Goal: Task Accomplishment & Management: Use online tool/utility

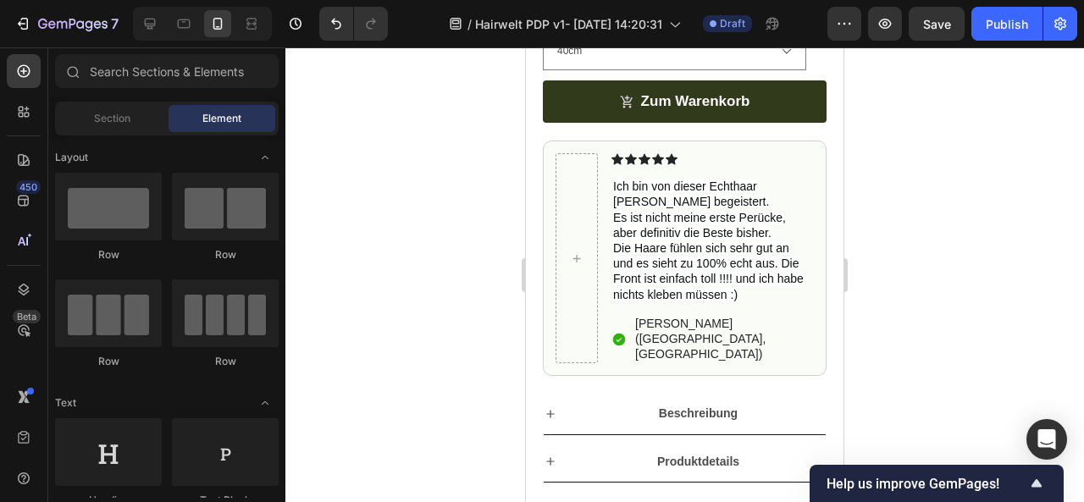
scroll to position [900, 0]
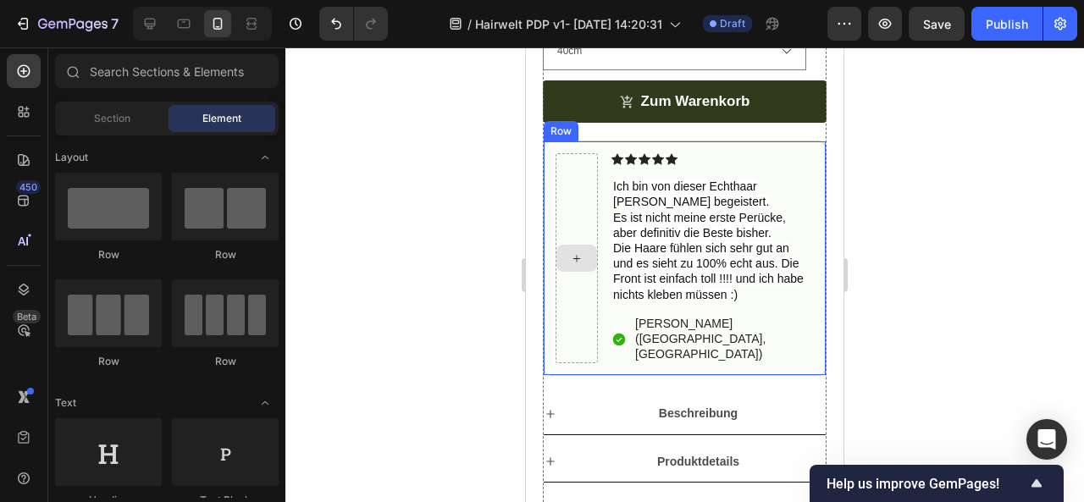
click at [571, 257] on icon at bounding box center [577, 259] width 14 height 14
click at [576, 257] on icon at bounding box center [576, 258] width 7 height 7
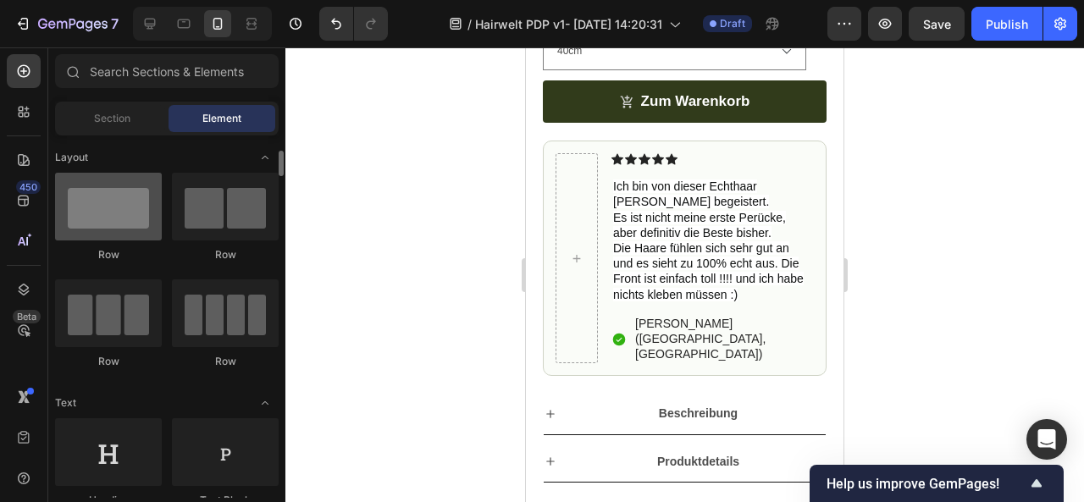
scroll to position [14, 0]
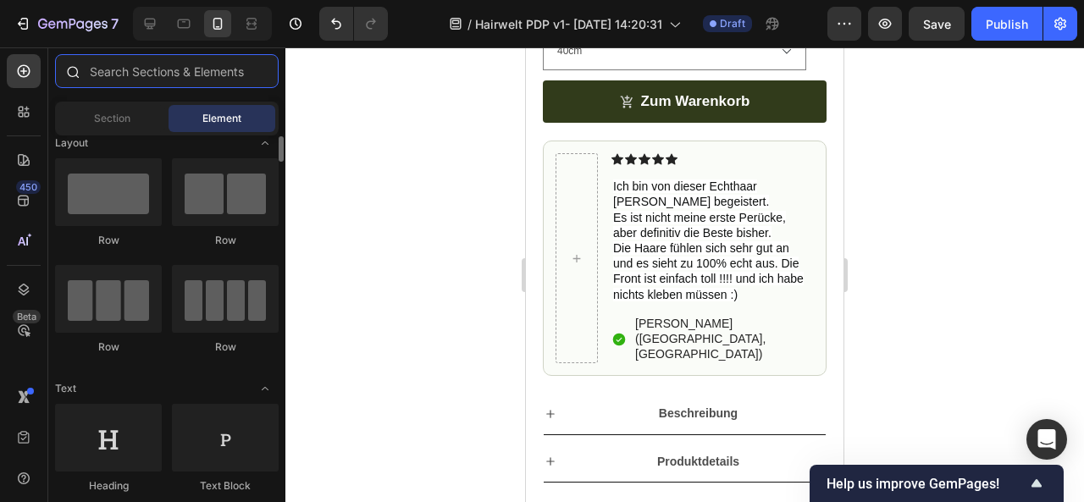
click at [139, 82] on input "text" at bounding box center [167, 71] width 224 height 34
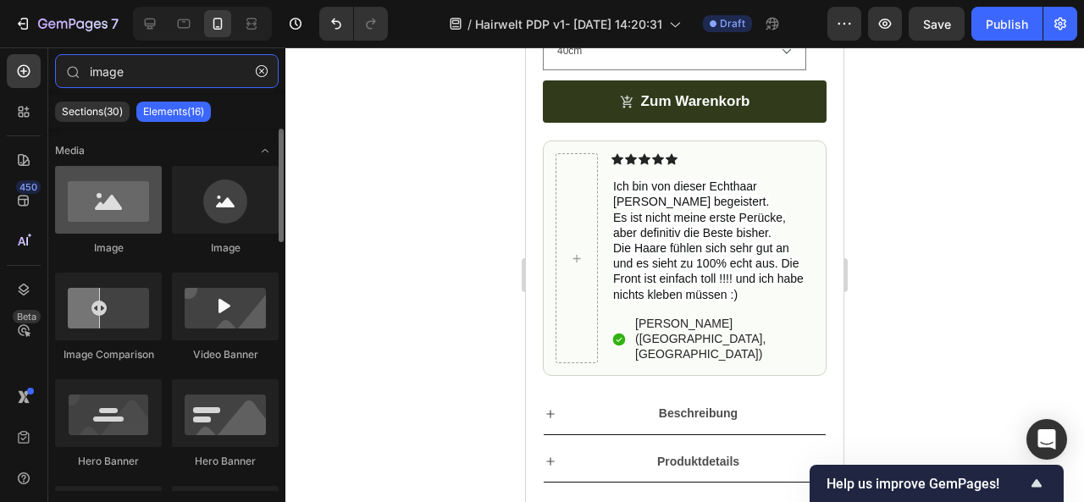
type input "image"
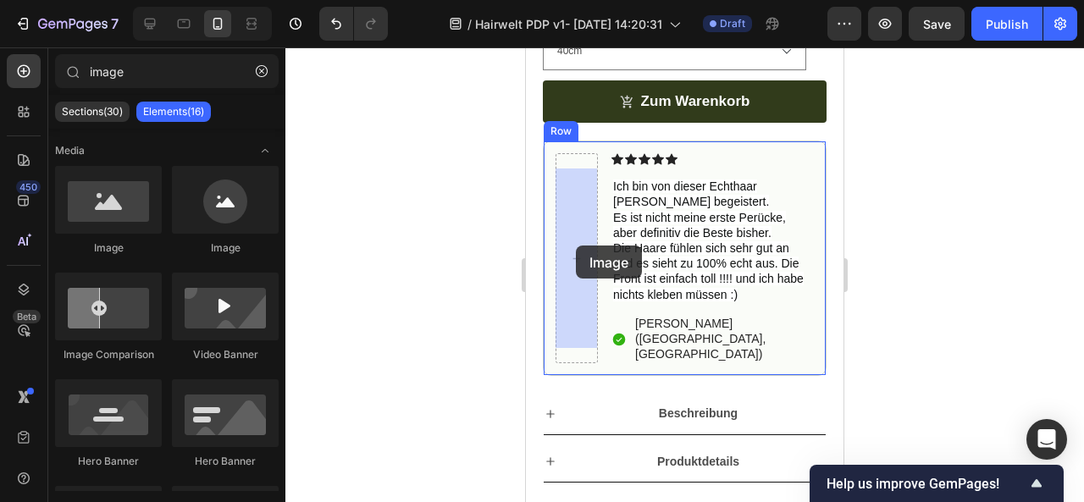
drag, startPoint x: 648, startPoint y: 238, endPoint x: 576, endPoint y: 246, distance: 72.4
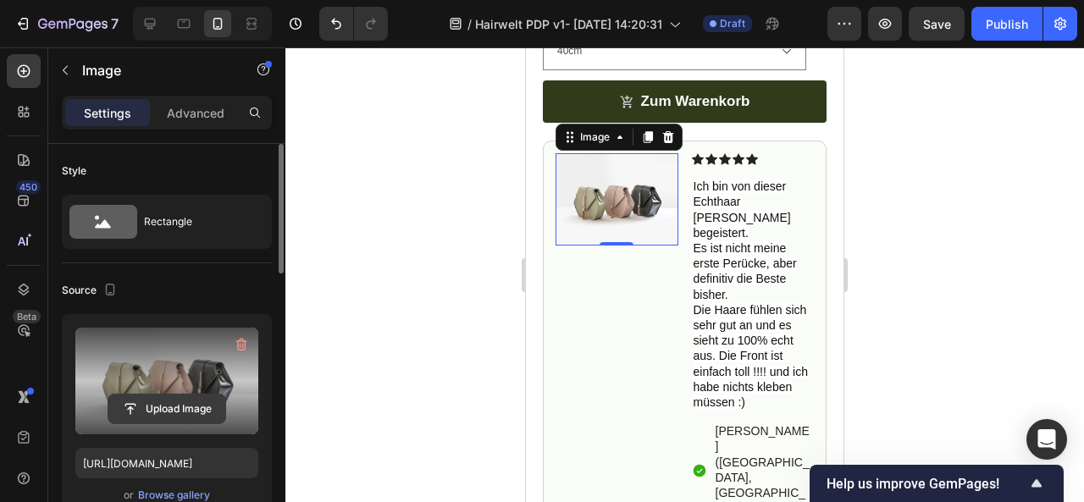
click at [169, 402] on input "file" at bounding box center [166, 409] width 117 height 29
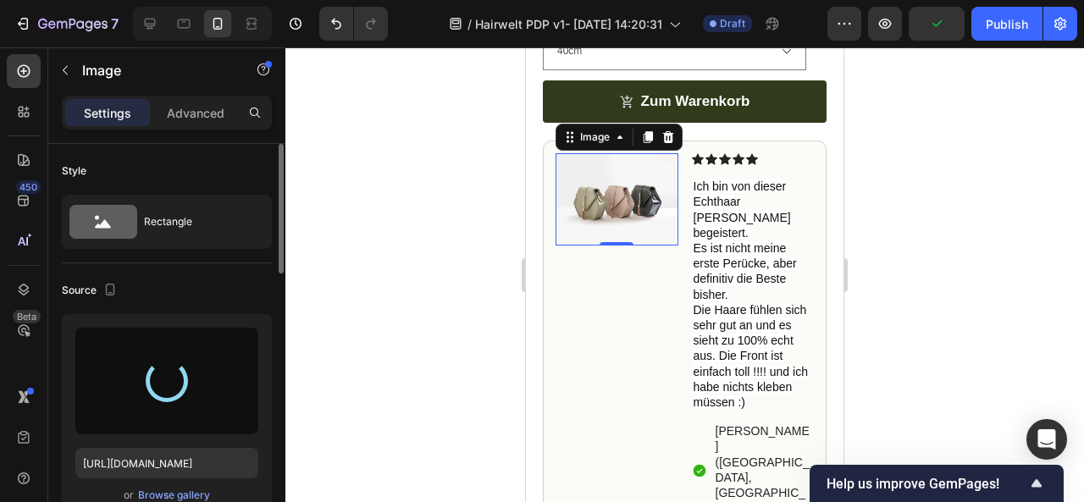
click at [385, 306] on div at bounding box center [684, 274] width 799 height 455
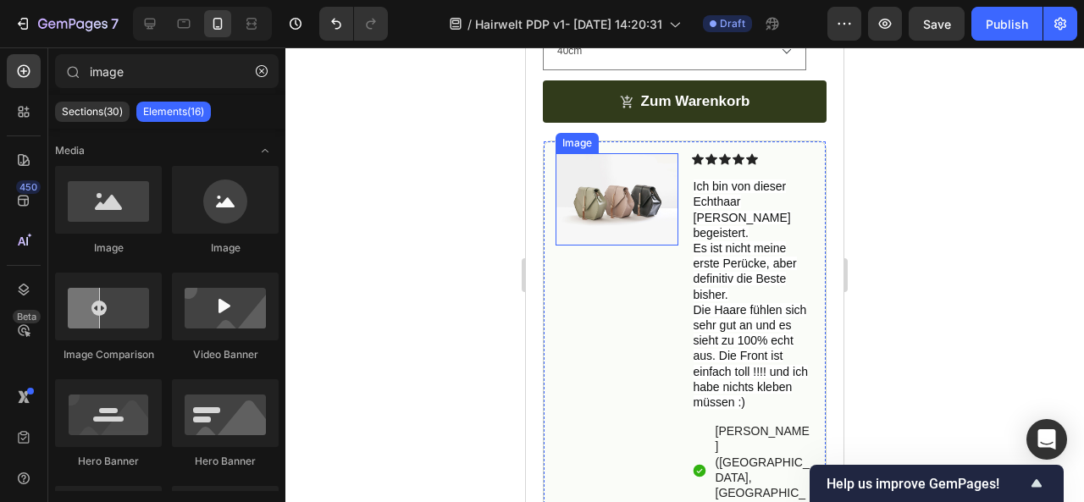
click at [614, 199] on img at bounding box center [617, 198] width 123 height 91
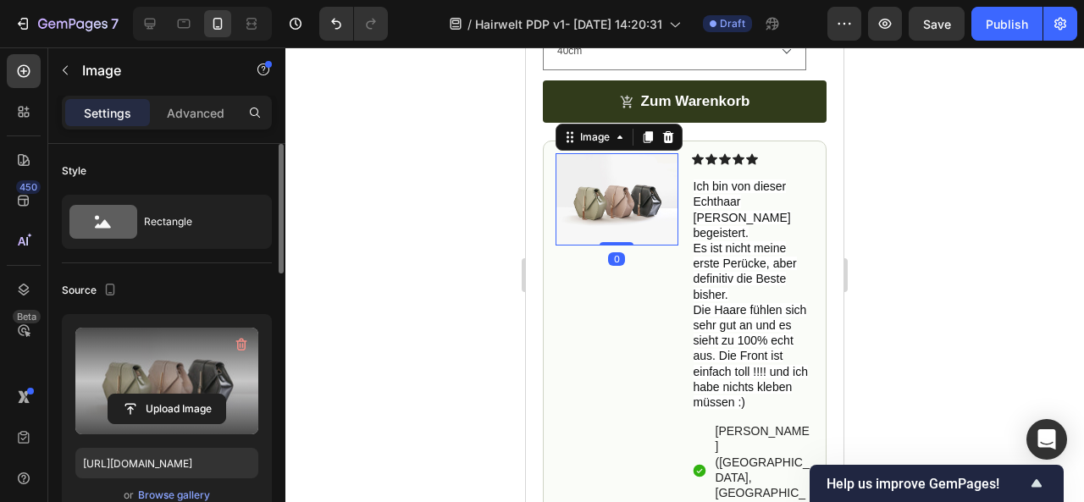
click at [174, 374] on label at bounding box center [166, 381] width 183 height 107
click at [174, 395] on input "file" at bounding box center [166, 409] width 117 height 29
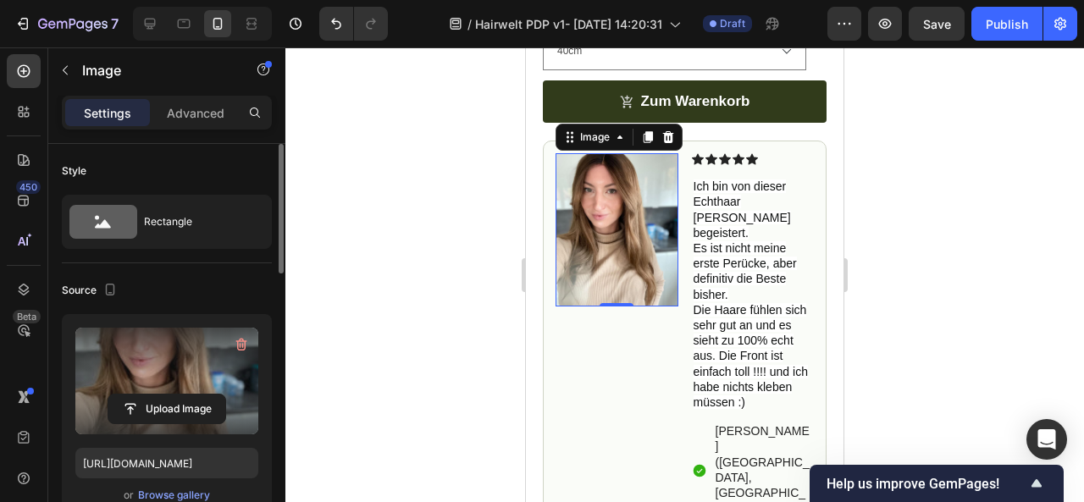
type input "[URL][DOMAIN_NAME]"
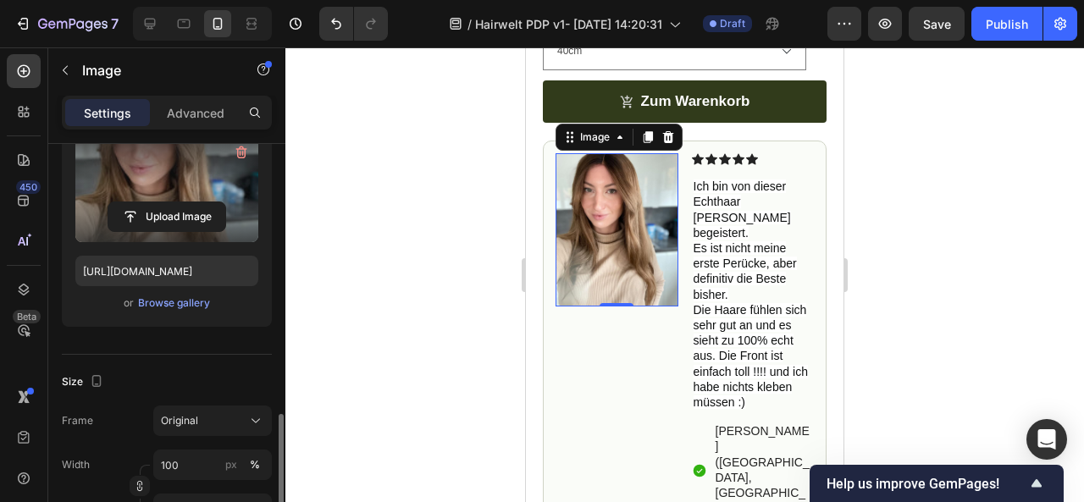
scroll to position [351, 0]
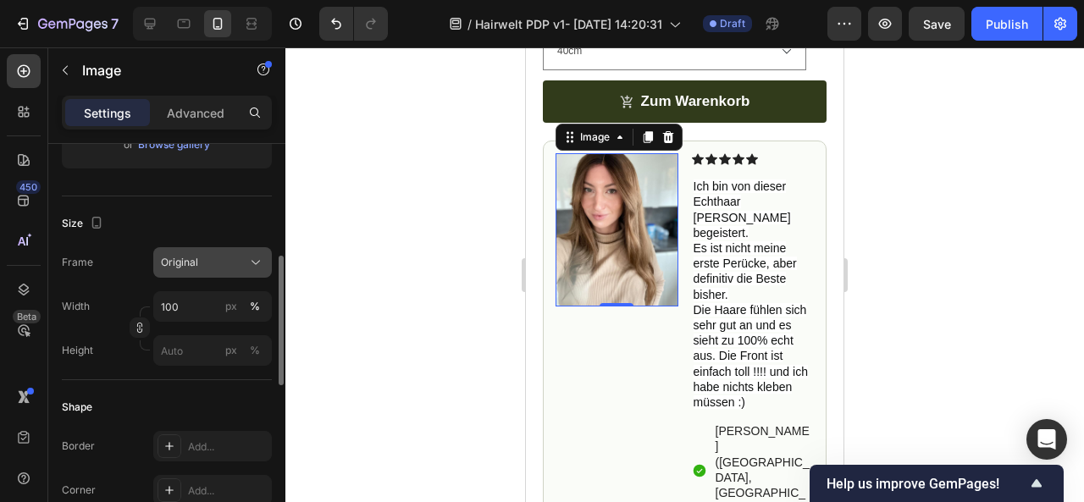
click at [210, 266] on div "Original" at bounding box center [202, 262] width 83 height 15
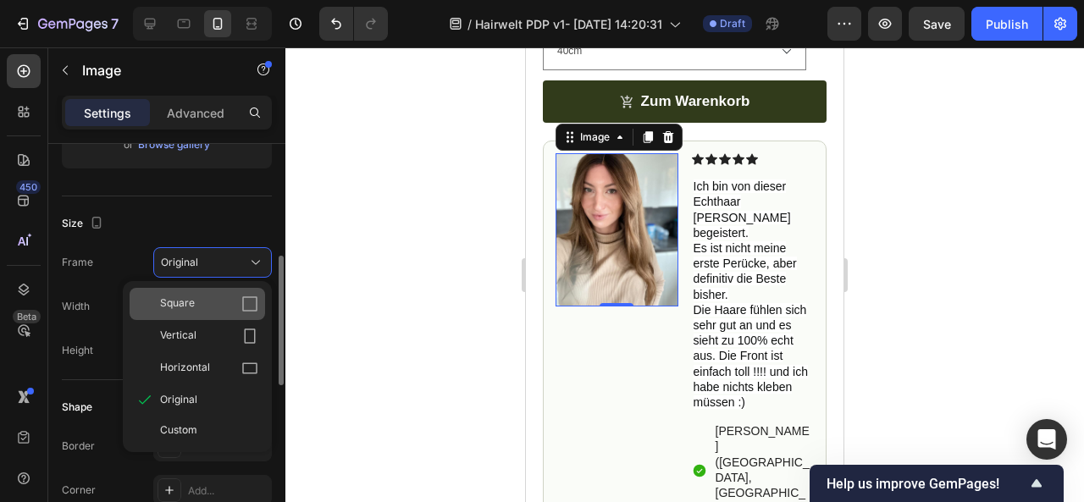
click at [198, 296] on div "Square" at bounding box center [209, 304] width 98 height 17
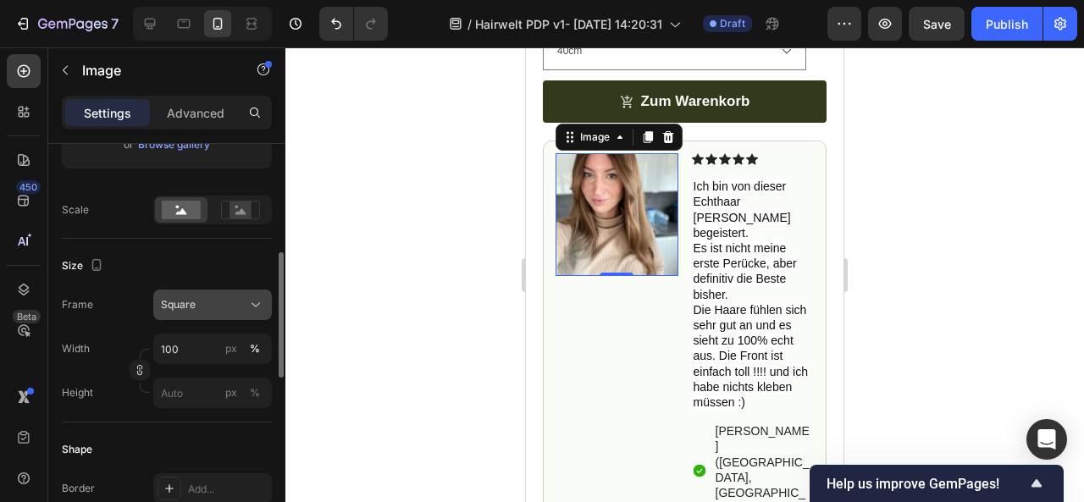
click at [210, 306] on div "Square" at bounding box center [202, 304] width 83 height 15
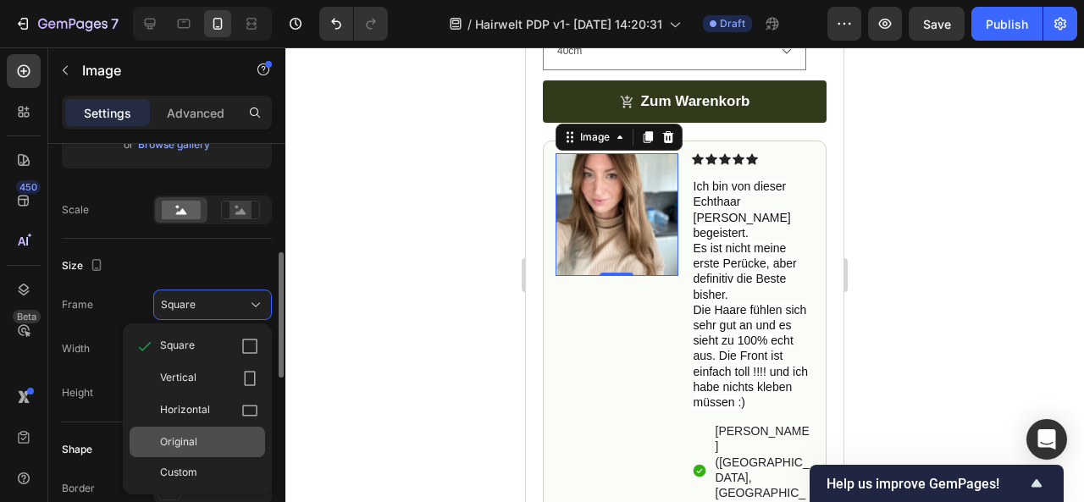
click at [196, 446] on span "Original" at bounding box center [178, 442] width 37 height 15
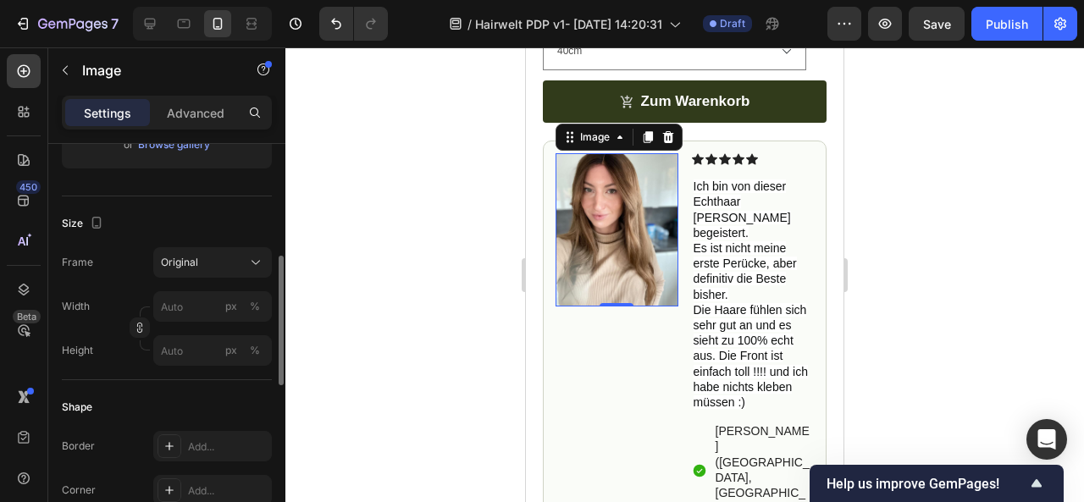
click at [916, 321] on div at bounding box center [684, 274] width 799 height 455
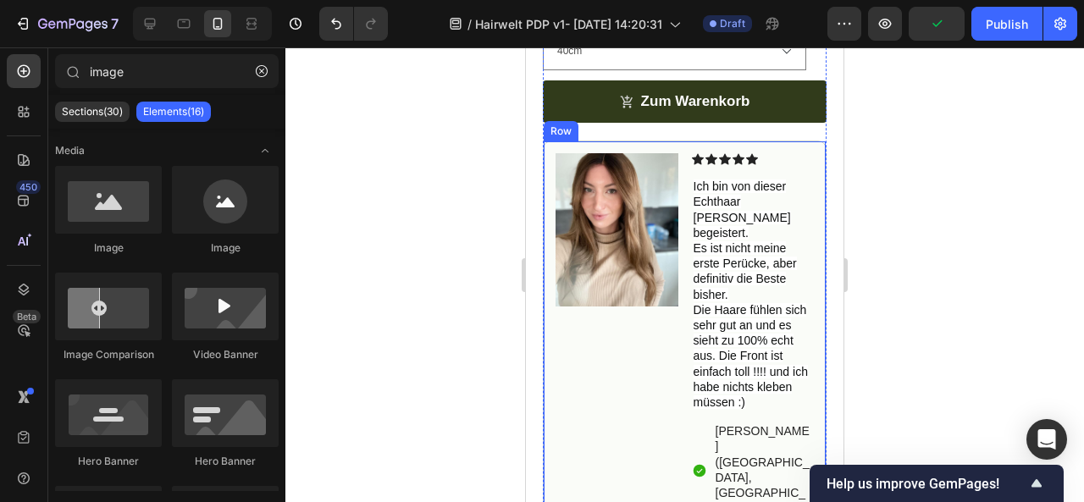
scroll to position [1005, 0]
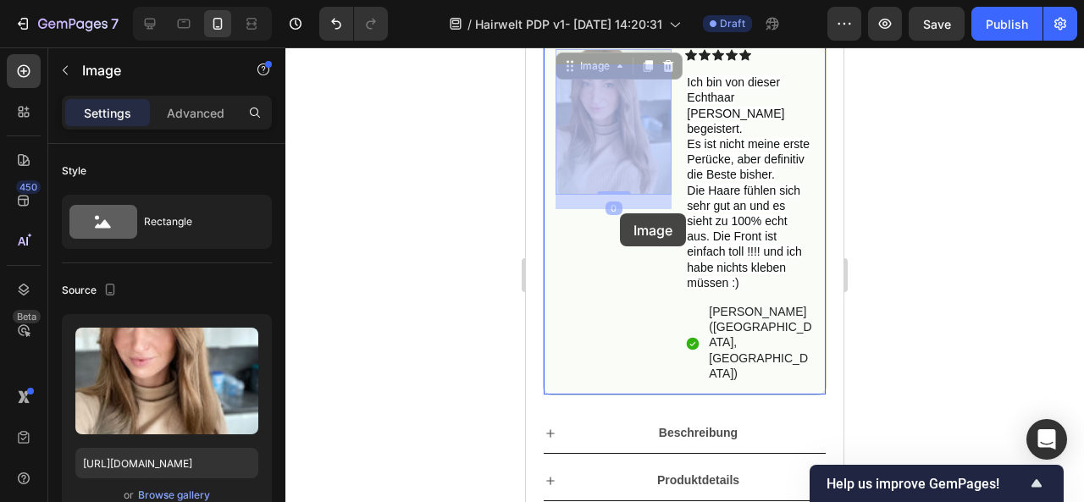
drag, startPoint x: 605, startPoint y: 160, endPoint x: 619, endPoint y: 211, distance: 52.8
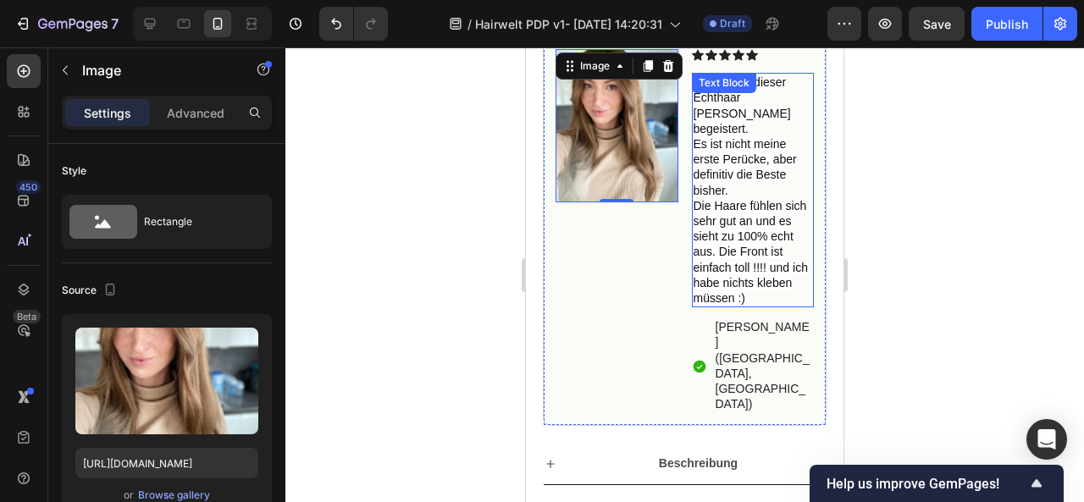
click at [706, 218] on span "Die Haare fühlen sich sehr gut an und es sieht zu 100% echt aus. Die Front ist …" at bounding box center [751, 252] width 114 height 106
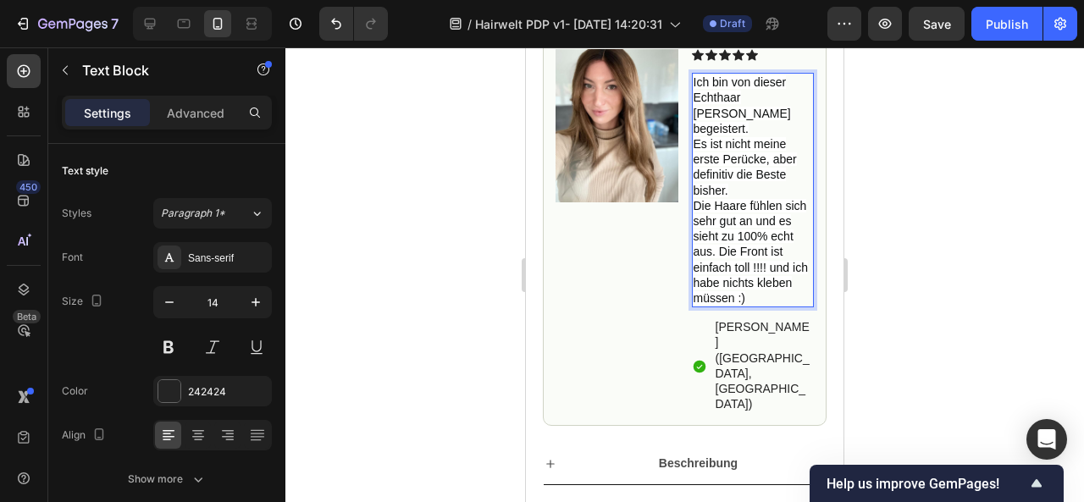
click at [766, 214] on span "Die Haare fühlen sich sehr gut an und es sieht zu 100% echt aus. Die Front ist …" at bounding box center [751, 252] width 114 height 106
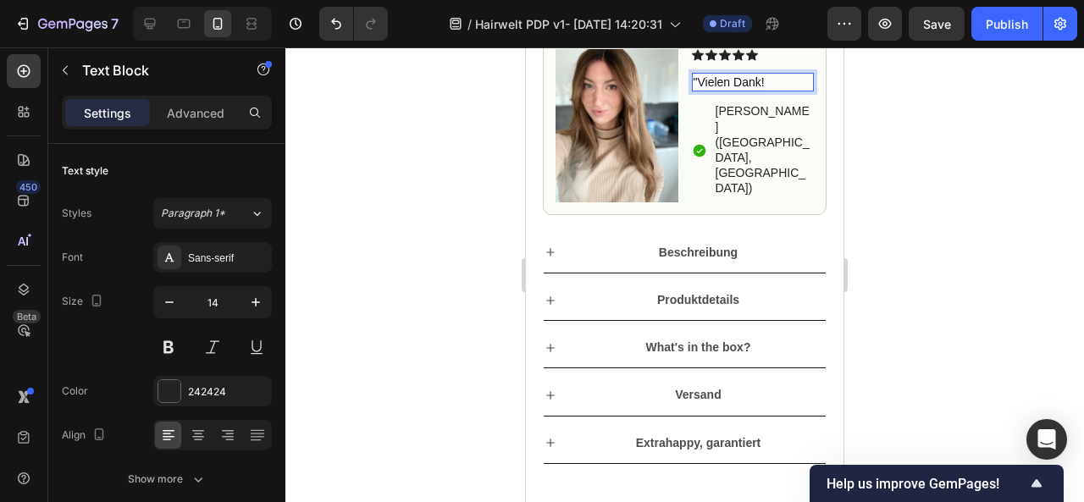
click at [762, 90] on p ""Vielen Dank!" at bounding box center [753, 82] width 119 height 15
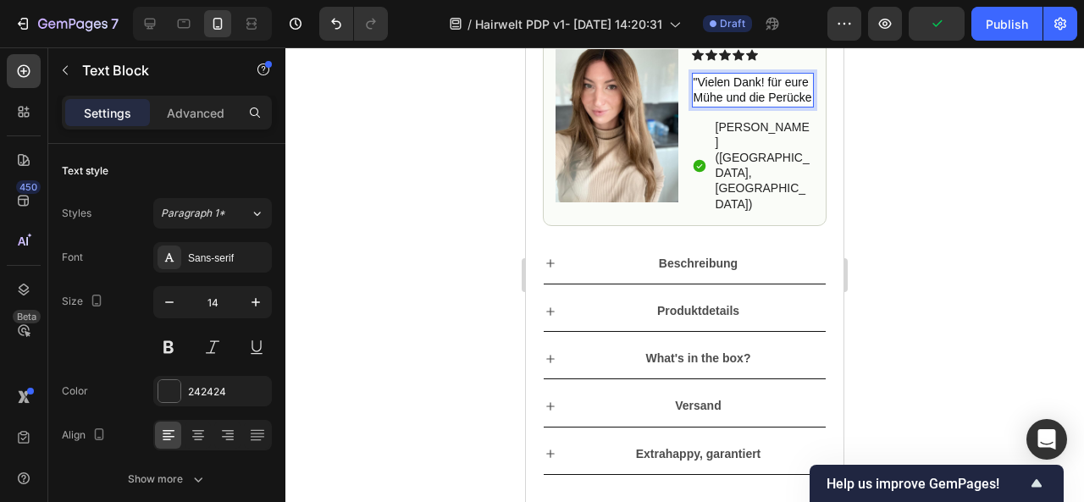
click at [786, 105] on p ""Vielen Dank! für eure Mühe und die Perücke" at bounding box center [753, 90] width 119 height 30
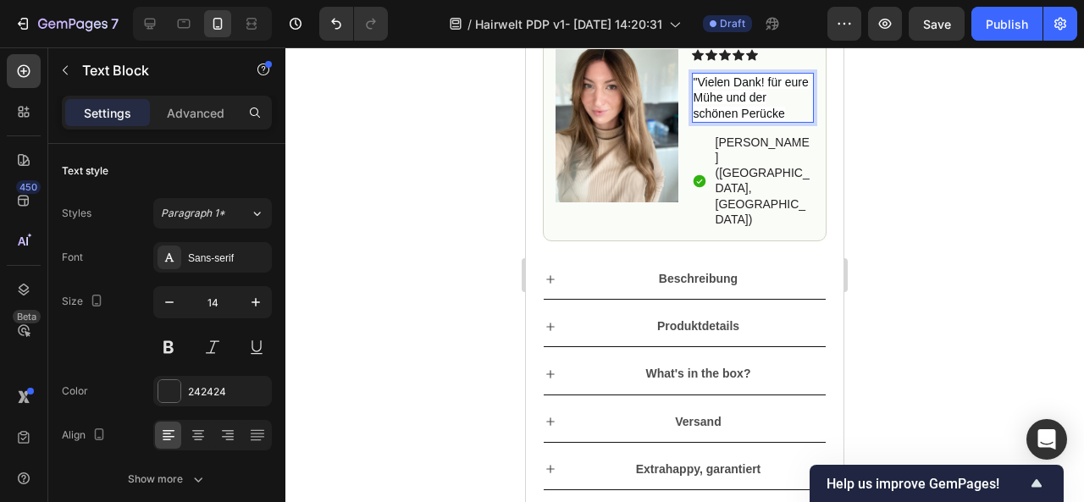
click at [782, 121] on p ""Vielen Dank! für eure Mühe und der schönen Perücke" at bounding box center [753, 98] width 119 height 47
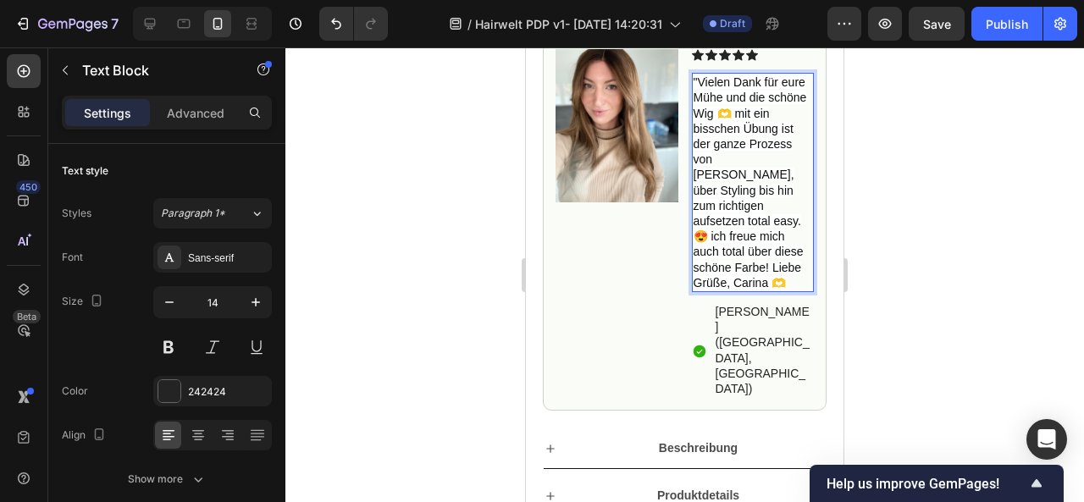
click at [740, 282] on p ""Vielen Dank für eure Mühe und die schöne Wig 🫶 mit ein bisschen Übung ist der …" at bounding box center [753, 183] width 119 height 216
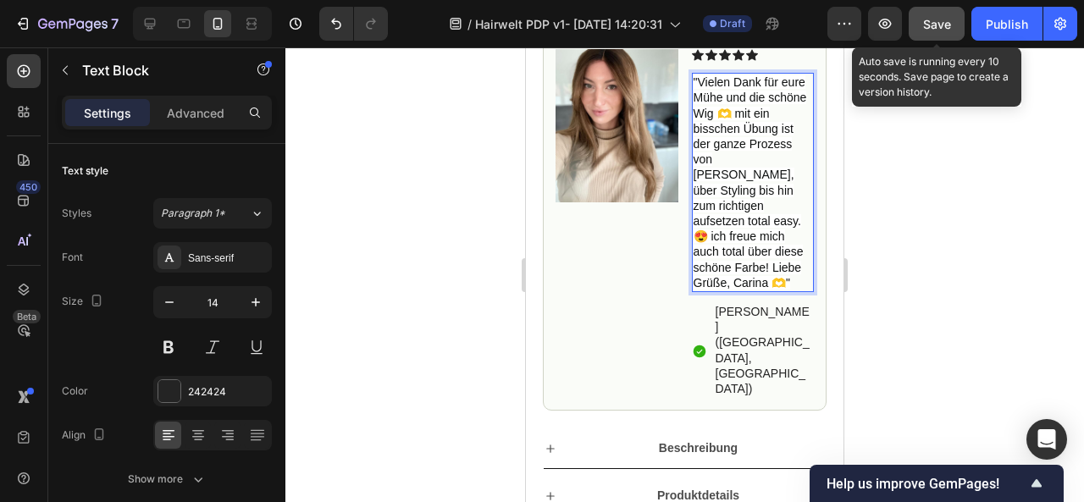
click at [949, 17] on span "Save" at bounding box center [937, 24] width 28 height 14
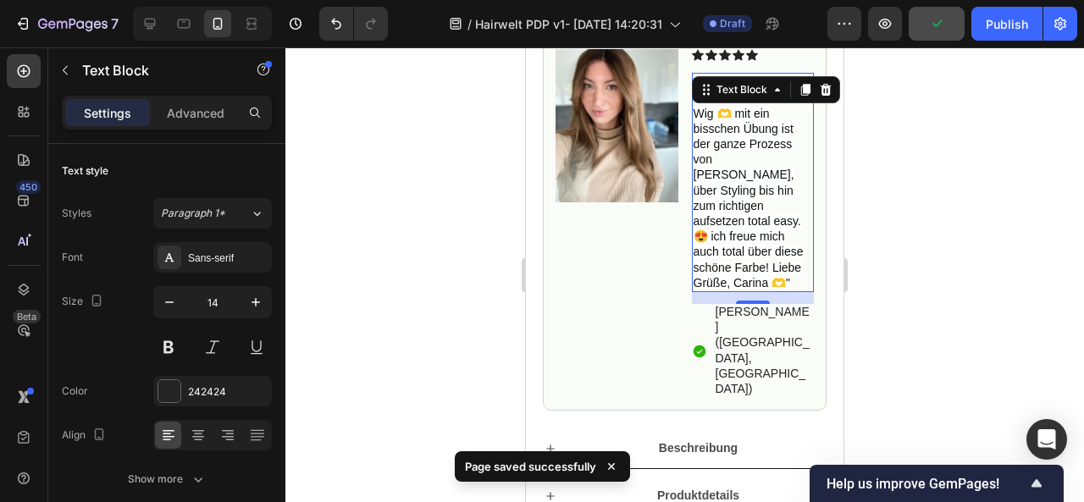
click at [744, 192] on span ""Vielen Dank für eure Mühe und die schöne Wig 🫶 mit ein bisschen Übung ist der …" at bounding box center [750, 182] width 113 height 214
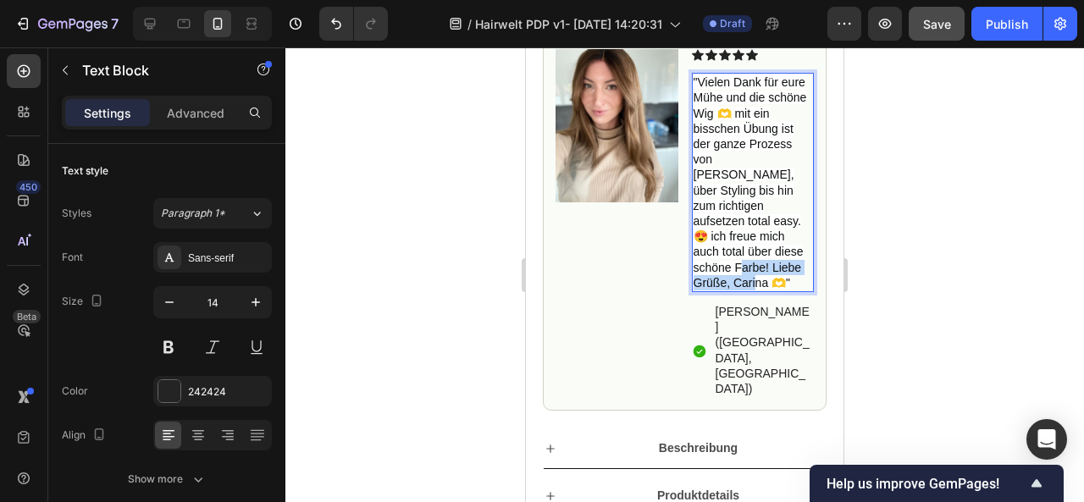
drag, startPoint x: 757, startPoint y: 283, endPoint x: 725, endPoint y: 265, distance: 36.8
click at [725, 265] on p ""Vielen Dank für eure Mühe und die schöne Wig 🫶 mit ein bisschen Übung ist der …" at bounding box center [753, 183] width 119 height 216
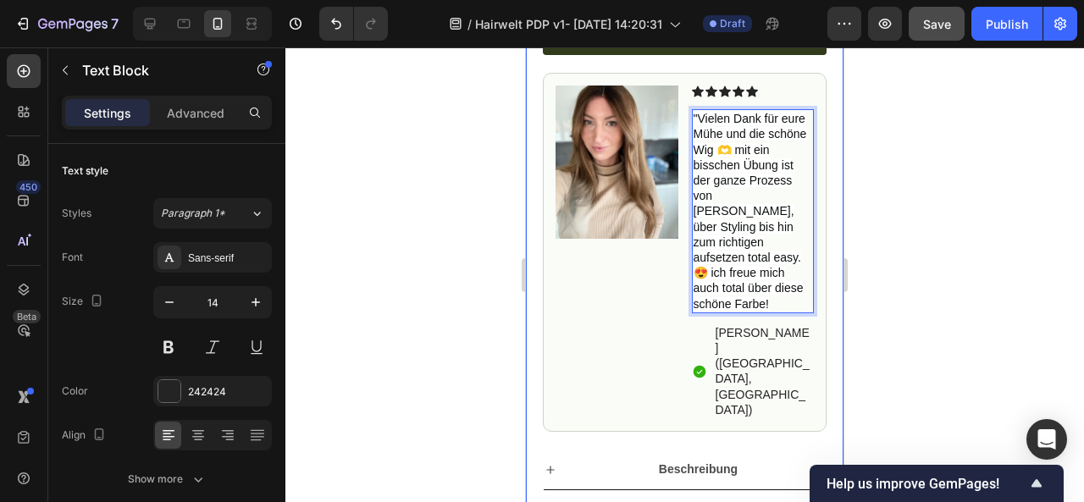
scroll to position [936, 0]
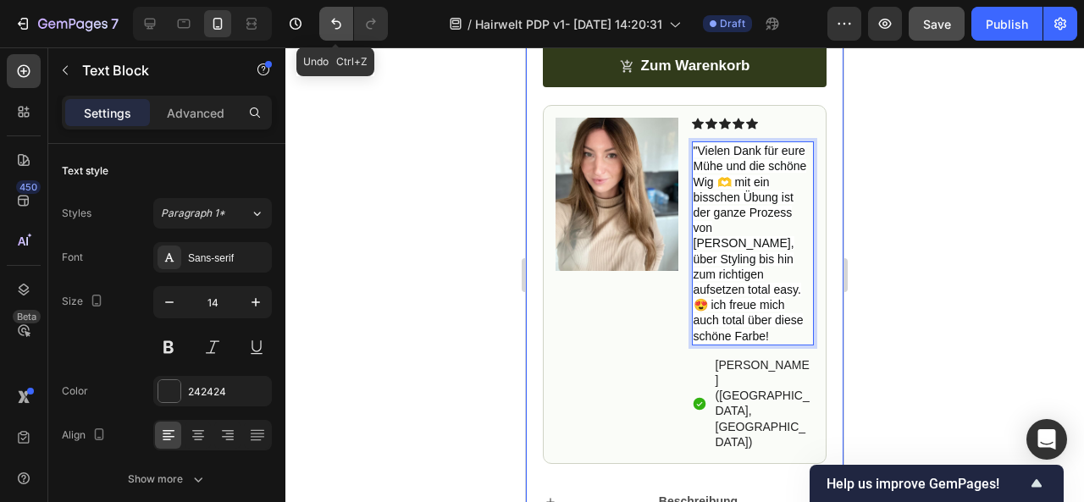
click at [328, 31] on icon "Undo/Redo" at bounding box center [336, 23] width 17 height 17
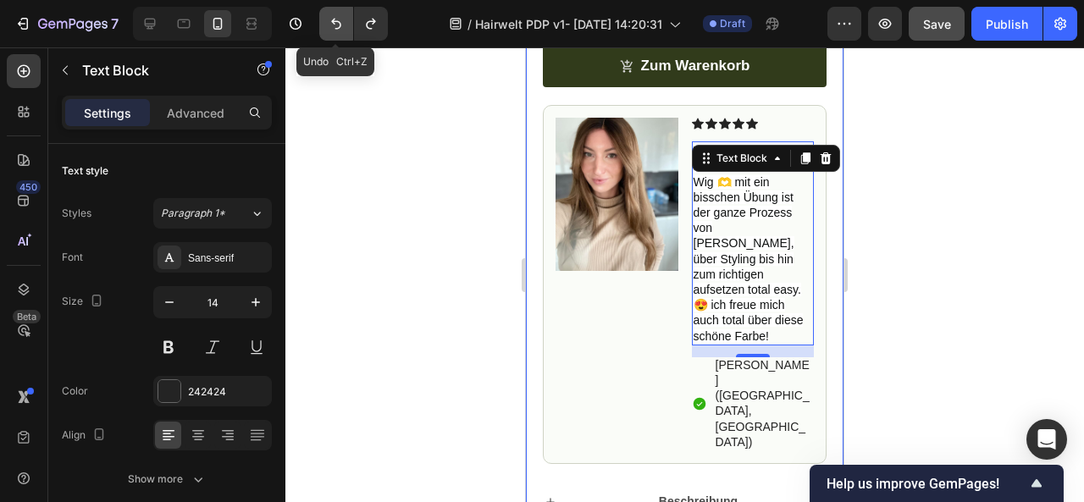
click at [328, 31] on icon "Undo/Redo" at bounding box center [336, 23] width 17 height 17
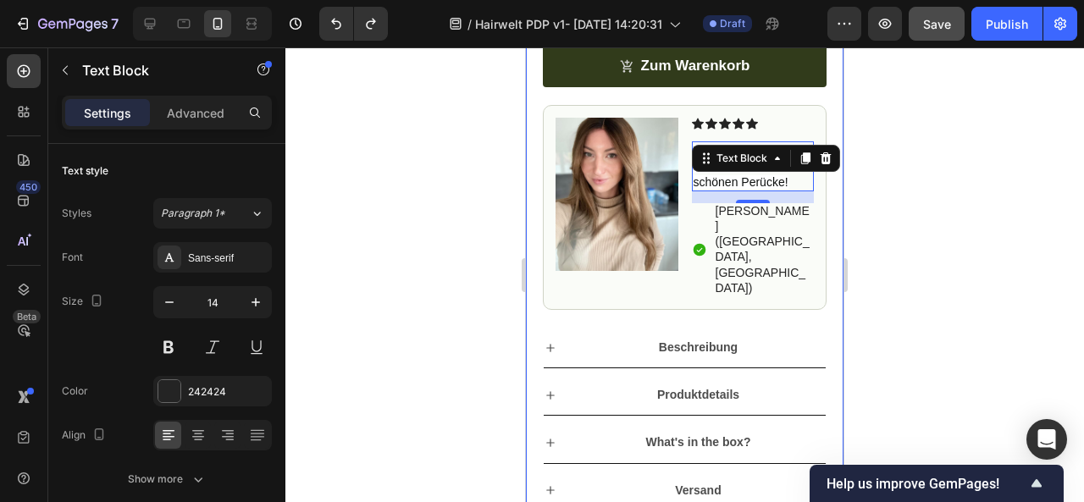
click at [932, 159] on div at bounding box center [684, 274] width 799 height 455
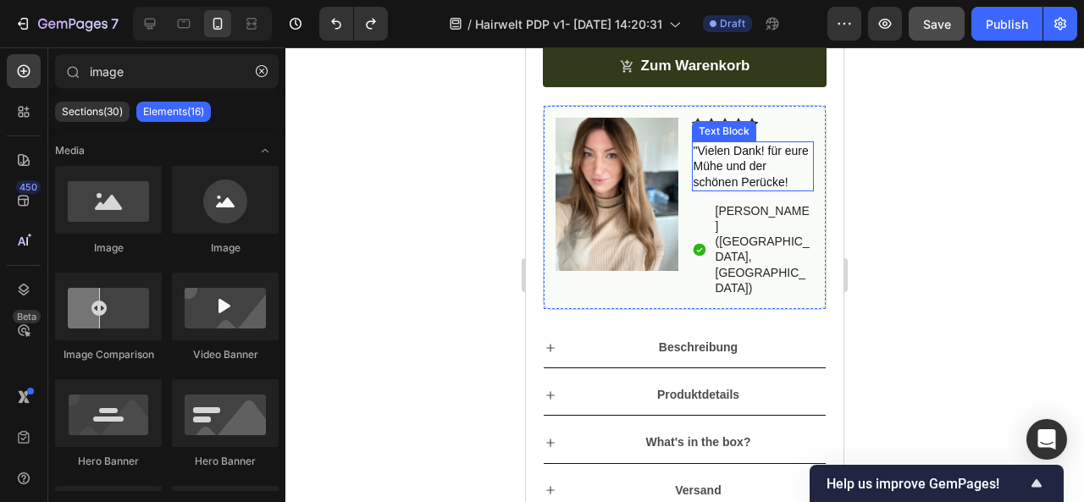
click at [731, 188] on span ""Vielen Dank! für eure Mühe und der schönen Perücke!" at bounding box center [751, 166] width 115 height 44
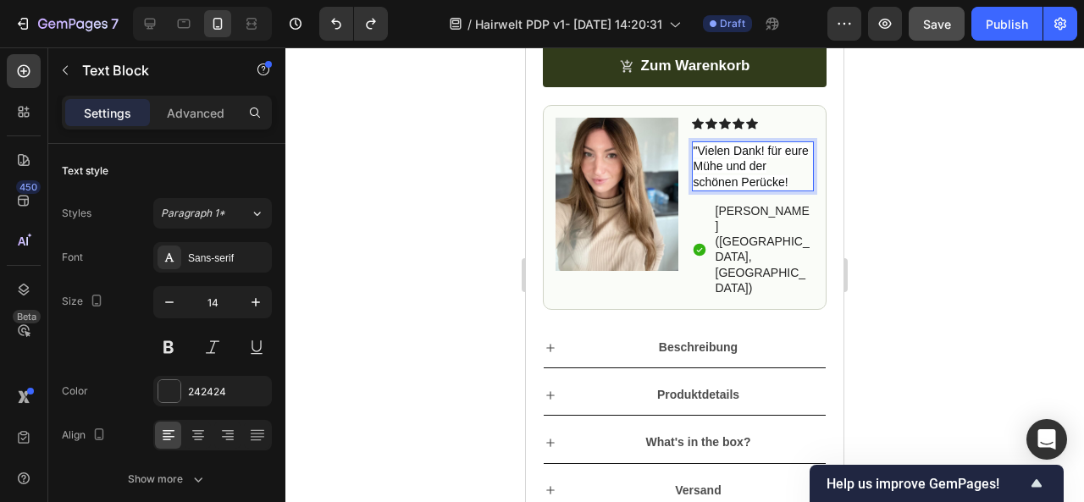
click at [733, 188] on span ""Vielen Dank! für eure Mühe und der schönen Perücke!" at bounding box center [751, 166] width 115 height 44
click at [613, 195] on img at bounding box center [617, 194] width 123 height 153
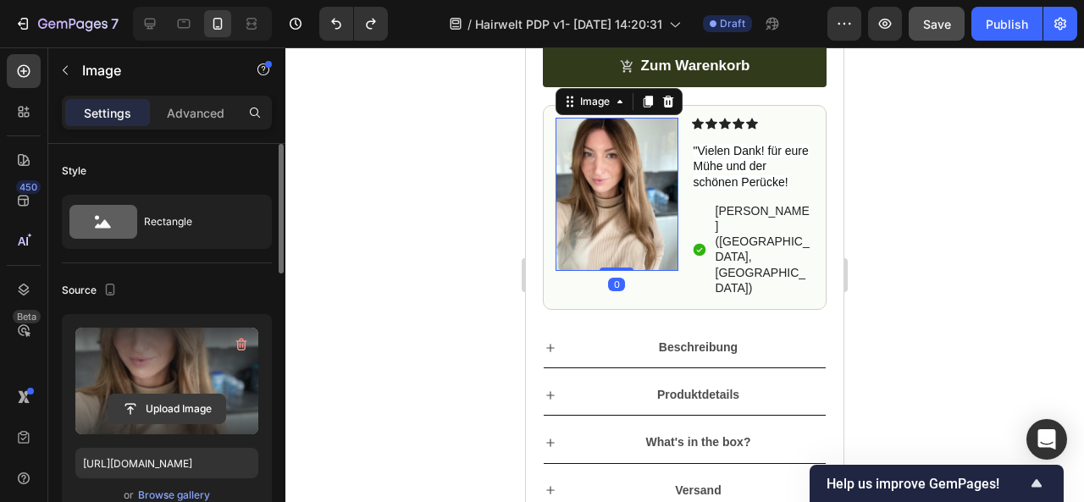
click at [134, 405] on input "file" at bounding box center [166, 409] width 117 height 29
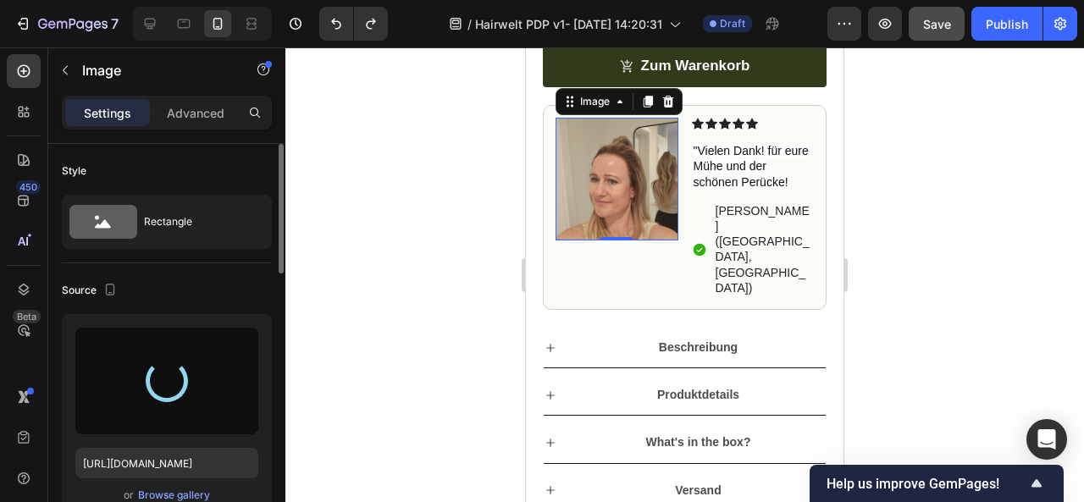
type input "[URL][DOMAIN_NAME]"
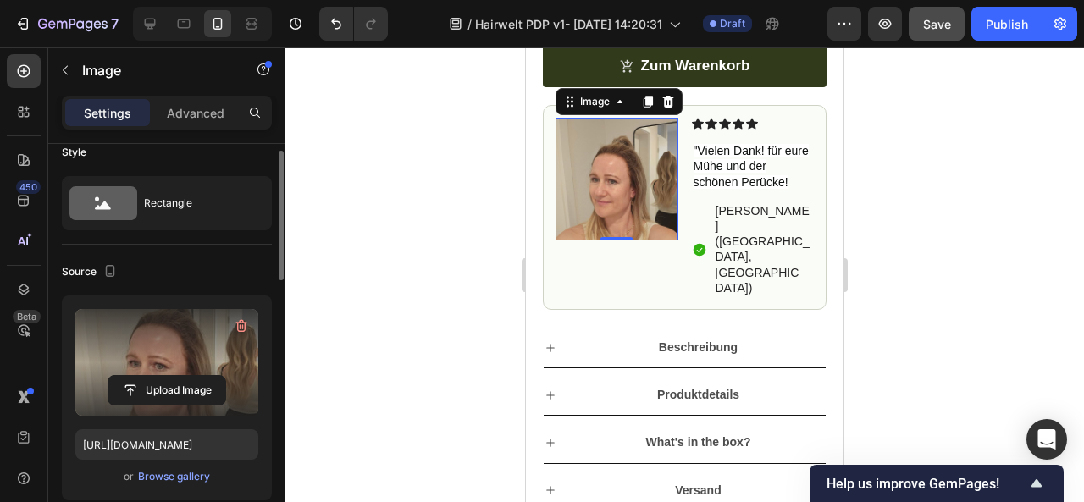
scroll to position [19, 0]
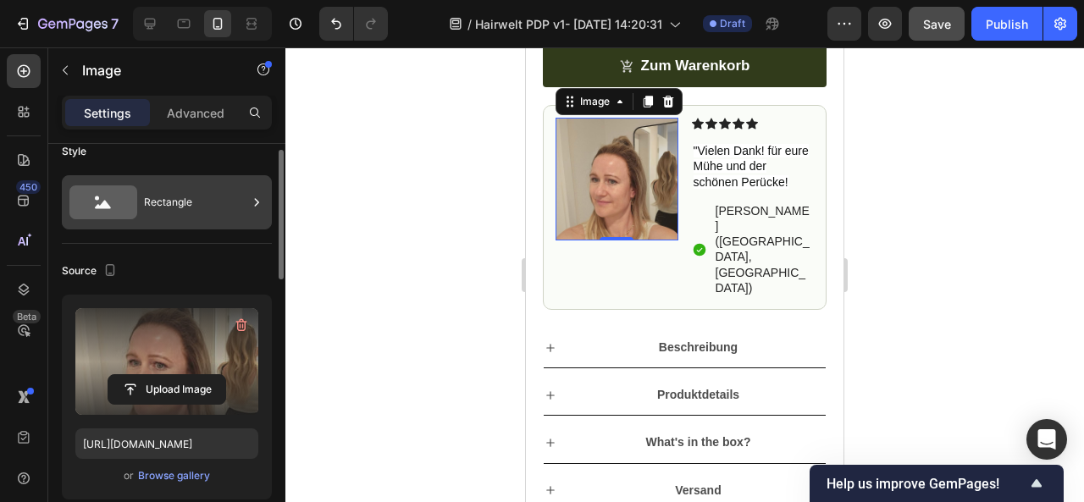
click at [181, 214] on div "Rectangle" at bounding box center [195, 202] width 103 height 39
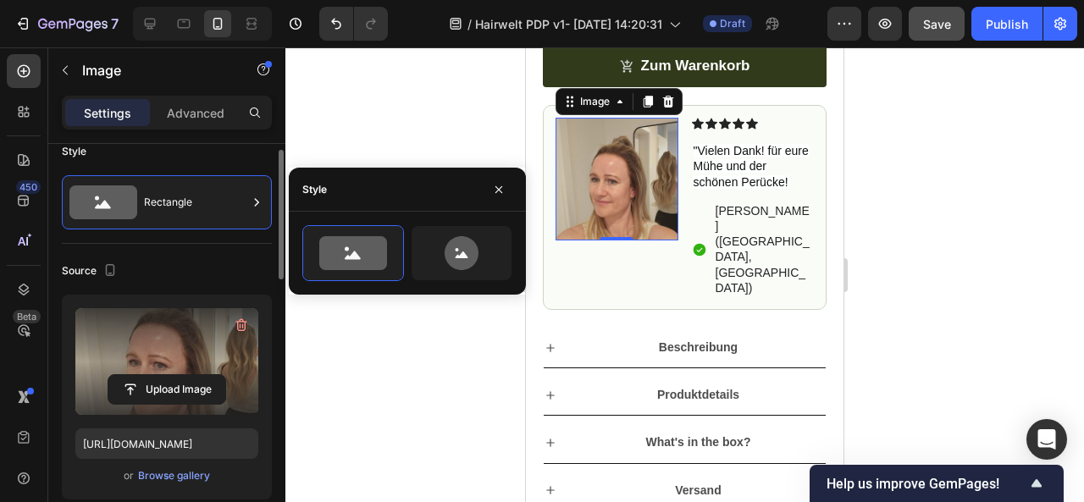
click at [198, 263] on div "Source" at bounding box center [167, 270] width 210 height 27
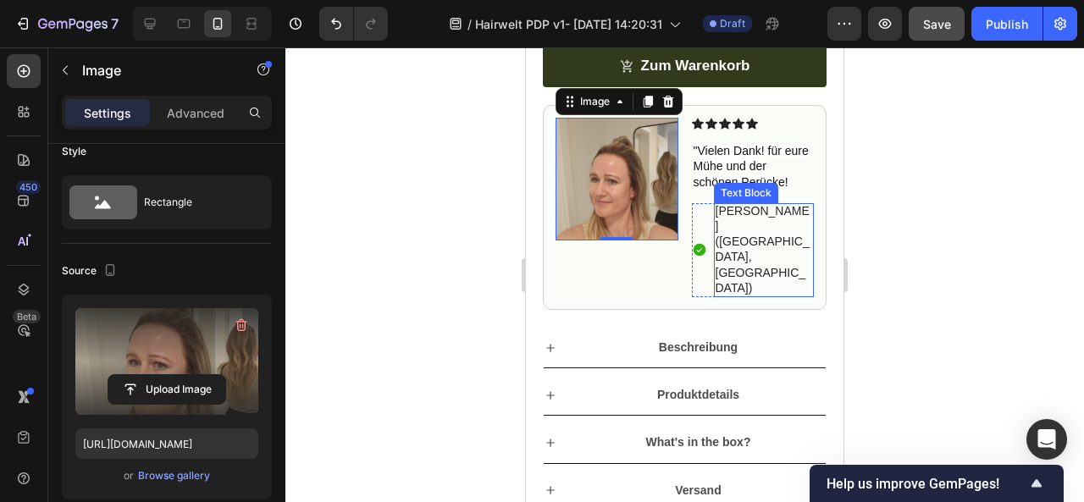
click at [726, 229] on p "[PERSON_NAME] ([GEOGRAPHIC_DATA], [GEOGRAPHIC_DATA])" at bounding box center [764, 249] width 97 height 92
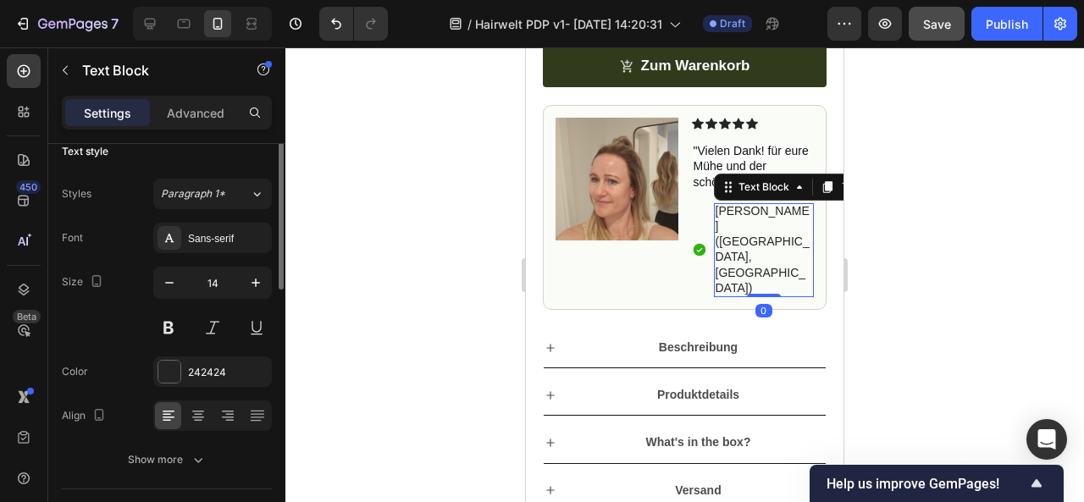
scroll to position [0, 0]
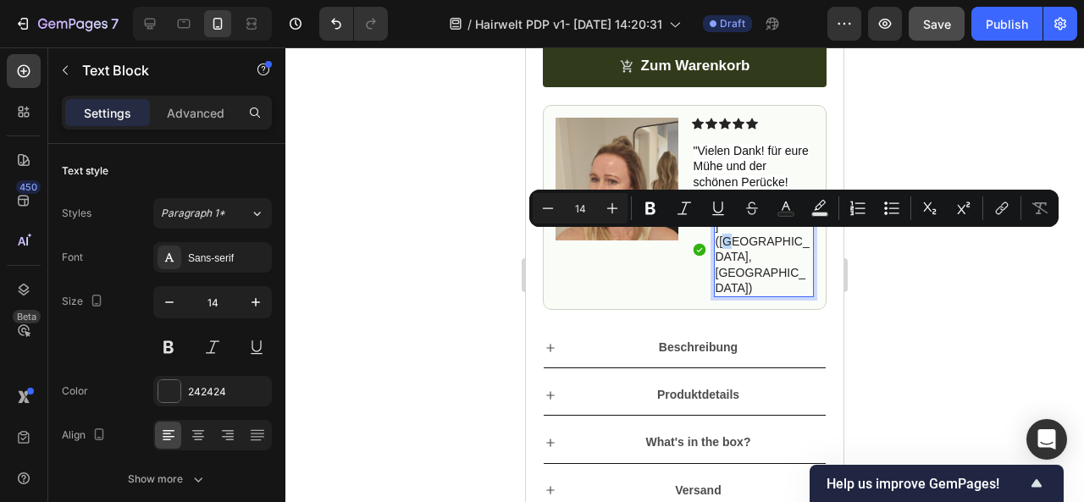
click at [784, 256] on p "[PERSON_NAME] ([GEOGRAPHIC_DATA], [GEOGRAPHIC_DATA])" at bounding box center [764, 249] width 97 height 92
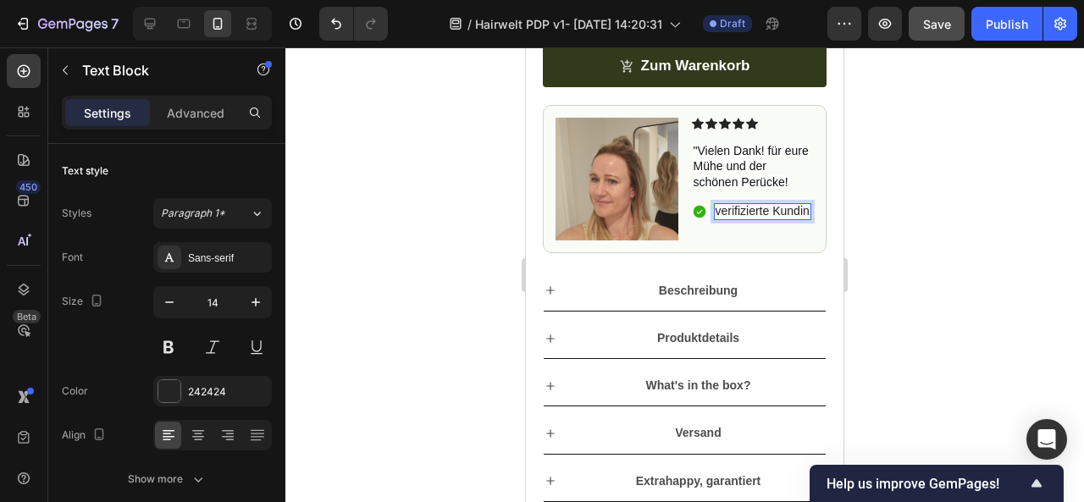
click at [969, 245] on div at bounding box center [684, 274] width 799 height 455
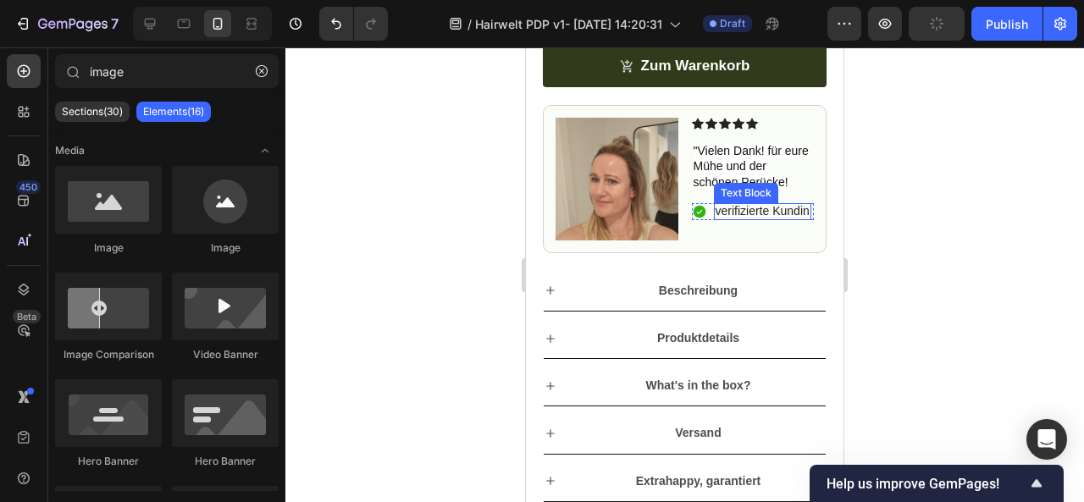
click at [746, 219] on p "verifizierte Kundin" at bounding box center [763, 210] width 94 height 15
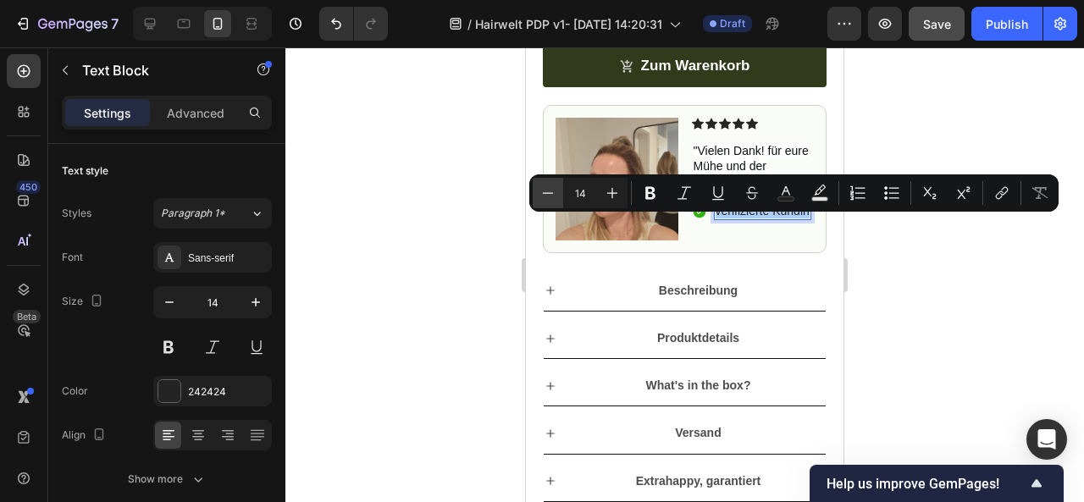
click at [549, 201] on icon "Editor contextual toolbar" at bounding box center [548, 193] width 17 height 17
type input "13"
click at [868, 301] on div at bounding box center [684, 274] width 799 height 455
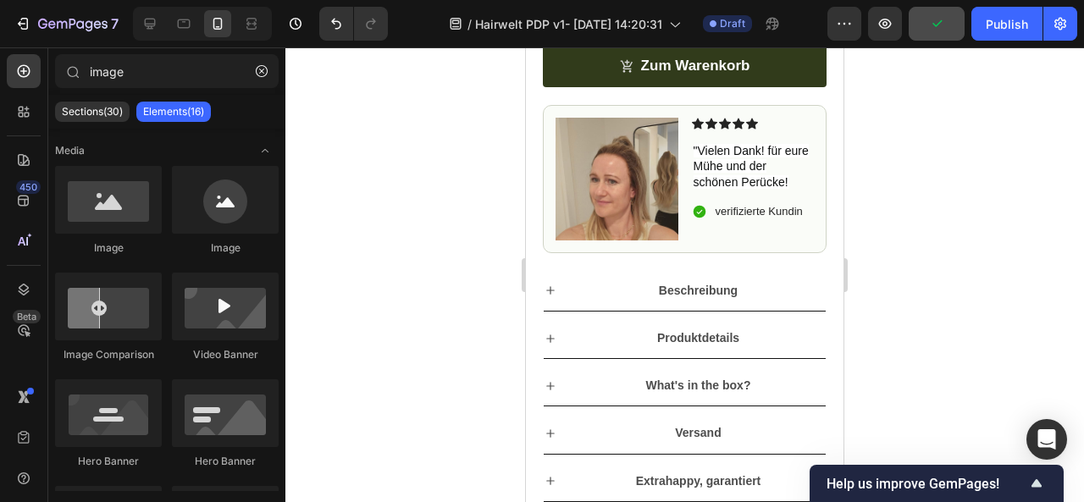
click at [909, 304] on div at bounding box center [684, 274] width 799 height 455
click at [430, 99] on div at bounding box center [684, 274] width 799 height 455
click at [739, 180] on span ""Vielen Dank! für eure Mühe und der schönen Perücke!" at bounding box center [751, 166] width 115 height 44
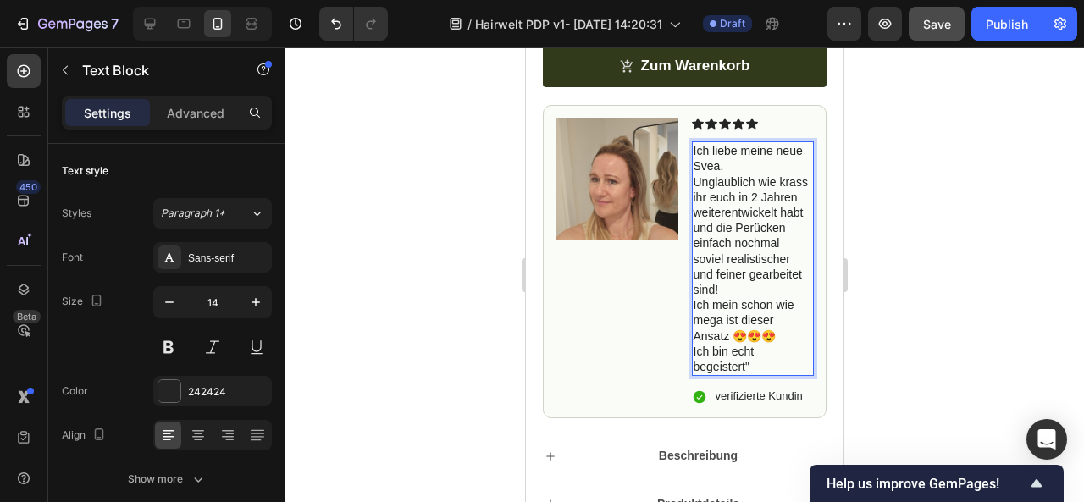
click at [714, 182] on p "Ich liebe meine neue Svea. Unglaublich wie krass ihr euch in 2 Jahren weiterent…" at bounding box center [753, 258] width 119 height 231
click at [694, 197] on p "Ich liebe meine neue Perücke. Unglaublich wie krass ihr euch in 2 Jahren weiter…" at bounding box center [753, 258] width 119 height 231
click at [694, 231] on p "Ich liebe meine neue Perücke. Unglaublich wie krass ihr euch in 2 Jahren weiter…" at bounding box center [753, 258] width 119 height 231
click at [694, 321] on p "Ich liebe meine neue Perücke. Unglaublich wie krass ihr euch in 2 Jahren weiter…" at bounding box center [753, 258] width 119 height 231
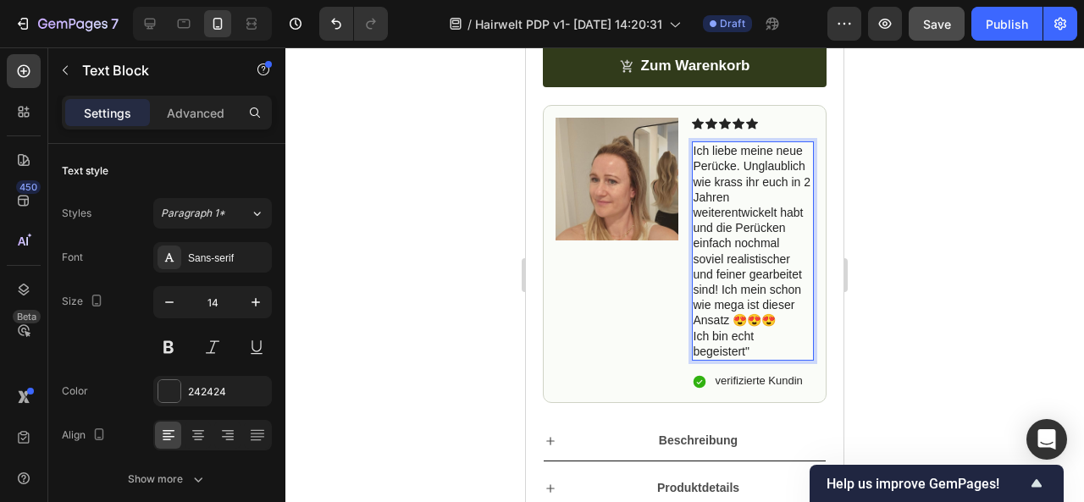
click at [694, 359] on p "Ich liebe meine neue Perücke. Unglaublich wie krass ihr euch in 2 Jahren weiter…" at bounding box center [753, 251] width 119 height 216
click at [928, 324] on div at bounding box center [684, 274] width 799 height 455
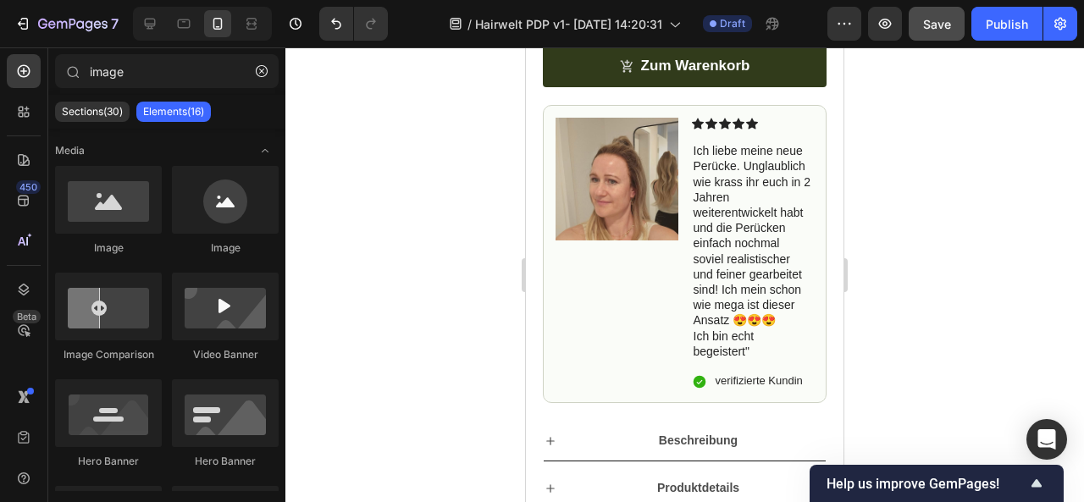
click at [928, 324] on div at bounding box center [684, 274] width 799 height 455
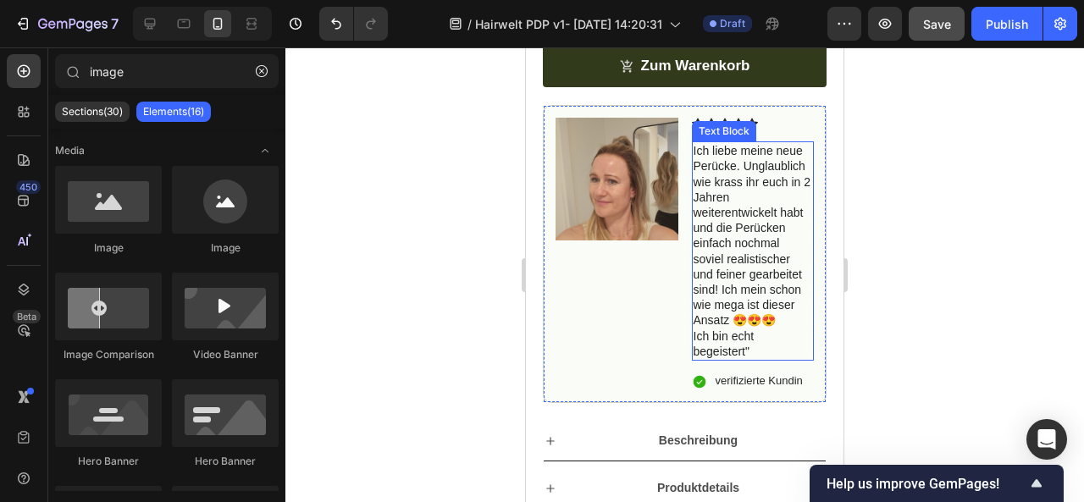
click at [750, 306] on p "Ich liebe meine neue Perücke. Unglaublich wie krass ihr euch in 2 Jahren weiter…" at bounding box center [753, 251] width 119 height 216
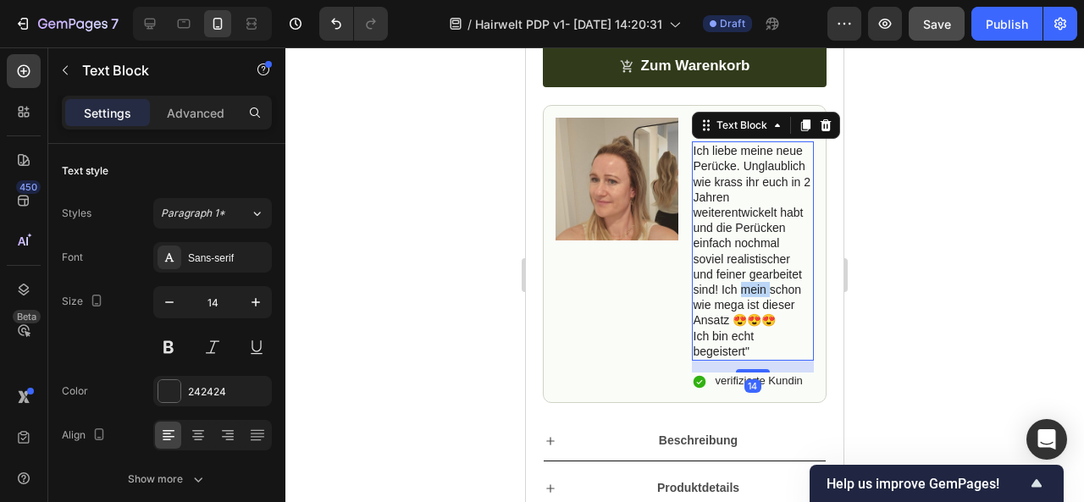
click at [750, 306] on p "Ich liebe meine neue Perücke. Unglaublich wie krass ihr euch in 2 Jahren weiter…" at bounding box center [753, 251] width 119 height 216
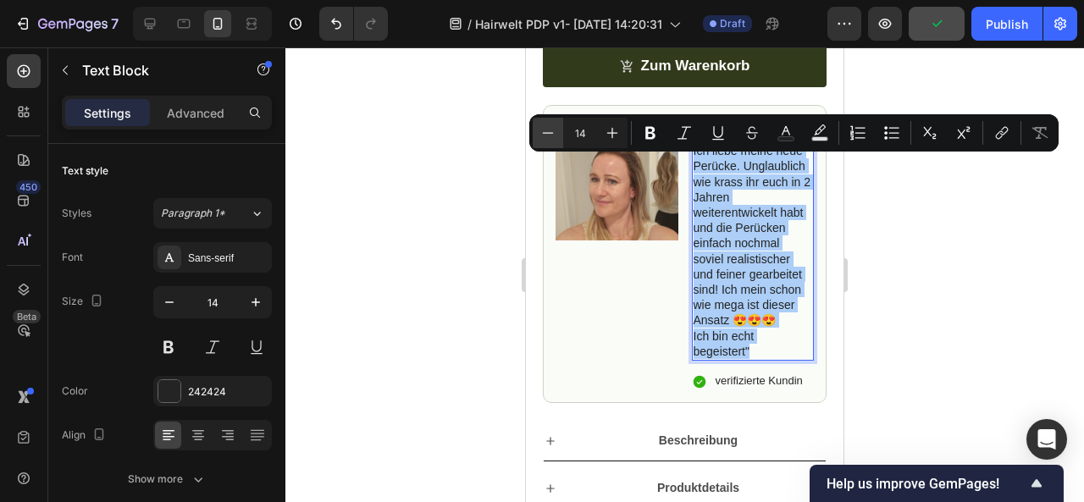
click at [553, 136] on icon "Editor contextual toolbar" at bounding box center [548, 133] width 17 height 17
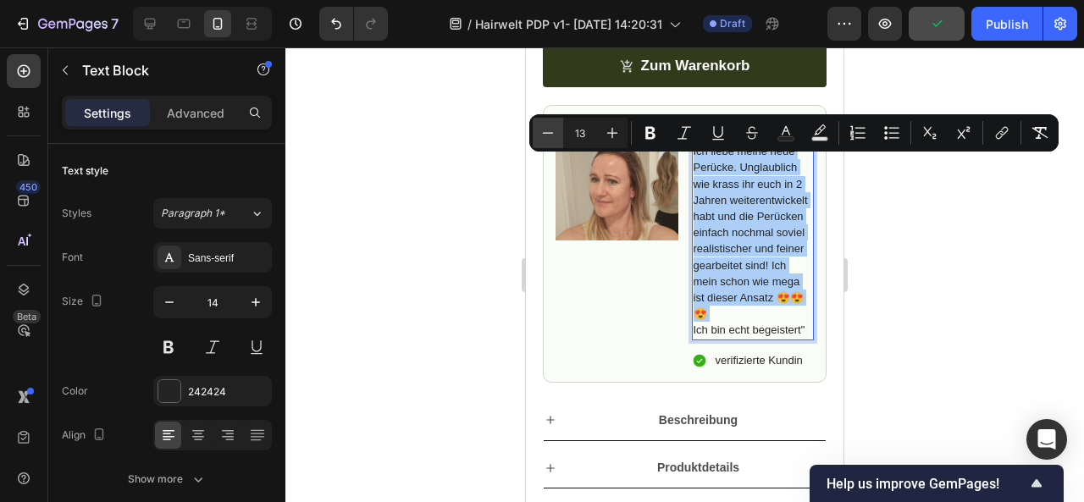
click at [553, 136] on icon "Editor contextual toolbar" at bounding box center [548, 133] width 17 height 17
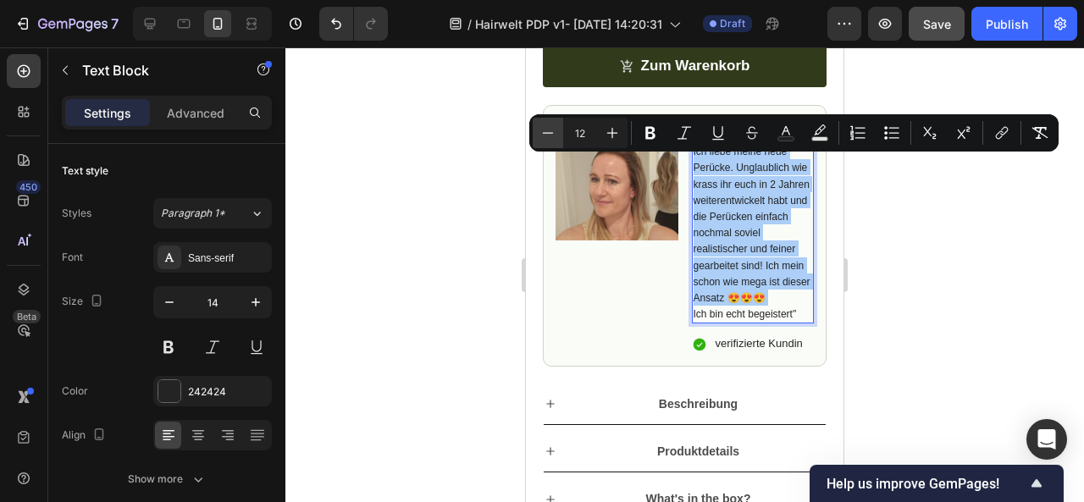
click at [553, 136] on icon "Editor contextual toolbar" at bounding box center [548, 133] width 17 height 17
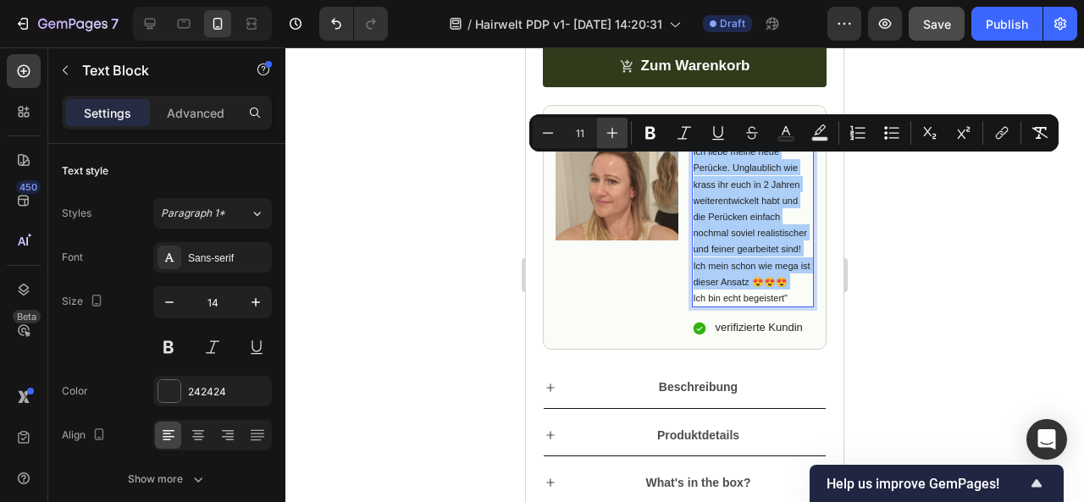
click at [612, 136] on icon "Editor contextual toolbar" at bounding box center [612, 133] width 17 height 17
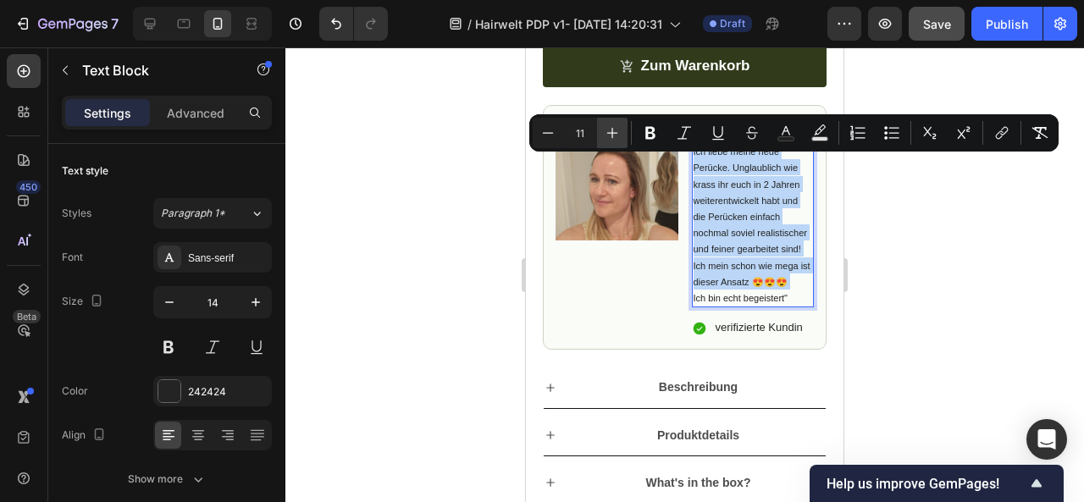
type input "12"
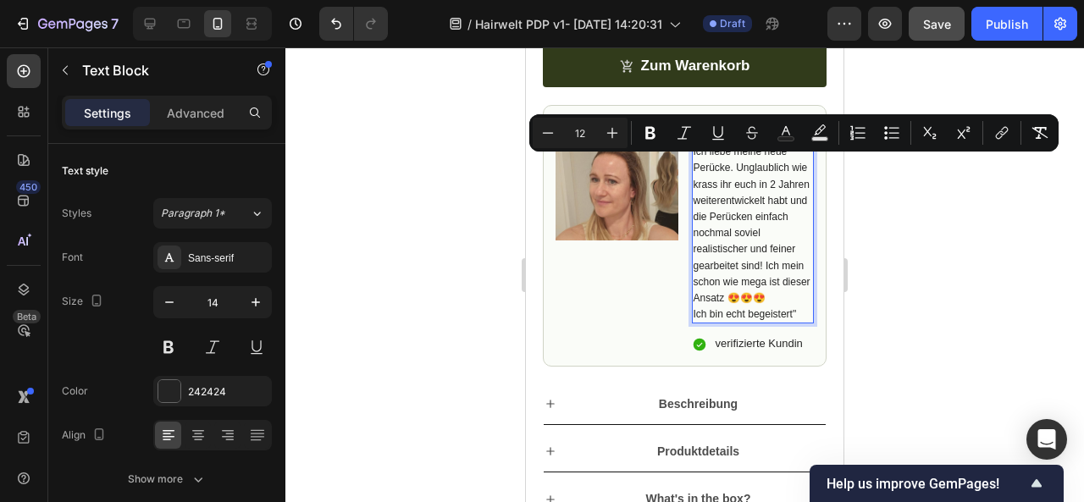
click at [874, 252] on div at bounding box center [684, 274] width 799 height 455
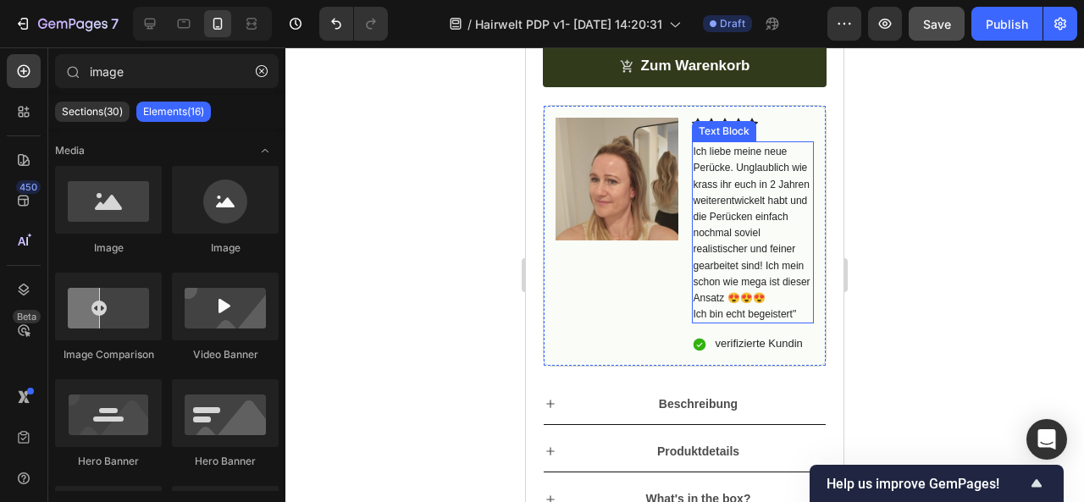
click at [778, 250] on span "Ich liebe meine neue Perücke. Unglaublich wie krass ihr euch in 2 Jahren weiter…" at bounding box center [752, 225] width 117 height 158
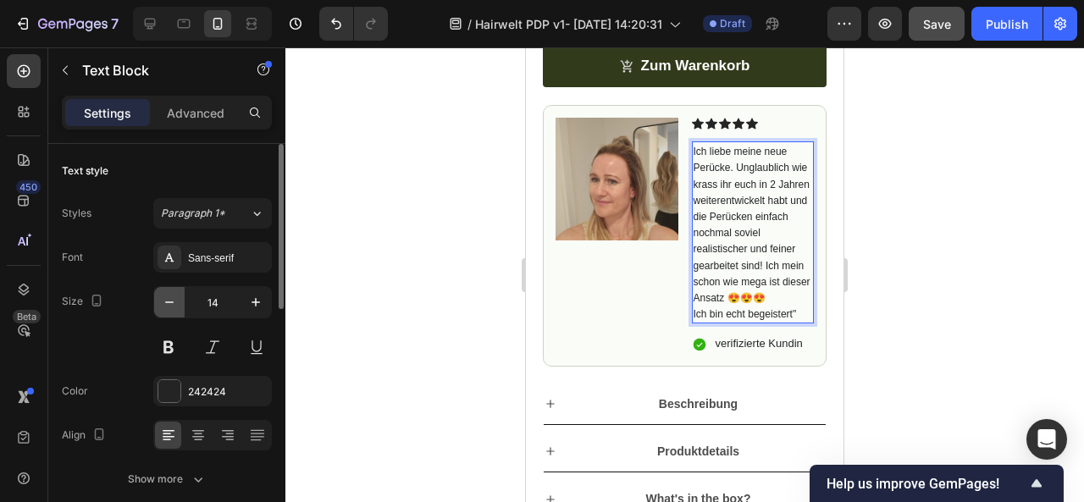
click at [169, 304] on icon "button" at bounding box center [169, 302] width 17 height 17
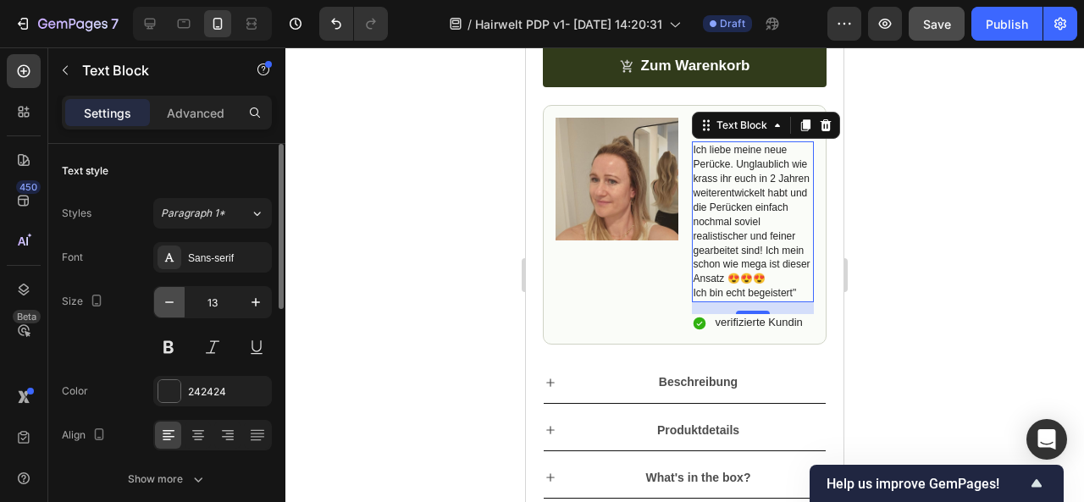
click at [169, 304] on icon "button" at bounding box center [169, 302] width 17 height 17
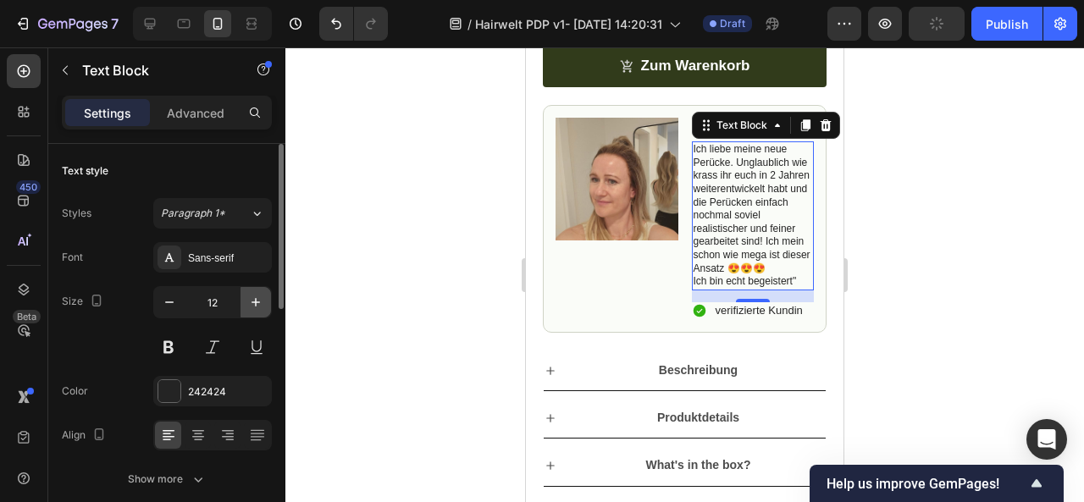
click at [262, 296] on icon "button" at bounding box center [255, 302] width 17 height 17
type input "13"
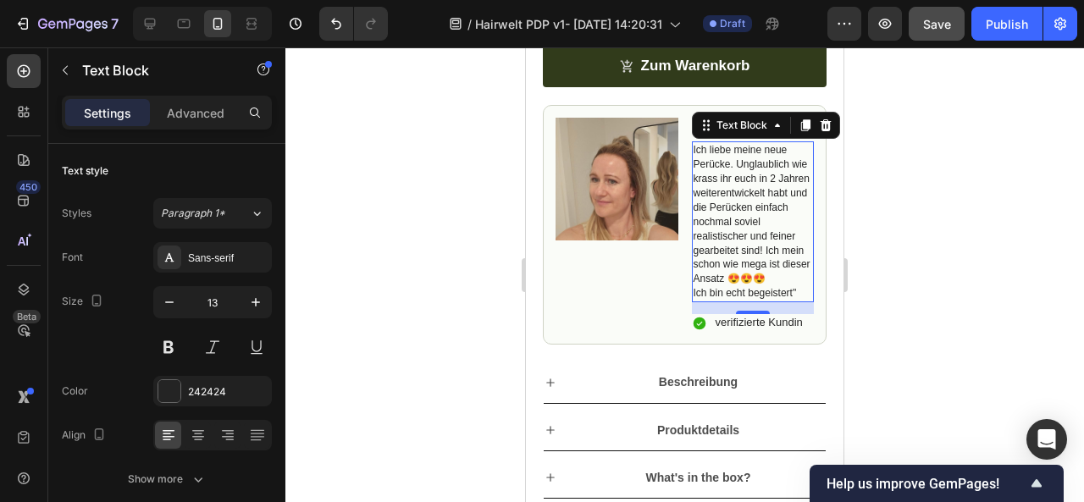
click at [913, 301] on div at bounding box center [684, 274] width 799 height 455
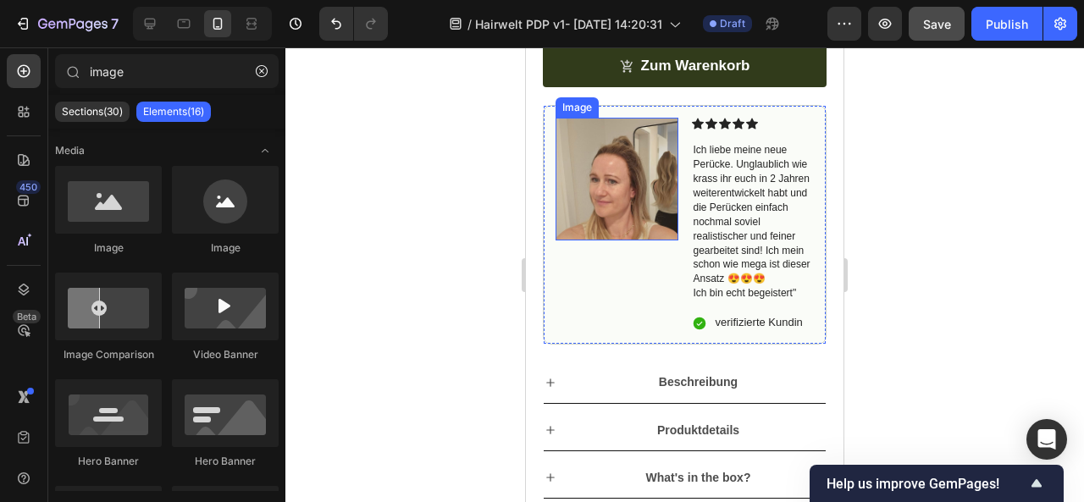
click at [617, 211] on img at bounding box center [617, 179] width 123 height 123
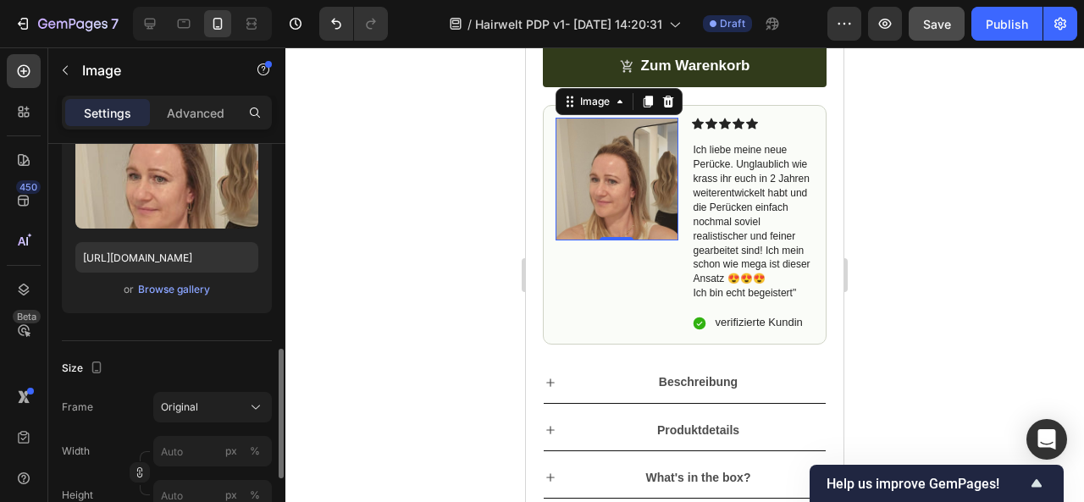
scroll to position [312, 0]
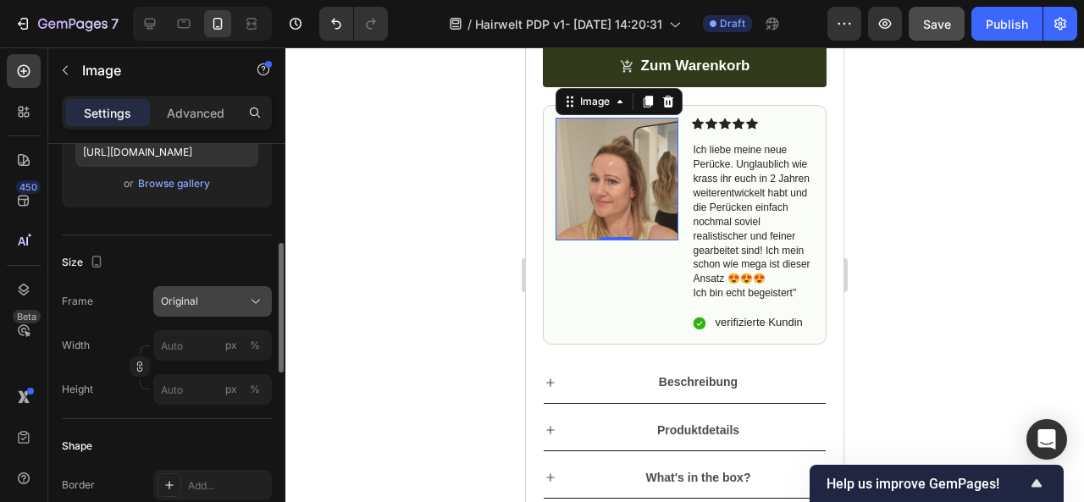
click at [219, 307] on div "Original" at bounding box center [212, 301] width 103 height 17
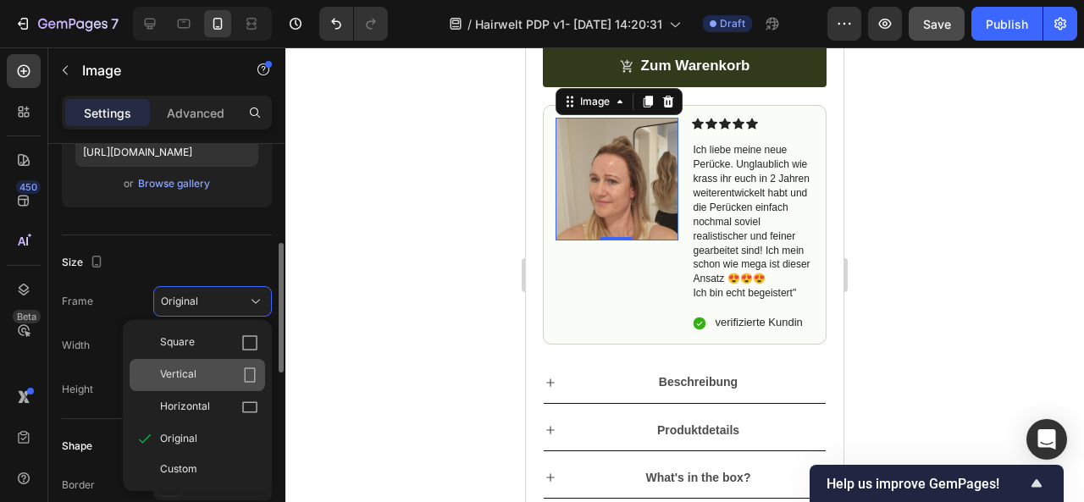
click at [225, 376] on div "Vertical" at bounding box center [209, 375] width 98 height 17
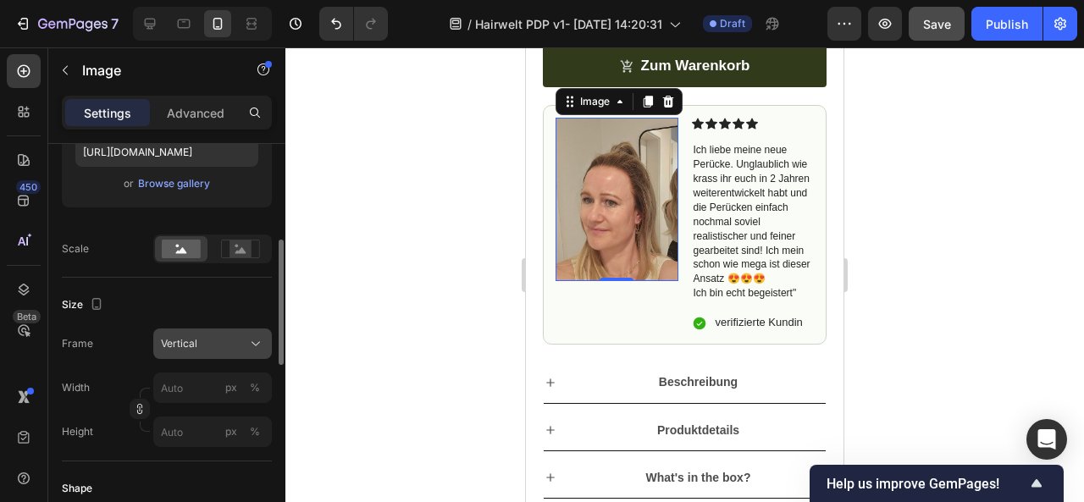
click at [240, 346] on div "Vertical" at bounding box center [202, 343] width 83 height 15
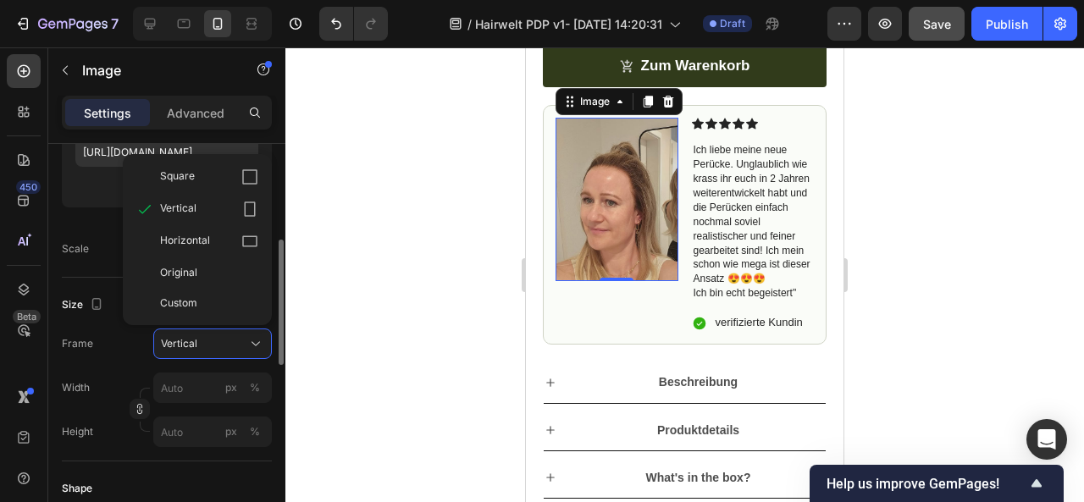
click at [88, 219] on div "Upload Image [URL][DOMAIN_NAME] or Browse gallery" at bounding box center [167, 112] width 210 height 219
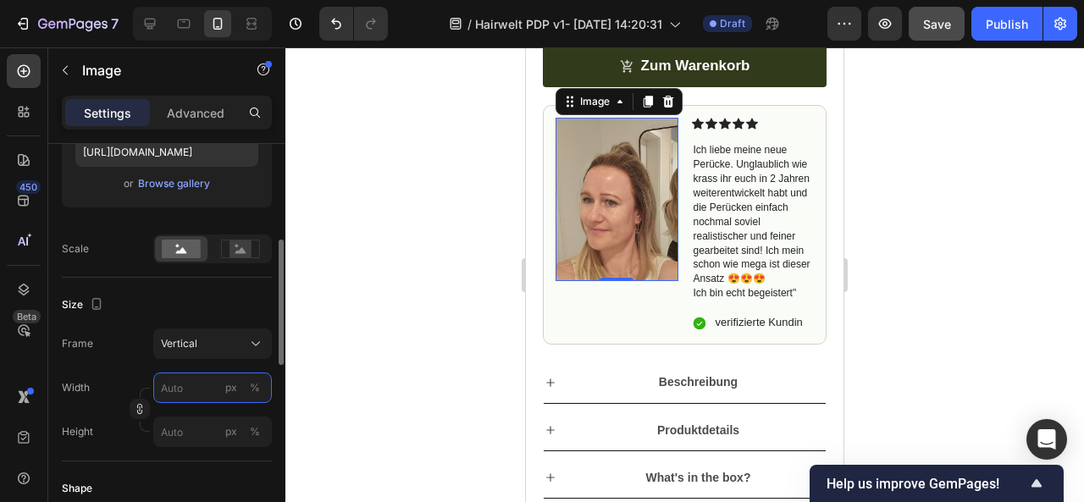
click at [173, 385] on input "px %" at bounding box center [212, 388] width 119 height 30
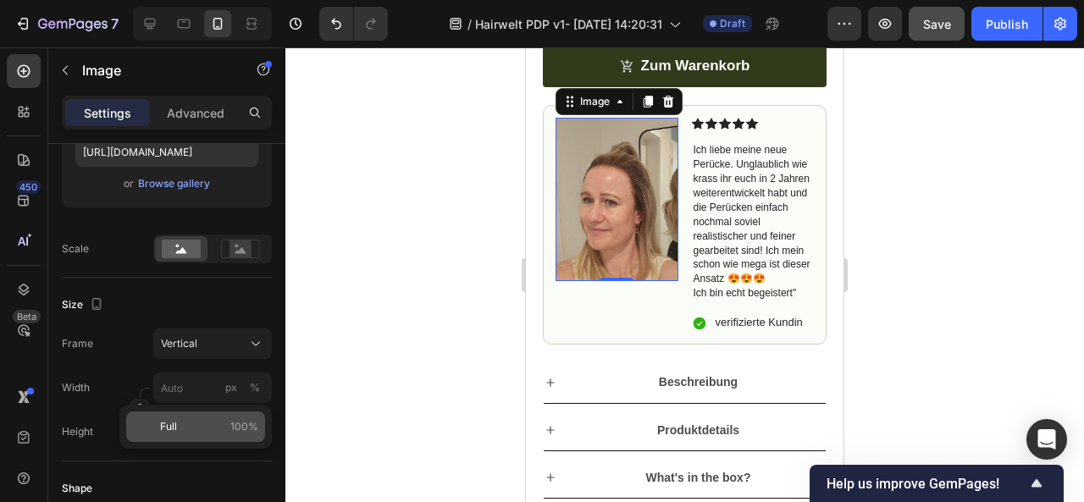
click at [176, 439] on div "Full 100%" at bounding box center [195, 427] width 139 height 30
type input "100"
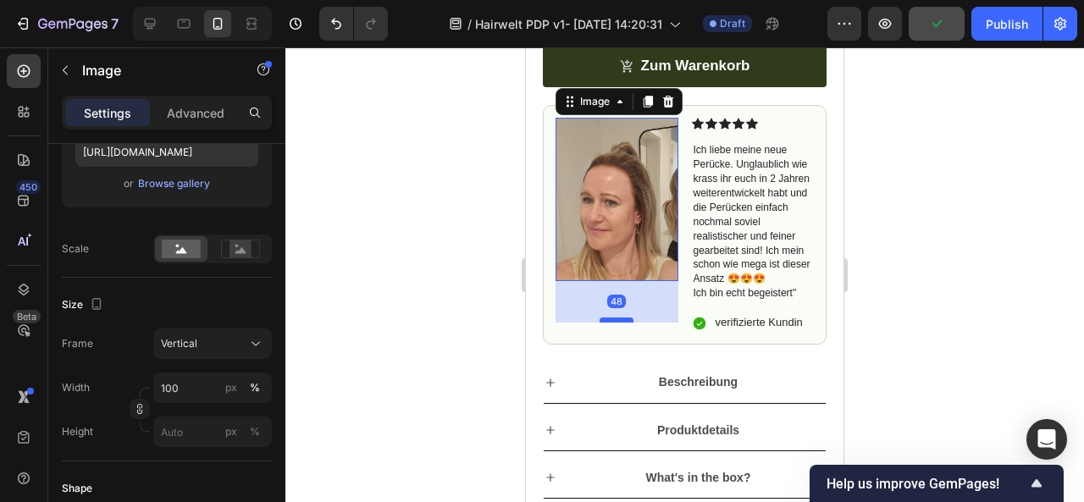
drag, startPoint x: 608, startPoint y: 285, endPoint x: 615, endPoint y: 327, distance: 42.1
click at [615, 323] on div at bounding box center [617, 320] width 34 height 5
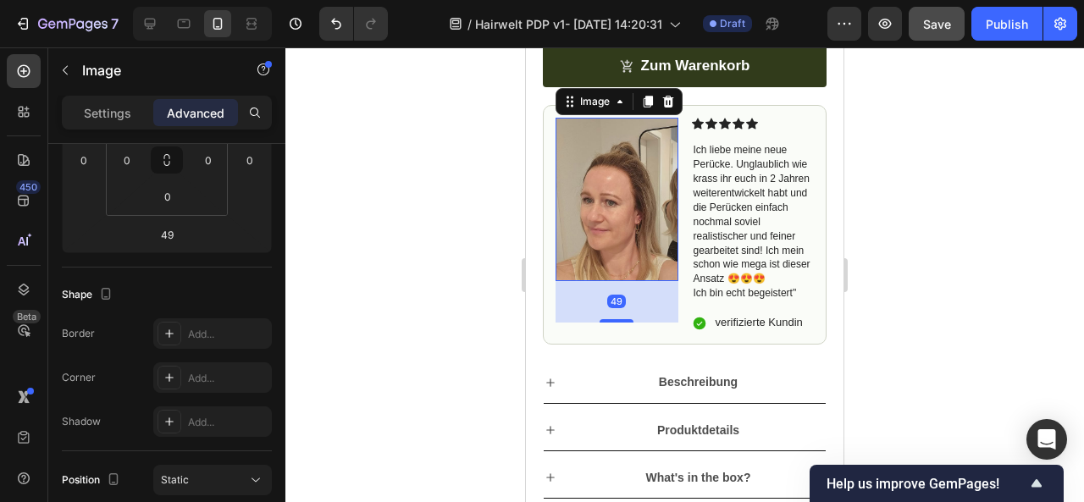
click at [867, 303] on div at bounding box center [684, 274] width 799 height 455
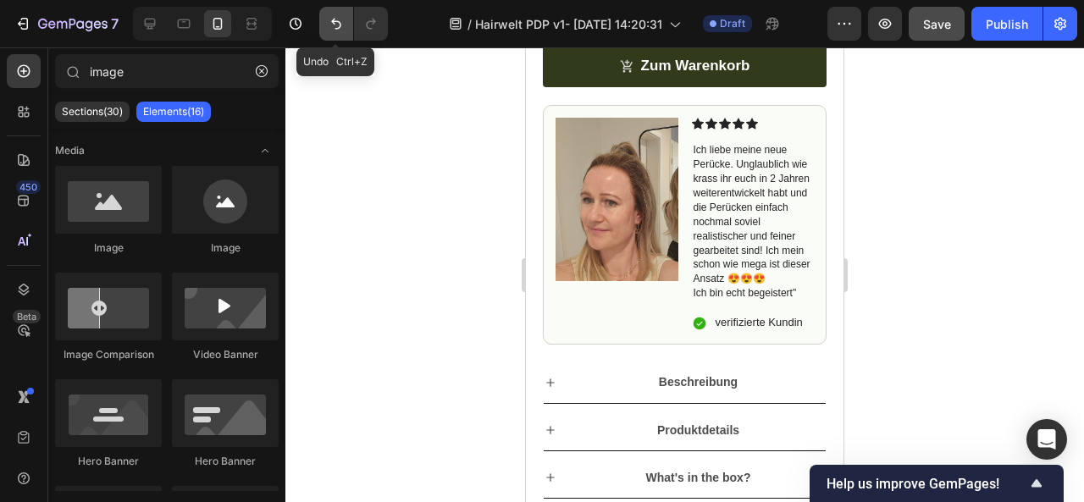
click at [326, 31] on button "Undo/Redo" at bounding box center [336, 24] width 34 height 34
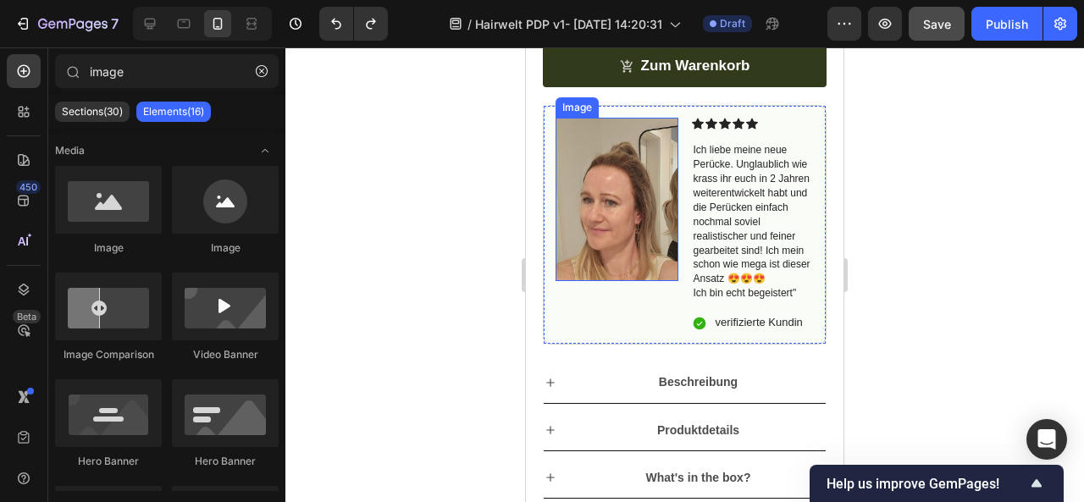
click at [635, 203] on img at bounding box center [617, 199] width 123 height 163
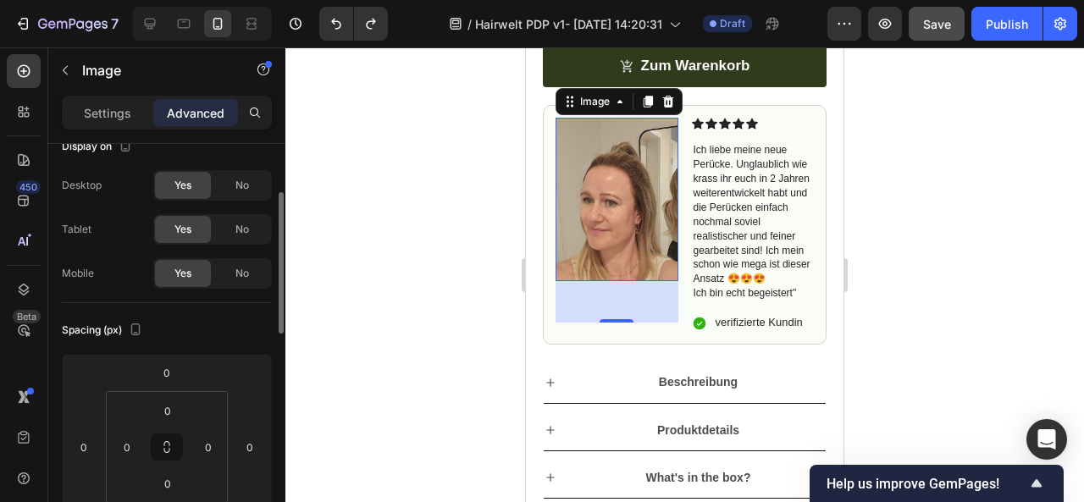
scroll to position [54, 0]
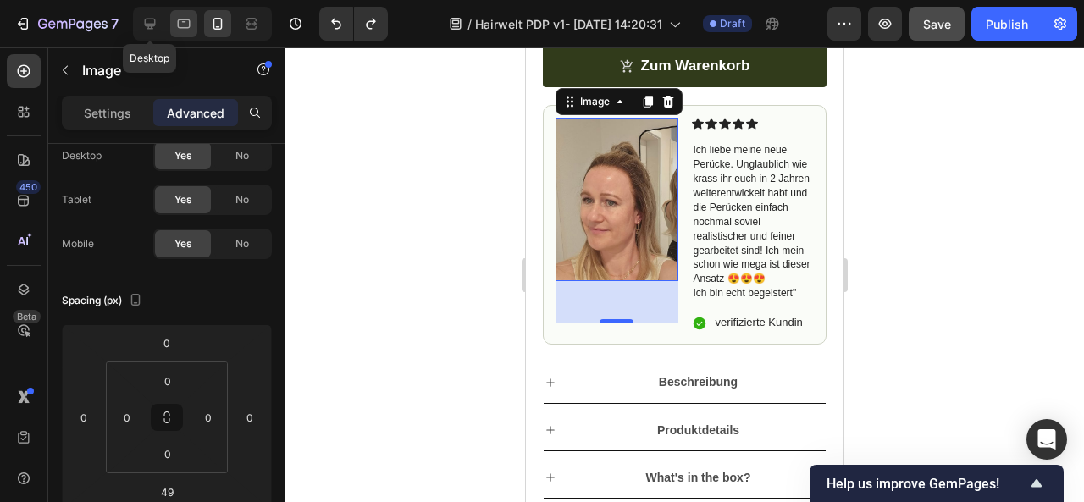
click at [149, 15] on icon at bounding box center [149, 23] width 17 height 17
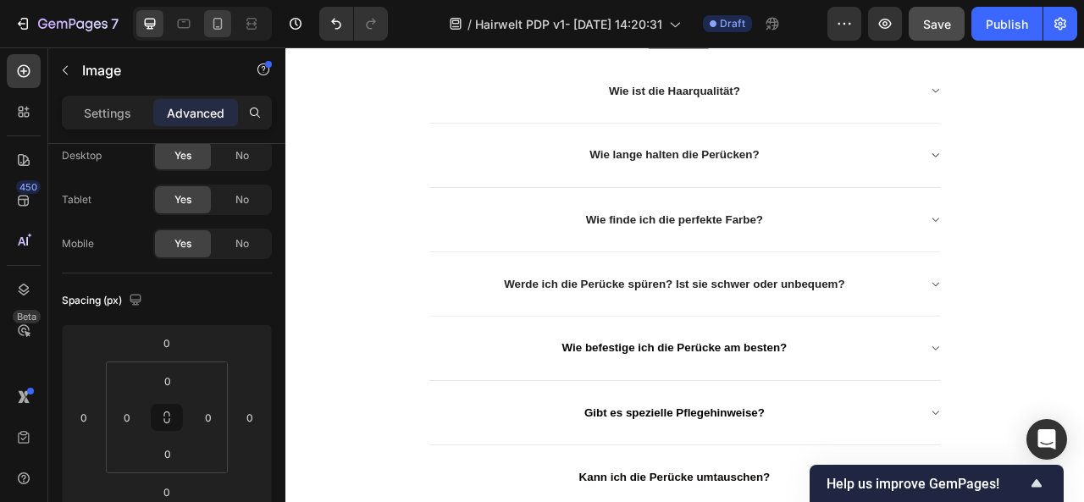
scroll to position [2432, 0]
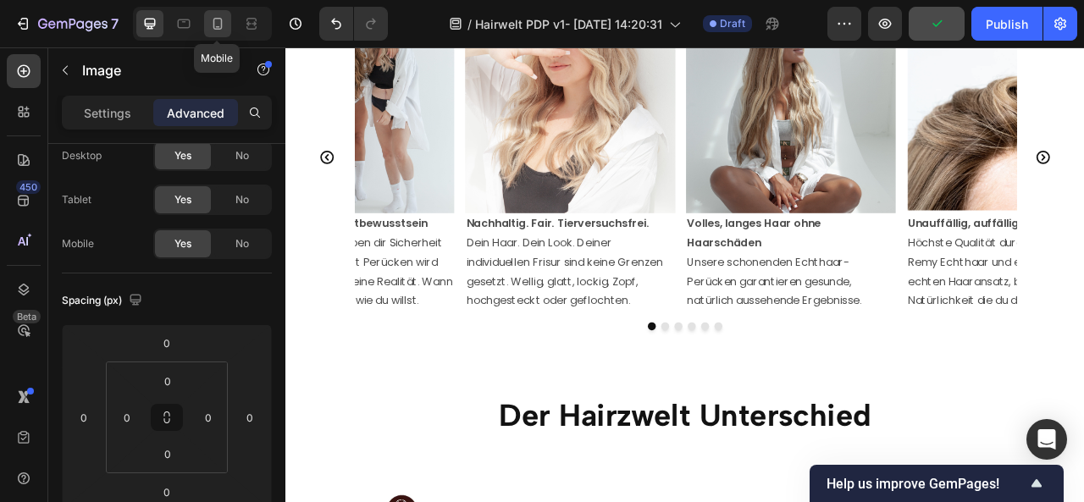
click at [217, 20] on icon at bounding box center [217, 23] width 17 height 17
type input "49"
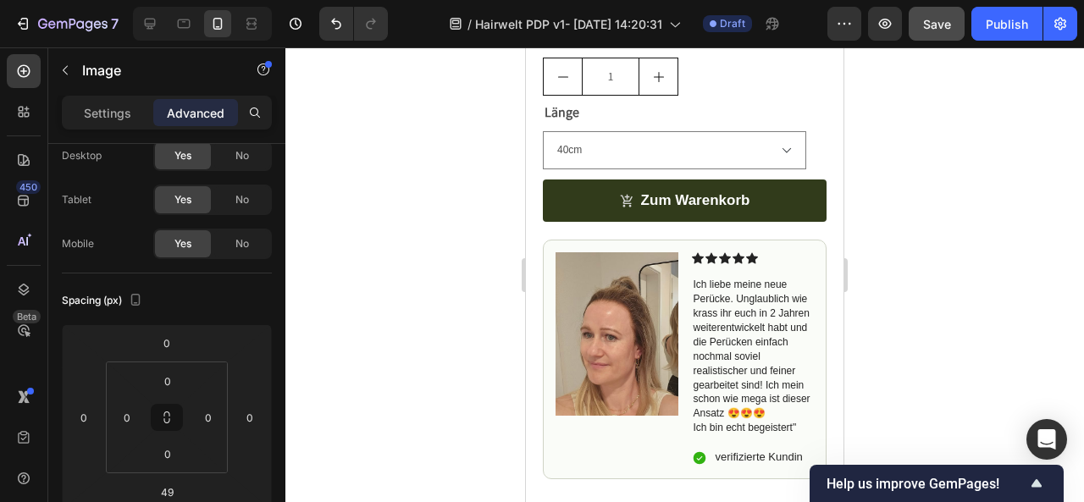
scroll to position [973, 0]
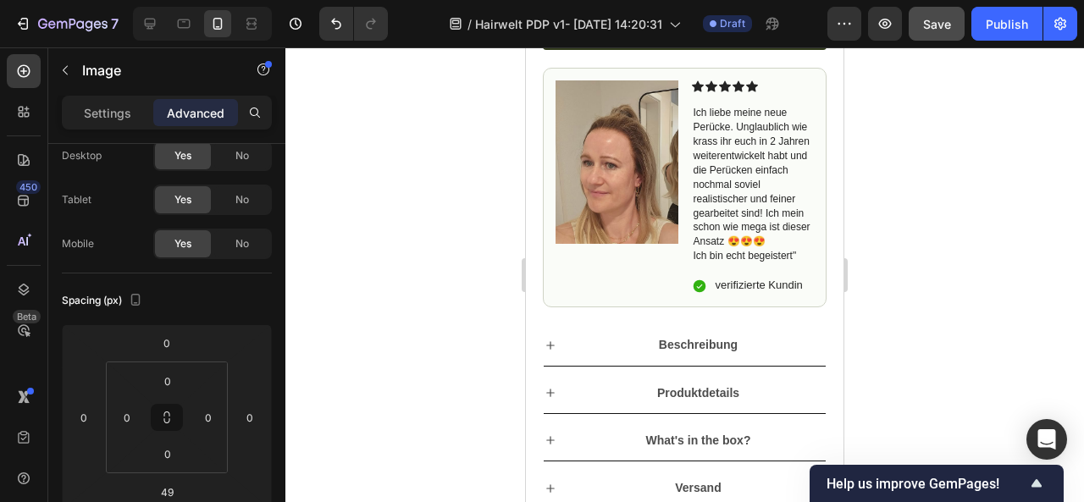
click at [601, 201] on img at bounding box center [617, 161] width 123 height 163
click at [561, 86] on div "Row" at bounding box center [561, 78] width 28 height 15
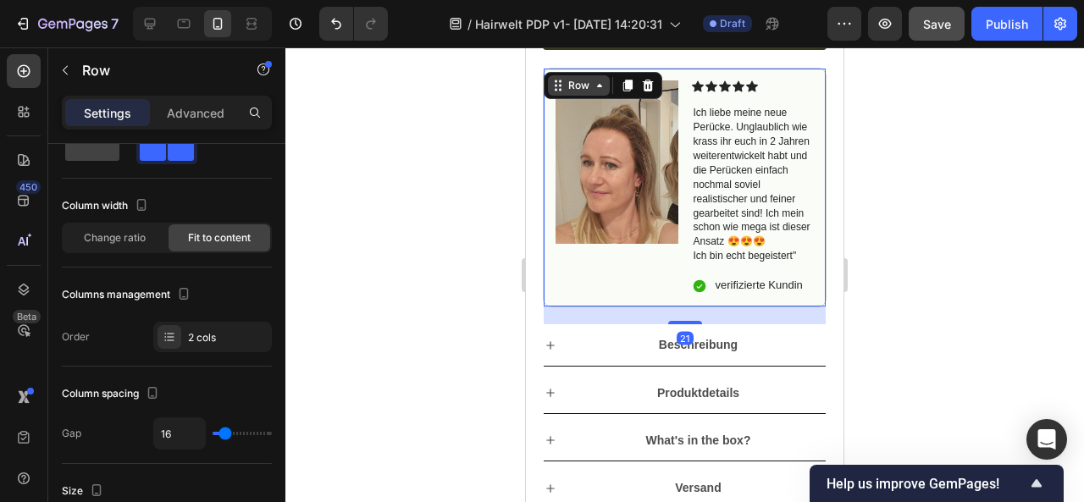
scroll to position [0, 0]
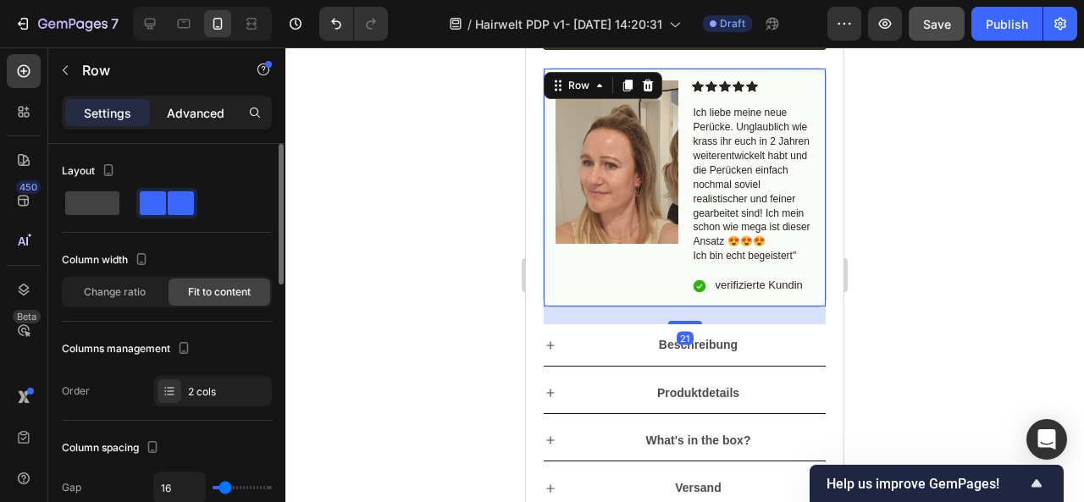
click at [180, 109] on p "Advanced" at bounding box center [196, 113] width 58 height 18
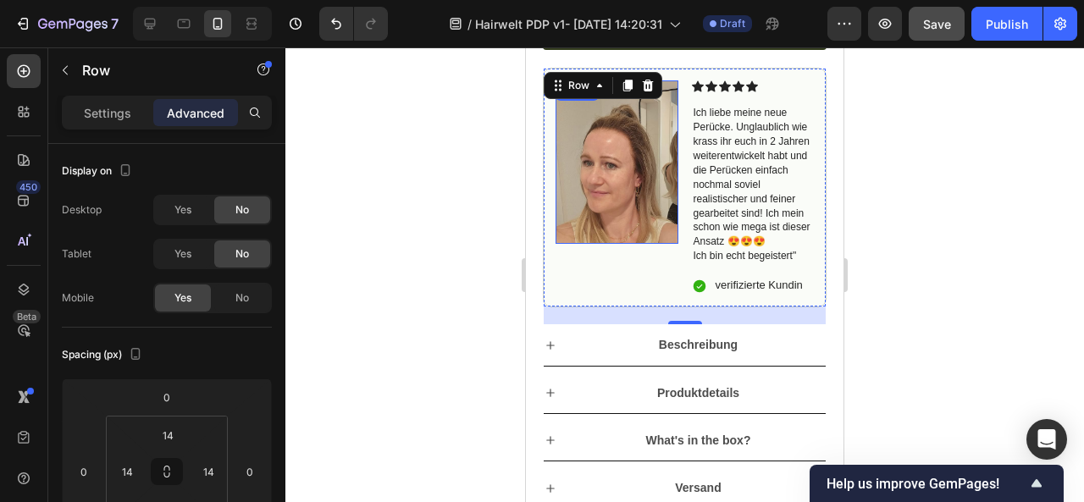
click at [602, 157] on img at bounding box center [617, 161] width 123 height 163
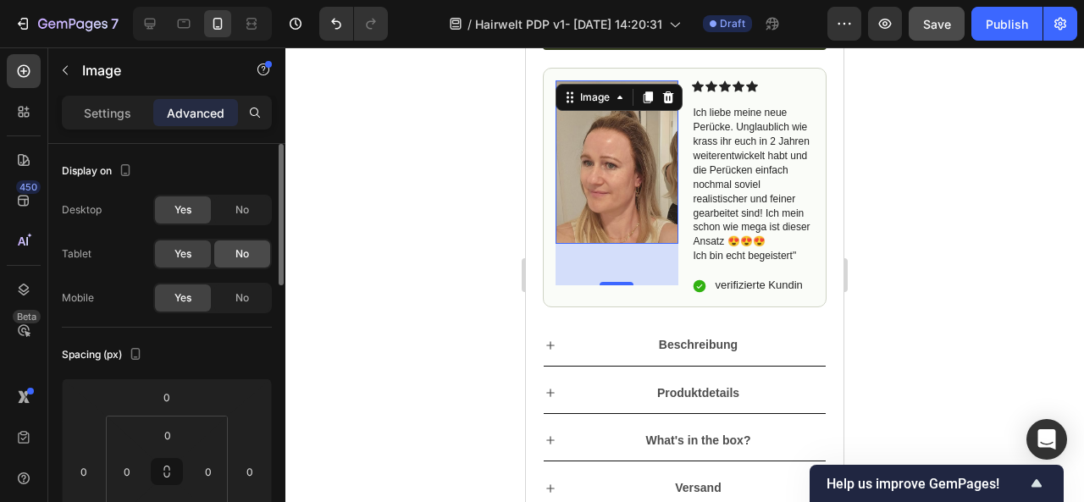
click at [240, 257] on span "No" at bounding box center [242, 253] width 14 height 15
click at [243, 208] on span "No" at bounding box center [242, 209] width 14 height 15
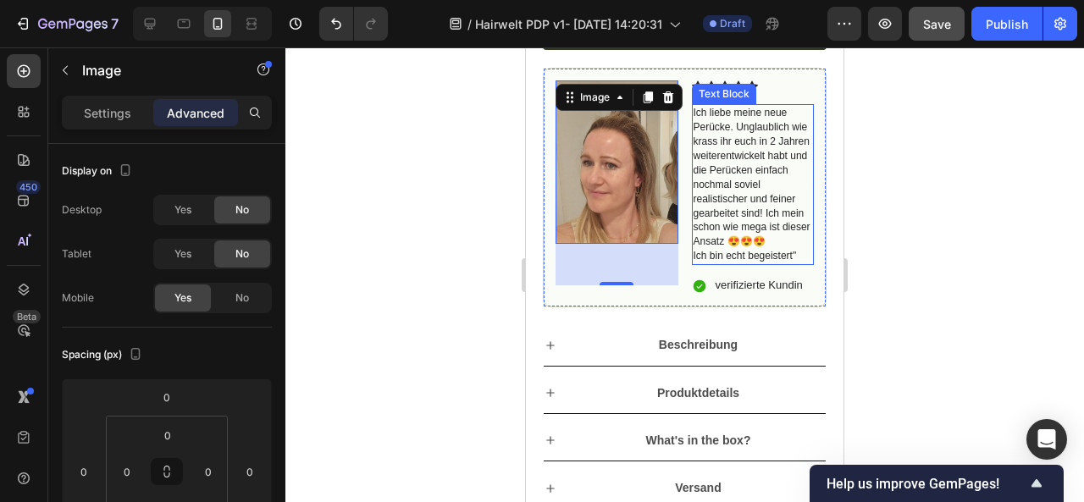
click at [729, 175] on span "Ich liebe meine neue Perücke. Unglaublich wie krass ihr euch in 2 Jahren weiter…" at bounding box center [752, 177] width 117 height 141
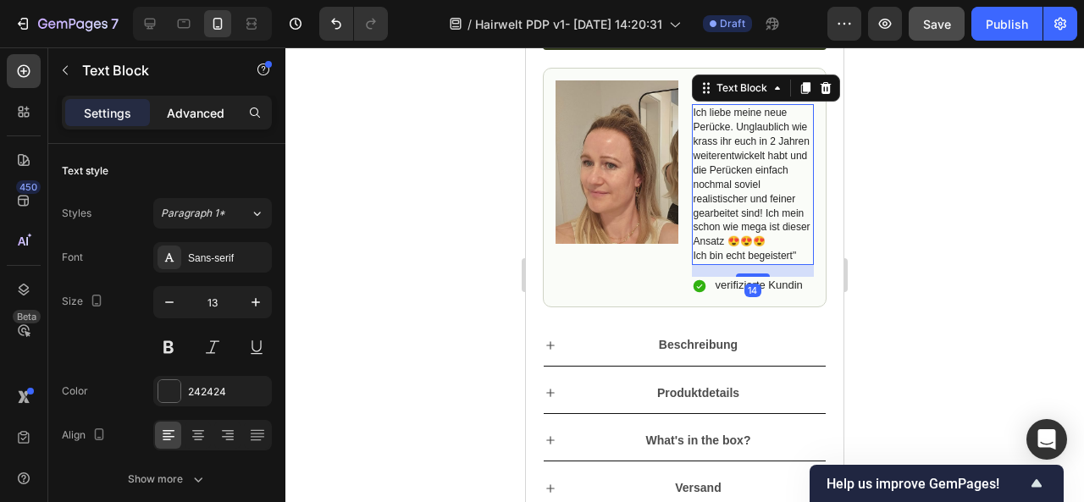
click at [164, 106] on div "Advanced" at bounding box center [195, 112] width 85 height 27
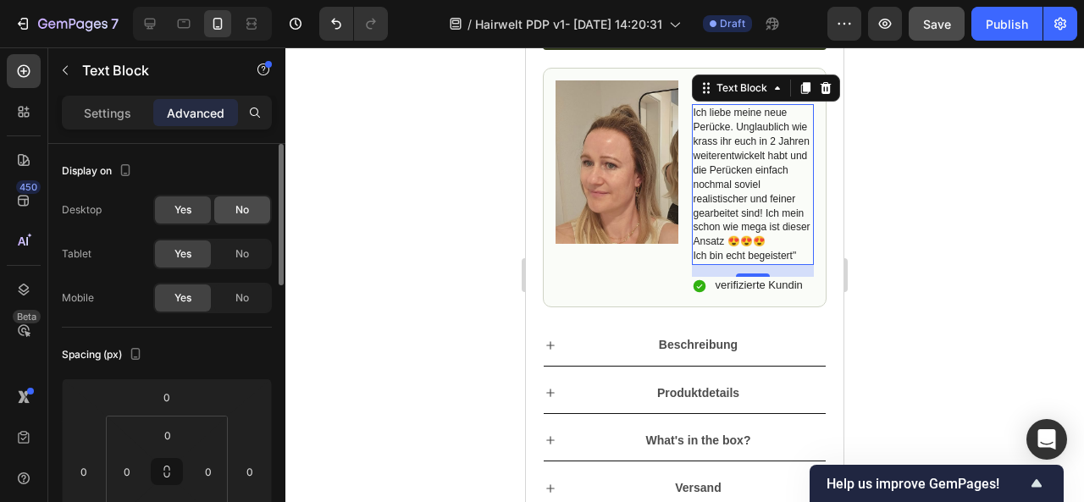
click at [260, 208] on div "No" at bounding box center [242, 210] width 56 height 27
click at [252, 256] on div "No" at bounding box center [242, 254] width 56 height 27
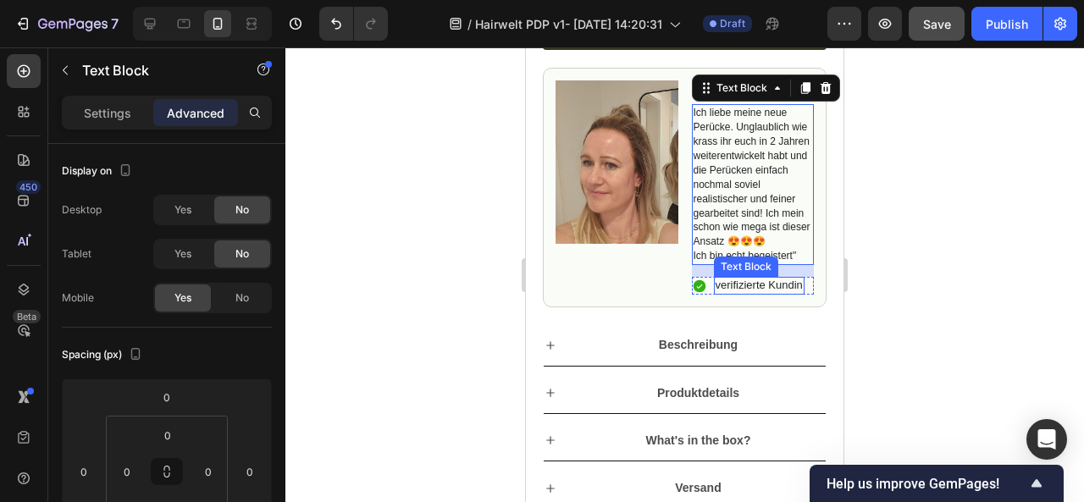
click at [737, 291] on span "verifizierte Kundin" at bounding box center [759, 285] width 87 height 13
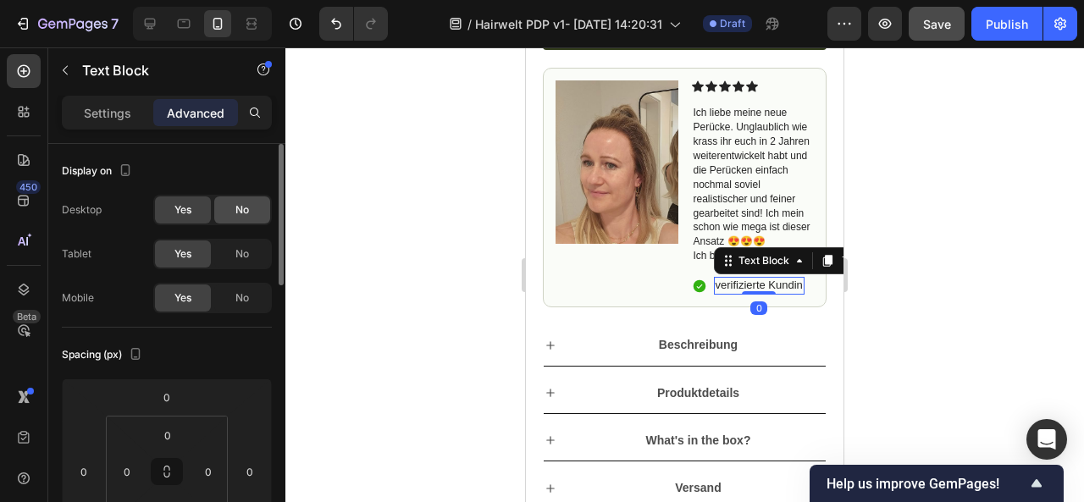
click at [230, 207] on div "No" at bounding box center [242, 210] width 56 height 27
click at [245, 255] on span "No" at bounding box center [242, 253] width 14 height 15
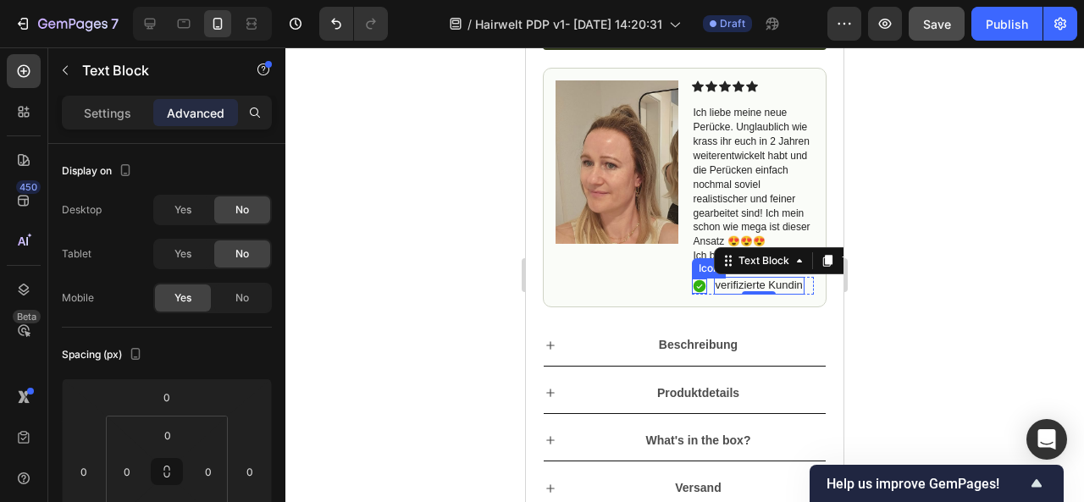
click at [692, 294] on icon at bounding box center [699, 286] width 15 height 15
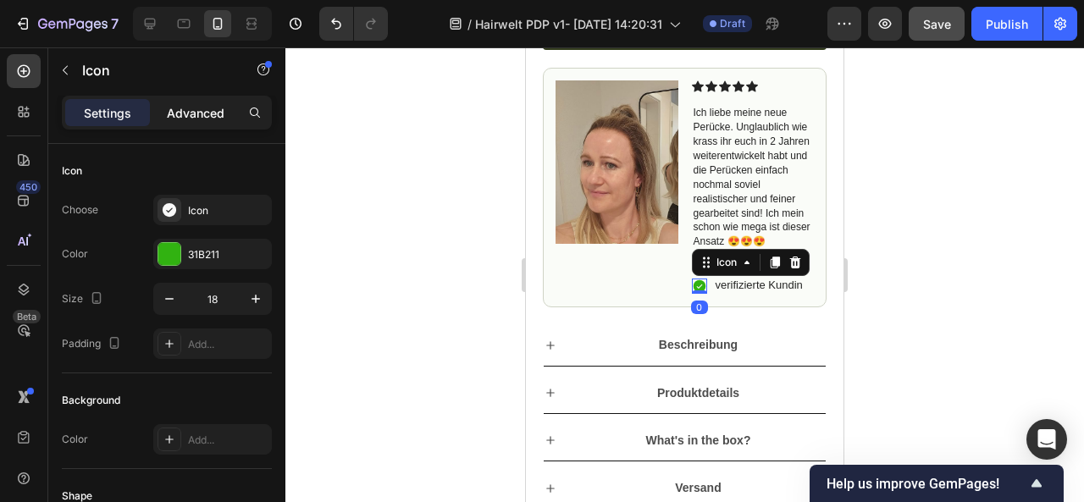
click at [185, 109] on p "Advanced" at bounding box center [196, 113] width 58 height 18
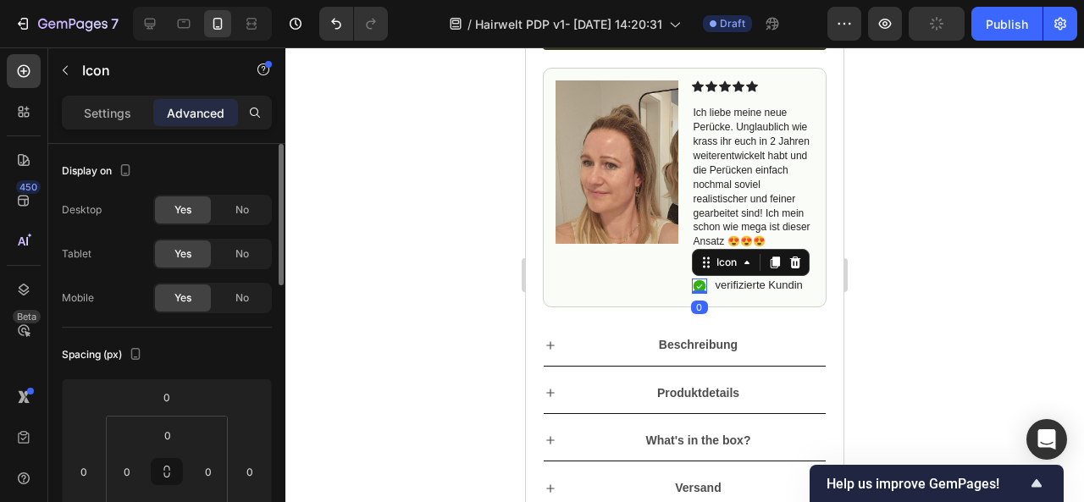
click at [247, 206] on span "No" at bounding box center [242, 209] width 14 height 15
click at [240, 247] on span "No" at bounding box center [242, 253] width 14 height 15
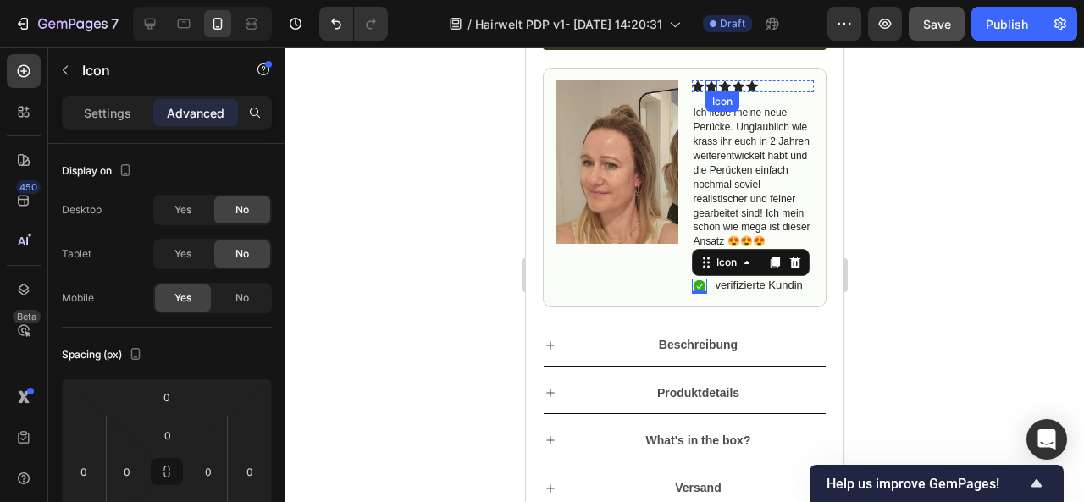
click at [706, 92] on icon at bounding box center [712, 86] width 12 height 12
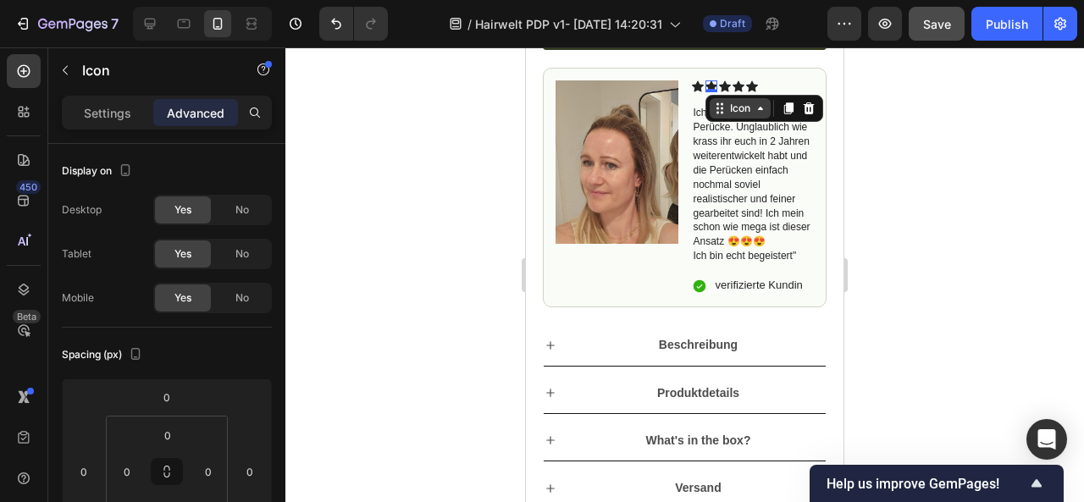
click at [717, 115] on icon at bounding box center [720, 109] width 14 height 14
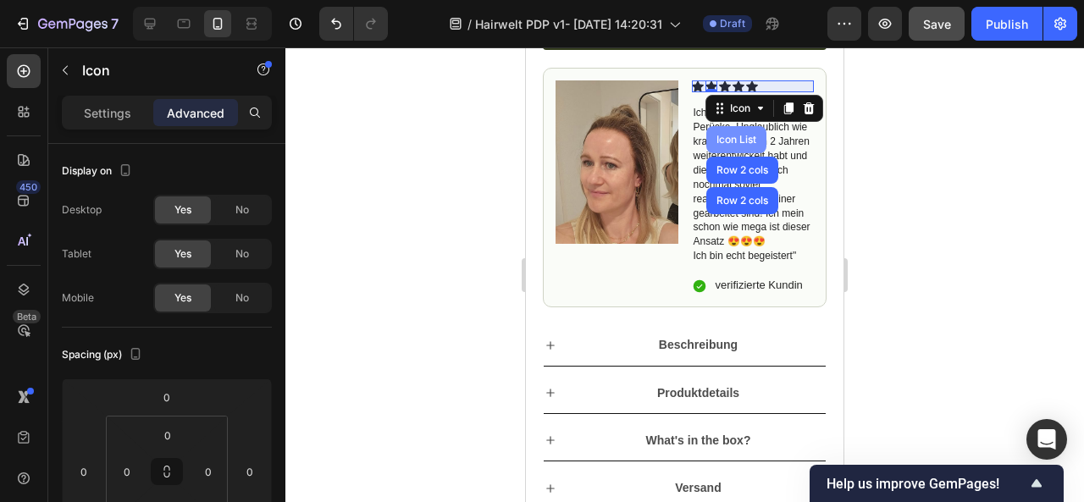
click at [713, 145] on div "Icon List" at bounding box center [736, 140] width 47 height 10
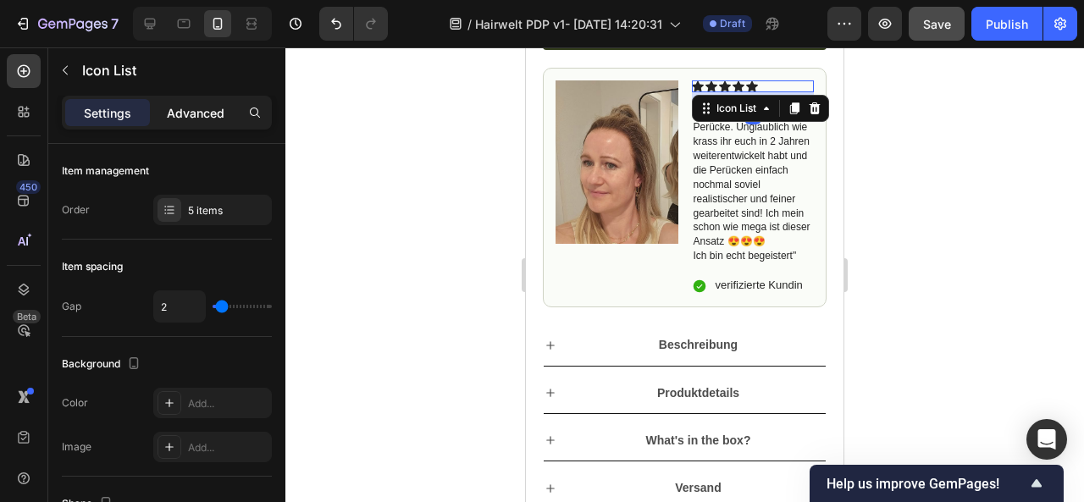
click at [195, 108] on p "Advanced" at bounding box center [196, 113] width 58 height 18
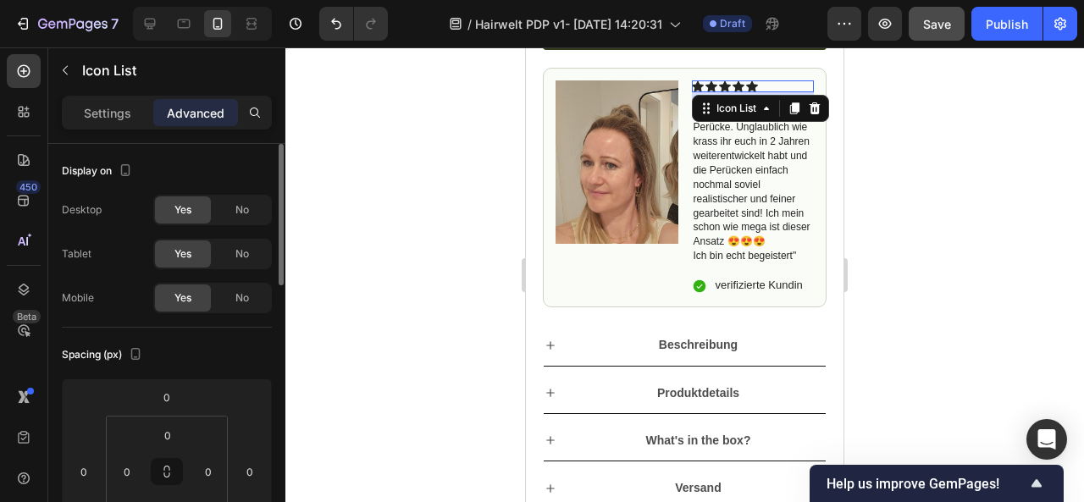
click at [241, 209] on span "No" at bounding box center [242, 209] width 14 height 15
click at [247, 255] on span "No" at bounding box center [242, 253] width 14 height 15
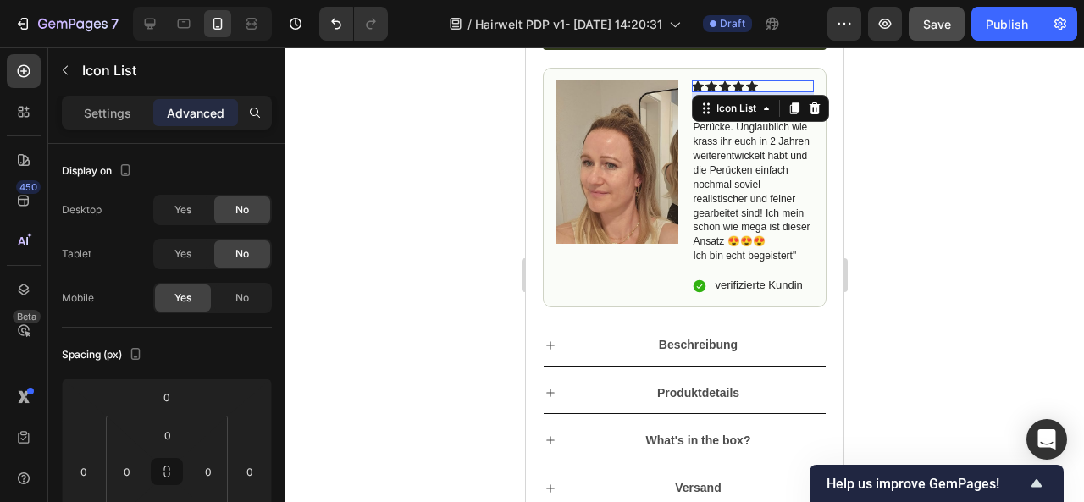
click at [930, 260] on div at bounding box center [684, 274] width 799 height 455
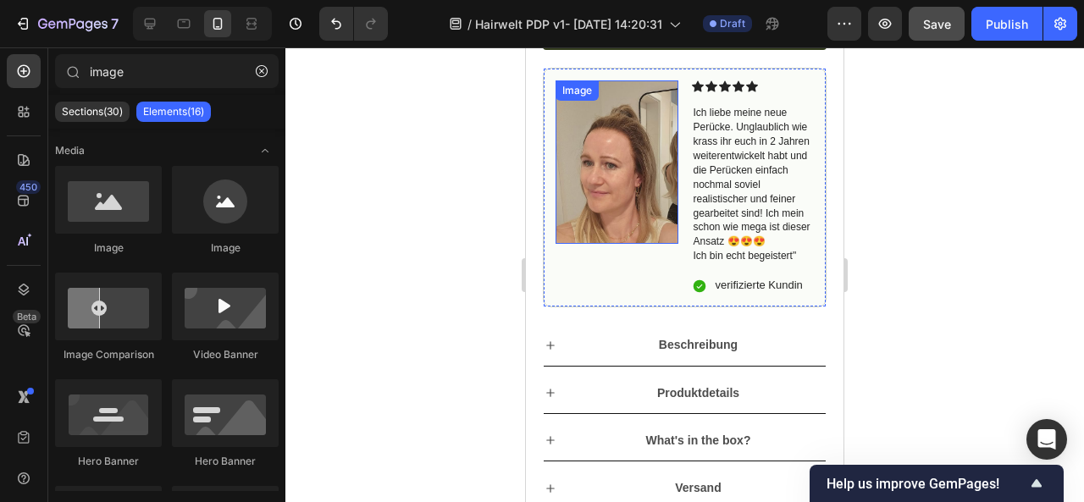
click at [579, 170] on img at bounding box center [617, 161] width 123 height 163
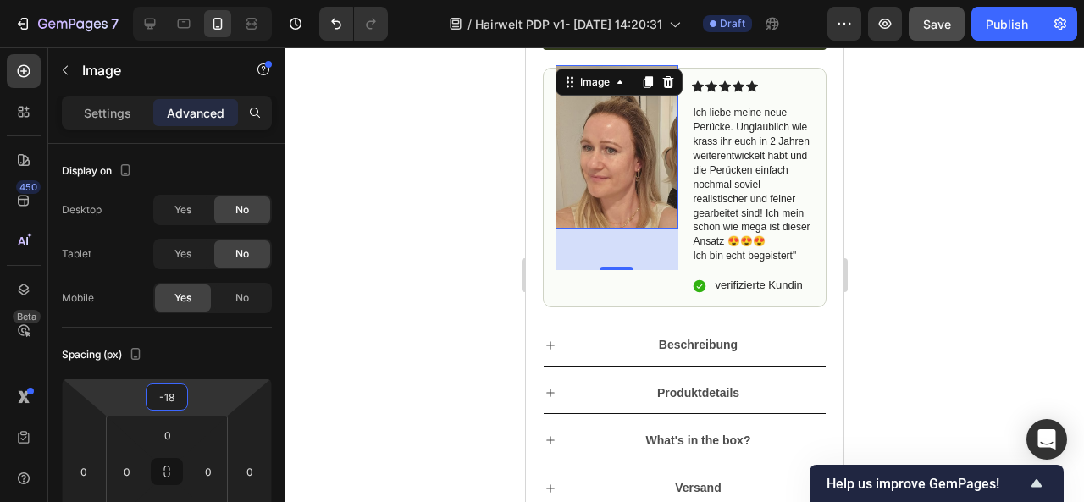
click at [214, 0] on html "7 / Hairwelt PDP v1- [DATE] 14:20:31 Draft Preview Save Publish 450 Beta image …" at bounding box center [542, 0] width 1084 height 0
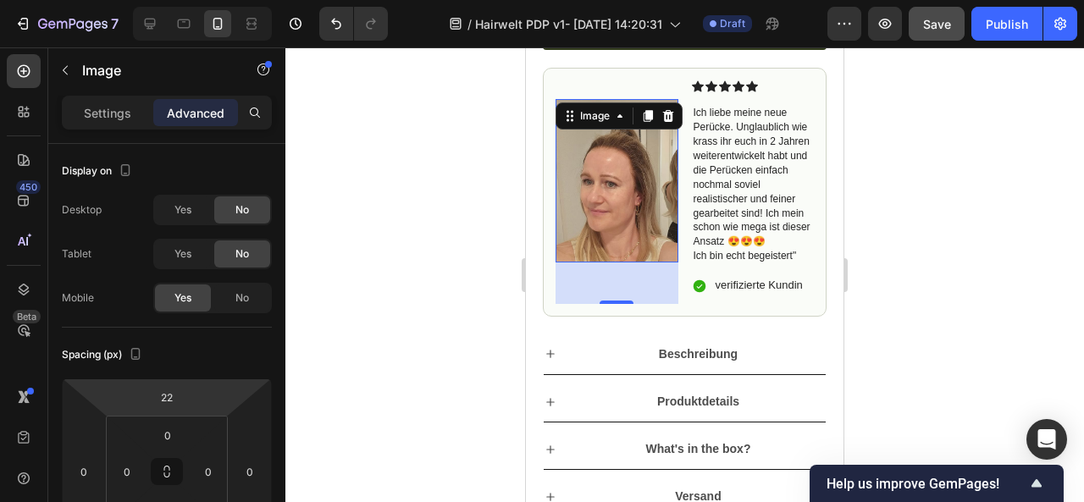
type input "20"
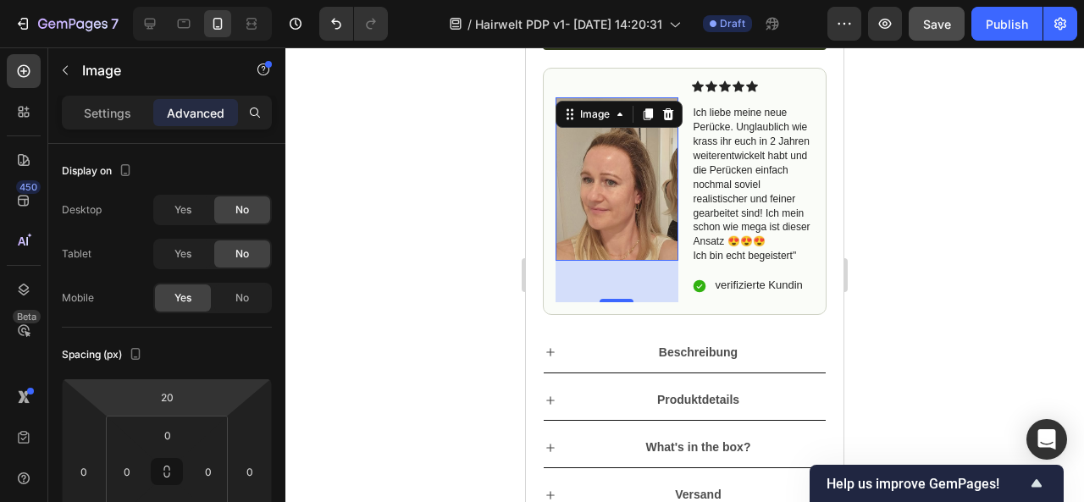
drag, startPoint x: 214, startPoint y: 403, endPoint x: 211, endPoint y: 387, distance: 16.4
click at [211, 0] on html "7 / Hairwelt PDP v1- [DATE] 14:20:31 Draft Preview Save Publish 450 Beta image …" at bounding box center [542, 0] width 1084 height 0
click at [412, 340] on div at bounding box center [684, 274] width 799 height 455
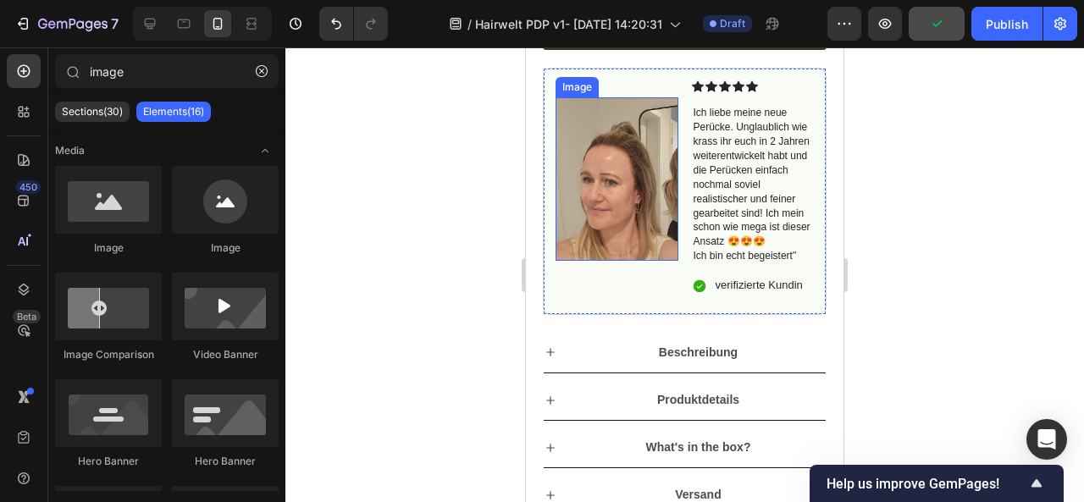
click at [643, 206] on img at bounding box center [617, 178] width 123 height 163
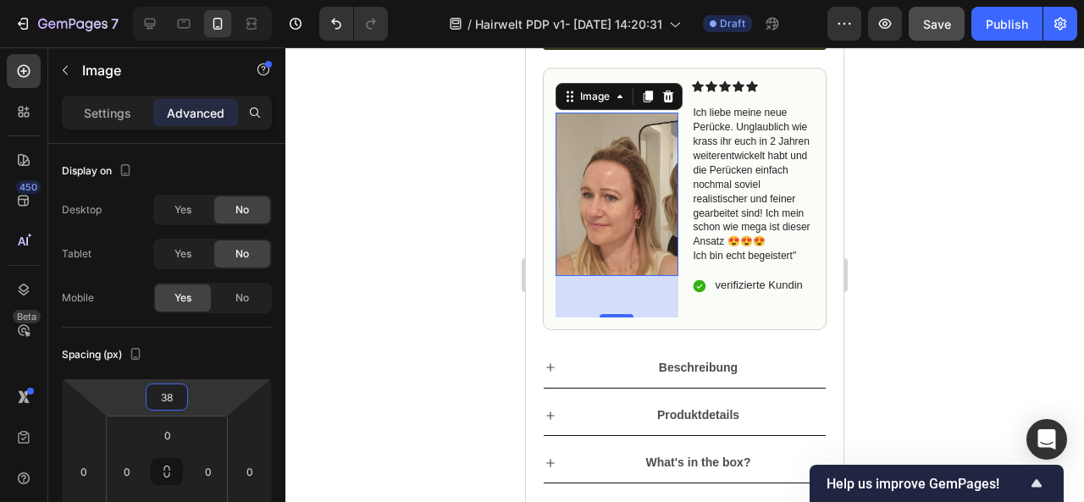
click at [197, 0] on html "7 / Hairwelt PDP v1- [DATE] 14:20:31 Draft Preview Save Publish 450 Beta image …" at bounding box center [542, 0] width 1084 height 0
type input "3"
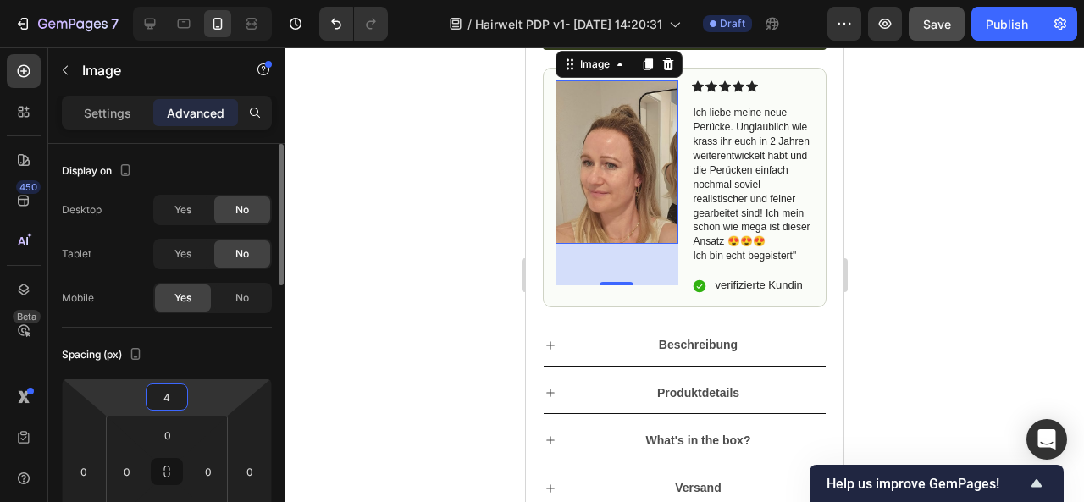
type input "40"
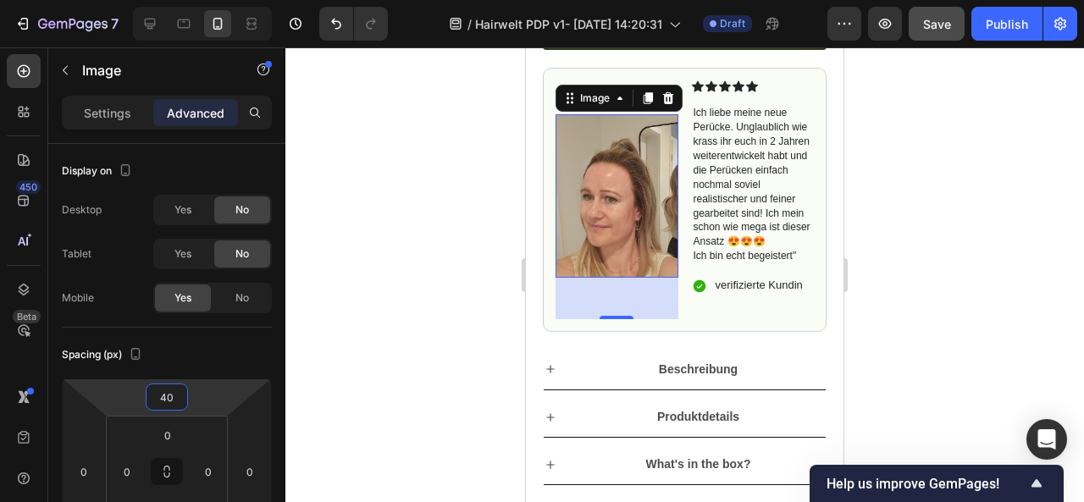
click at [943, 277] on div at bounding box center [684, 274] width 799 height 455
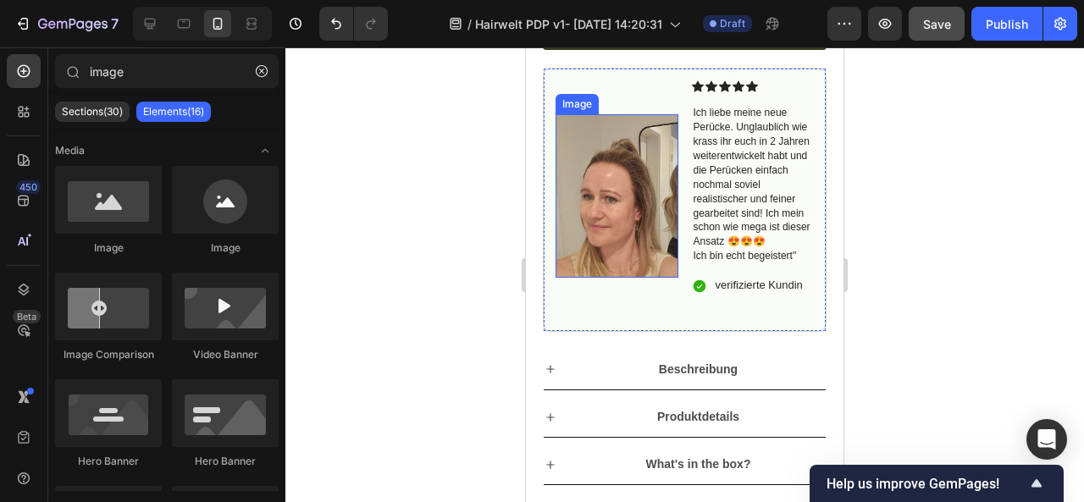
click at [628, 238] on img at bounding box center [617, 195] width 123 height 163
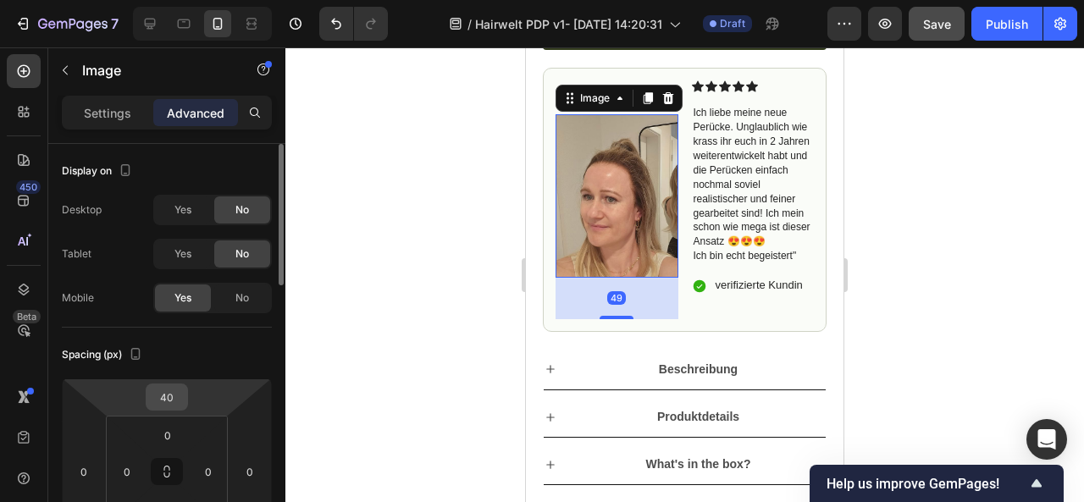
click at [179, 404] on input "40" at bounding box center [167, 397] width 34 height 25
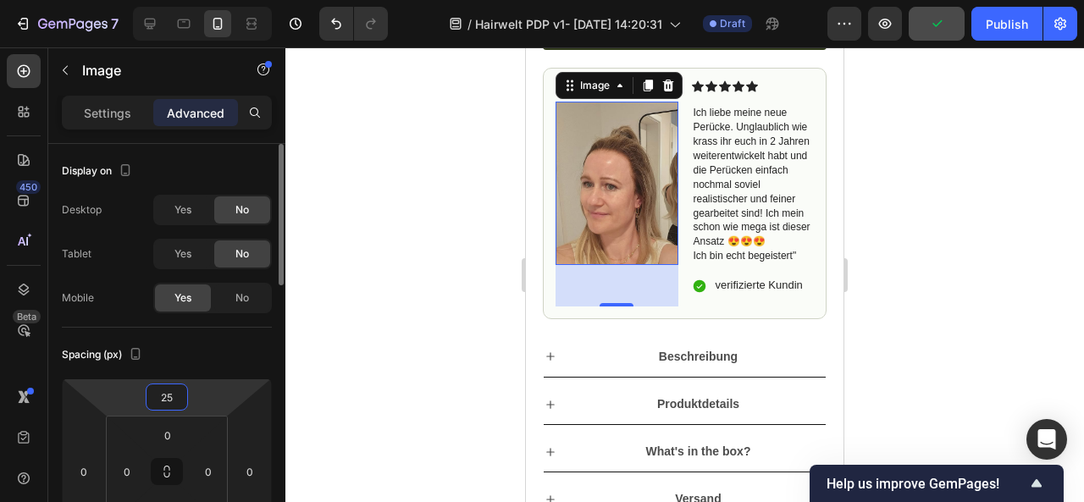
type input "2"
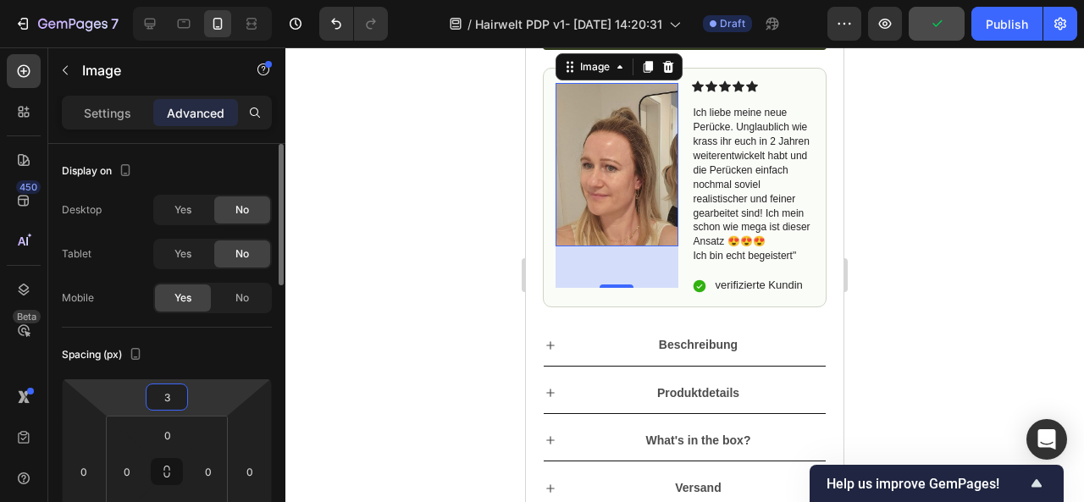
type input "35"
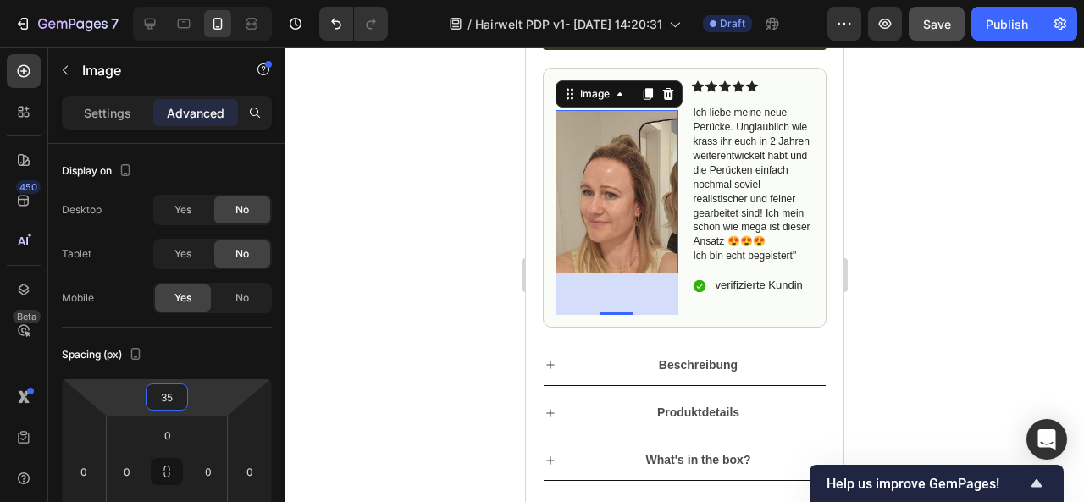
click at [427, 311] on div at bounding box center [684, 274] width 799 height 455
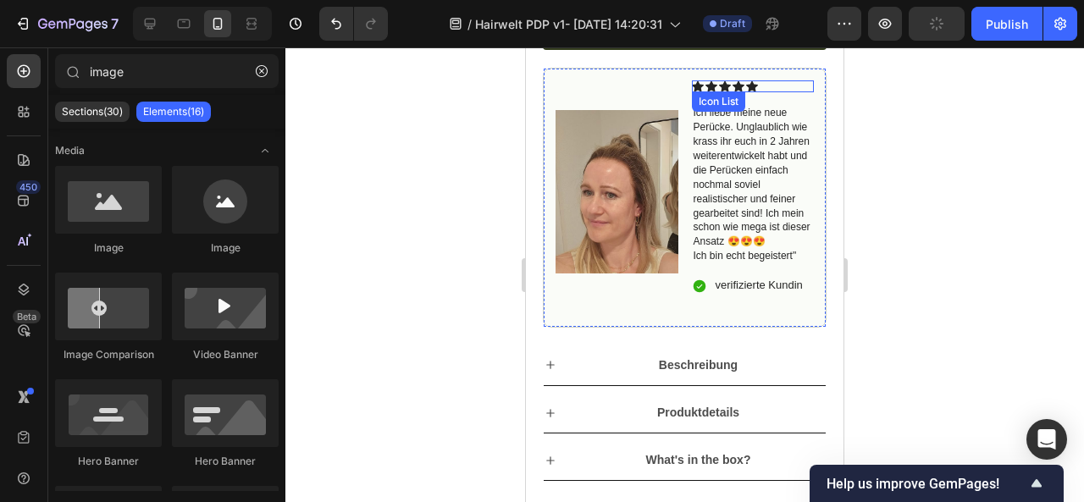
click at [746, 92] on icon at bounding box center [752, 86] width 12 height 11
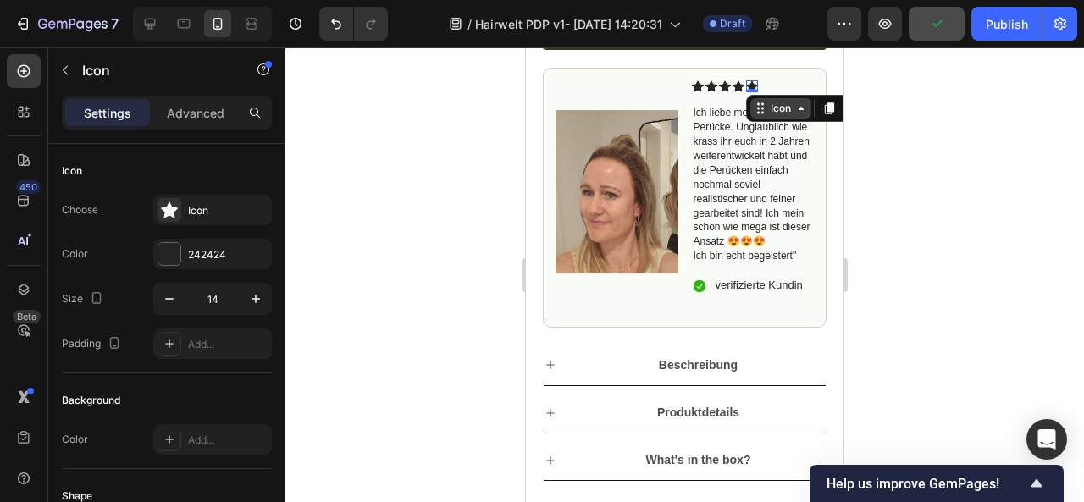
click at [757, 106] on icon at bounding box center [758, 104] width 3 height 3
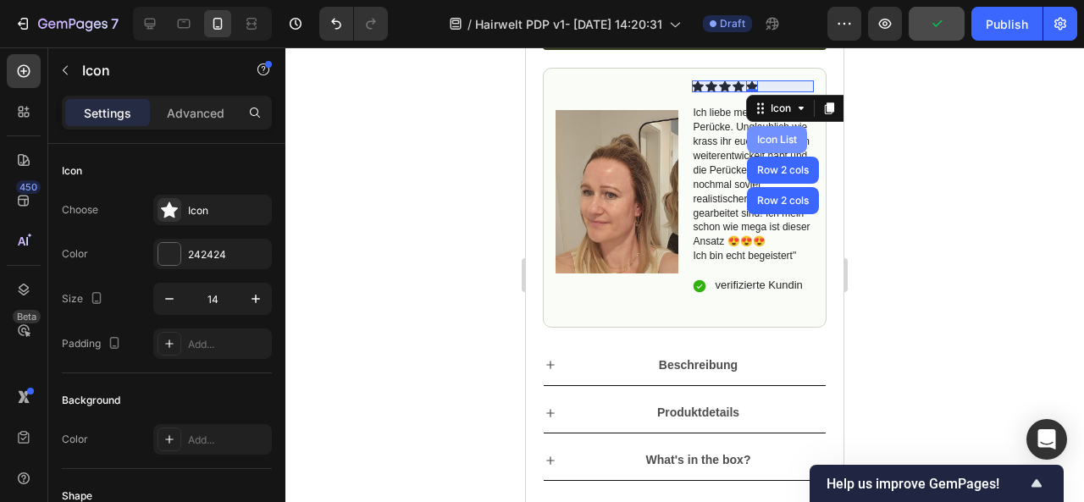
click at [766, 145] on div "Icon List" at bounding box center [777, 140] width 47 height 10
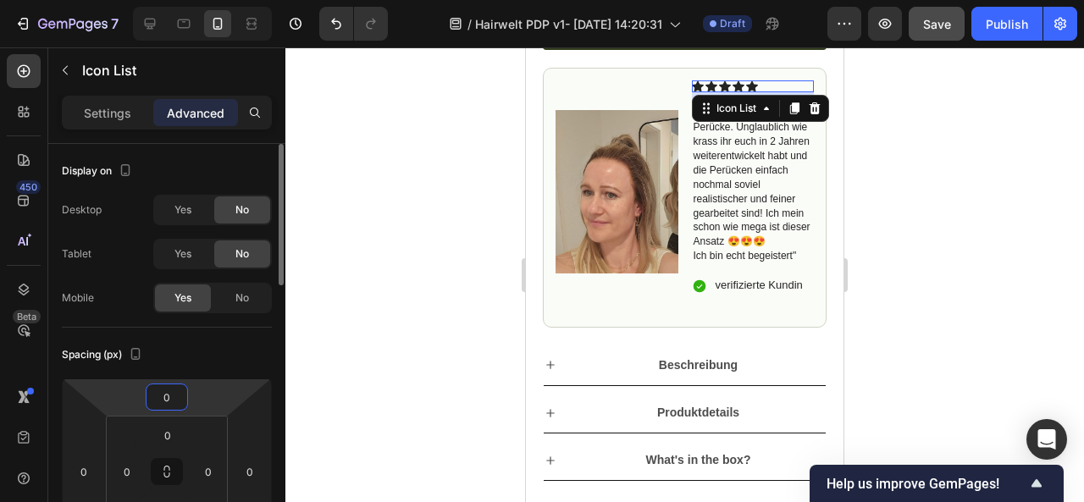
click at [210, 0] on html "7 / Hairwelt PDP v1- [DATE] 14:20:31 Draft Preview Save Publish 450 Beta image …" at bounding box center [542, 0] width 1084 height 0
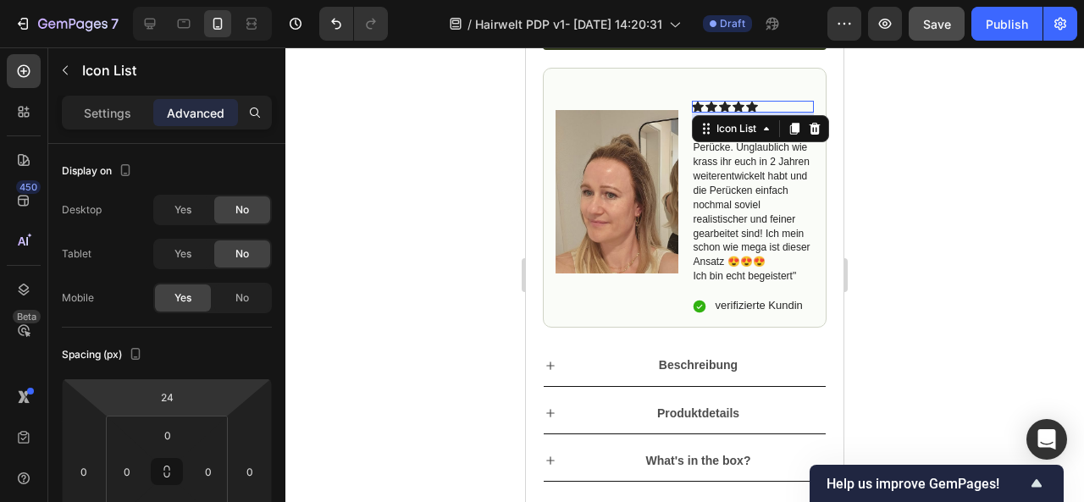
drag, startPoint x: 200, startPoint y: 406, endPoint x: 202, endPoint y: 396, distance: 10.5
click at [202, 0] on html "7 / Hairwelt PDP v1- [DATE] 14:20:31 Draft Preview Save Publish 450 Beta image …" at bounding box center [542, 0] width 1084 height 0
click at [340, 23] on icon "Undo/Redo" at bounding box center [336, 24] width 10 height 11
type input "0"
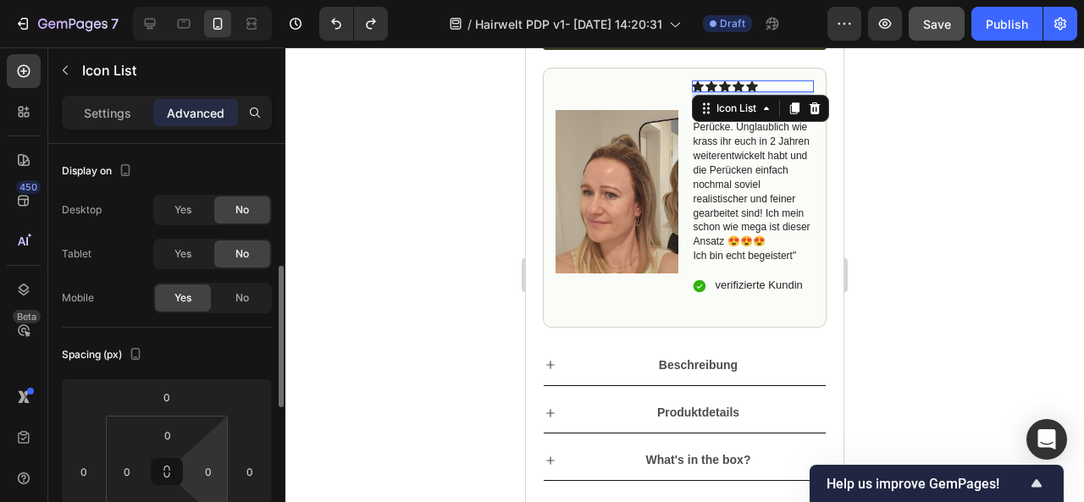
scroll to position [91, 0]
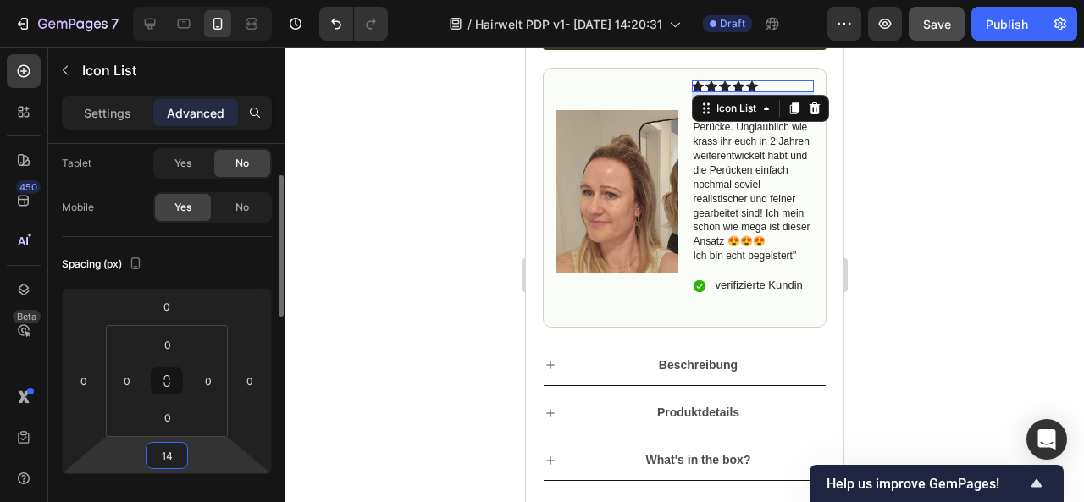
drag, startPoint x: 205, startPoint y: 458, endPoint x: 200, endPoint y: 469, distance: 12.1
click at [200, 0] on html "7 / Hairwelt PDP v1- [DATE] 14:20:31 Draft Preview Save Publish 450 Beta image …" at bounding box center [542, 0] width 1084 height 0
drag, startPoint x: 202, startPoint y: 467, endPoint x: 202, endPoint y: 455, distance: 11.9
click at [202, 0] on html "7 / Hairwelt PDP v1- [DATE] 14:20:31 Draft Preview Save Publish 450 Beta image …" at bounding box center [542, 0] width 1084 height 0
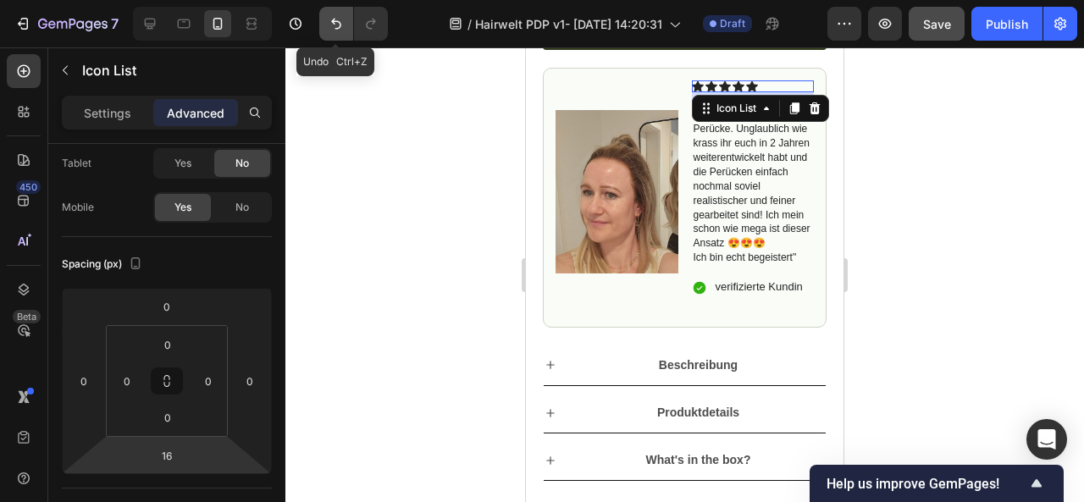
click at [347, 20] on button "Undo/Redo" at bounding box center [336, 24] width 34 height 34
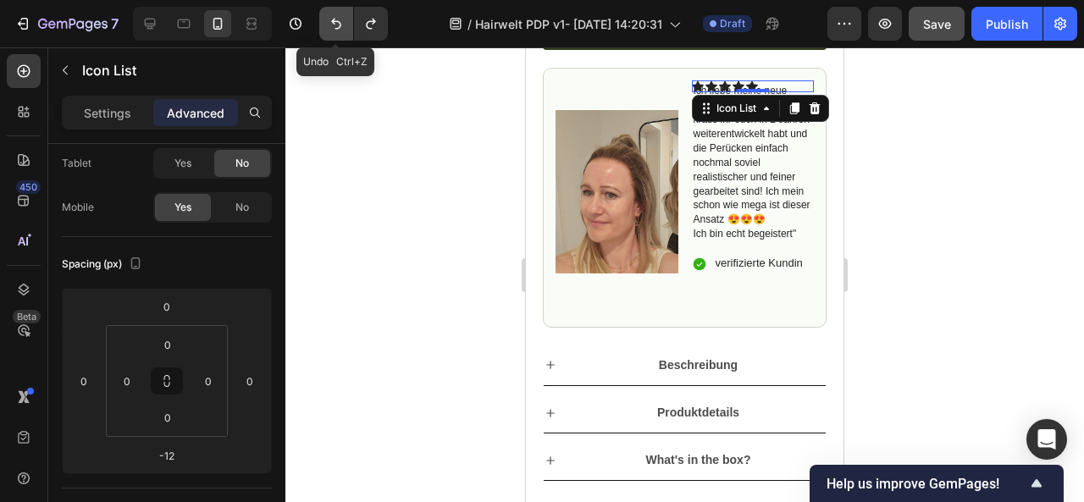
click at [347, 20] on button "Undo/Redo" at bounding box center [336, 24] width 34 height 34
click at [335, 31] on icon "Undo/Redo" at bounding box center [336, 23] width 17 height 17
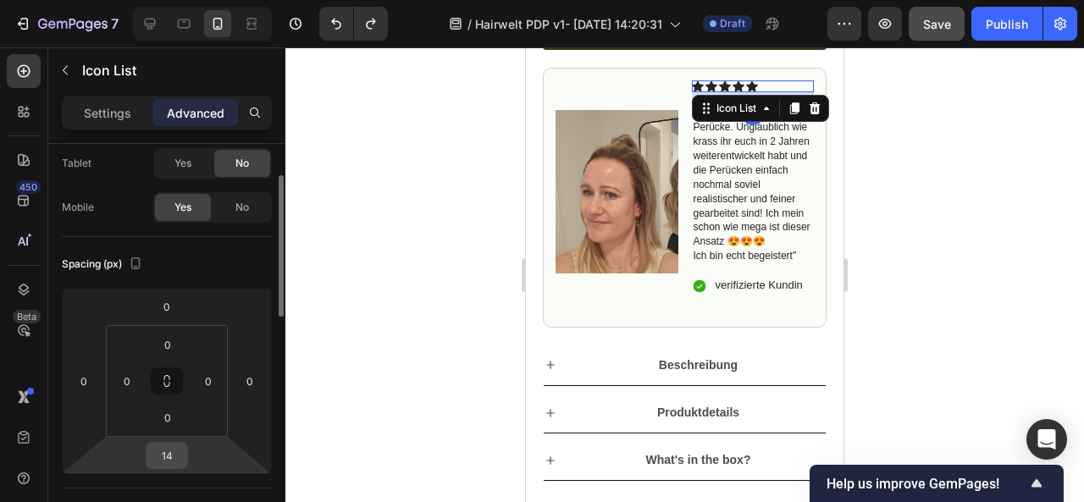
click at [180, 451] on input "14" at bounding box center [167, 455] width 34 height 25
type input "10"
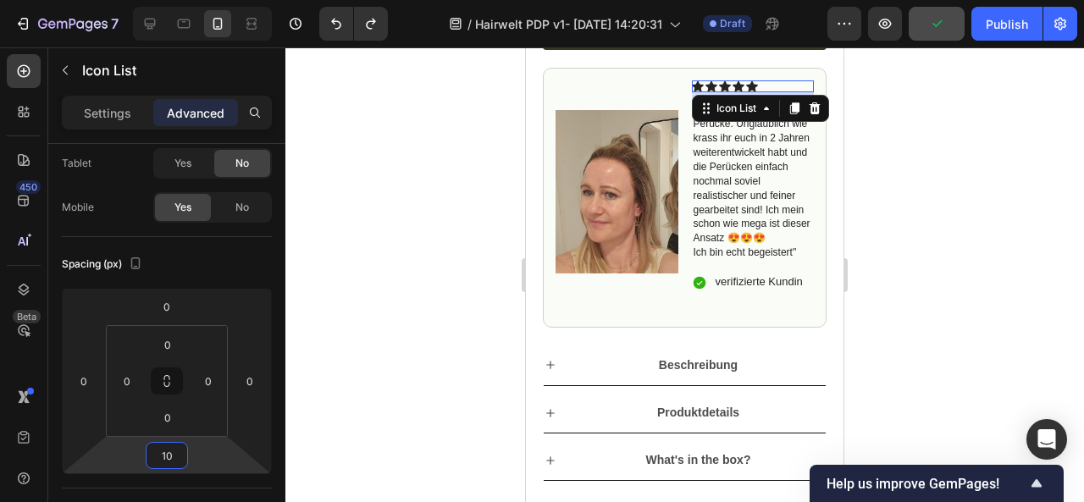
click at [953, 338] on div at bounding box center [684, 274] width 799 height 455
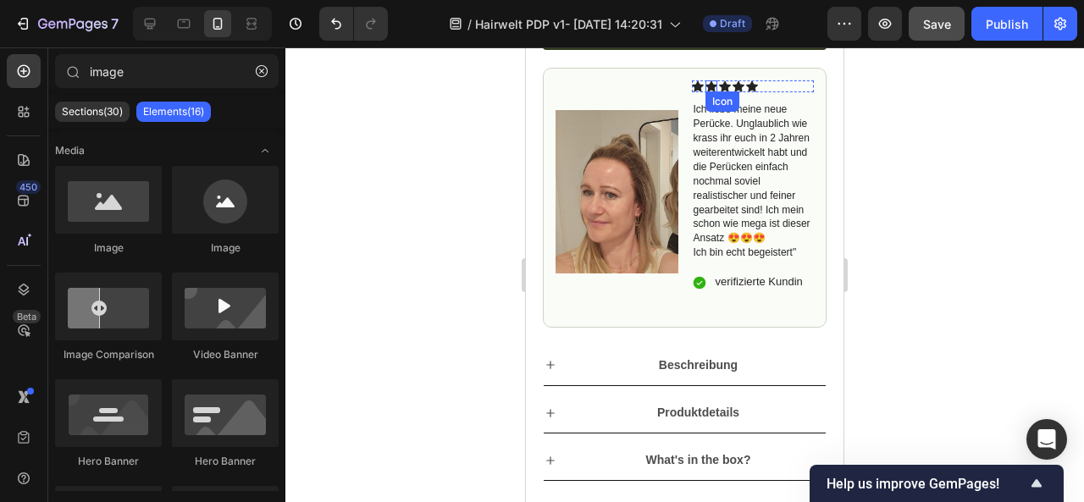
click at [708, 92] on icon at bounding box center [712, 86] width 12 height 11
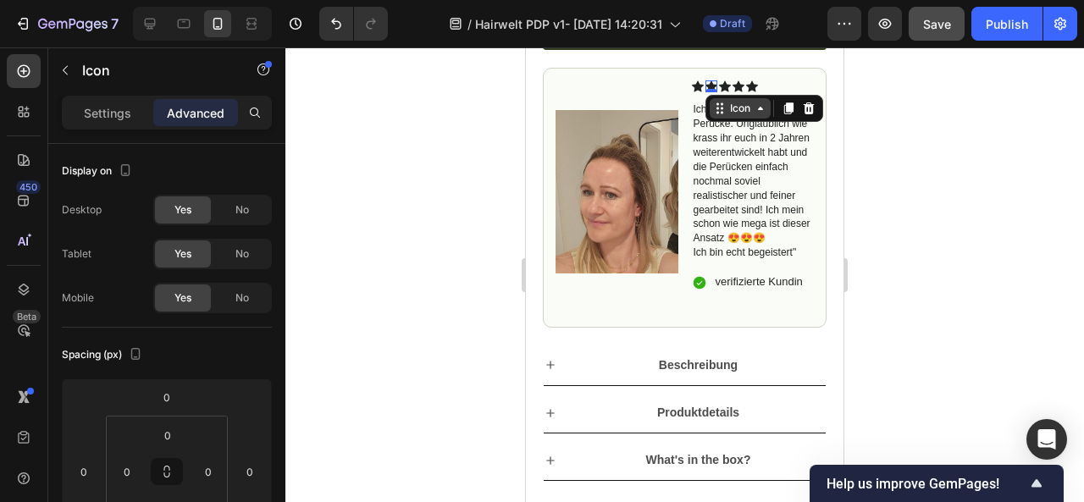
click at [715, 119] on div "Icon" at bounding box center [740, 108] width 61 height 20
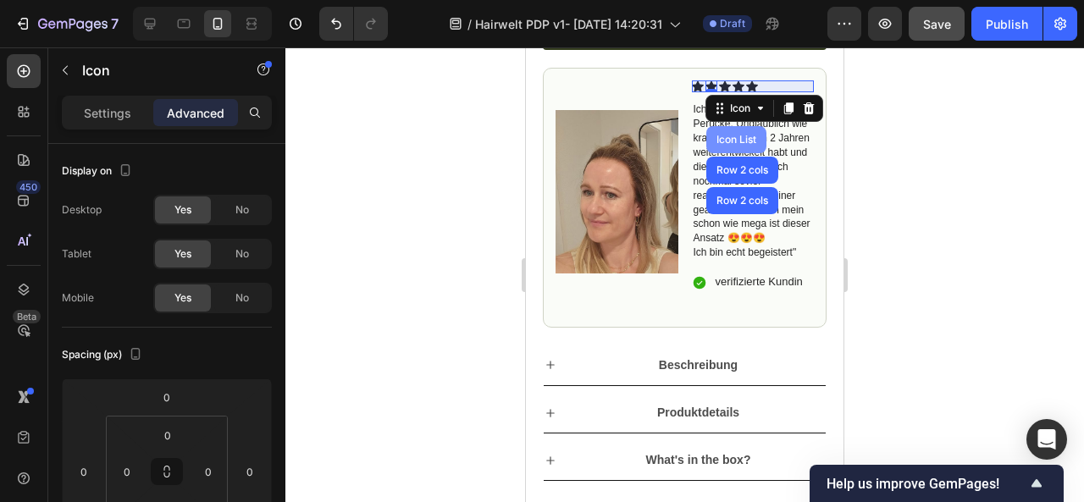
click at [729, 145] on div "Icon List" at bounding box center [736, 140] width 47 height 10
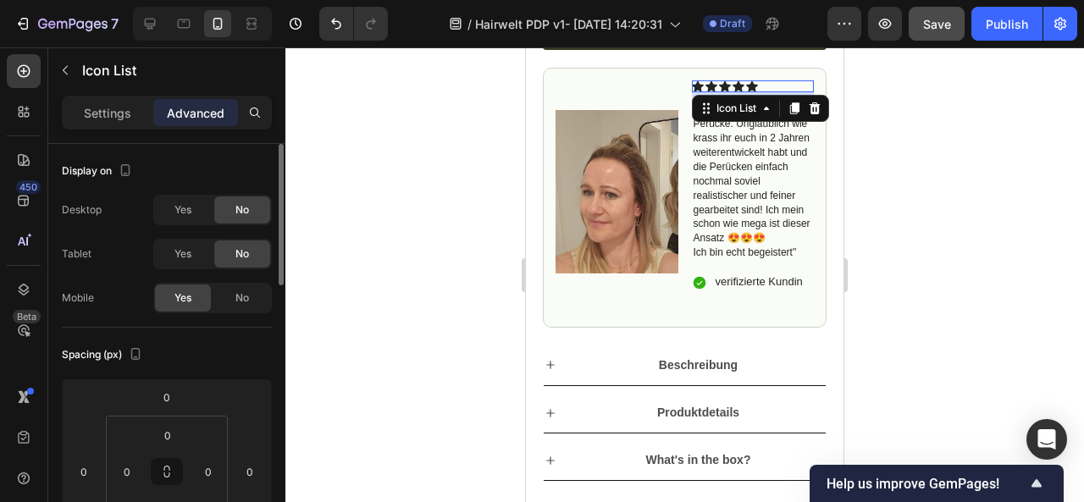
click at [232, 343] on div "Spacing (px)" at bounding box center [167, 354] width 210 height 27
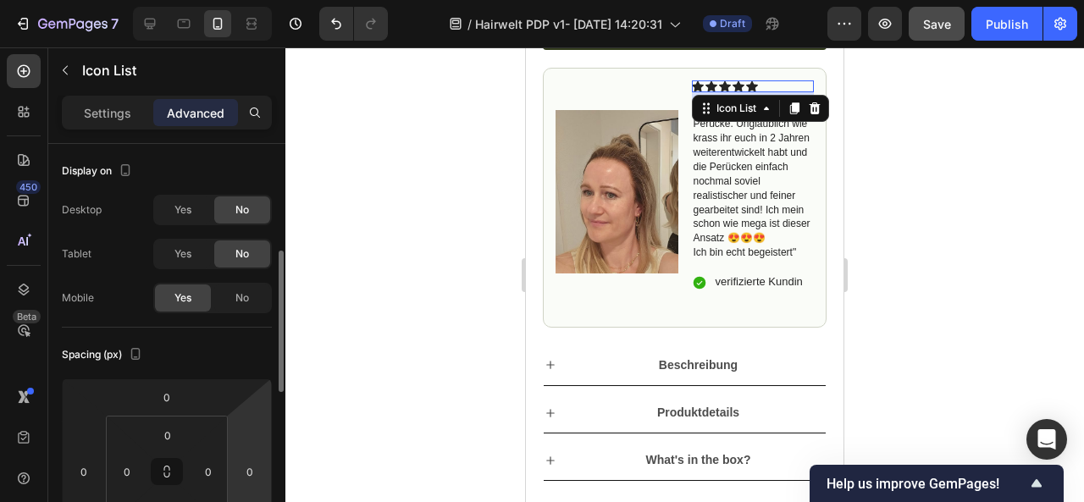
scroll to position [80, 0]
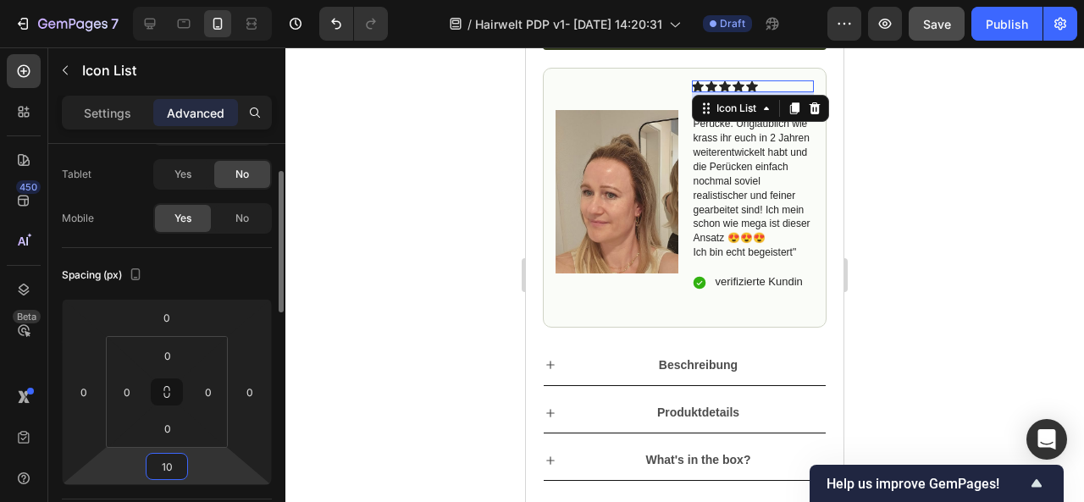
click at [177, 465] on input "10" at bounding box center [167, 466] width 34 height 25
type input "5"
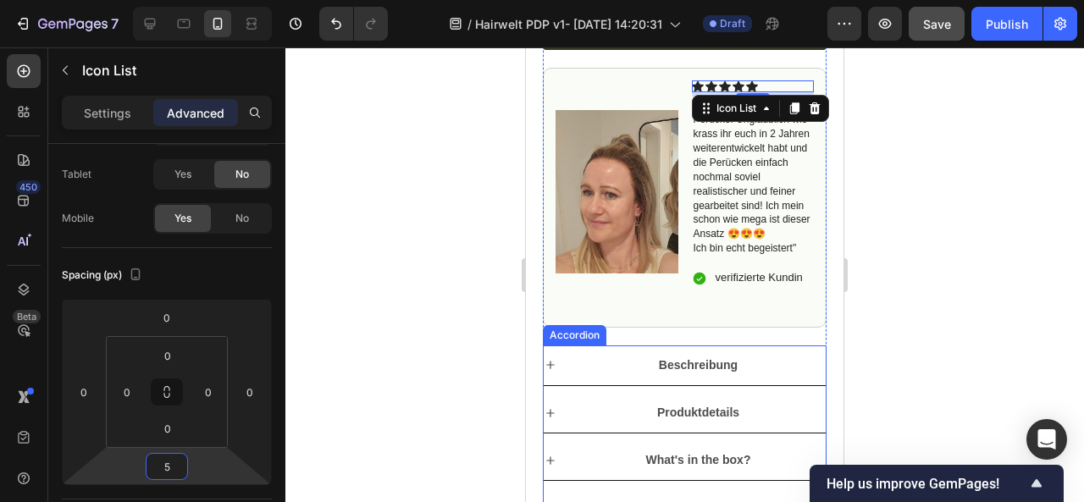
click at [924, 347] on div at bounding box center [684, 274] width 799 height 455
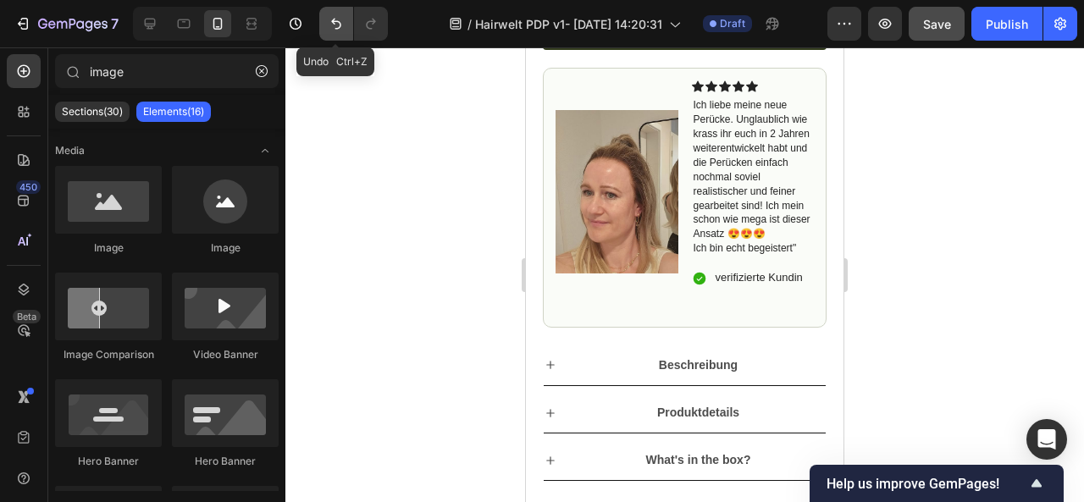
click at [346, 30] on button "Undo/Redo" at bounding box center [336, 24] width 34 height 34
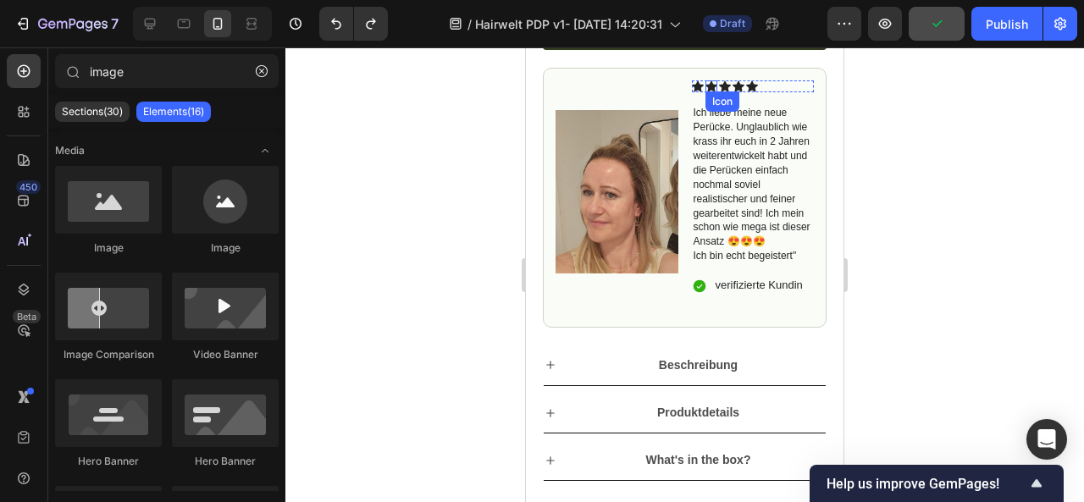
click at [706, 92] on icon at bounding box center [712, 86] width 12 height 12
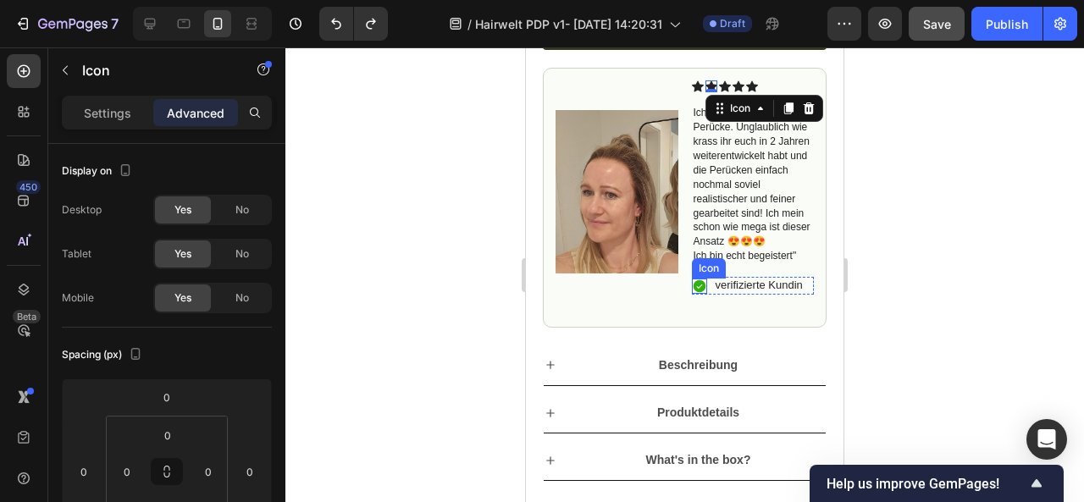
click at [693, 292] on icon at bounding box center [699, 286] width 13 height 13
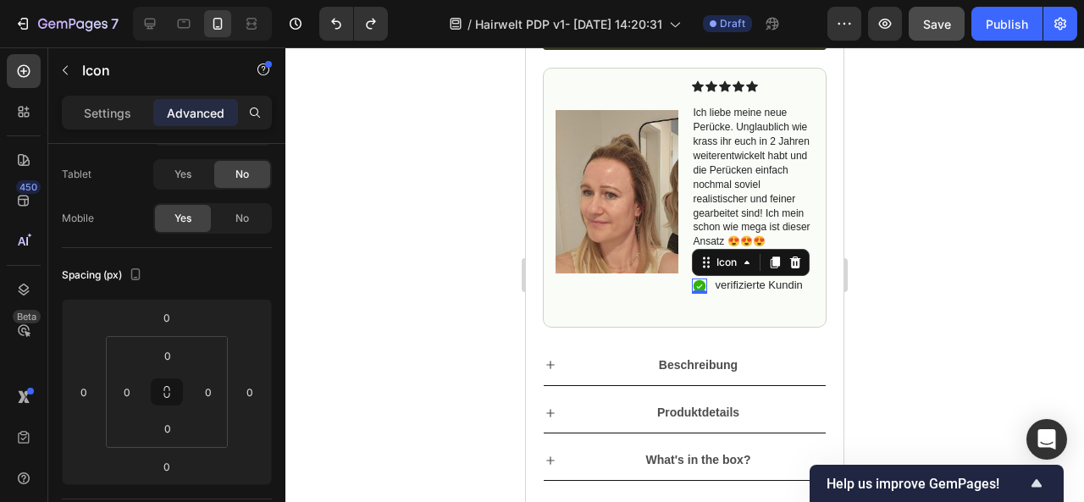
click at [899, 127] on div at bounding box center [684, 274] width 799 height 455
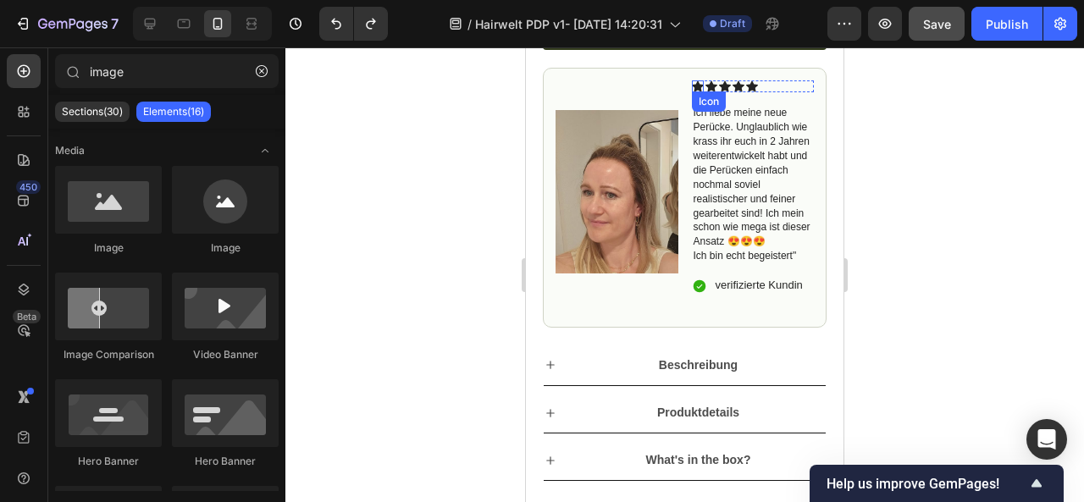
click at [693, 92] on icon at bounding box center [698, 86] width 12 height 11
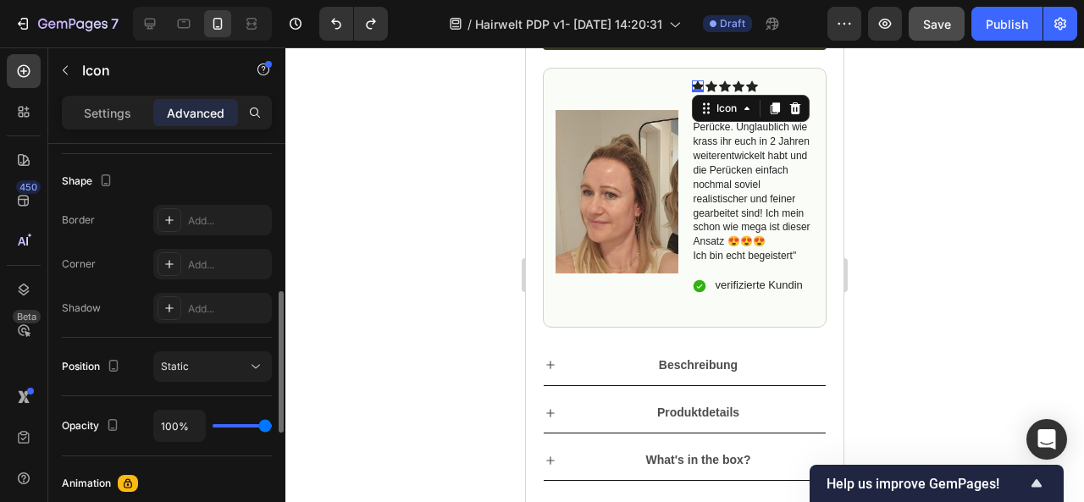
scroll to position [440, 0]
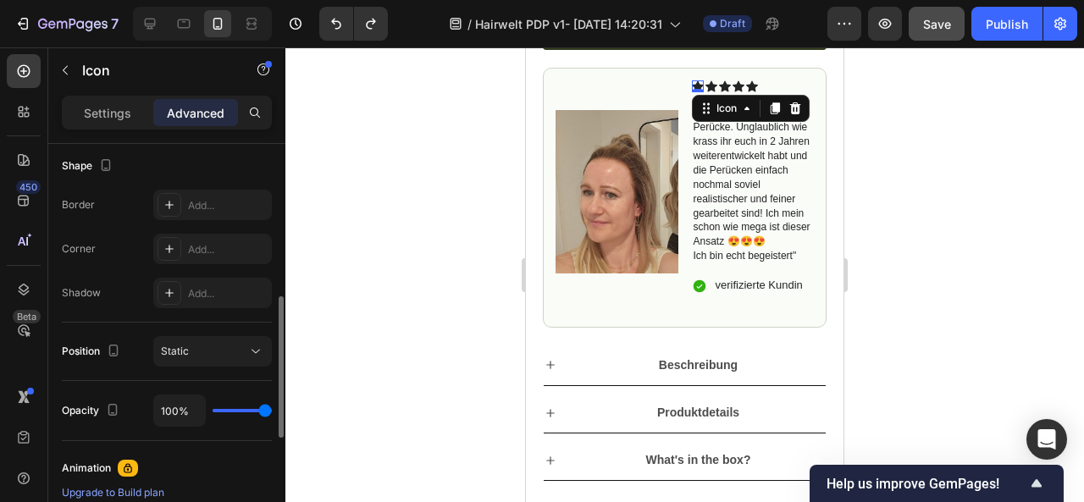
click at [424, 264] on div at bounding box center [684, 274] width 799 height 455
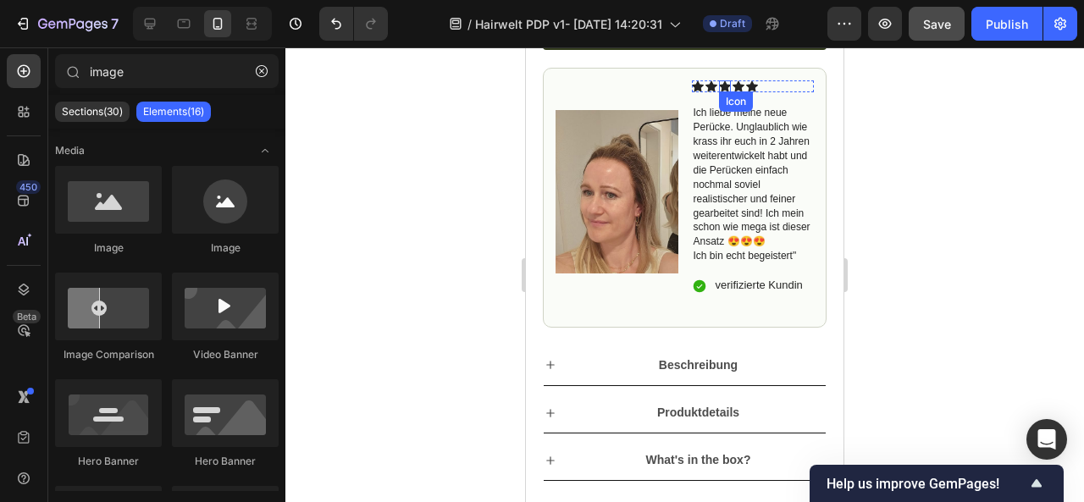
click at [722, 92] on icon at bounding box center [725, 86] width 12 height 11
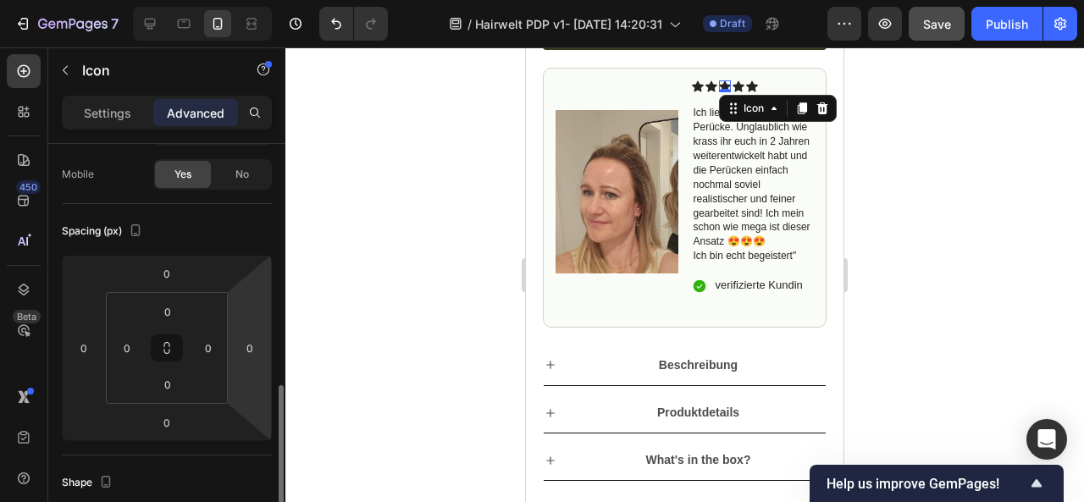
scroll to position [273, 0]
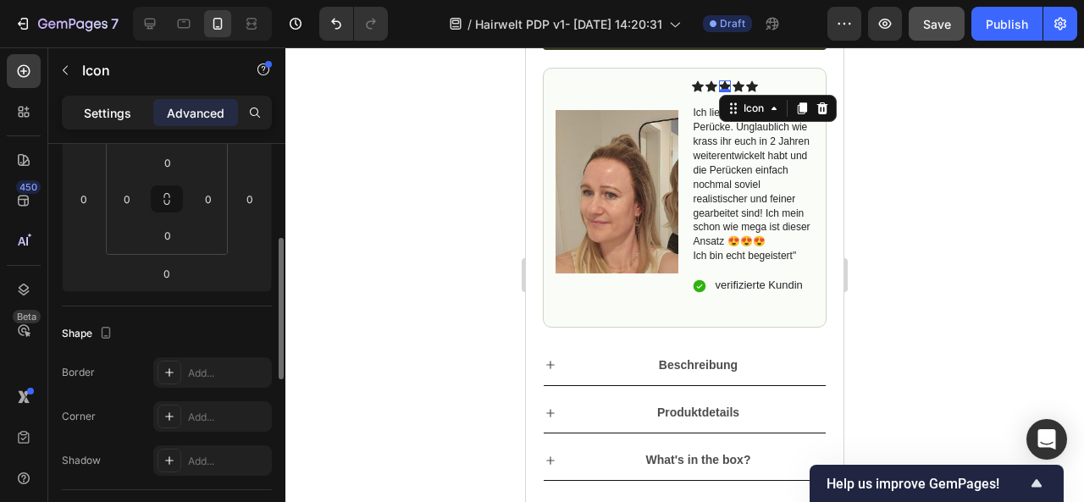
click at [96, 113] on p "Settings" at bounding box center [107, 113] width 47 height 18
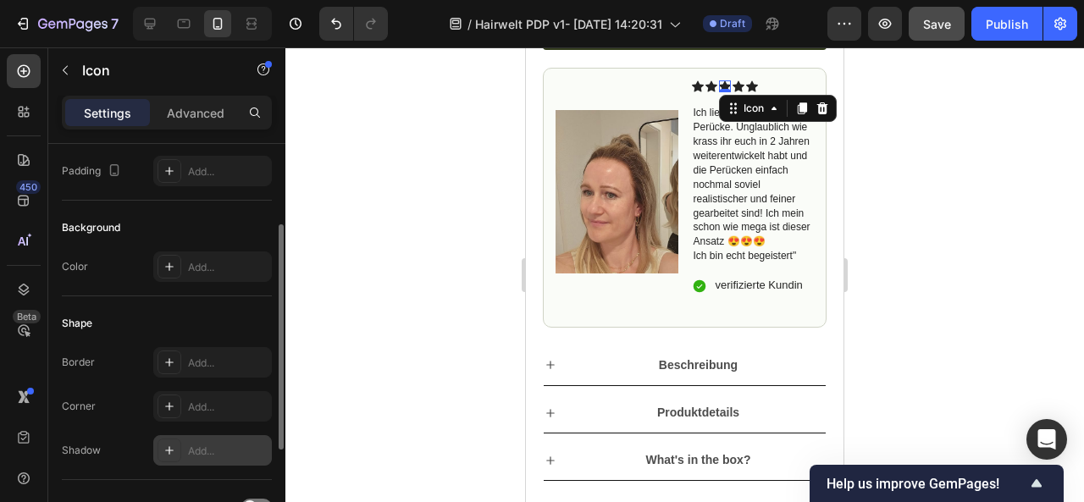
scroll to position [0, 0]
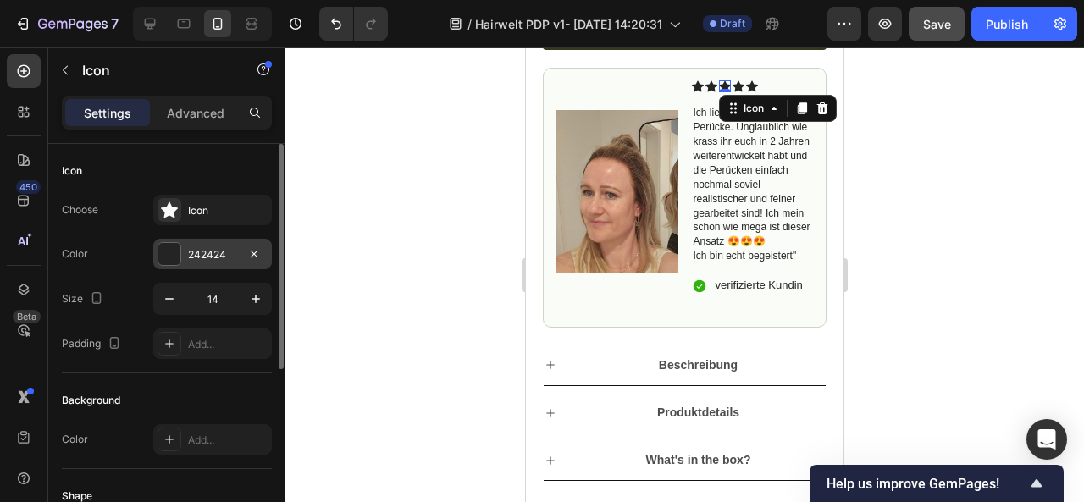
click at [165, 252] on div at bounding box center [169, 254] width 22 height 22
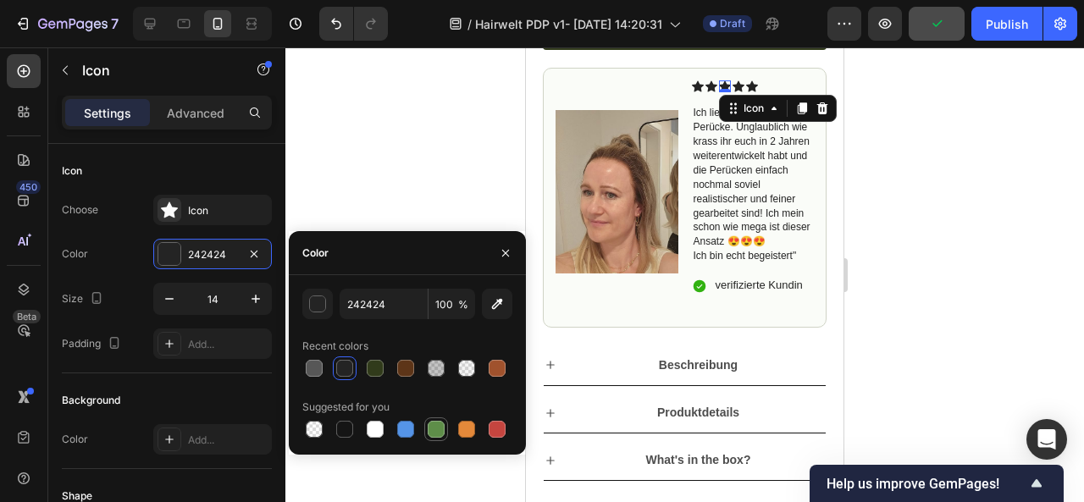
click at [434, 421] on div at bounding box center [436, 429] width 17 height 17
click at [313, 307] on div "button" at bounding box center [318, 304] width 17 height 17
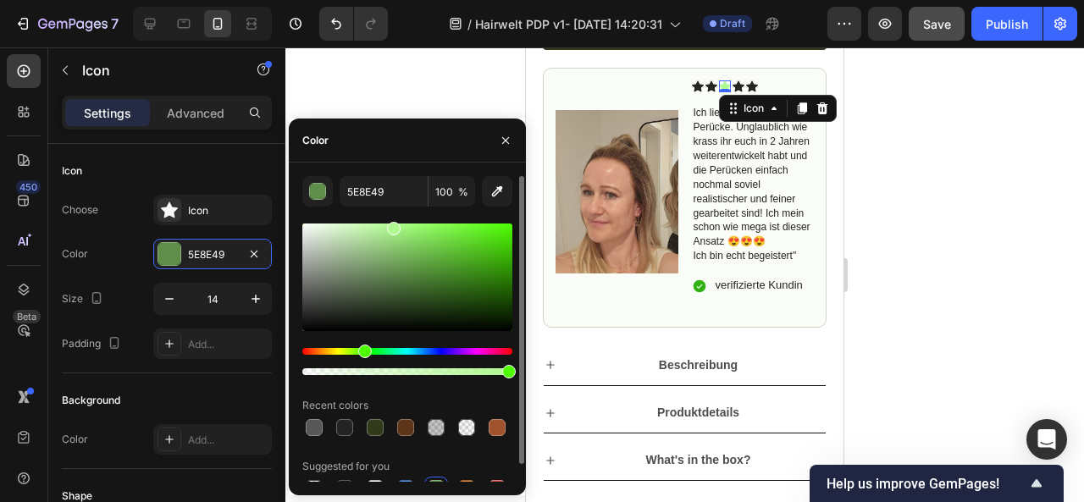
drag, startPoint x: 406, startPoint y: 268, endPoint x: 391, endPoint y: 225, distance: 45.5
click at [391, 225] on div at bounding box center [394, 229] width 14 height 14
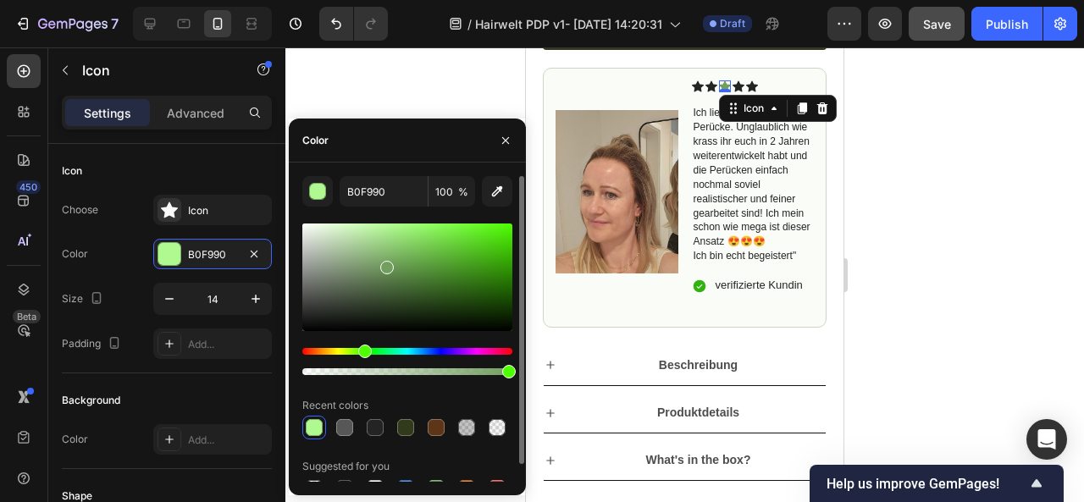
drag, startPoint x: 395, startPoint y: 231, endPoint x: 385, endPoint y: 264, distance: 34.6
click at [385, 264] on div at bounding box center [387, 268] width 14 height 14
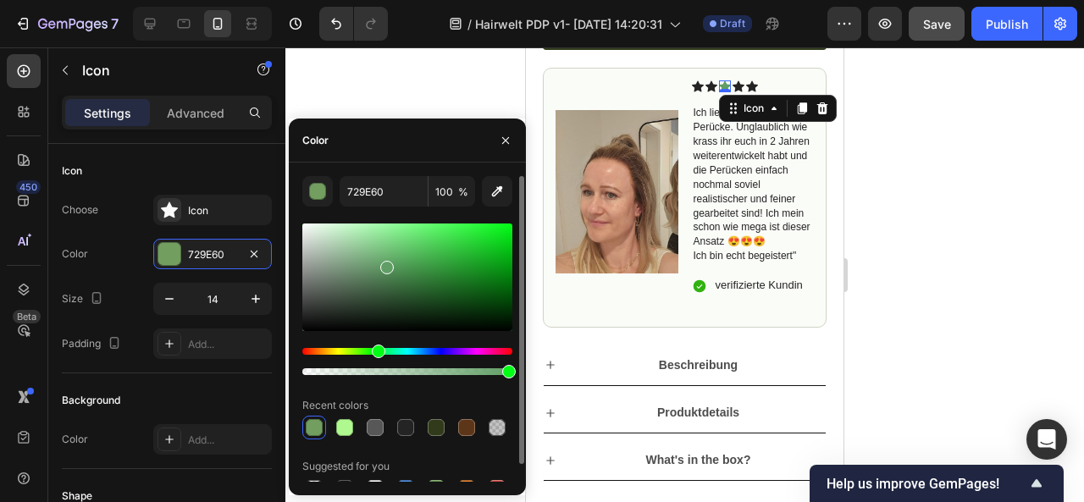
click at [376, 353] on div "Hue" at bounding box center [379, 352] width 14 height 14
drag, startPoint x: 383, startPoint y: 268, endPoint x: 459, endPoint y: 223, distance: 88.9
click at [459, 223] on div at bounding box center [461, 227] width 14 height 14
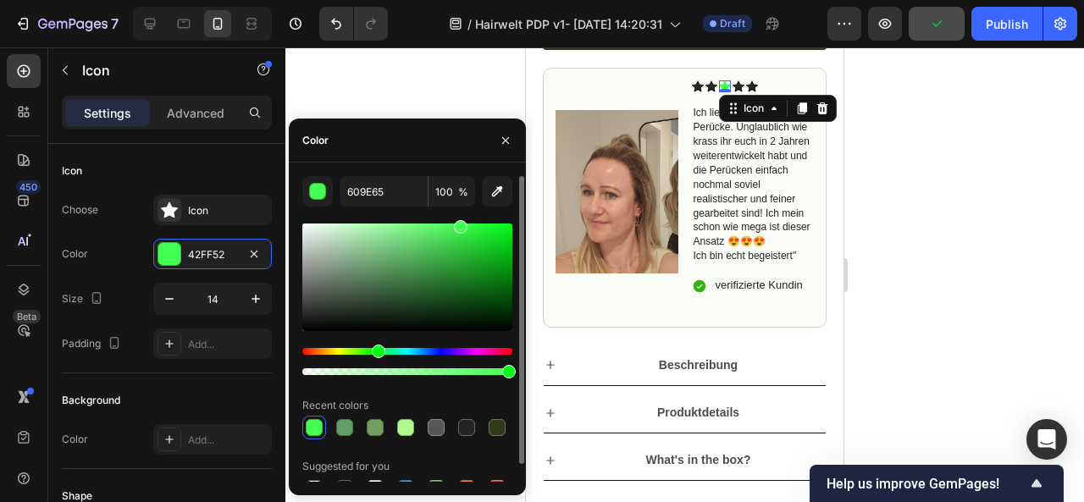
type input "42FF52"
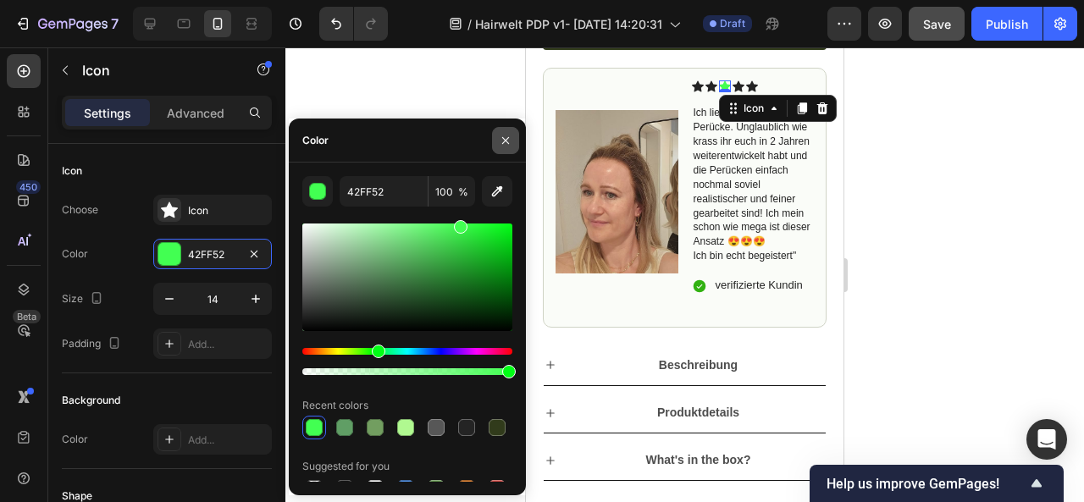
click at [512, 145] on icon "button" at bounding box center [506, 141] width 14 height 14
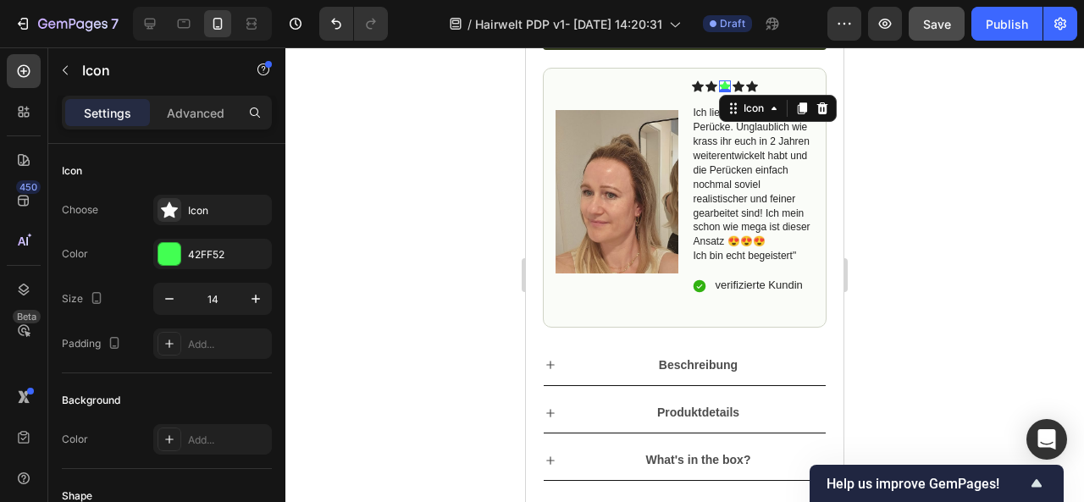
click at [928, 158] on div at bounding box center [684, 274] width 799 height 455
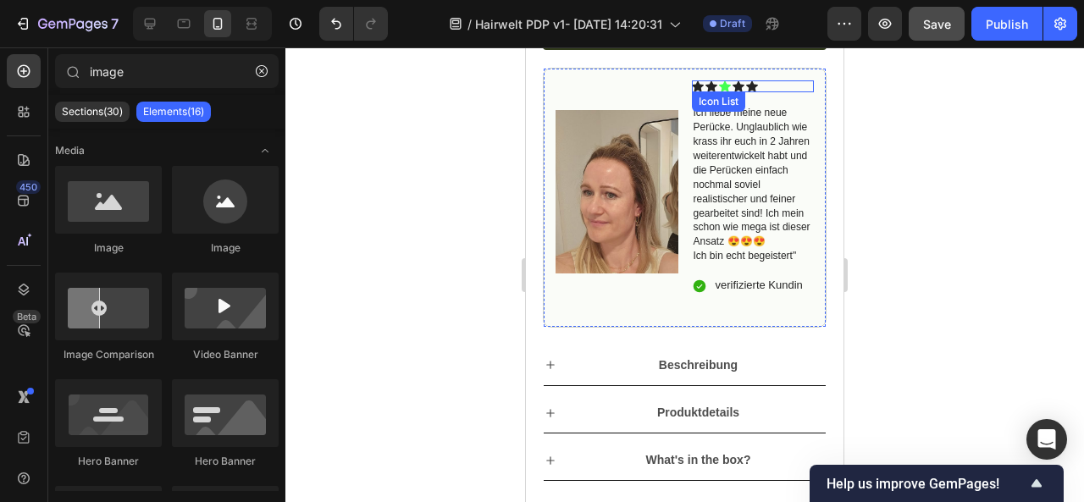
click at [707, 92] on div "Icon Icon Icon Icon Icon Icon List" at bounding box center [753, 86] width 123 height 12
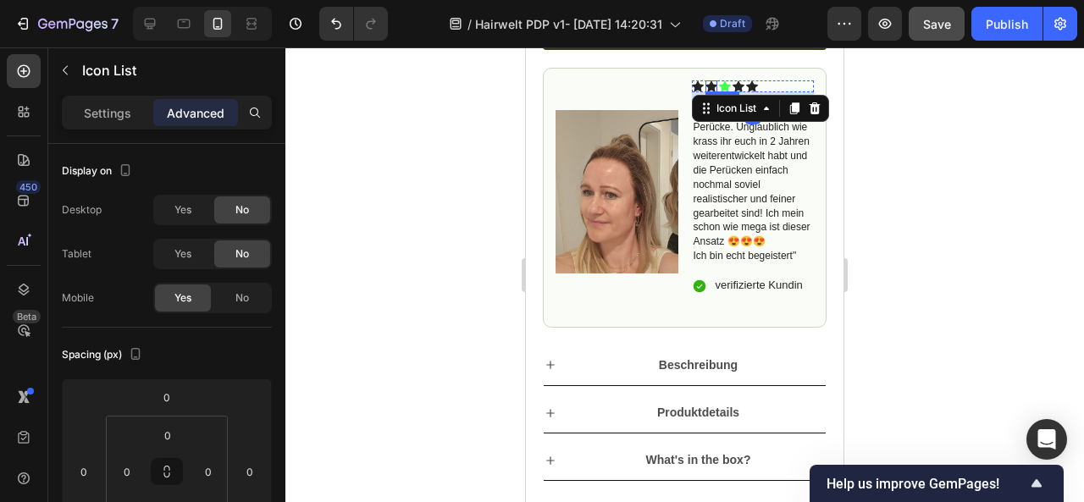
click at [706, 92] on icon at bounding box center [712, 86] width 12 height 11
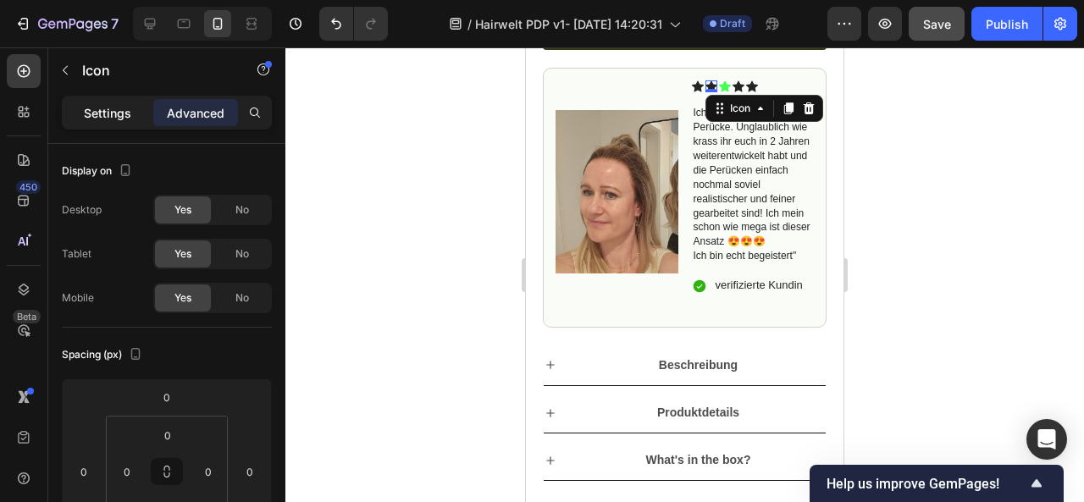
click at [108, 106] on p "Settings" at bounding box center [107, 113] width 47 height 18
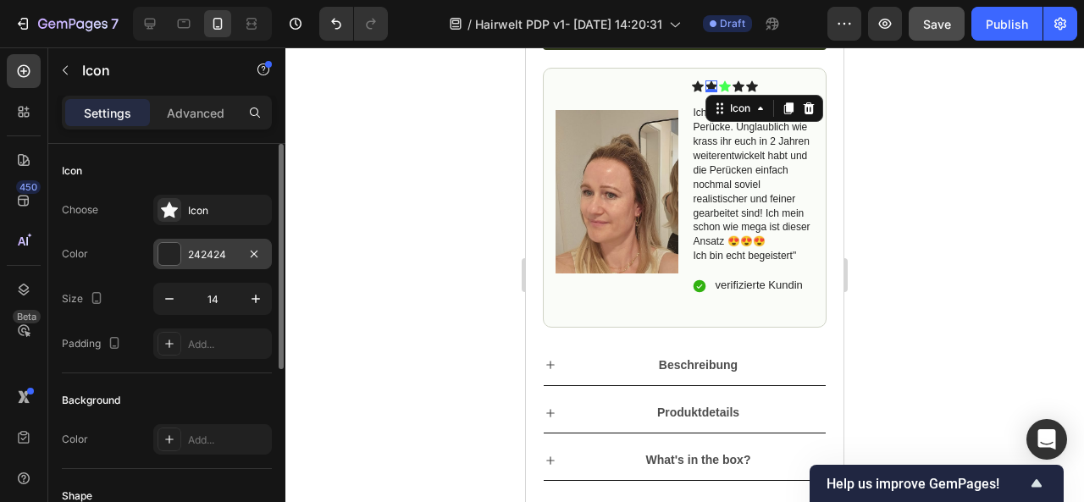
click at [171, 249] on div at bounding box center [169, 254] width 22 height 22
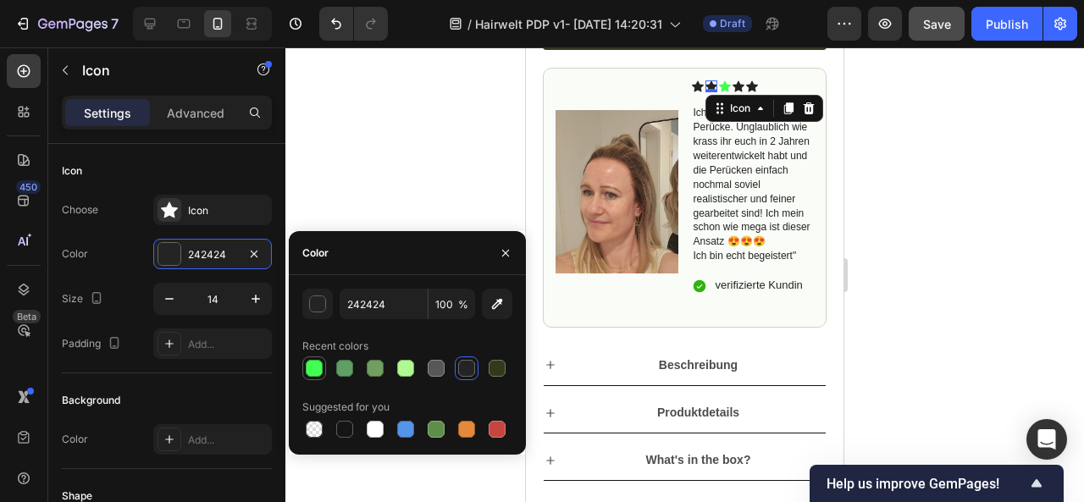
click at [316, 371] on div at bounding box center [314, 368] width 17 height 17
type input "42FF52"
click at [954, 260] on div at bounding box center [684, 274] width 799 height 455
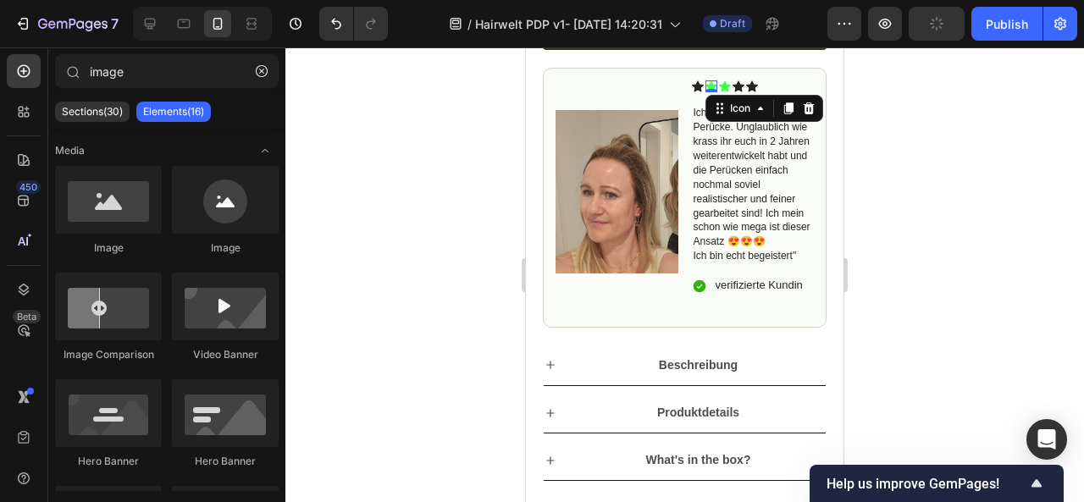
click at [954, 260] on div at bounding box center [684, 274] width 799 height 455
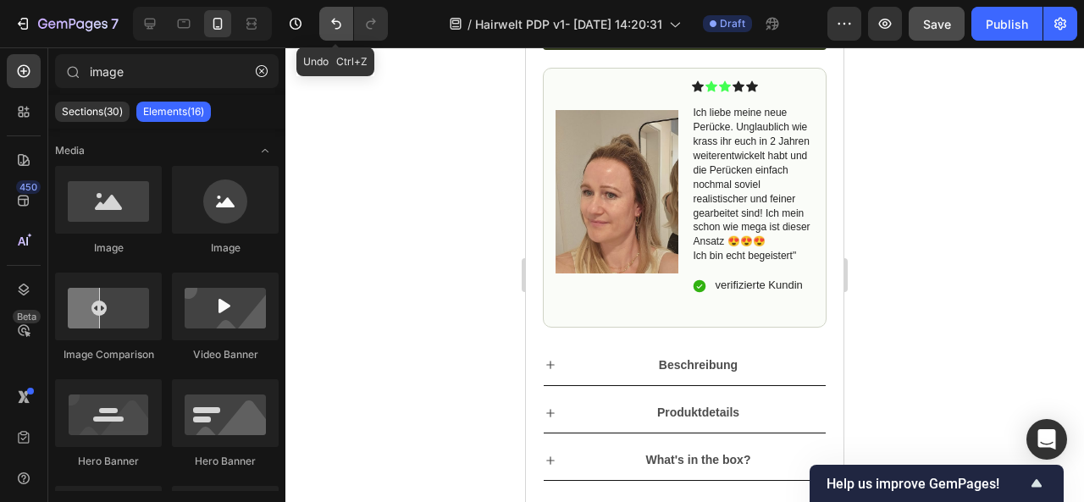
click at [337, 25] on icon "Undo/Redo" at bounding box center [336, 23] width 17 height 17
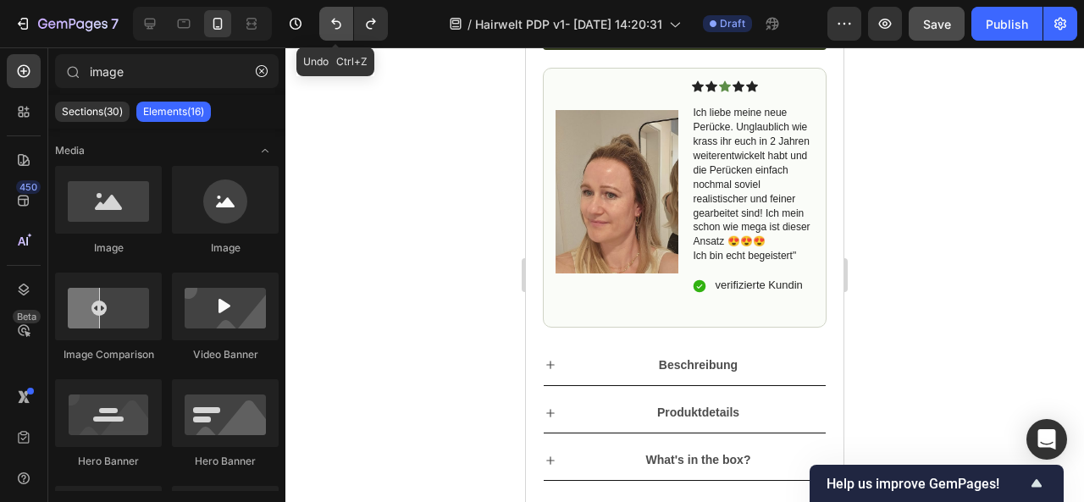
click at [337, 25] on icon "Undo/Redo" at bounding box center [336, 23] width 17 height 17
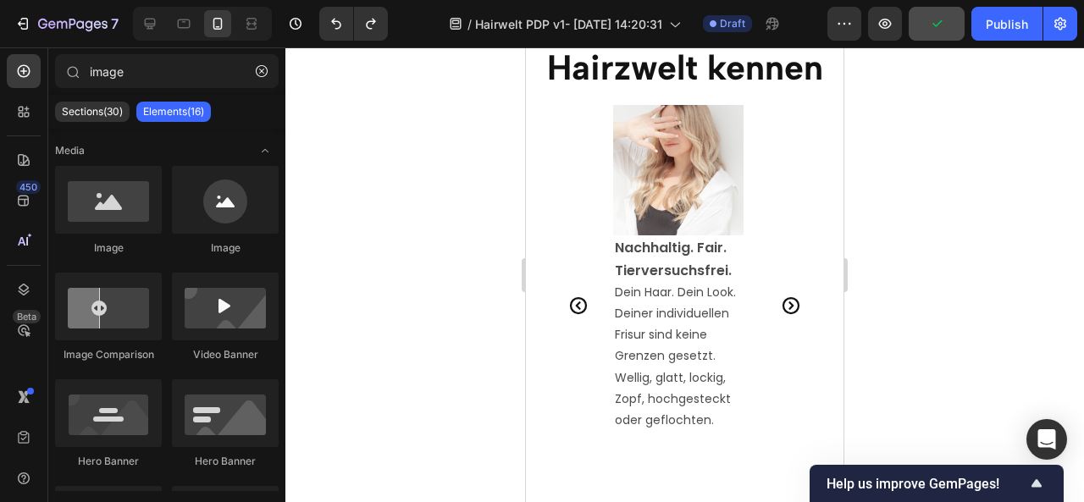
scroll to position [3208, 0]
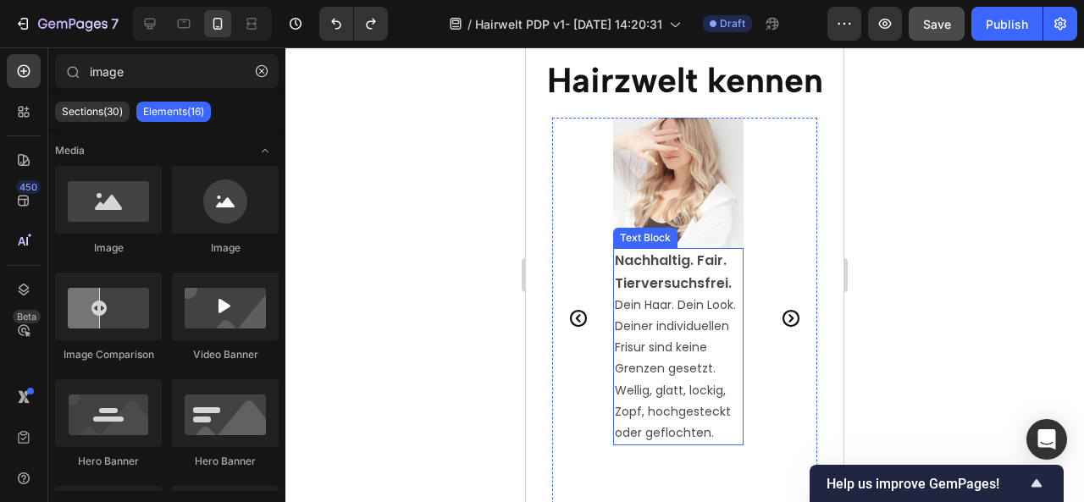
click at [698, 327] on p "Dein Haar. Dein Look. Deiner individuellen Frisur sind keine Grenzen gesetzt. W…" at bounding box center [678, 369] width 127 height 149
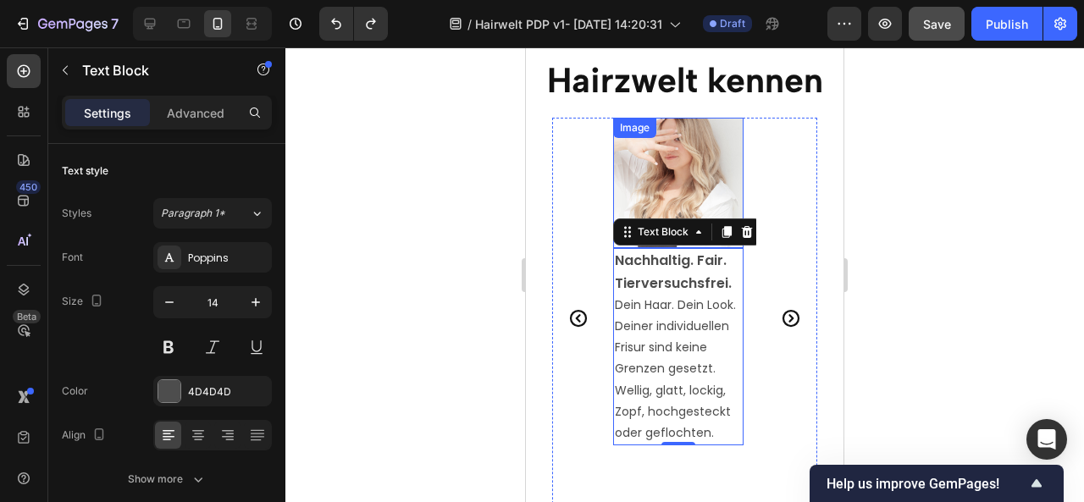
click at [673, 177] on img at bounding box center [678, 183] width 130 height 130
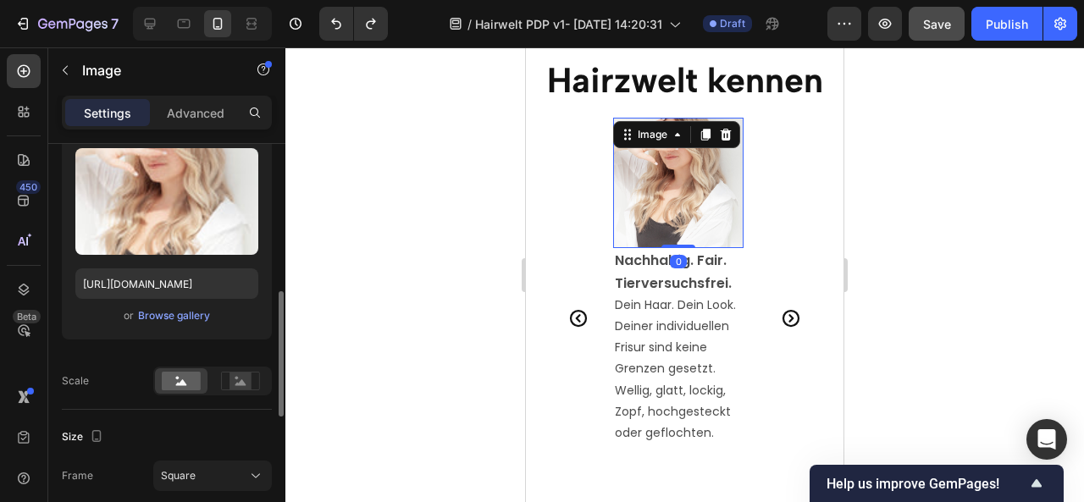
scroll to position [250, 0]
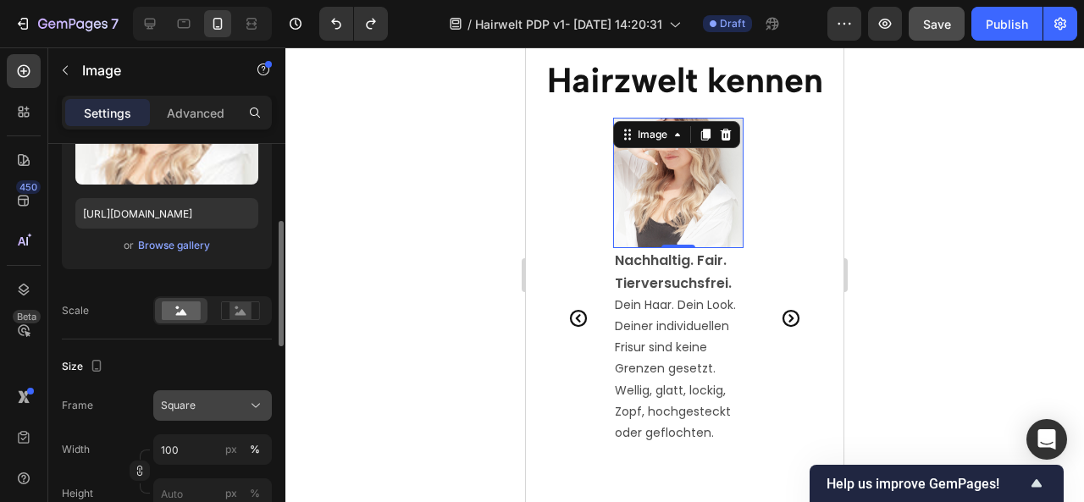
click at [176, 404] on span "Square" at bounding box center [178, 405] width 35 height 15
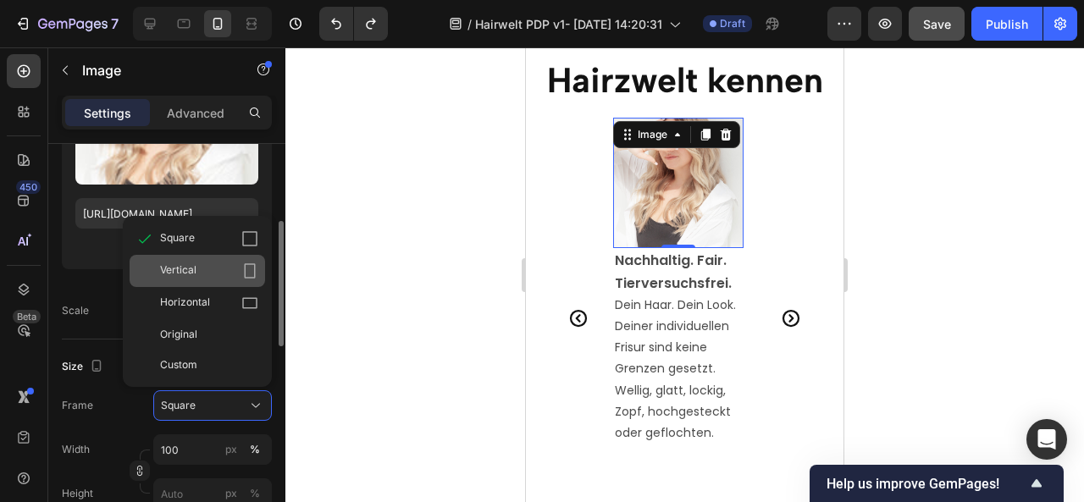
click at [212, 268] on div "Vertical" at bounding box center [209, 271] width 98 height 17
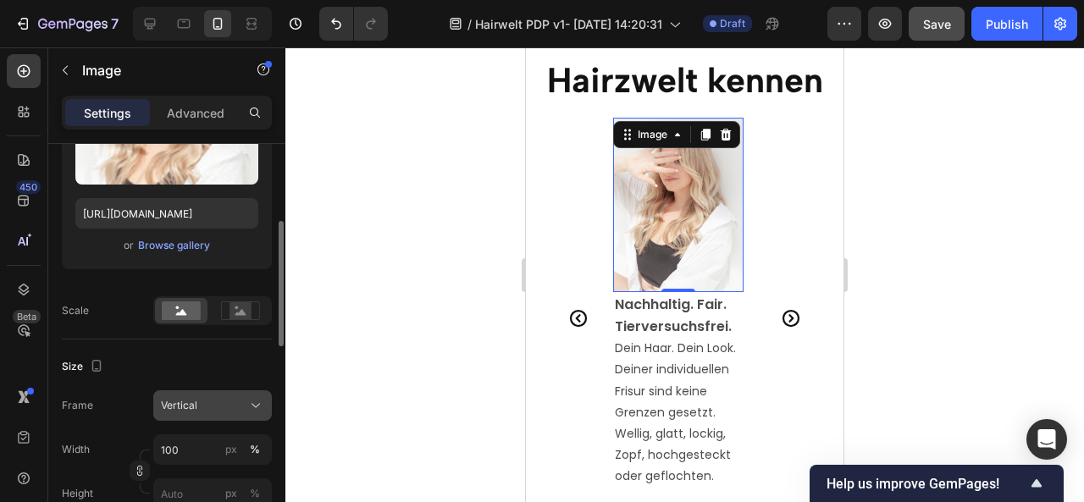
click at [225, 406] on div "Vertical" at bounding box center [202, 405] width 83 height 15
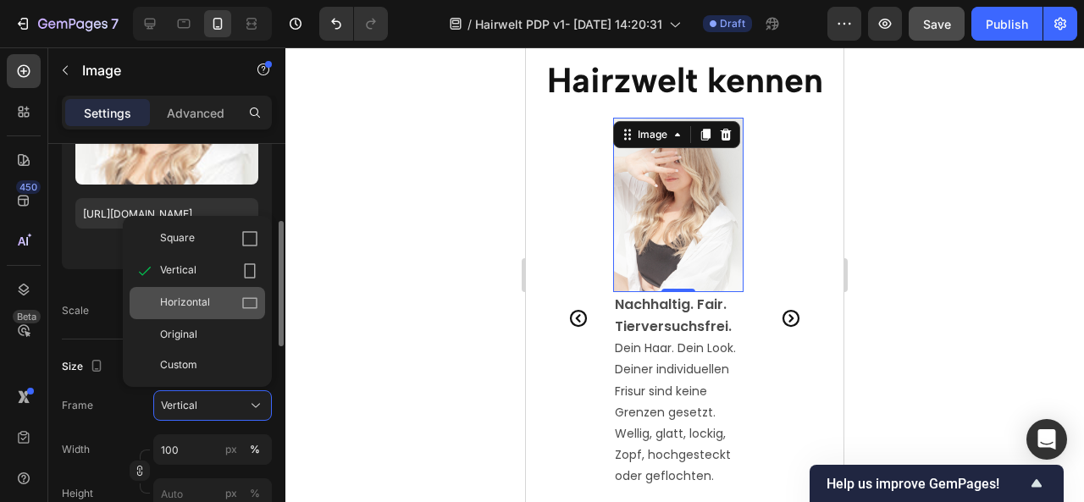
click at [211, 306] on div "Horizontal" at bounding box center [209, 303] width 98 height 17
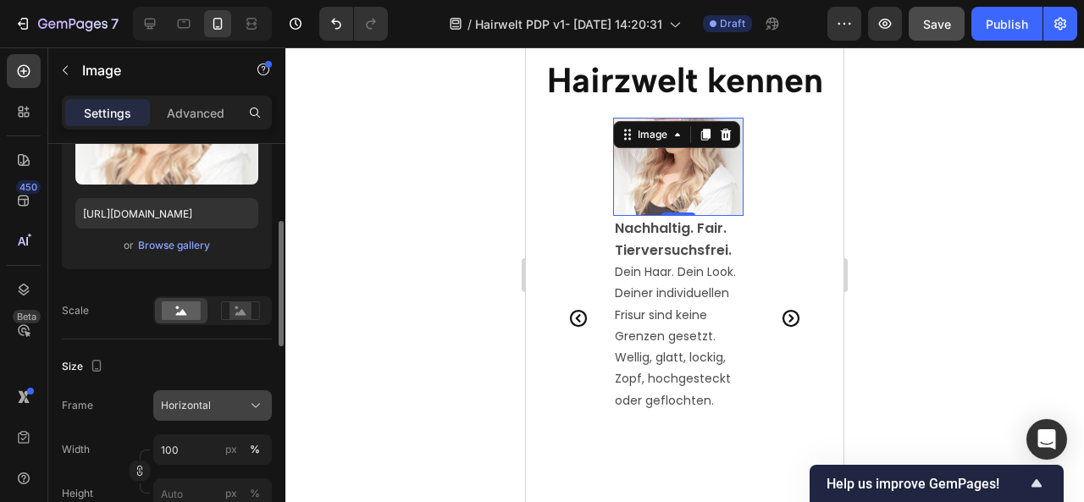
click at [221, 410] on div "Horizontal" at bounding box center [202, 405] width 83 height 15
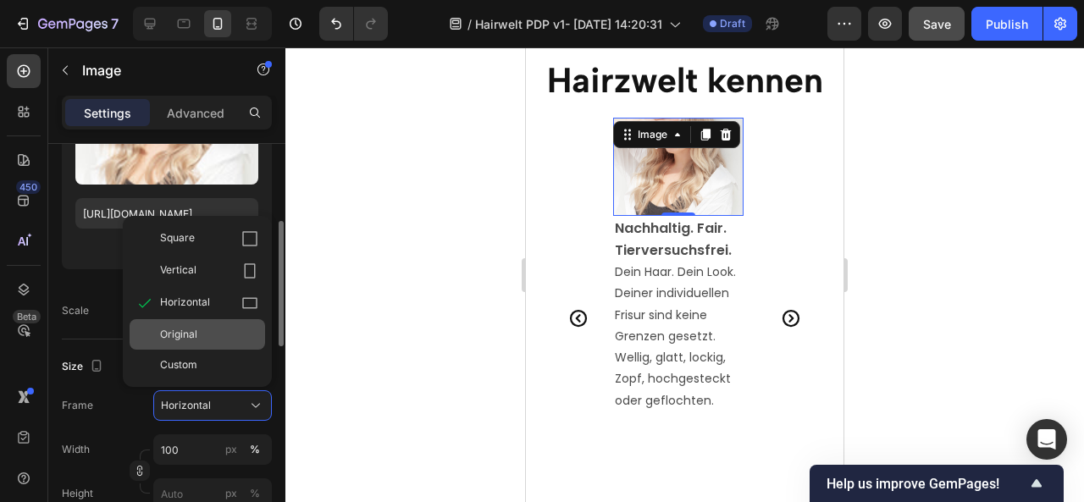
click at [212, 341] on div "Original" at bounding box center [198, 334] width 136 height 30
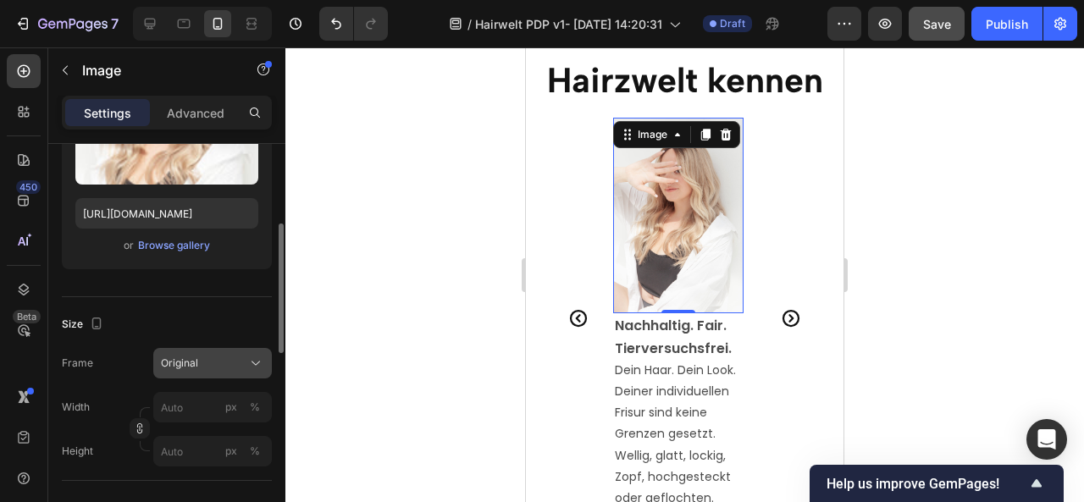
click at [197, 368] on span "Original" at bounding box center [179, 363] width 37 height 15
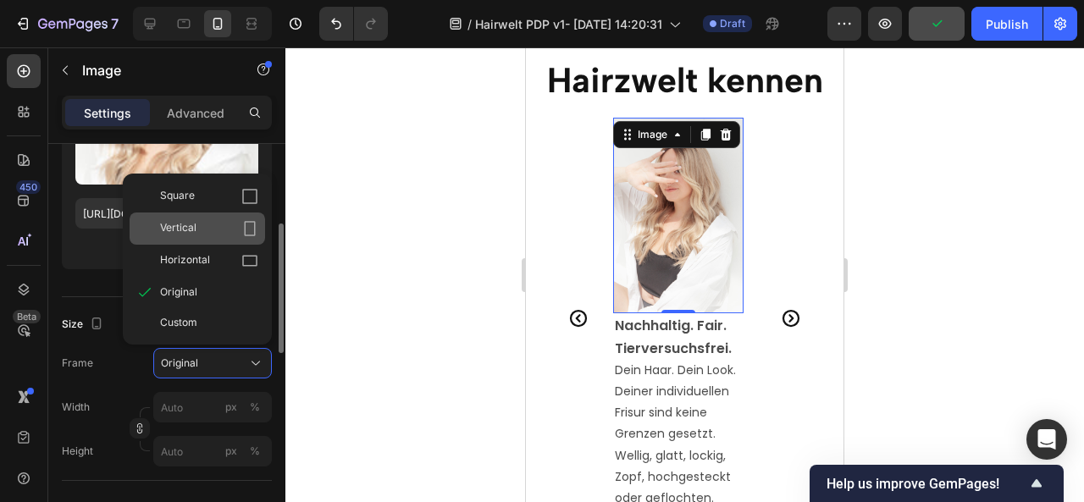
click at [202, 226] on div "Vertical" at bounding box center [209, 228] width 98 height 17
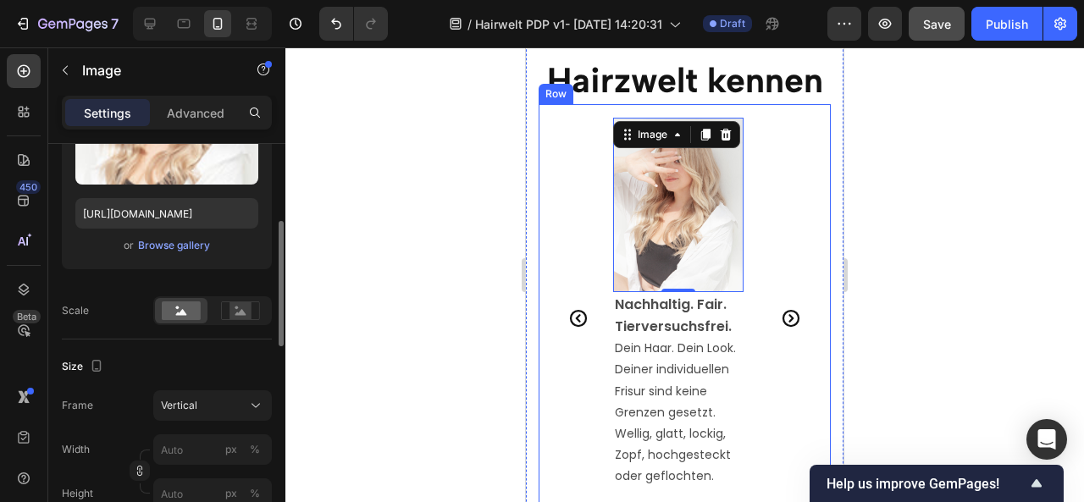
click at [956, 267] on div at bounding box center [684, 274] width 799 height 455
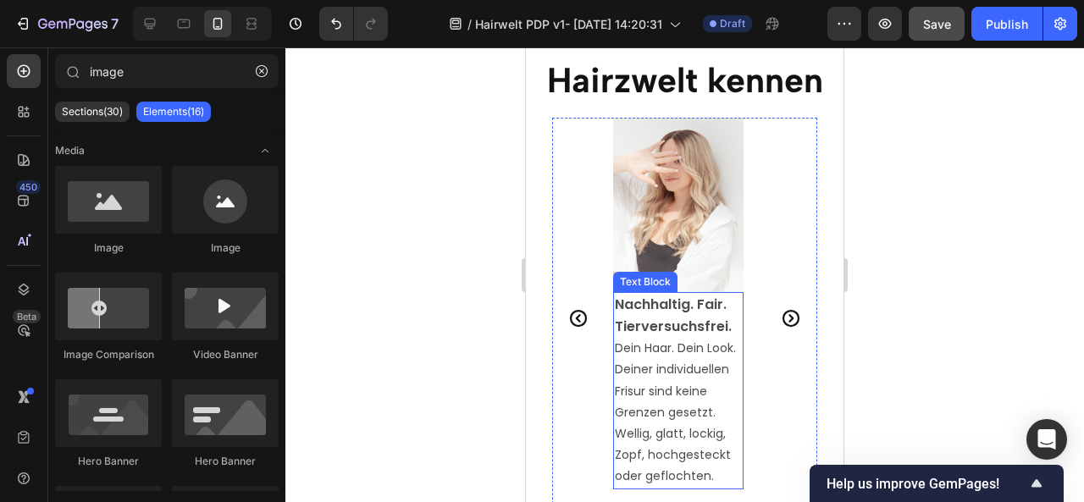
click at [677, 360] on p "Dein Haar. Dein Look. Deiner individuellen Frisur sind keine Grenzen gesetzt. W…" at bounding box center [678, 412] width 127 height 149
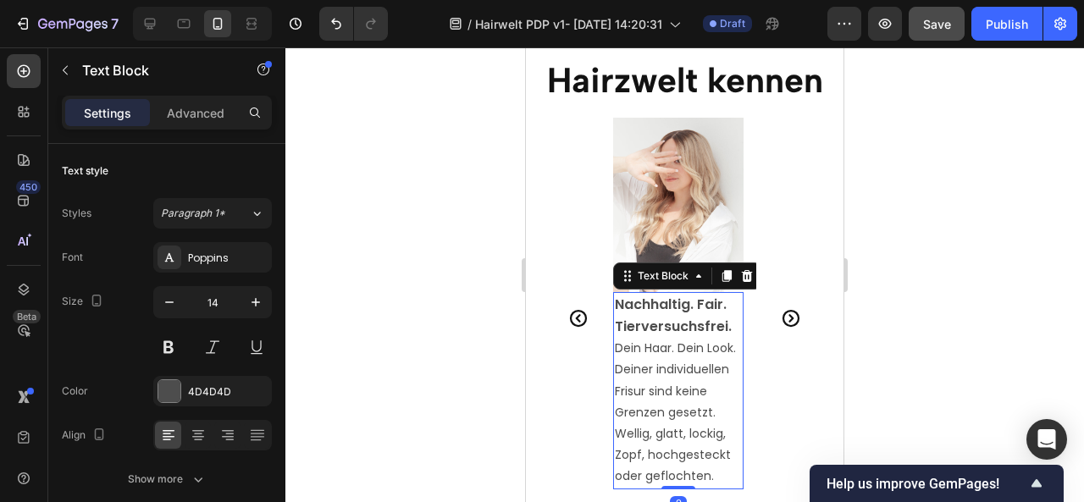
click at [692, 419] on p "Dein Haar. Dein Look. Deiner individuellen Frisur sind keine Grenzen gesetzt. W…" at bounding box center [678, 412] width 127 height 149
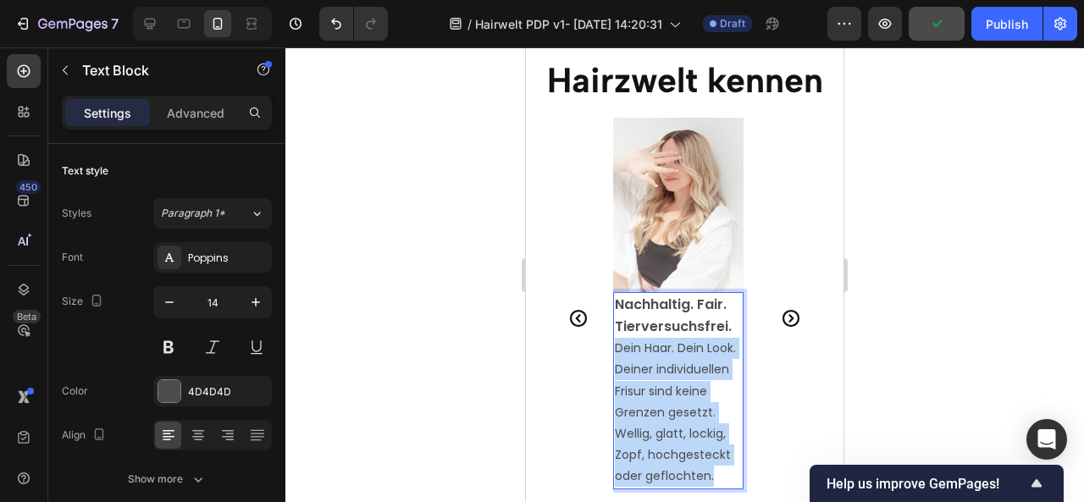
drag, startPoint x: 717, startPoint y: 482, endPoint x: 618, endPoint y: 351, distance: 164.0
click at [618, 351] on p "Dein Haar. Dein Look. Deiner individuellen Frisur sind keine Grenzen gesetzt. W…" at bounding box center [678, 412] width 127 height 149
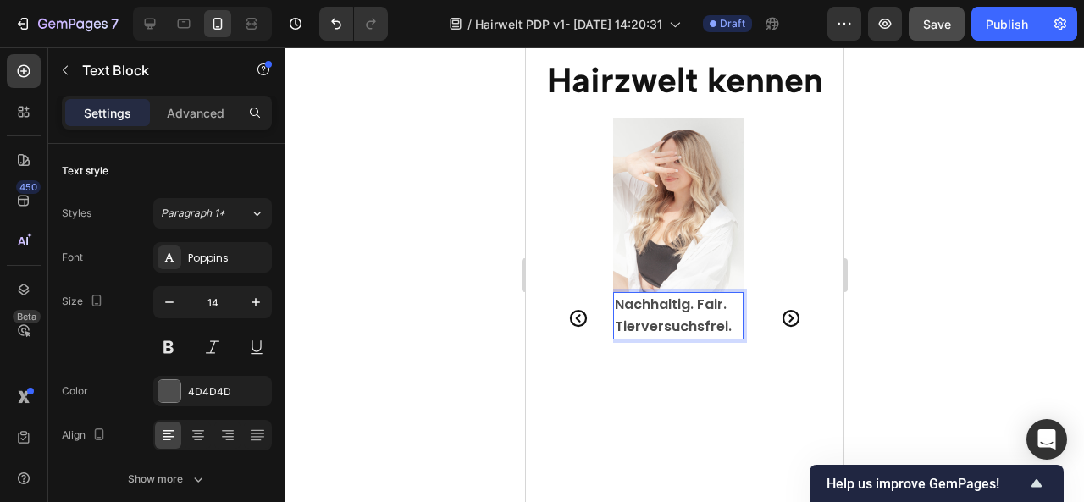
click at [613, 306] on div "Nachhaltig. Fair. Tierversuchsfrei." at bounding box center [678, 315] width 130 height 47
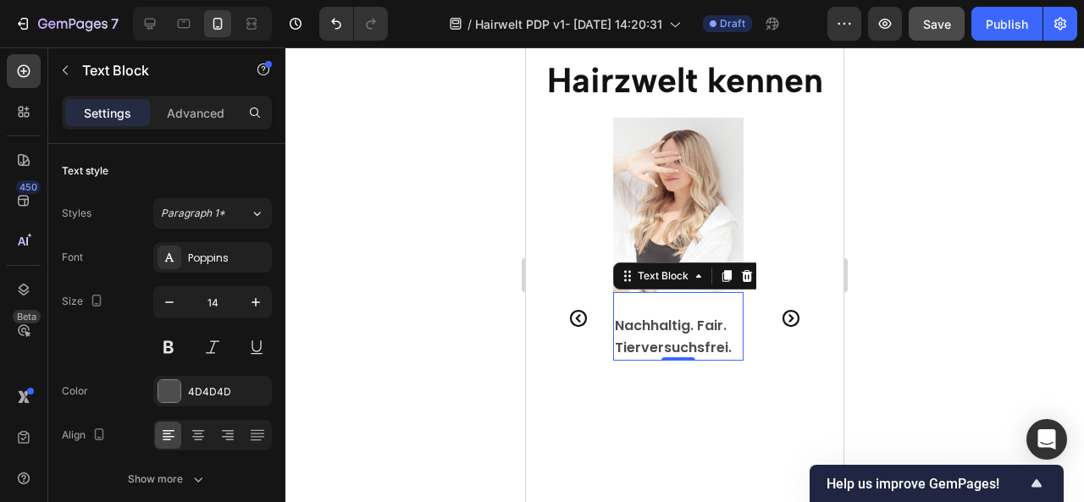
click at [997, 311] on div at bounding box center [684, 274] width 799 height 455
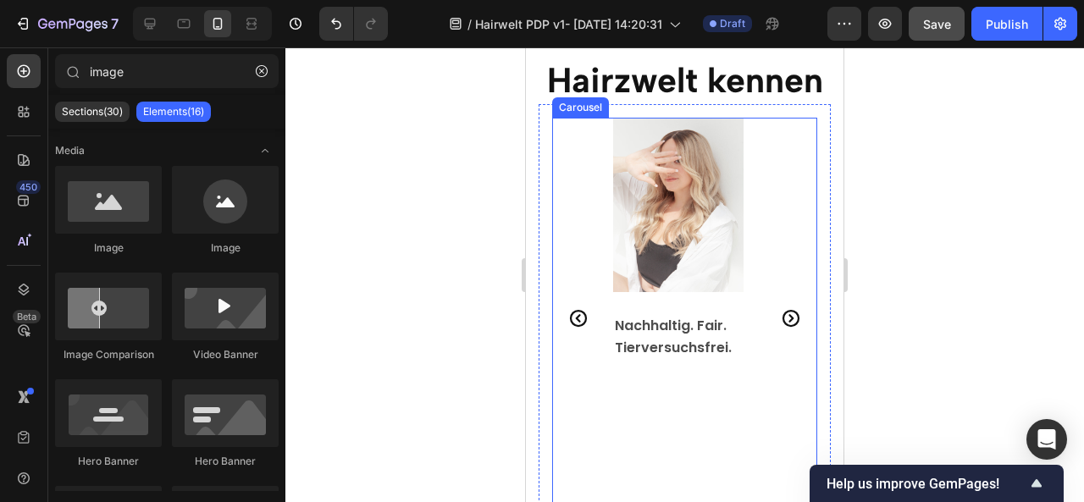
click at [781, 314] on icon "Carousel Next Arrow" at bounding box center [791, 318] width 20 height 20
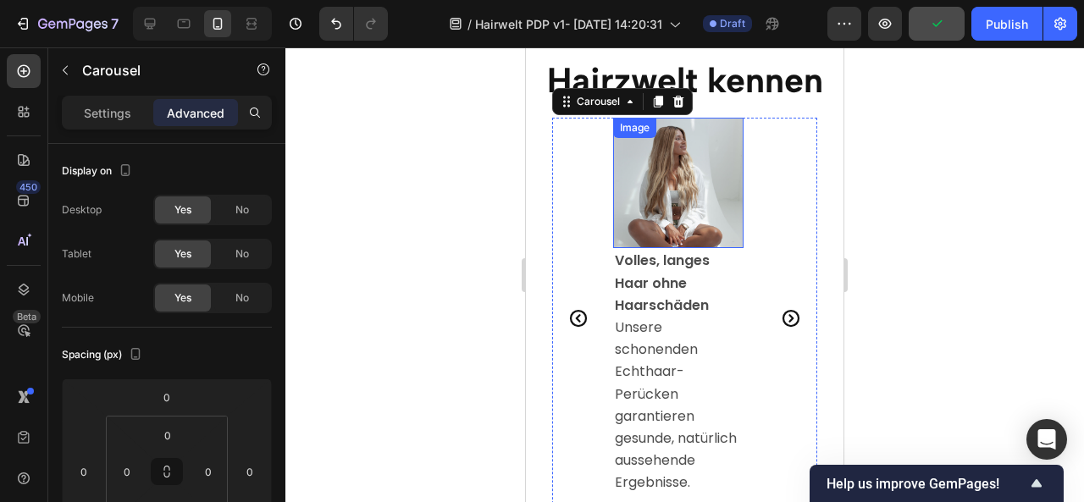
click at [673, 189] on img at bounding box center [678, 183] width 130 height 130
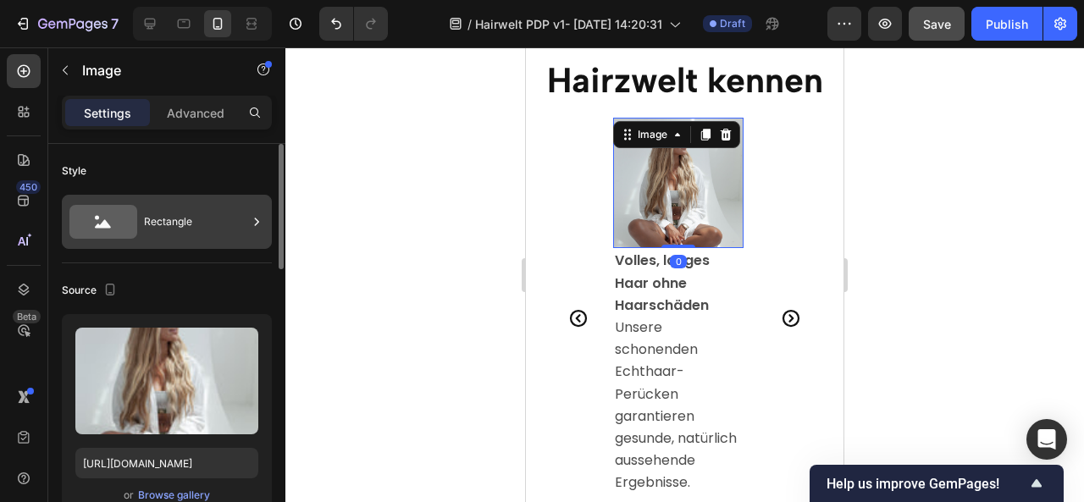
click at [208, 234] on div "Rectangle" at bounding box center [195, 221] width 103 height 39
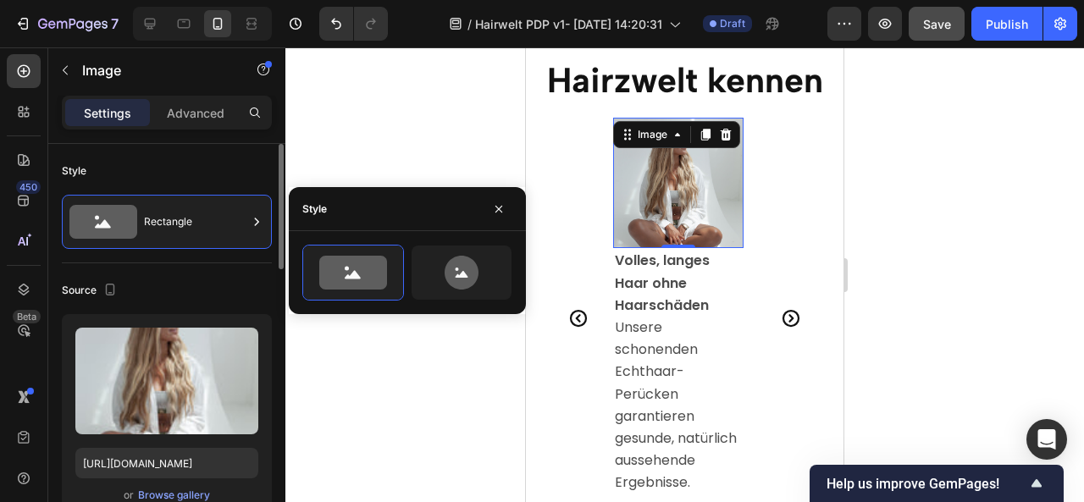
click at [198, 282] on div "Source" at bounding box center [167, 290] width 210 height 27
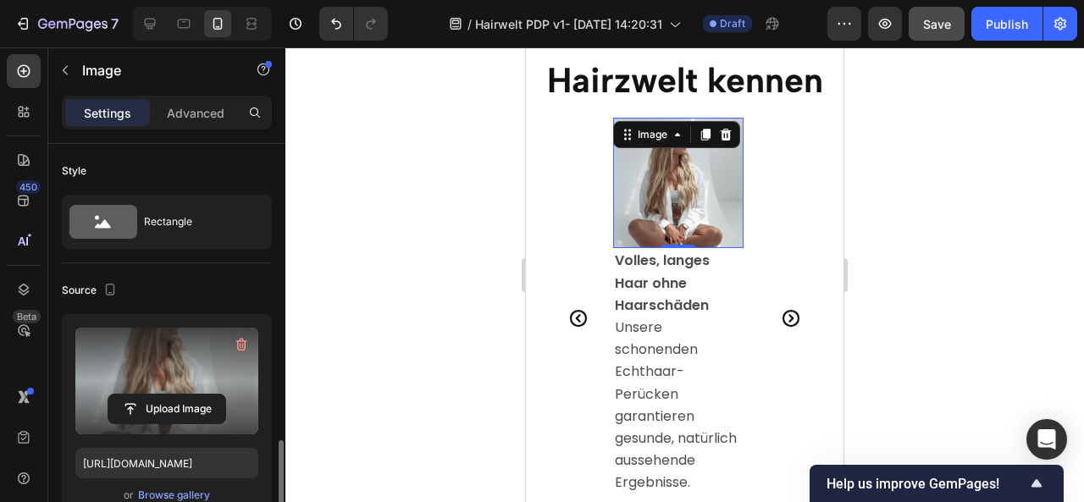
scroll to position [227, 0]
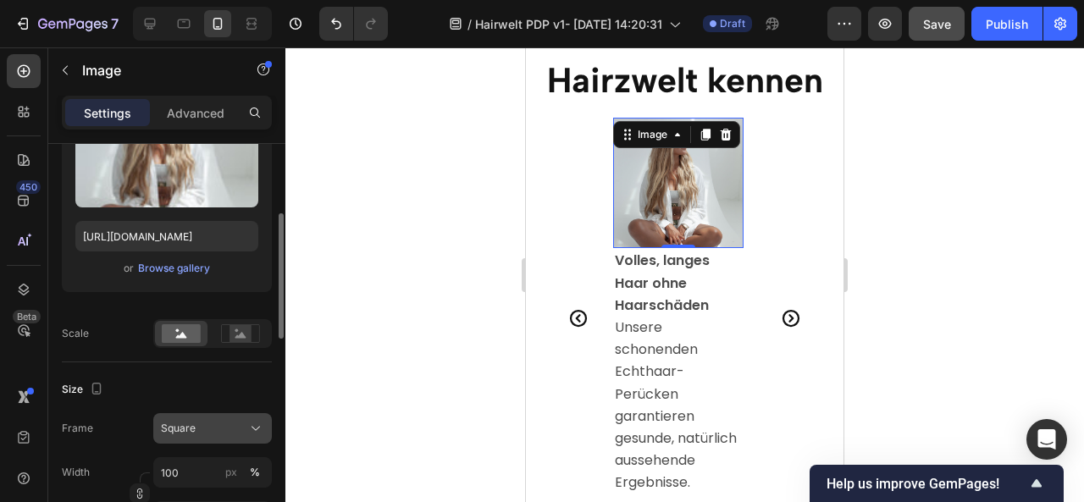
click at [195, 424] on div "Square" at bounding box center [202, 428] width 83 height 15
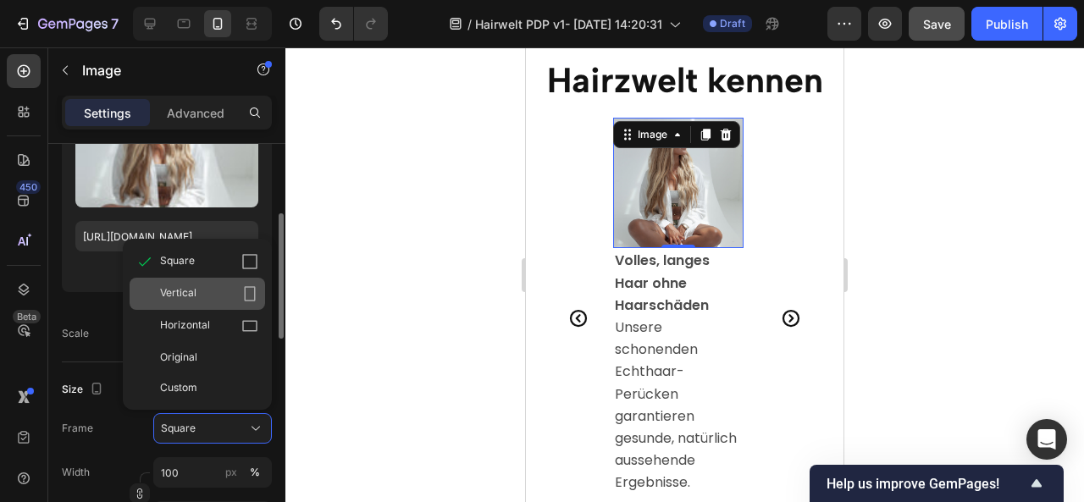
click at [198, 296] on div "Vertical" at bounding box center [209, 293] width 98 height 17
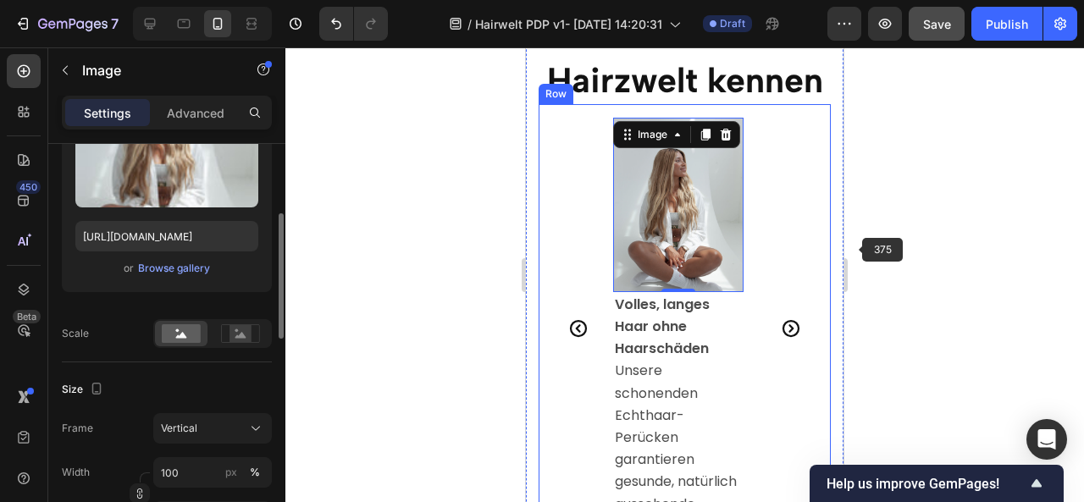
click at [883, 253] on div at bounding box center [684, 274] width 799 height 455
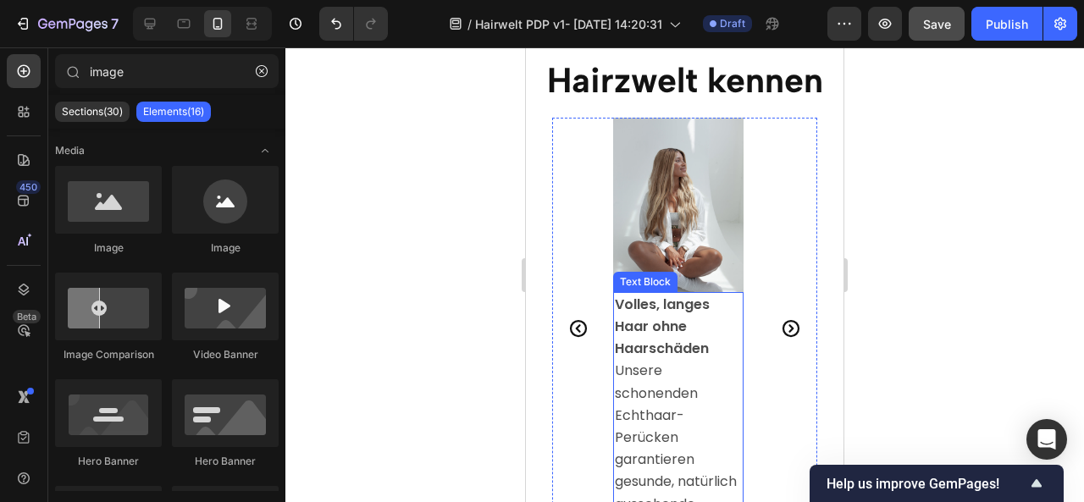
click at [654, 368] on span "Unsere schonenden Echthaar-Perücken garantieren gesunde, natürlich aussehende E…" at bounding box center [676, 448] width 122 height 174
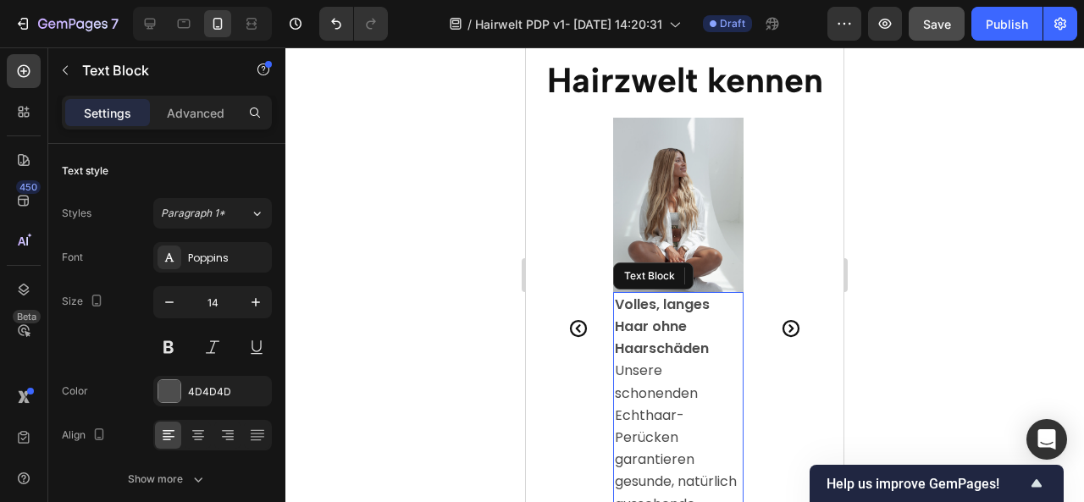
click at [654, 368] on span "Unsere schonenden Echthaar-Perücken garantieren gesunde, natürlich aussehende E…" at bounding box center [676, 448] width 122 height 174
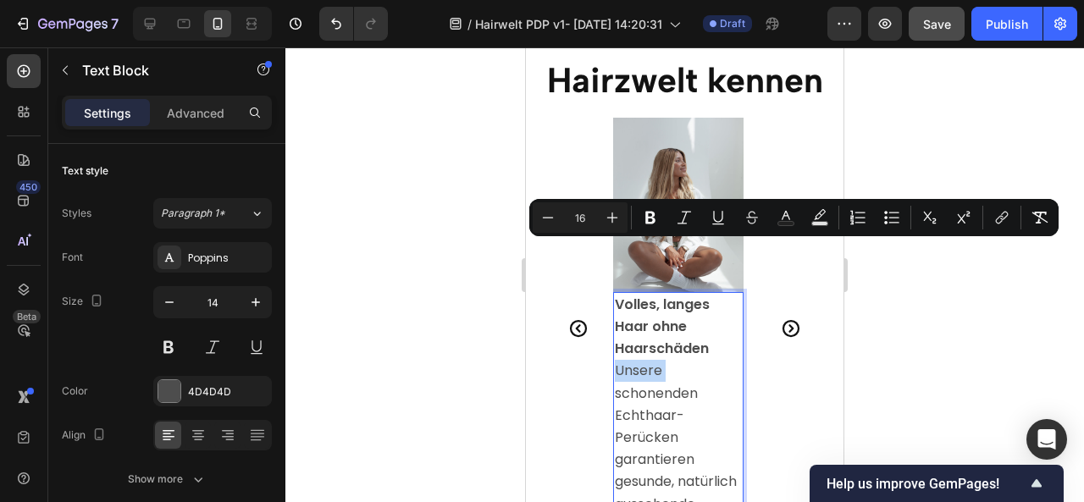
scroll to position [3333, 0]
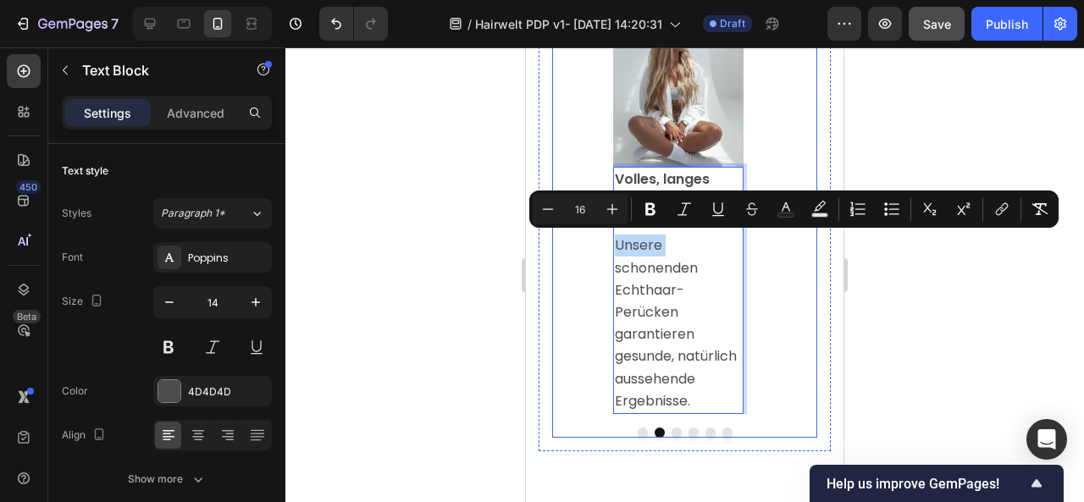
drag, startPoint x: 702, startPoint y: 404, endPoint x: 606, endPoint y: 248, distance: 182.9
click at [606, 248] on div "Image Nachhaltig. Fair. Tierversuchsfrei. Text Block Image Volles, langes Haar …" at bounding box center [684, 203] width 265 height 422
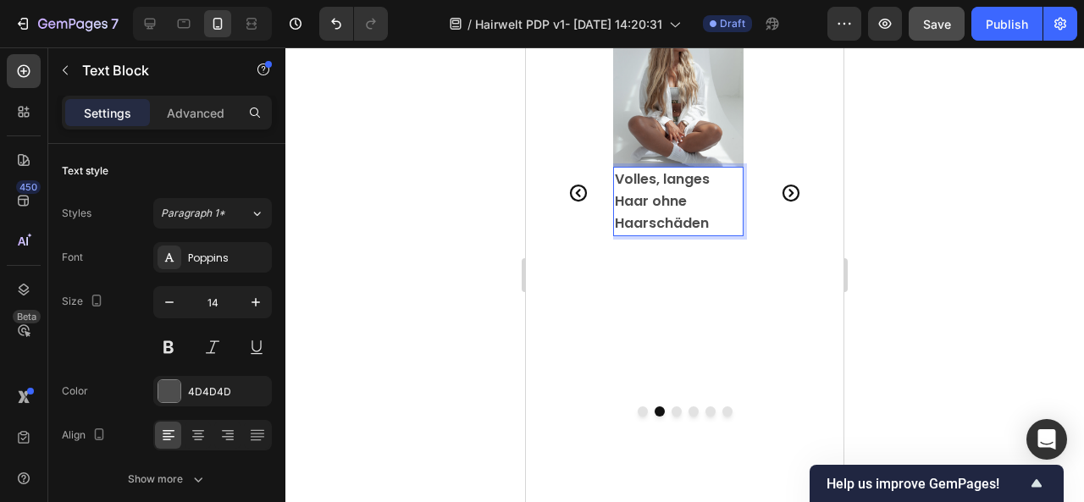
click at [617, 174] on strong "Volles, langes Haar ohne Haarschäden" at bounding box center [662, 201] width 95 height 64
click at [994, 213] on div at bounding box center [684, 274] width 799 height 455
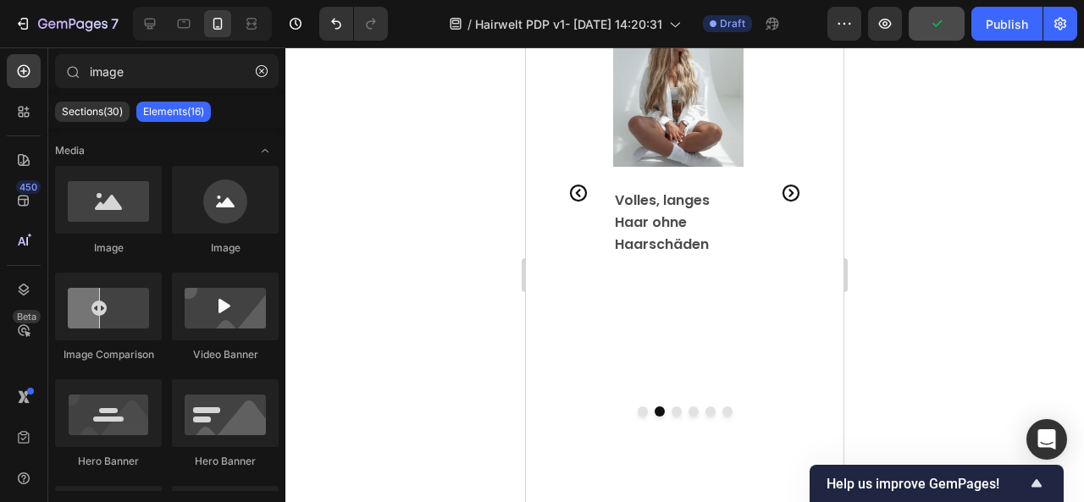
scroll to position [3217, 0]
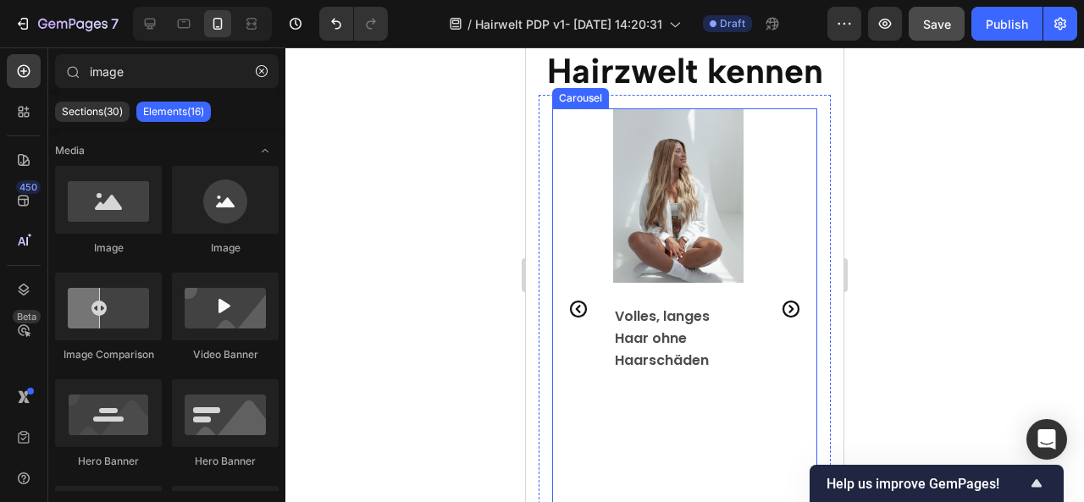
click at [579, 309] on icon "Carousel Back Arrow" at bounding box center [578, 308] width 17 height 17
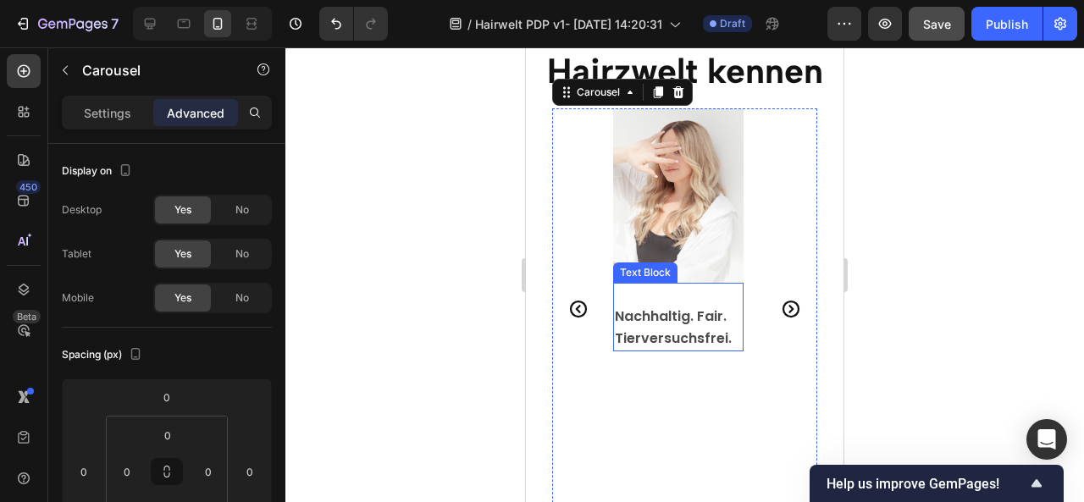
click at [709, 331] on strong "Nachhaltig. Fair. Tierversuchsfrei." at bounding box center [673, 328] width 117 height 42
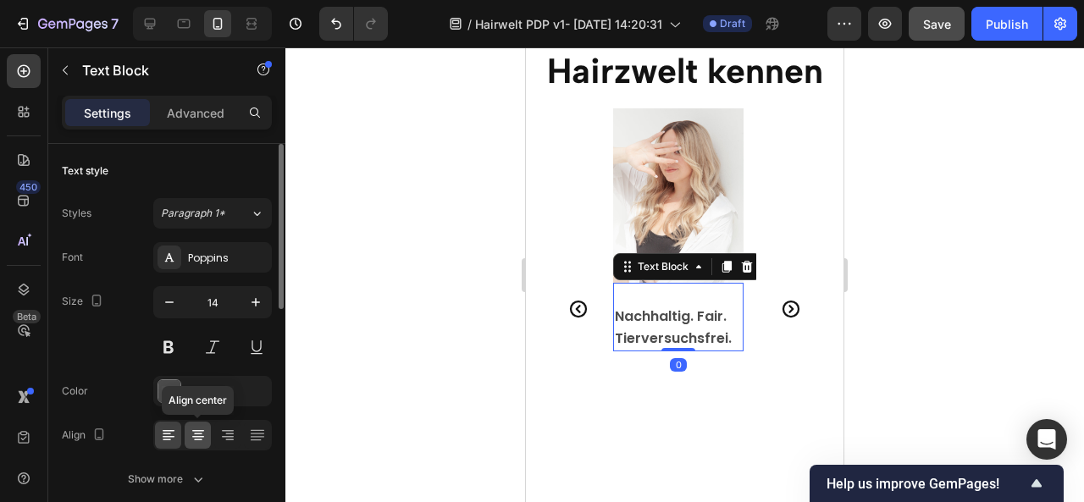
click at [200, 436] on icon at bounding box center [198, 437] width 12 height 2
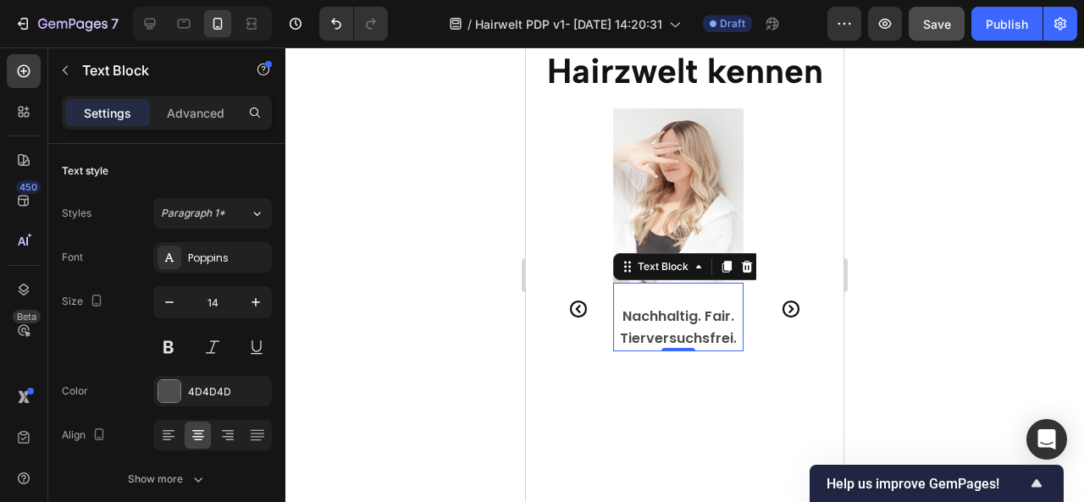
click at [868, 341] on div at bounding box center [684, 274] width 799 height 455
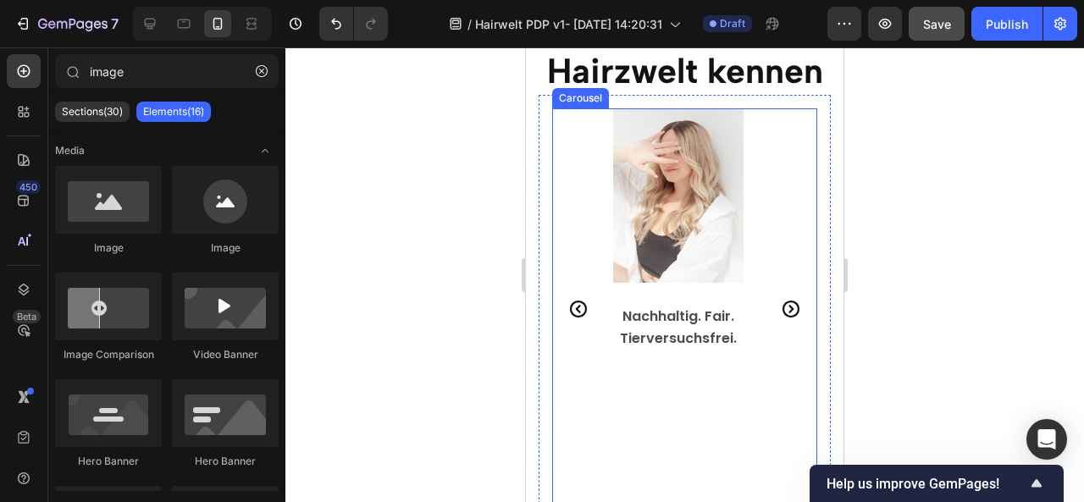
click at [781, 310] on icon "Carousel Next Arrow" at bounding box center [791, 309] width 20 height 20
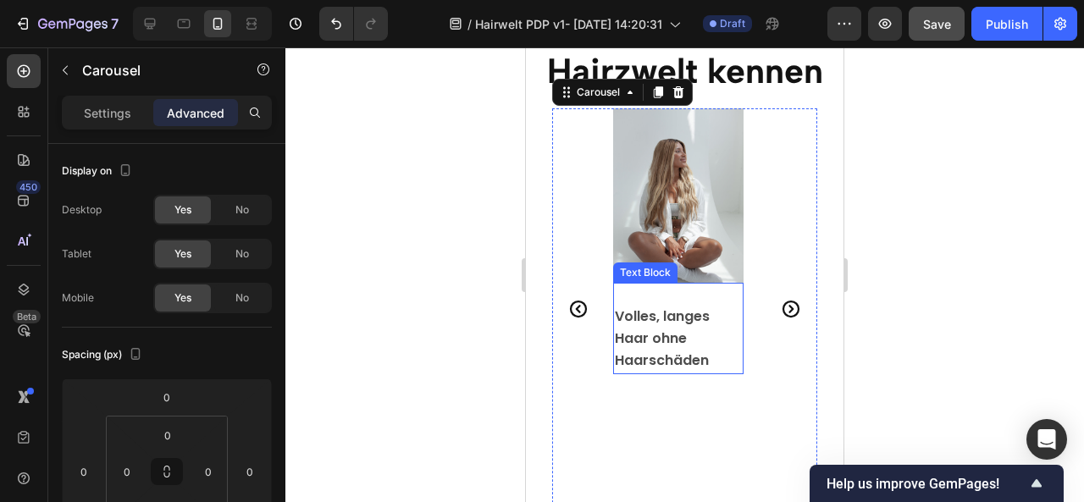
click at [673, 346] on strong "Volles, langes Haar ohne Haarschäden" at bounding box center [662, 339] width 95 height 64
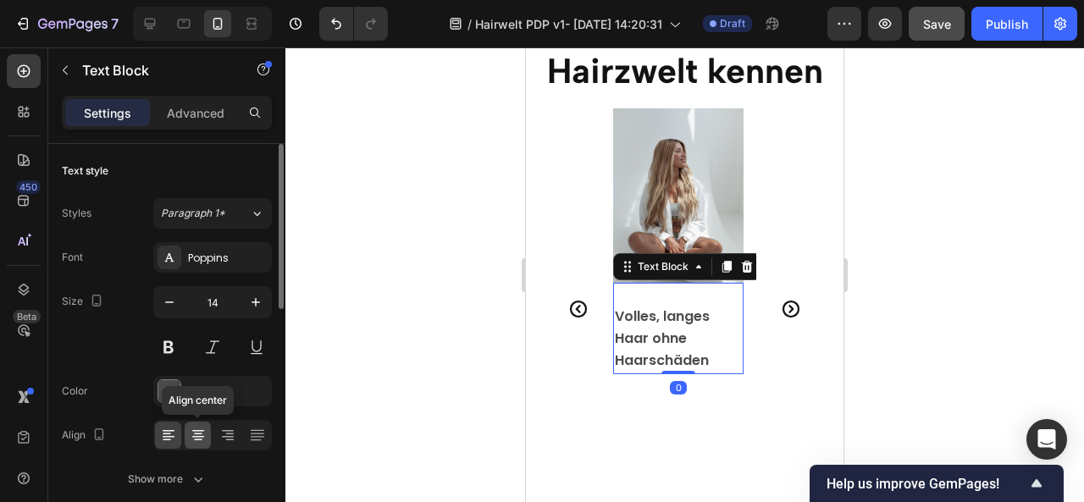
click at [192, 430] on icon at bounding box center [198, 431] width 12 height 2
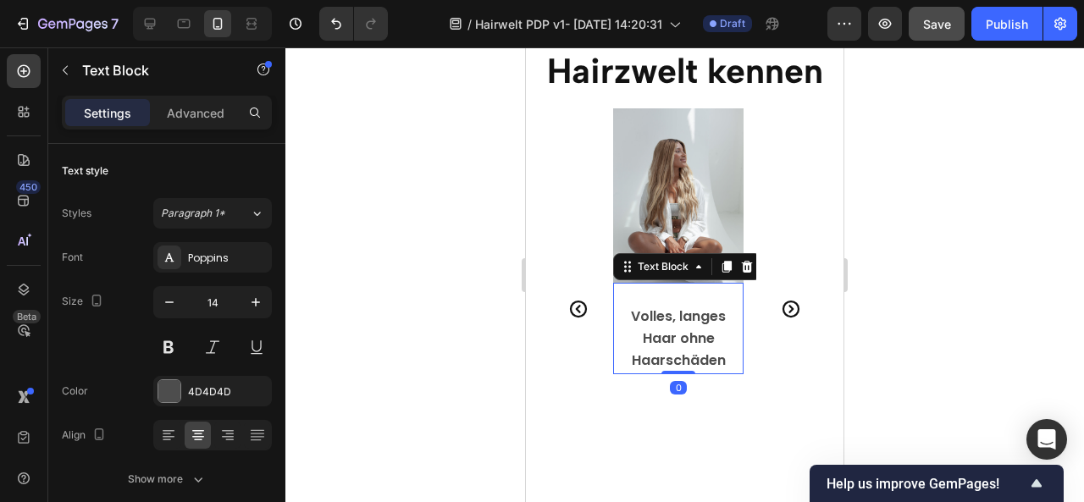
click at [937, 327] on div at bounding box center [684, 274] width 799 height 455
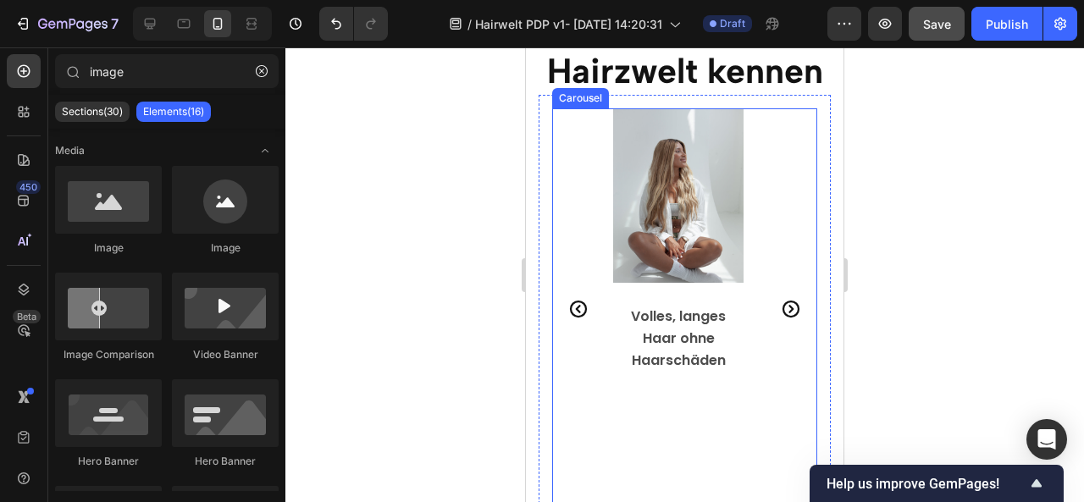
click at [781, 302] on icon "Carousel Next Arrow" at bounding box center [791, 309] width 20 height 20
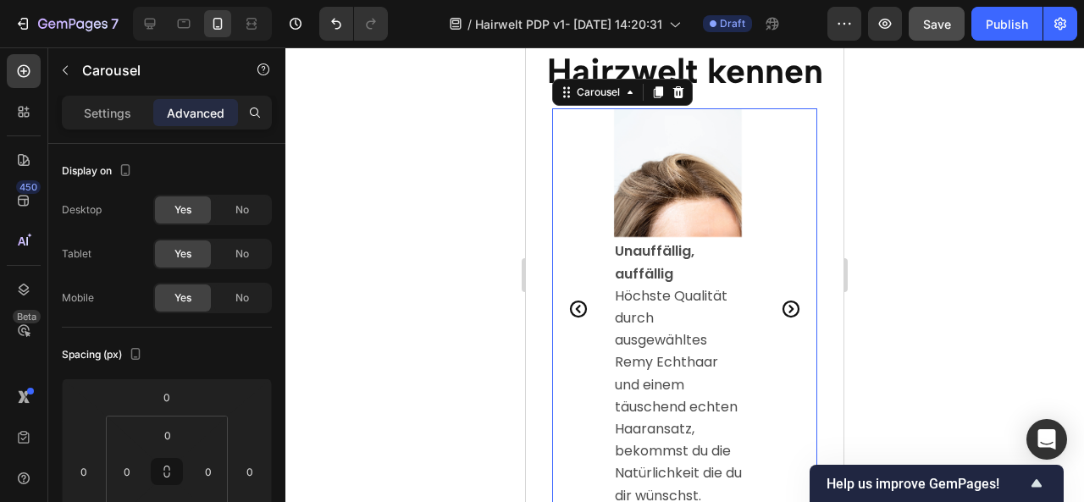
click at [654, 308] on span "Höchste Qualität durch ausgewähltes Remy Echthaar und einem täuschend echten Ha…" at bounding box center [678, 395] width 127 height 219
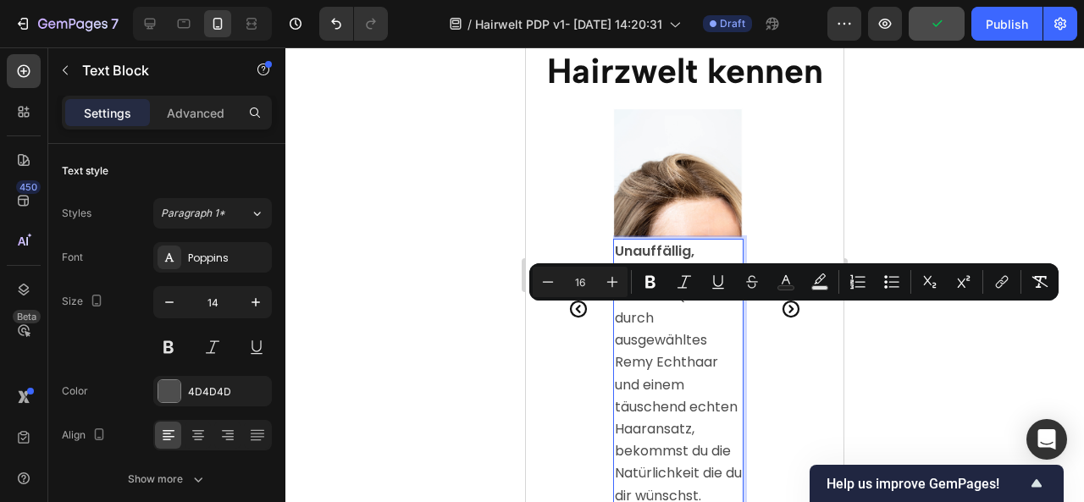
click at [623, 314] on span "Höchste Qualität durch ausgewähltes Remy Echthaar und einem täuschend echten Ha…" at bounding box center [678, 395] width 127 height 219
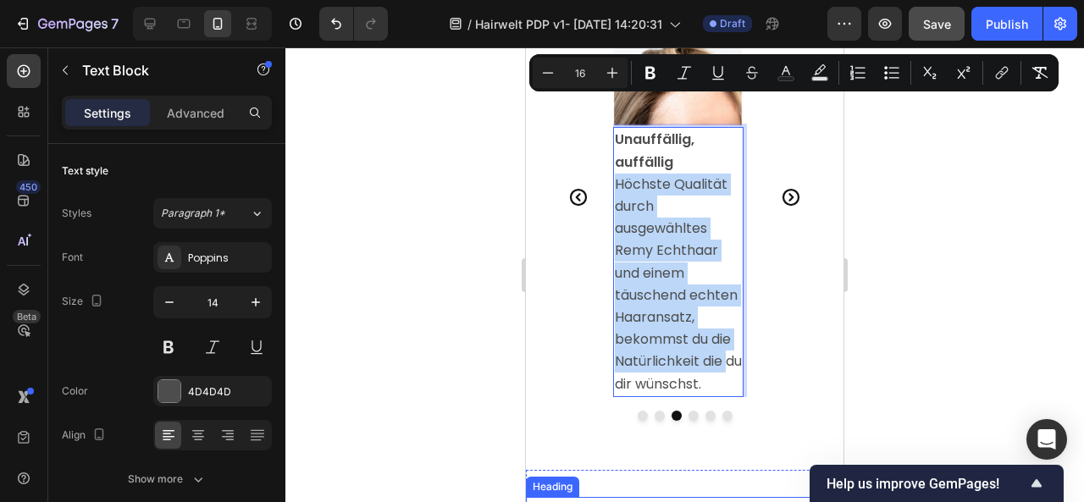
scroll to position [3464, 0]
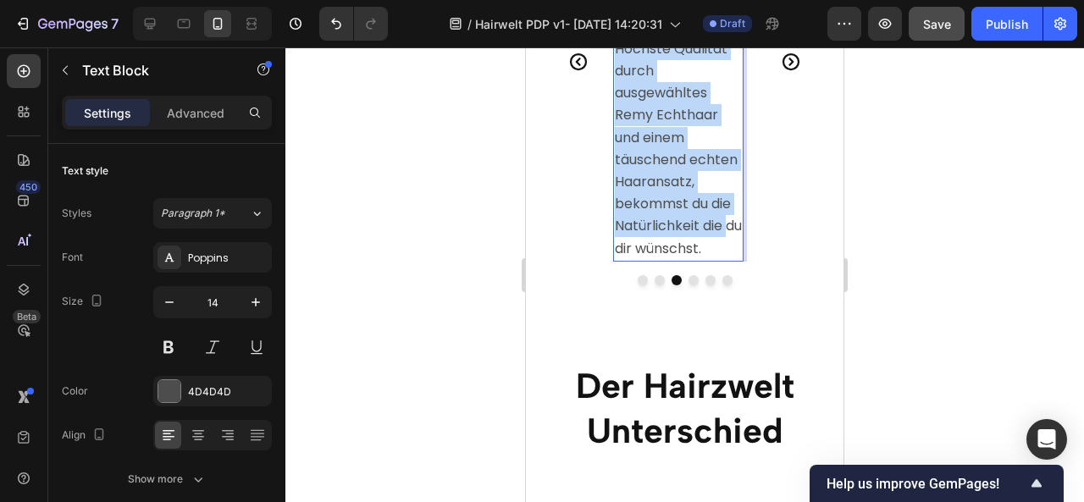
drag, startPoint x: 616, startPoint y: 296, endPoint x: 728, endPoint y: 247, distance: 122.9
click at [728, 247] on p "Höchste Qualität durch ausgewähltes Remy Echthaar und einem täuschend echten Ha…" at bounding box center [678, 149] width 127 height 222
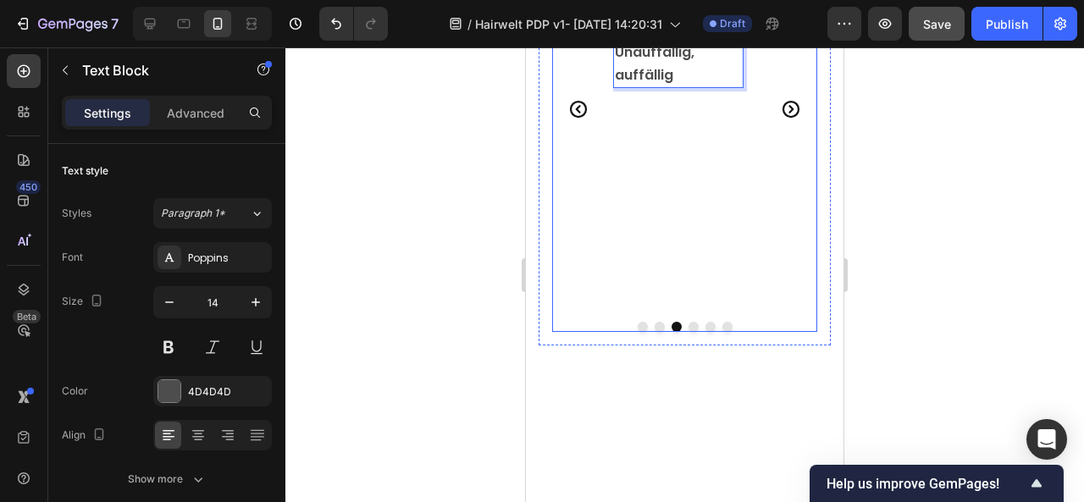
scroll to position [3229, 0]
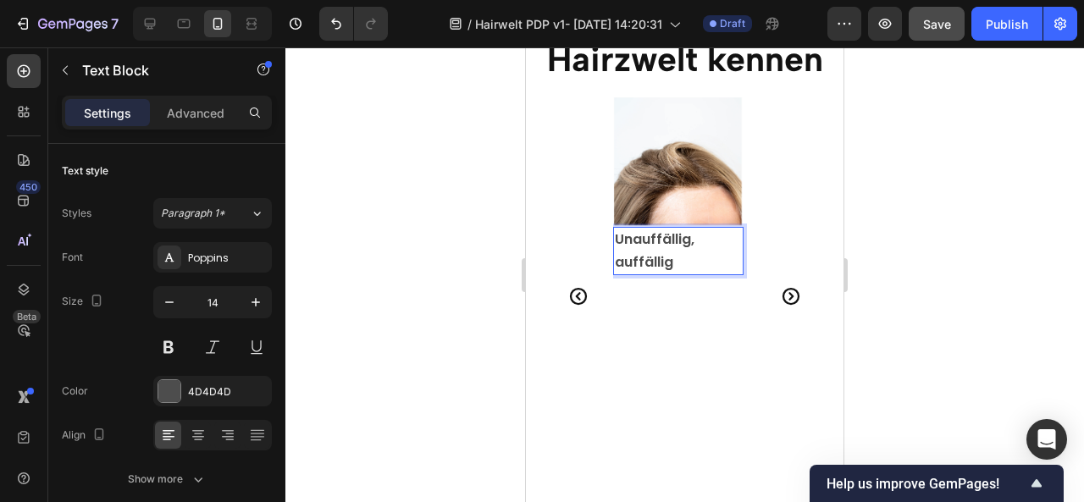
click at [617, 238] on strong "Unauffällig, auffällig" at bounding box center [655, 251] width 80 height 42
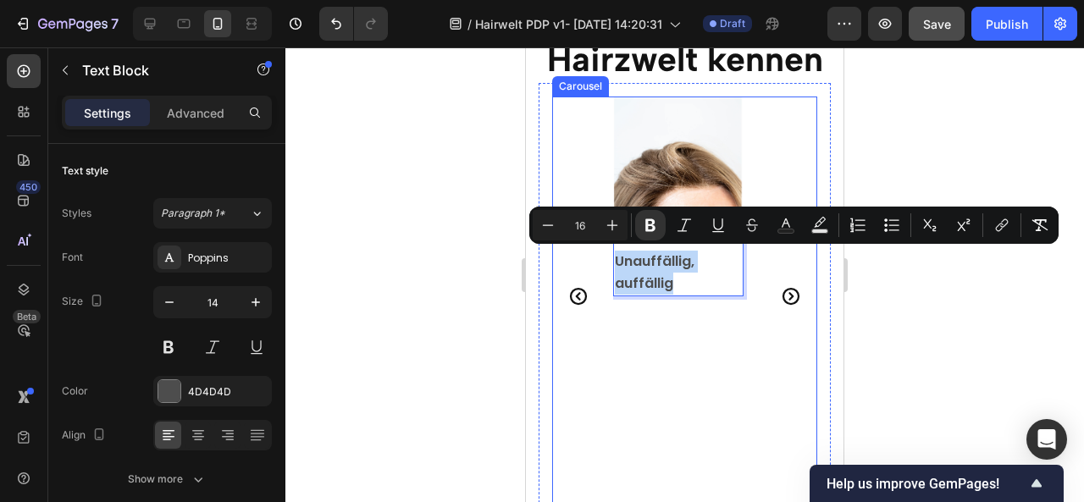
drag, startPoint x: 700, startPoint y: 291, endPoint x: 612, endPoint y: 260, distance: 92.7
click at [612, 260] on div "Image Nachhaltig. Fair. Tierversuchsfrei. Text Block Image Volles, langes Haar …" at bounding box center [684, 296] width 265 height 398
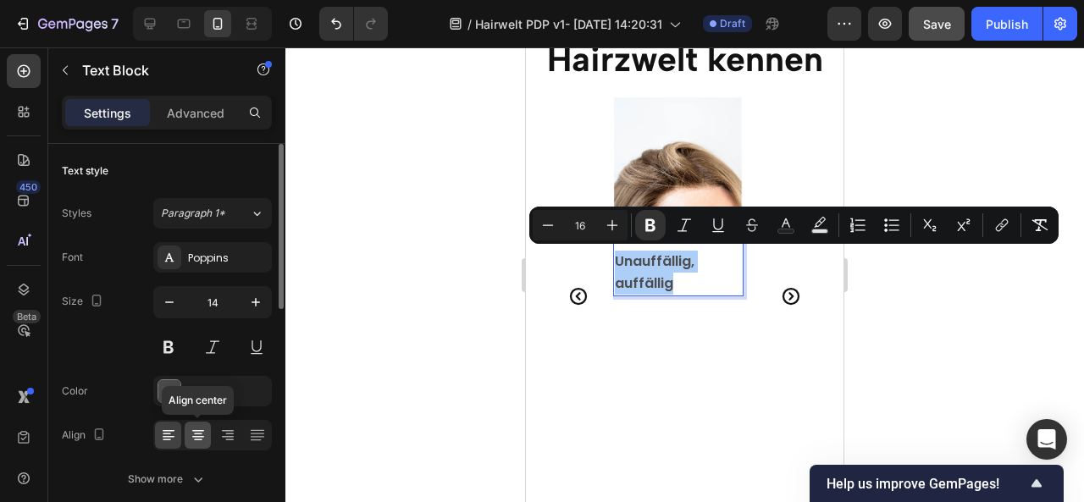
click at [206, 427] on icon at bounding box center [198, 435] width 17 height 17
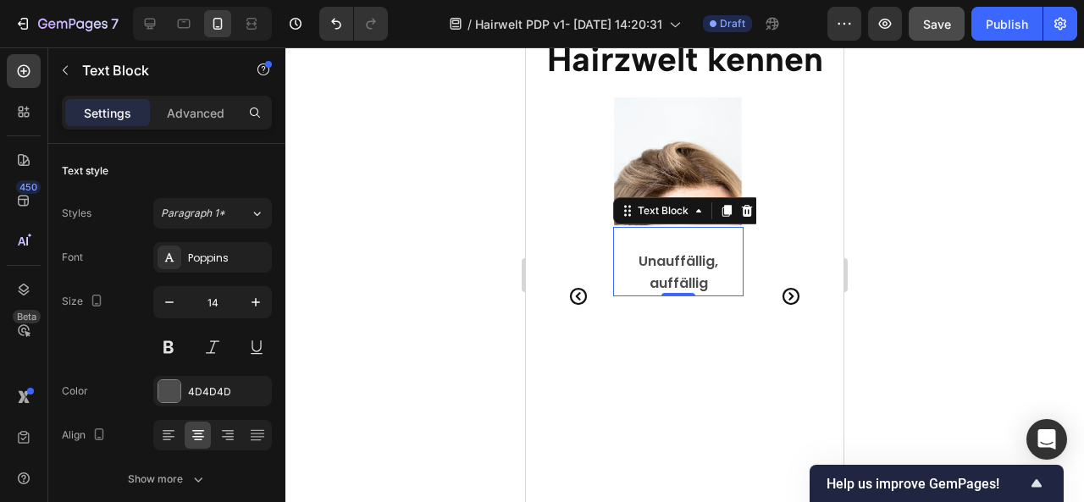
click at [938, 264] on div at bounding box center [684, 274] width 799 height 455
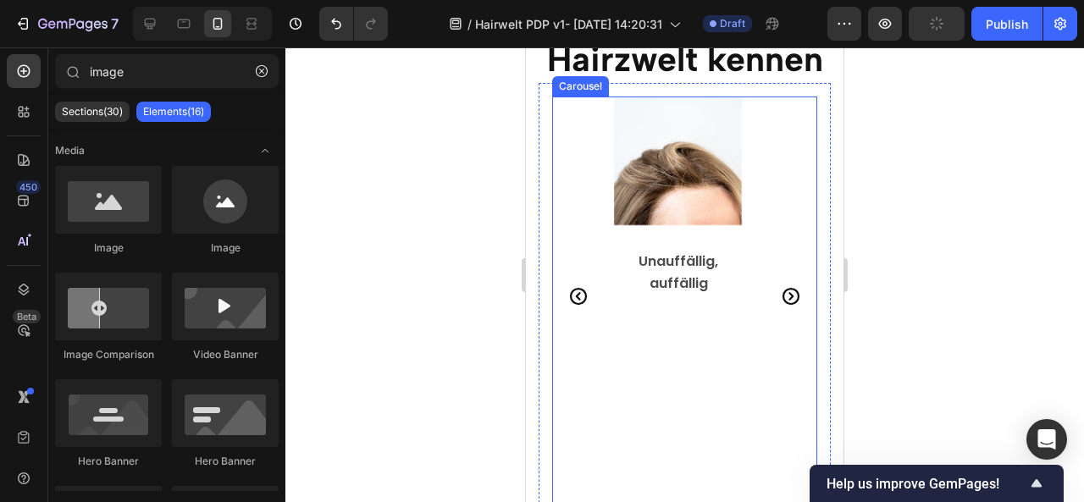
scroll to position [3179, 0]
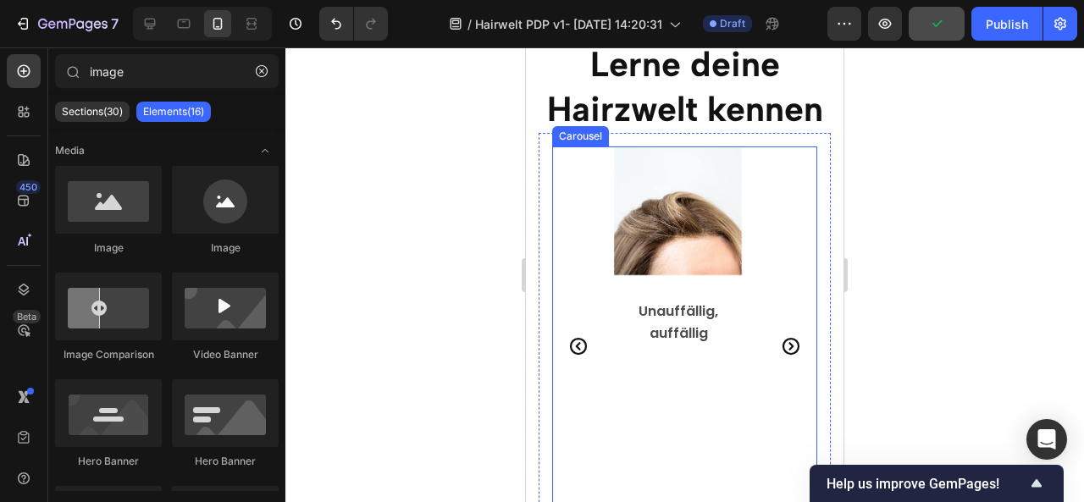
click at [783, 346] on icon "Carousel Next Arrow" at bounding box center [791, 345] width 17 height 17
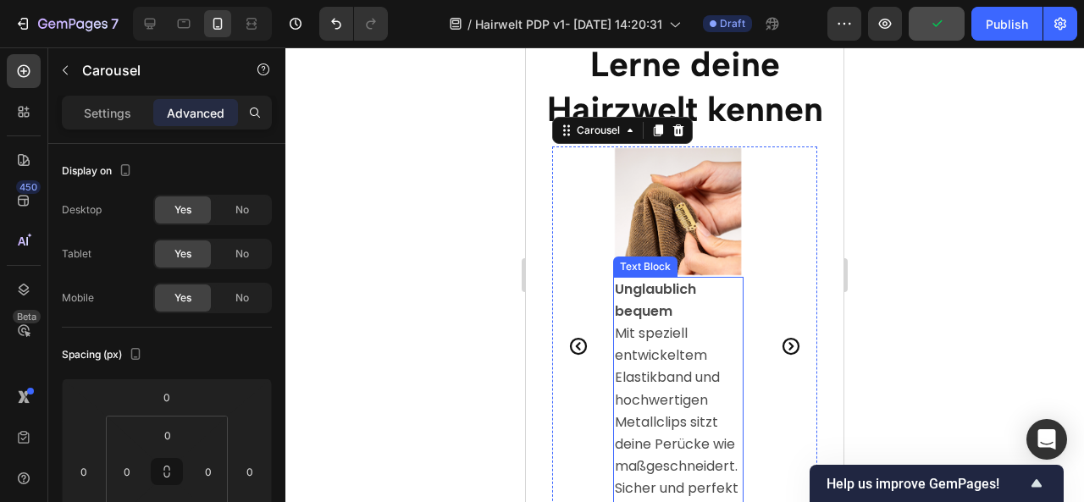
click at [634, 336] on span "Mit speziell entwickeltem Elastikband und hochwertigen Metallclips sitzt deine …" at bounding box center [677, 422] width 124 height 197
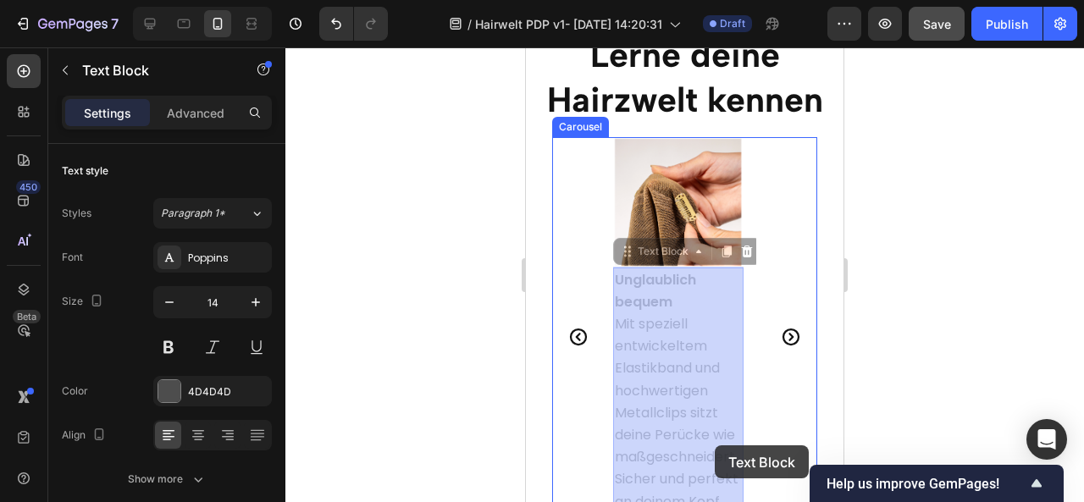
drag, startPoint x: 616, startPoint y: 333, endPoint x: 715, endPoint y: 446, distance: 150.0
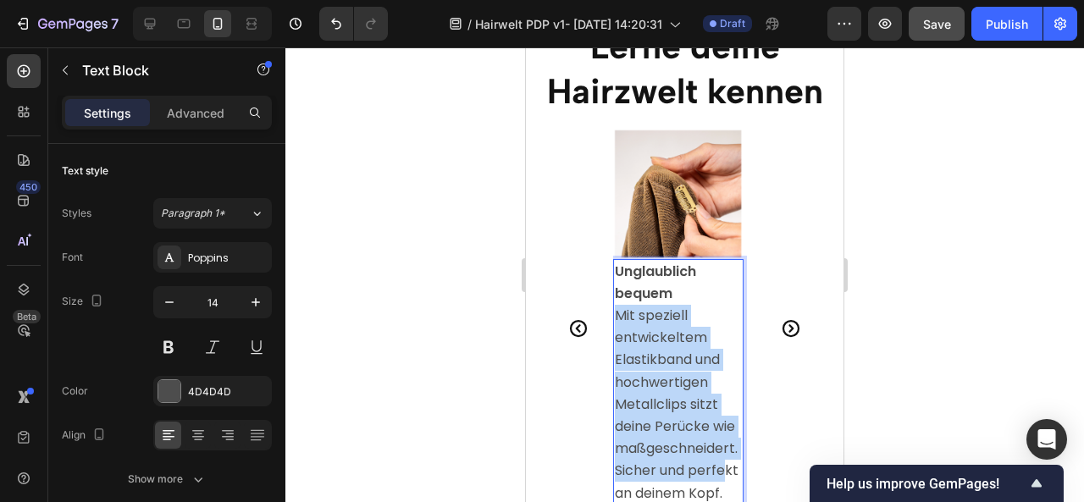
scroll to position [3330, 0]
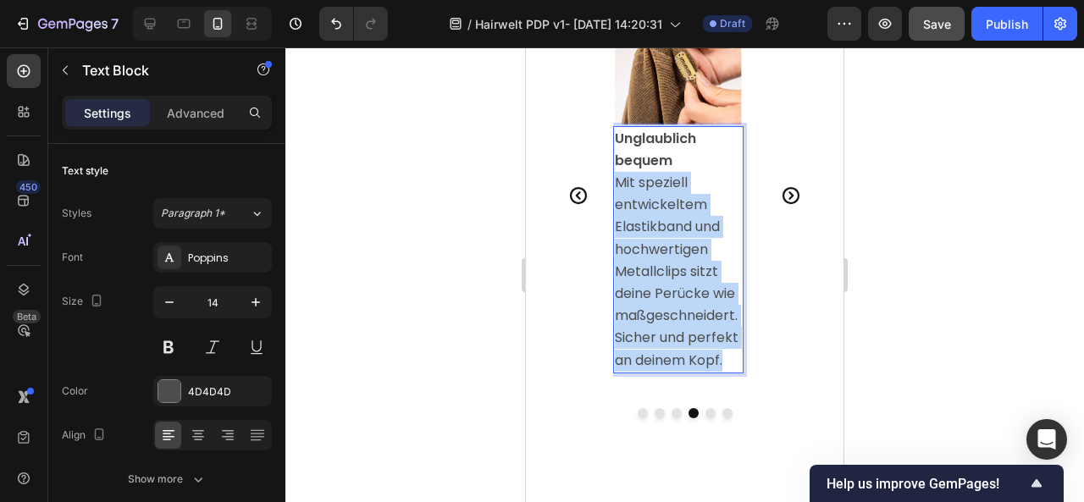
drag, startPoint x: 616, startPoint y: 316, endPoint x: 736, endPoint y: 357, distance: 127.2
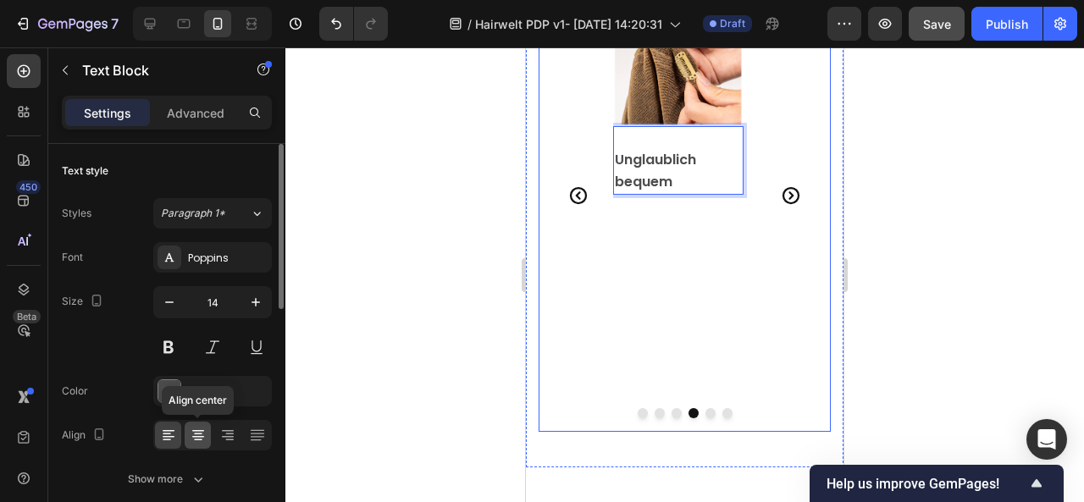
click at [205, 430] on icon at bounding box center [198, 435] width 17 height 17
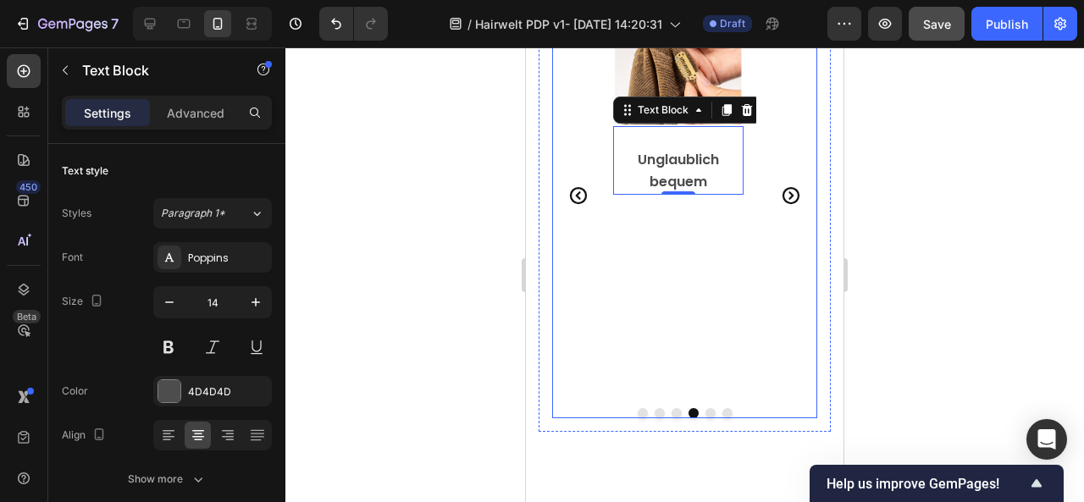
click at [781, 193] on icon "Carousel Next Arrow" at bounding box center [791, 195] width 20 height 20
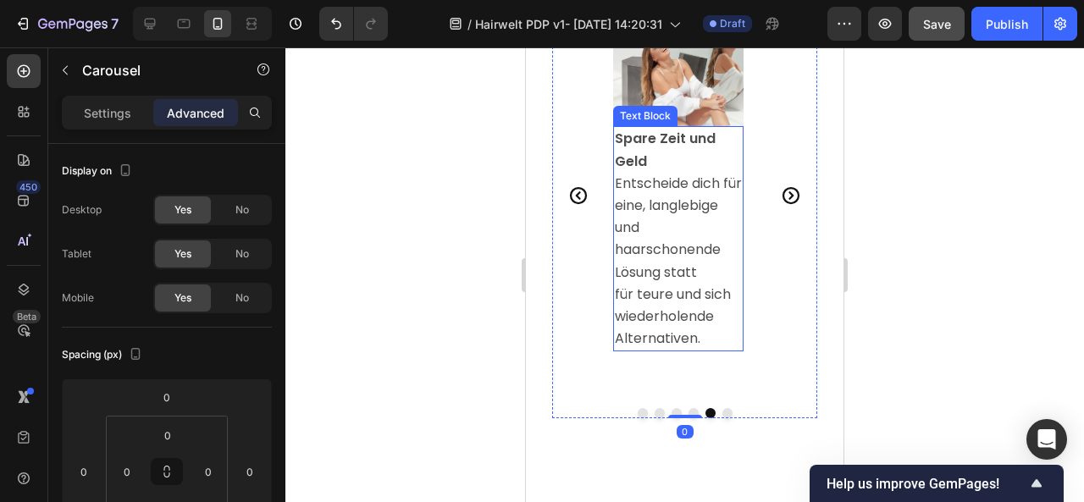
click at [634, 202] on span "Entscheide dich für eine, langlebige und haarschonende Lösung statt" at bounding box center [678, 228] width 127 height 108
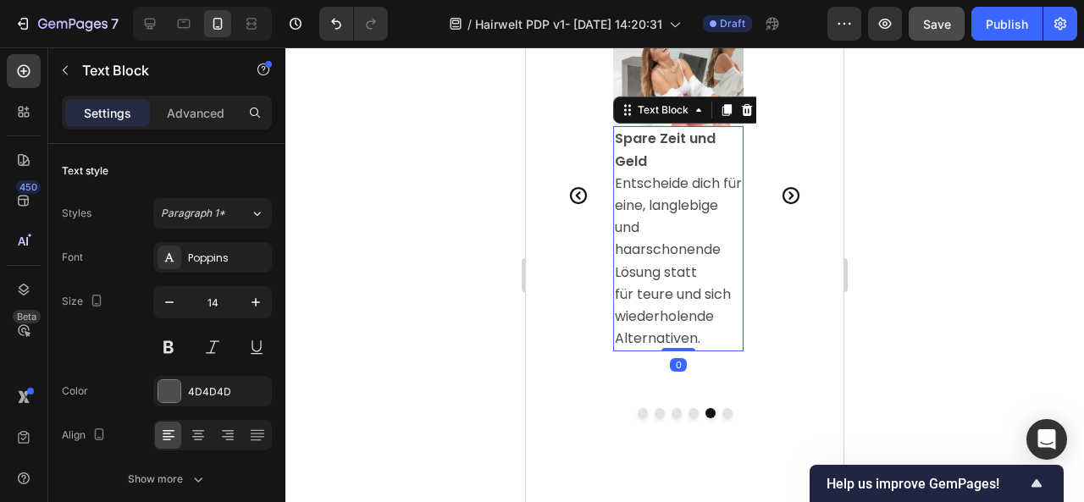
click at [615, 179] on span "Entscheide dich für eine, langlebige und haarschonende Lösung statt" at bounding box center [678, 228] width 127 height 108
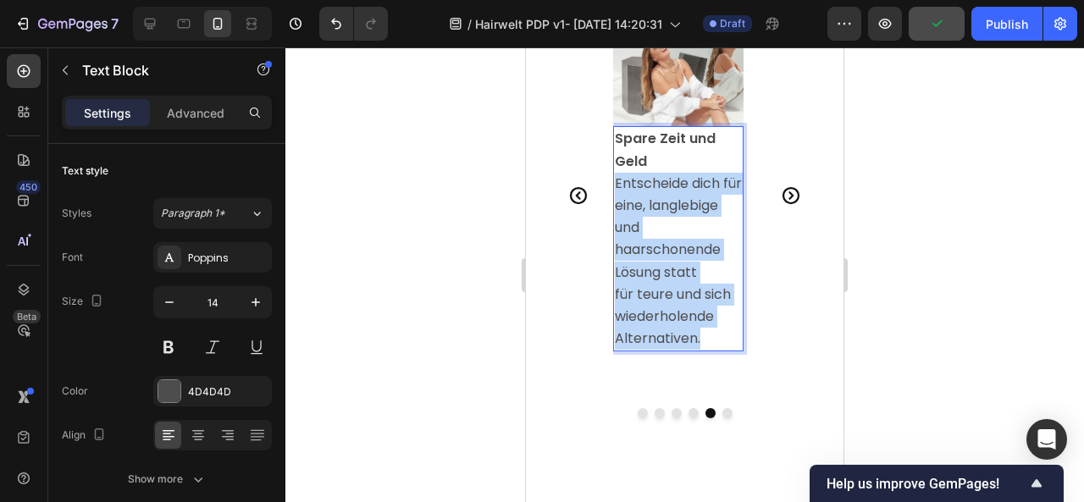
drag, startPoint x: 615, startPoint y: 179, endPoint x: 715, endPoint y: 338, distance: 188.0
click at [715, 338] on div "Spare Zeit und Geld Entscheide dich für eine, langlebige und haarschonende Lösu…" at bounding box center [678, 238] width 130 height 225
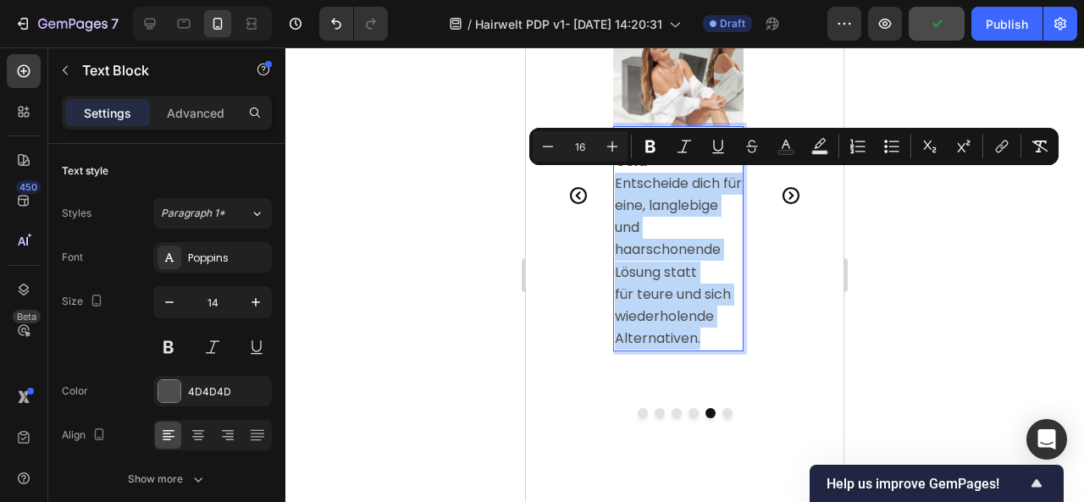
type input "14"
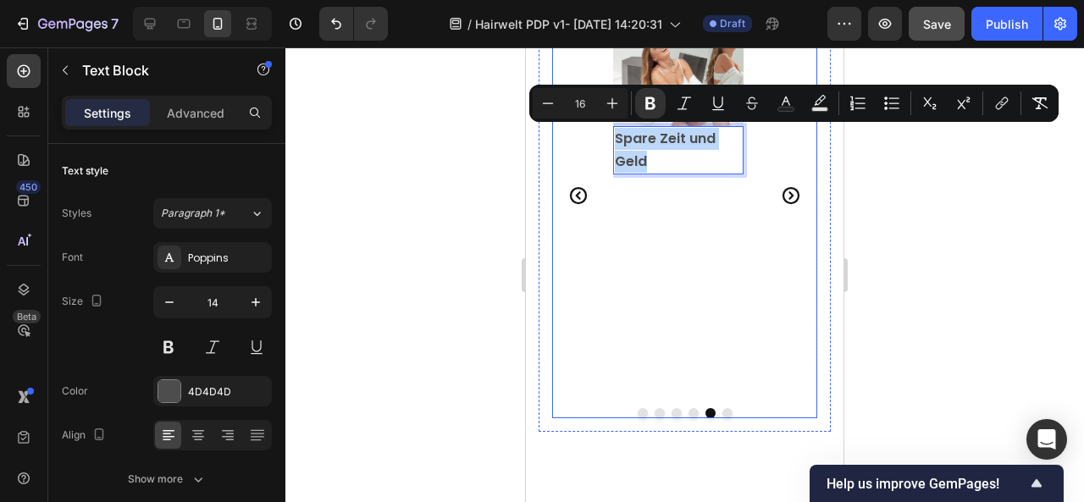
drag, startPoint x: 680, startPoint y: 158, endPoint x: 608, endPoint y: 140, distance: 74.4
click at [608, 140] on div "Image Nachhaltig. Fair. Tierversuchsfrei. Text Block Image Volles, langes Haar …" at bounding box center [684, 195] width 265 height 398
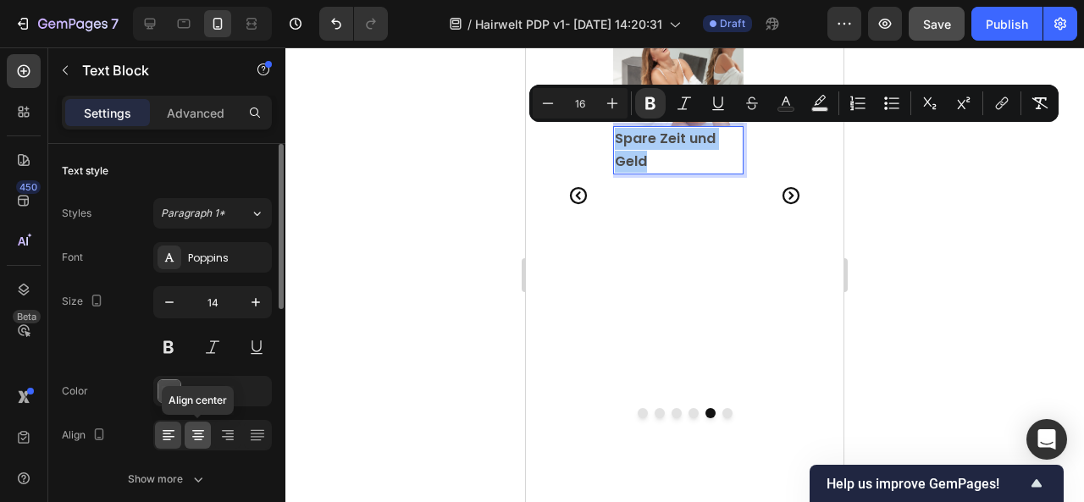
click at [195, 435] on icon at bounding box center [198, 435] width 17 height 17
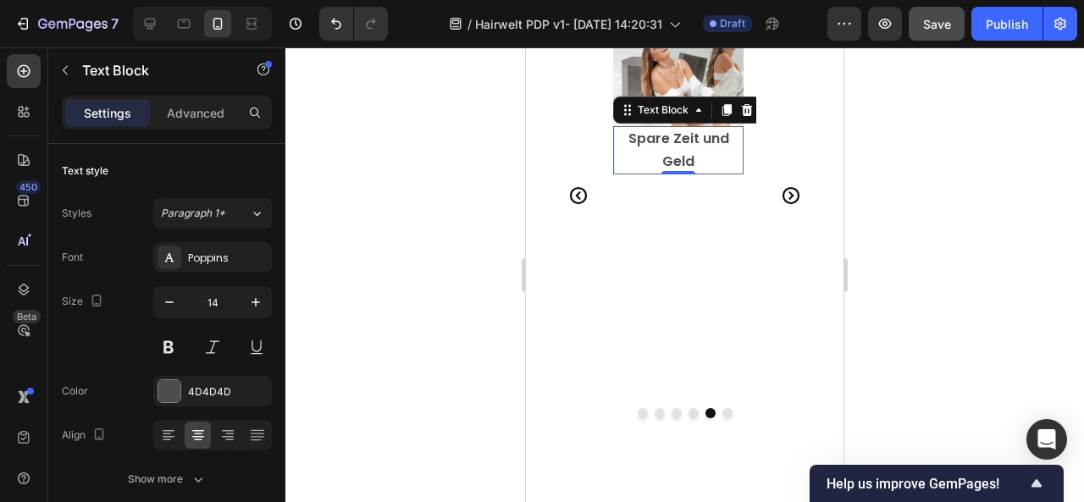
click at [920, 246] on div at bounding box center [684, 274] width 799 height 455
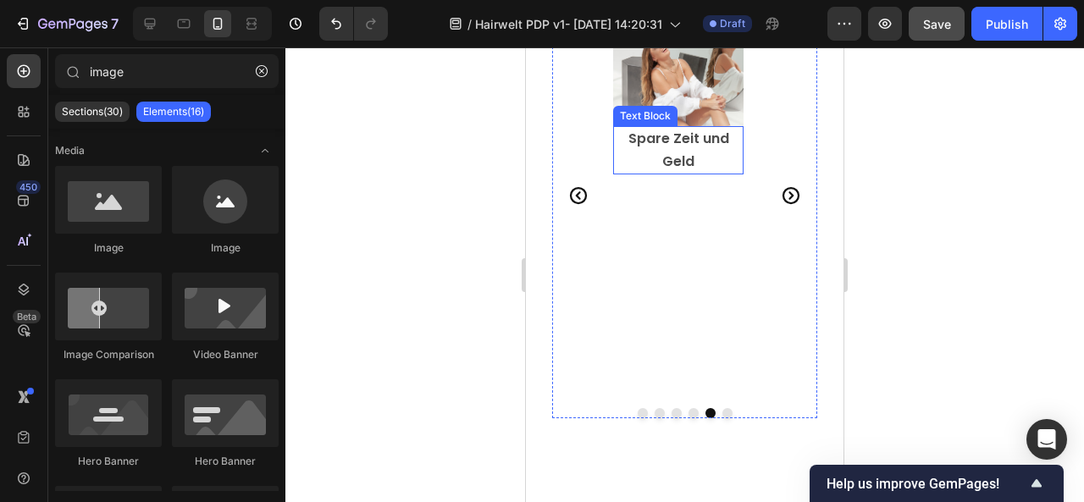
click at [631, 138] on strong "Spare Zeit und Geld" at bounding box center [678, 150] width 101 height 42
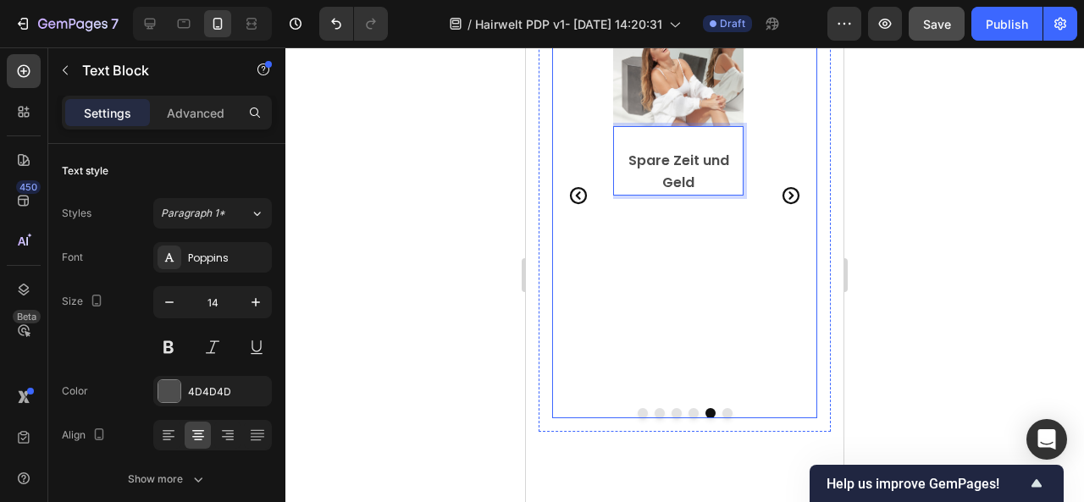
click at [573, 197] on icon "Carousel Back Arrow" at bounding box center [578, 194] width 17 height 17
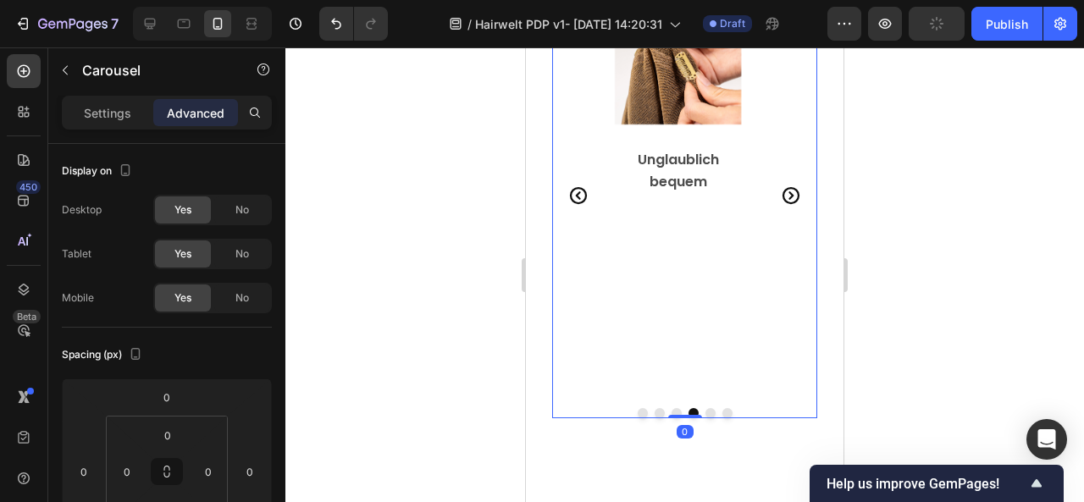
click at [781, 185] on icon "Carousel Next Arrow" at bounding box center [791, 195] width 20 height 20
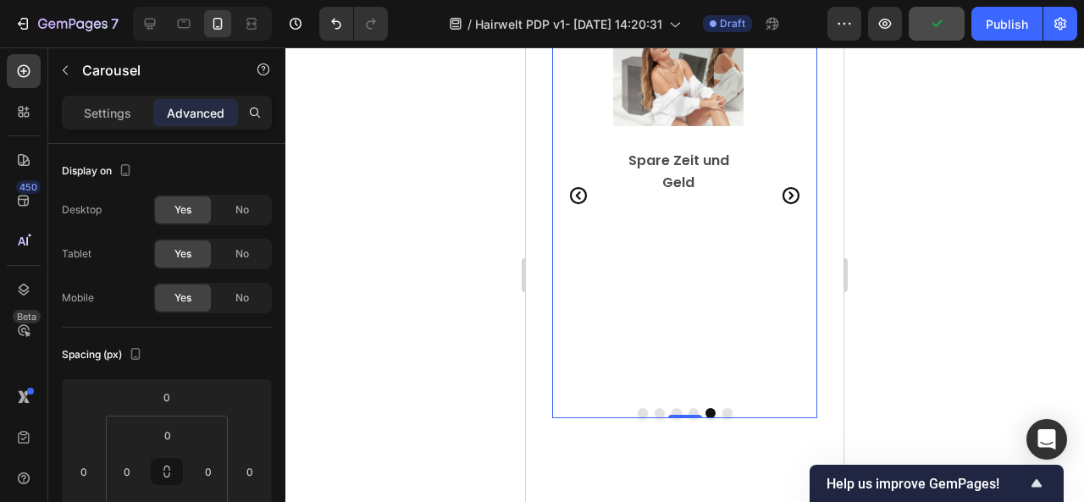
click at [781, 185] on icon "Carousel Next Arrow" at bounding box center [791, 195] width 20 height 20
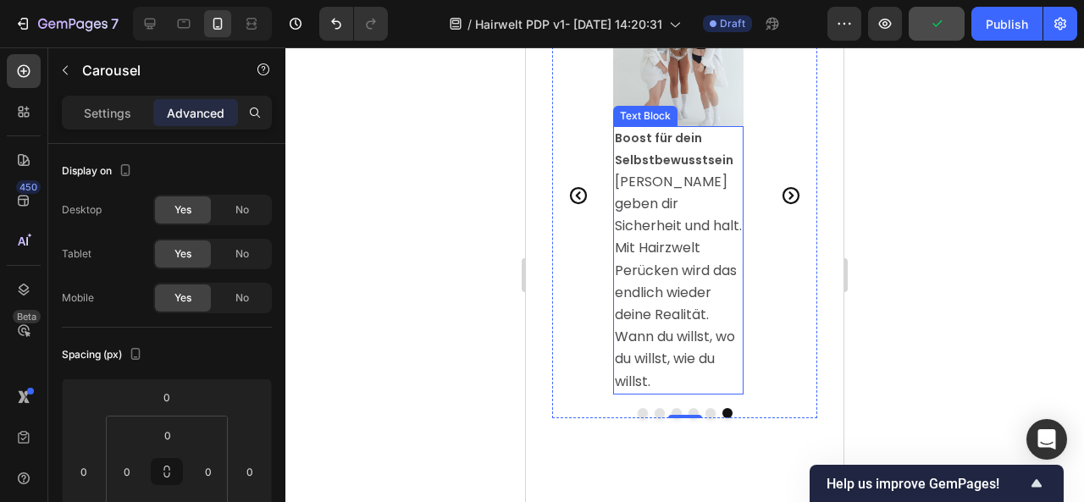
click at [642, 179] on span "[PERSON_NAME] geben dir Sicherheit und halt. Mit Hairzwelt Perücken wird das en…" at bounding box center [678, 281] width 127 height 219
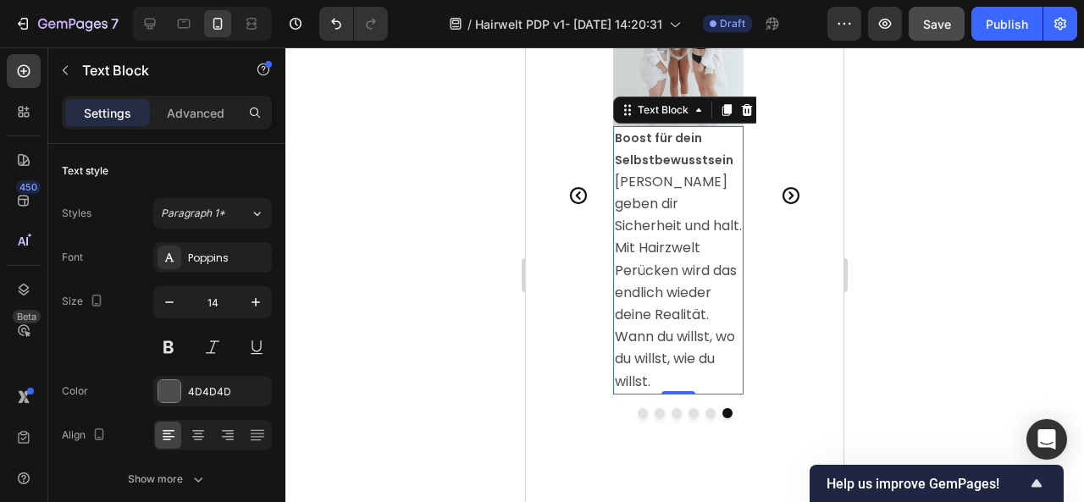
click at [635, 155] on strong "Boost für dein Selbstbewusstsein" at bounding box center [674, 149] width 119 height 38
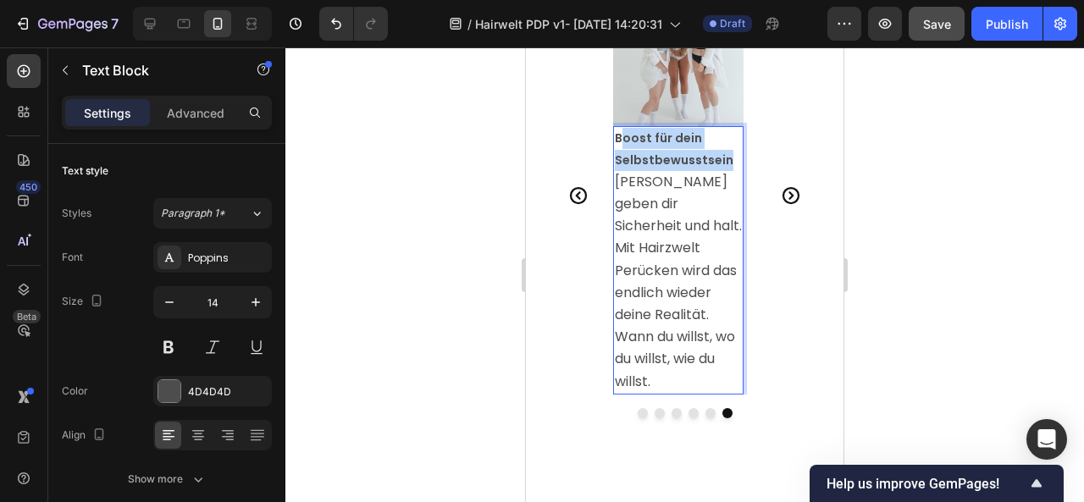
drag, startPoint x: 728, startPoint y: 160, endPoint x: 625, endPoint y: 141, distance: 105.2
click at [625, 141] on p "Boost für dein Selbstbewusstsein" at bounding box center [678, 149] width 127 height 42
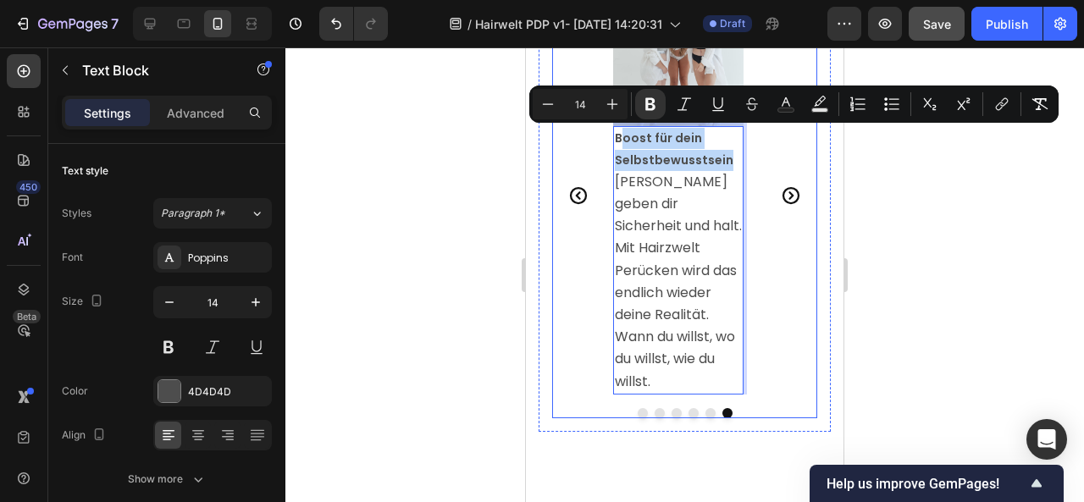
click at [578, 196] on icon "Carousel Back Arrow" at bounding box center [578, 195] width 20 height 20
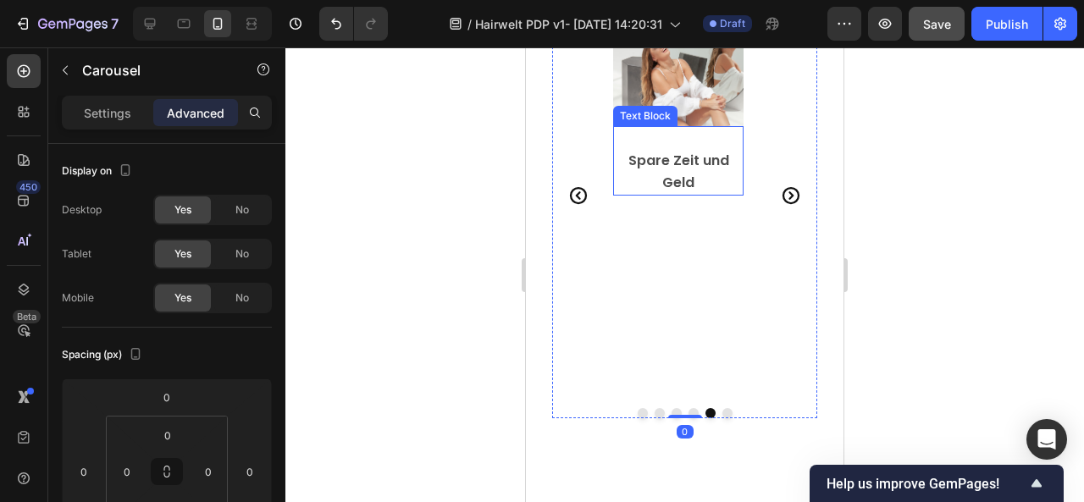
click at [688, 171] on p "Spare Zeit und Geld" at bounding box center [678, 172] width 127 height 44
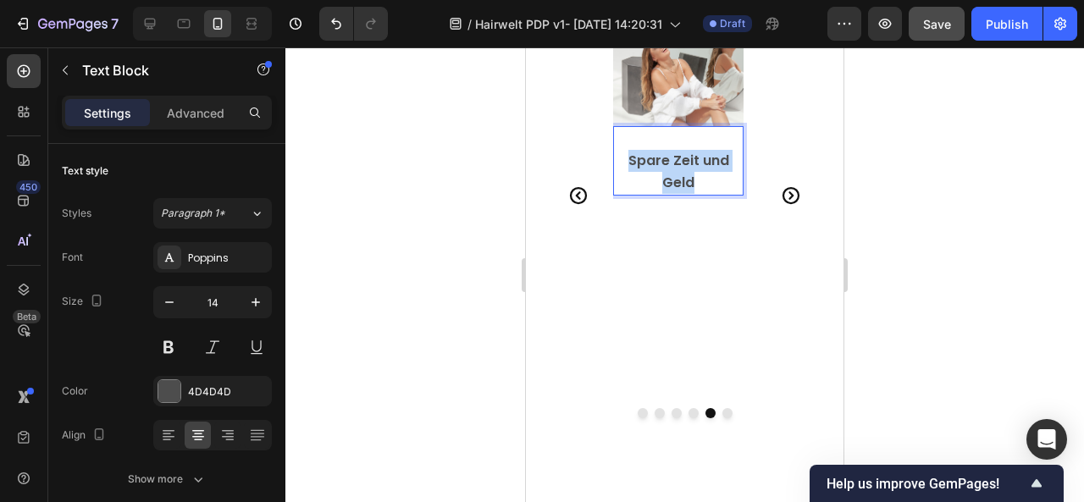
drag, startPoint x: 698, startPoint y: 174, endPoint x: 625, endPoint y: 152, distance: 76.1
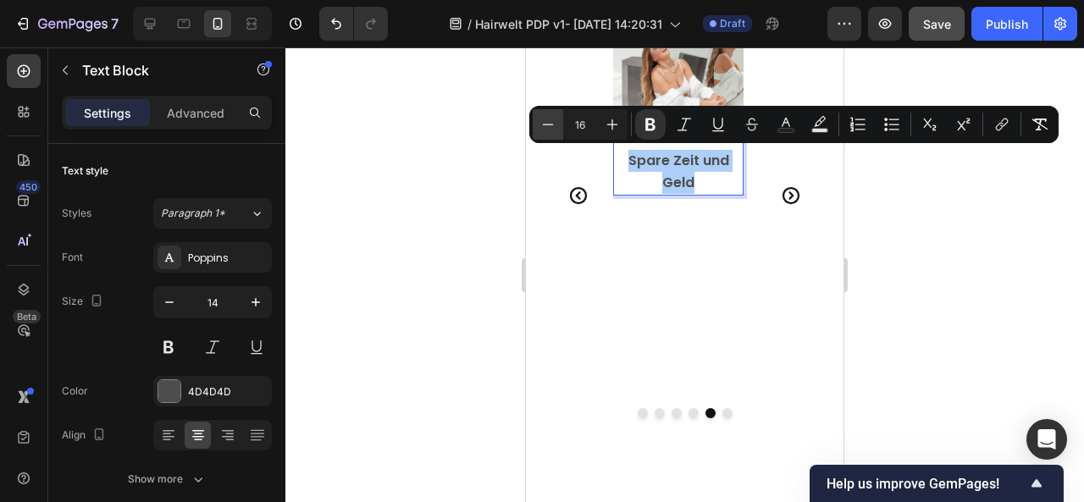
click at [547, 130] on icon "Editor contextual toolbar" at bounding box center [548, 124] width 17 height 17
type input "14"
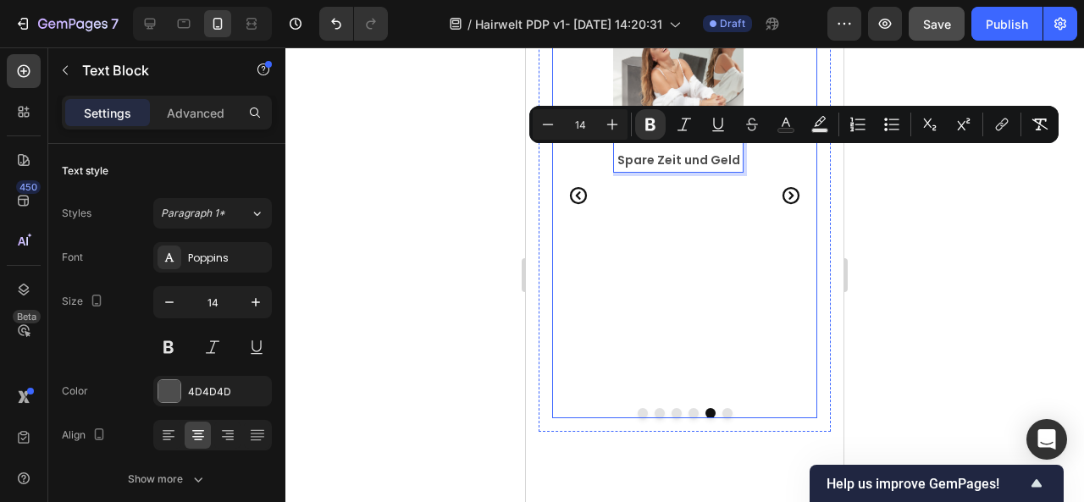
click at [743, 261] on div "Image Spare Zeit und Geld Text Block 0" at bounding box center [678, 195] width 130 height 398
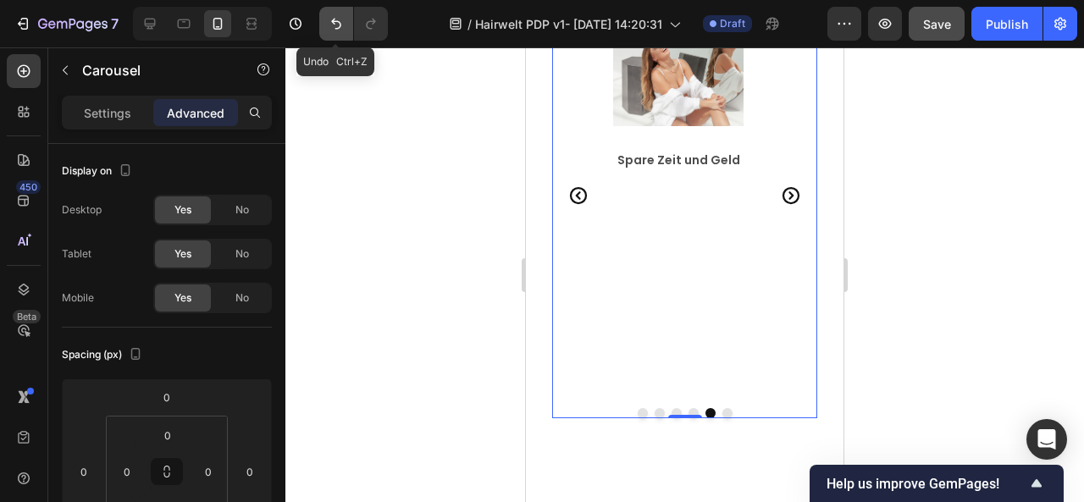
click at [345, 31] on button "Undo/Redo" at bounding box center [336, 24] width 34 height 34
click at [781, 187] on icon "Carousel Next Arrow" at bounding box center [791, 195] width 20 height 20
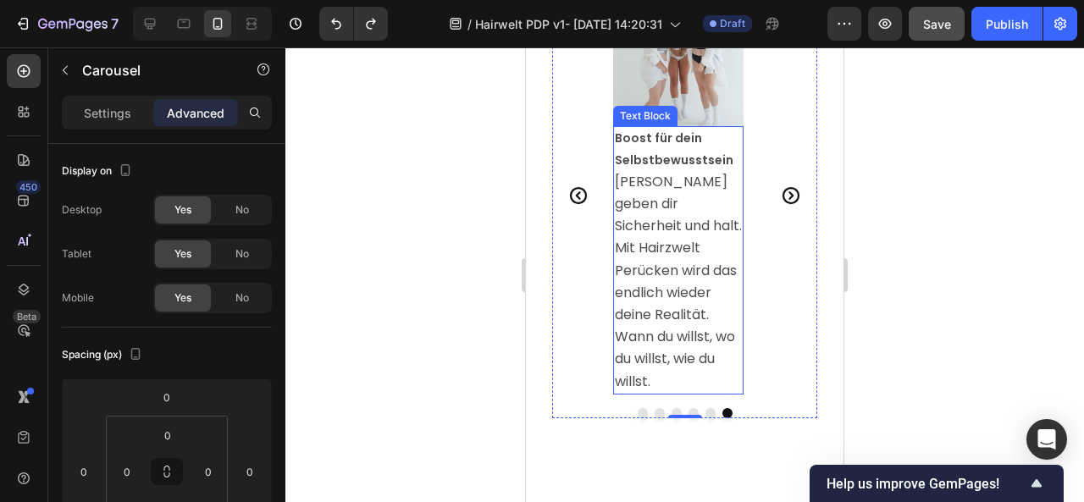
click at [645, 188] on span "[PERSON_NAME] geben dir Sicherheit und halt. Mit Hairzwelt Perücken wird das en…" at bounding box center [678, 281] width 127 height 219
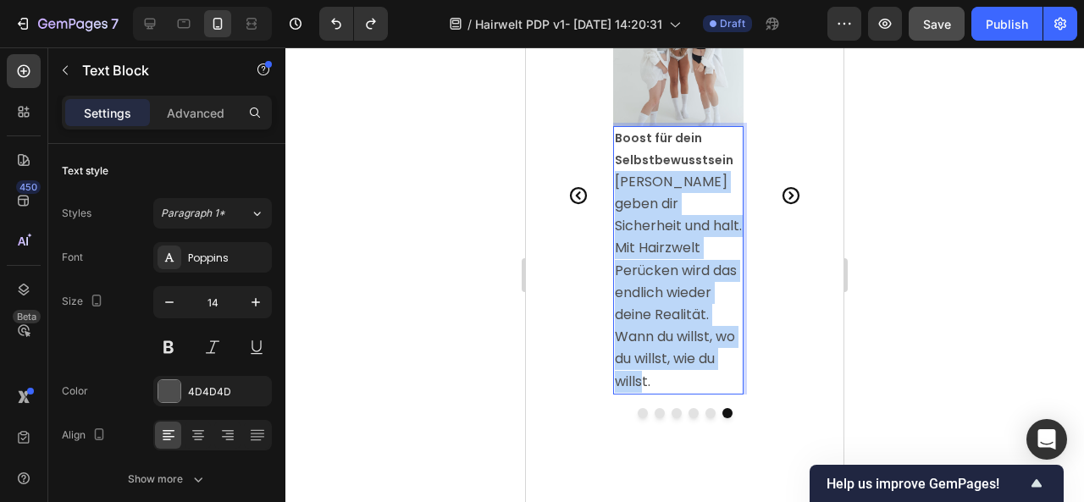
drag, startPoint x: 617, startPoint y: 180, endPoint x: 718, endPoint y: 387, distance: 229.9
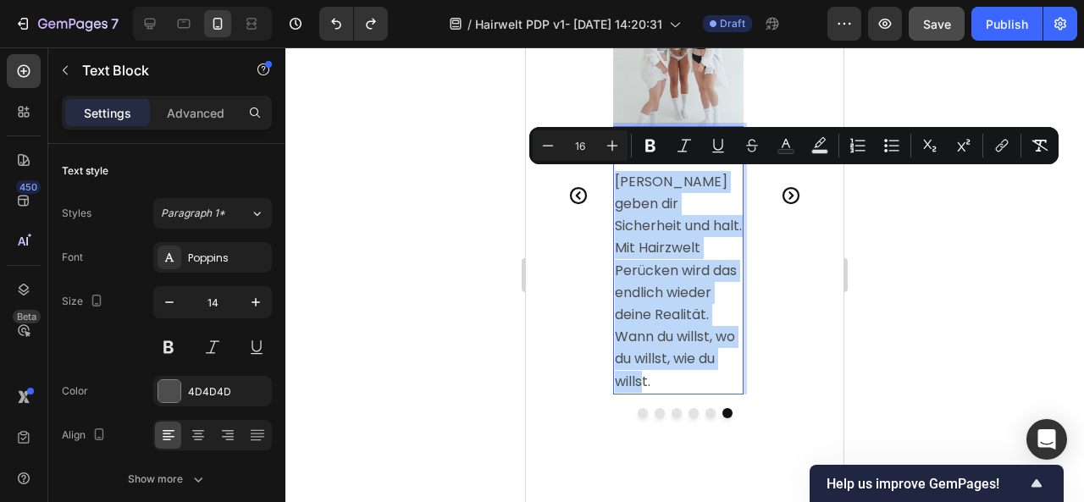
type input "14"
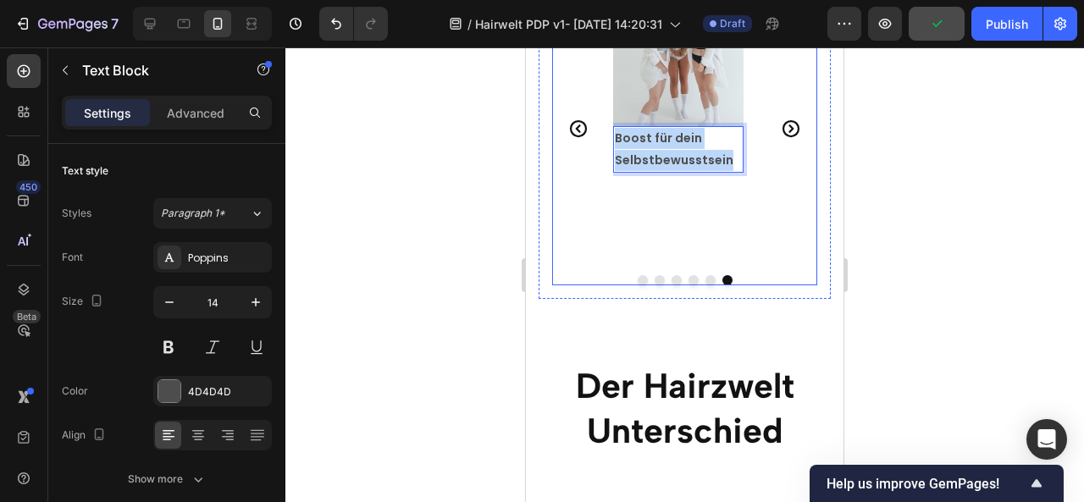
drag, startPoint x: 729, startPoint y: 158, endPoint x: 590, endPoint y: 141, distance: 139.9
click at [590, 141] on div "Image Nachhaltig. Fair. Tierversuchsfrei. Text Block Image Volles, langes Haar …" at bounding box center [684, 128] width 265 height 265
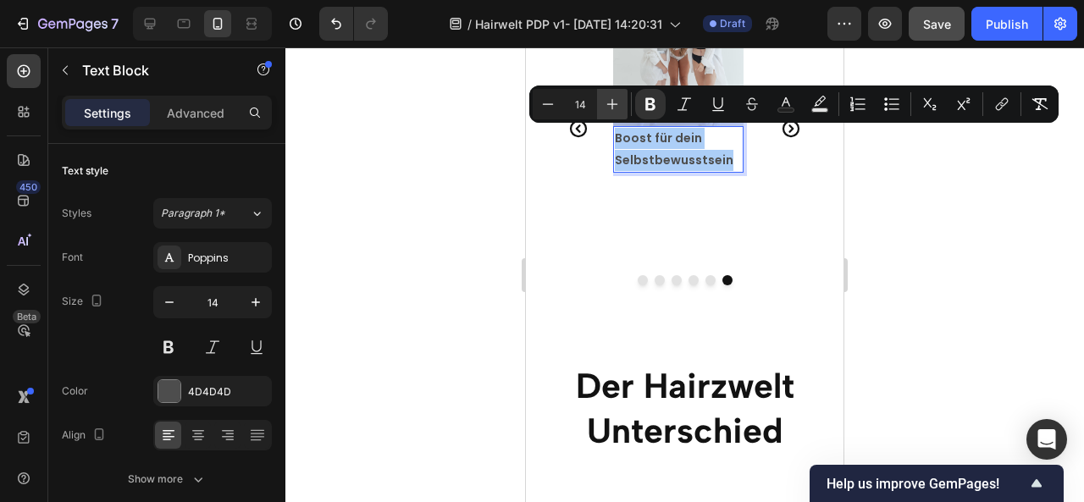
click at [610, 98] on icon "Editor contextual toolbar" at bounding box center [612, 104] width 17 height 17
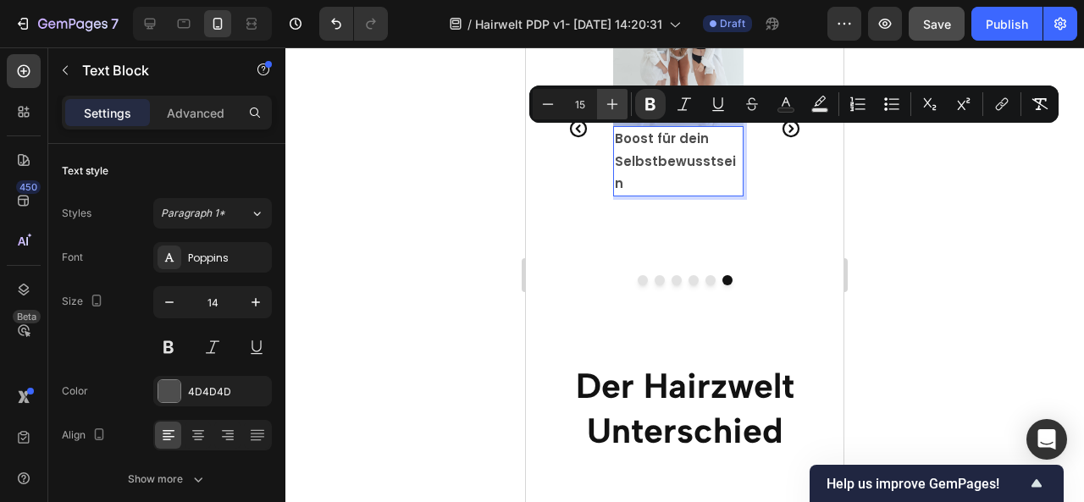
click at [610, 98] on icon "Editor contextual toolbar" at bounding box center [612, 104] width 17 height 17
type input "16"
click at [198, 430] on icon at bounding box center [198, 431] width 12 height 2
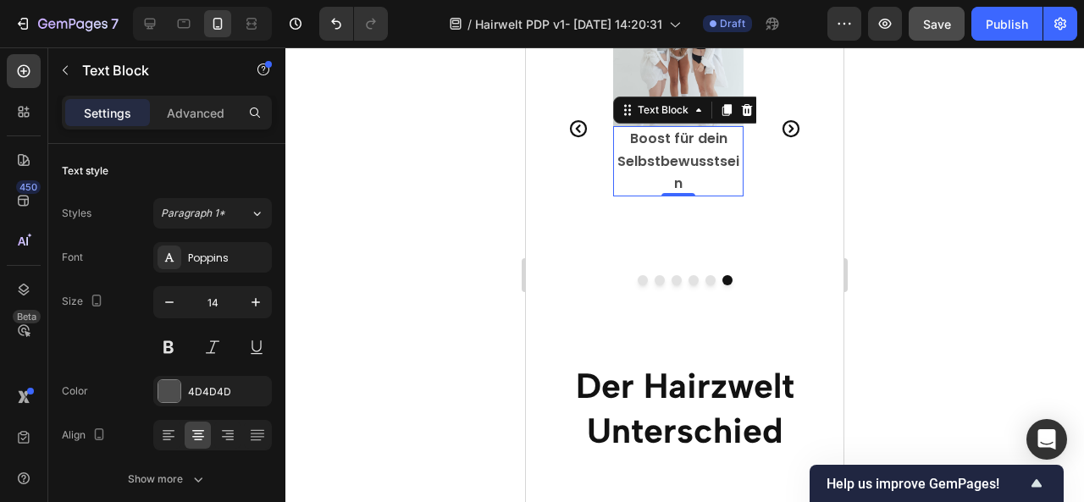
click at [693, 179] on p "Boost für dein Selbstbewusstsein" at bounding box center [678, 161] width 127 height 67
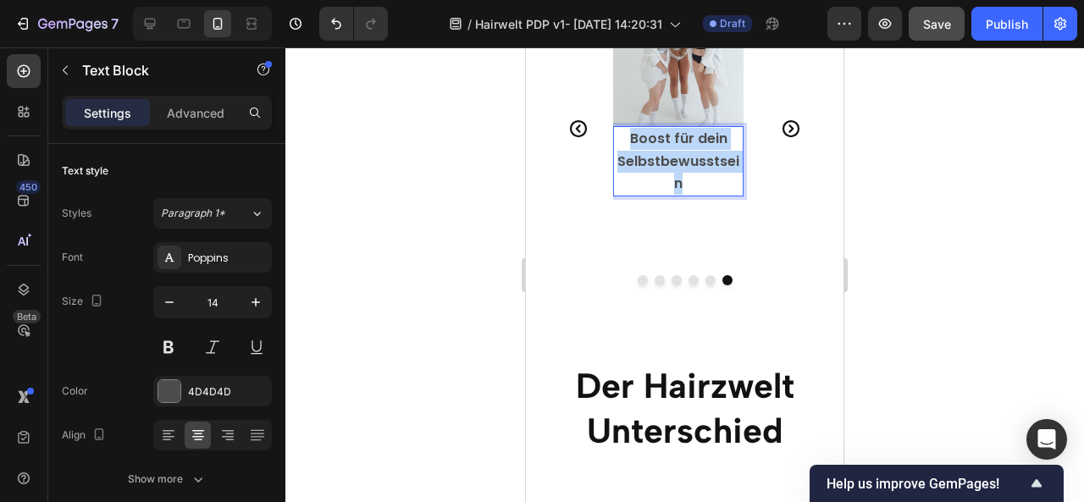
drag, startPoint x: 693, startPoint y: 179, endPoint x: 568, endPoint y: 114, distance: 140.2
click at [627, 136] on p "Boost für dein Selbstbewusstsein" at bounding box center [678, 161] width 127 height 67
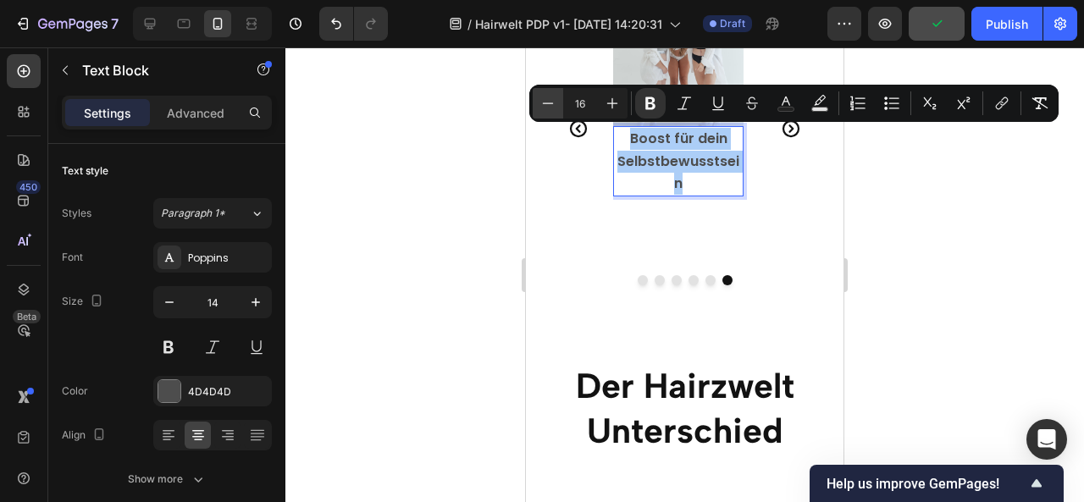
click at [549, 107] on icon "Editor contextual toolbar" at bounding box center [548, 103] width 17 height 17
type input "15"
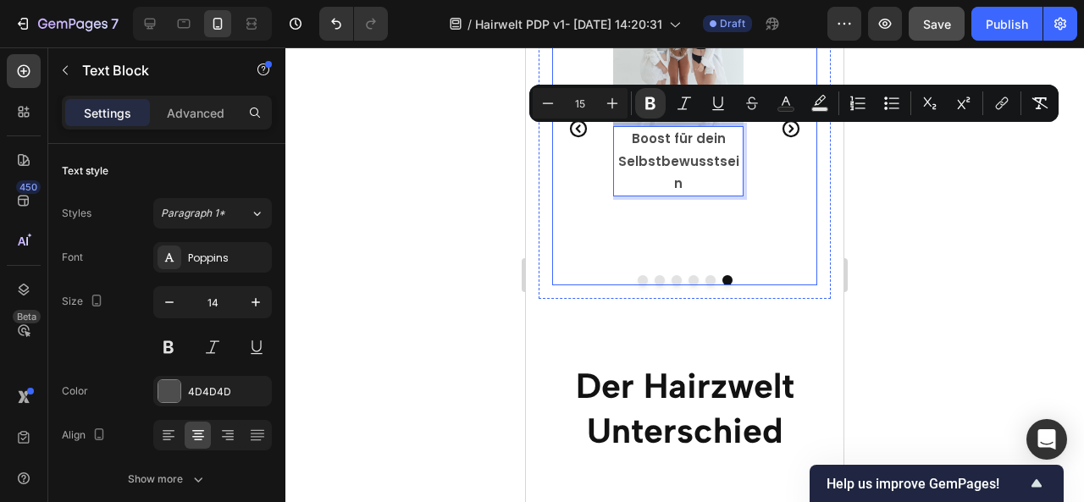
click at [781, 133] on icon "Carousel Next Arrow" at bounding box center [791, 129] width 20 height 20
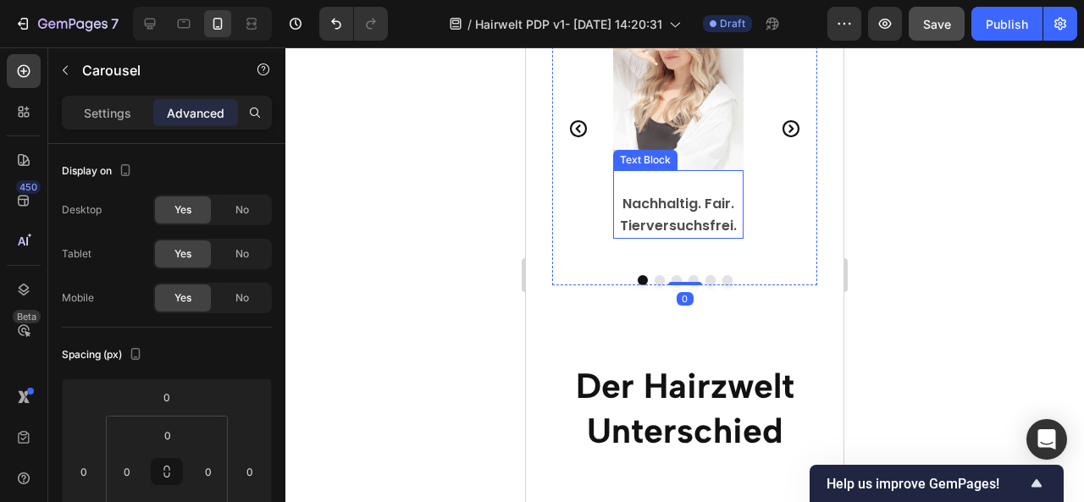
click at [673, 213] on p "Nachhaltig. Fair. Tierversuchsfrei." at bounding box center [678, 215] width 127 height 44
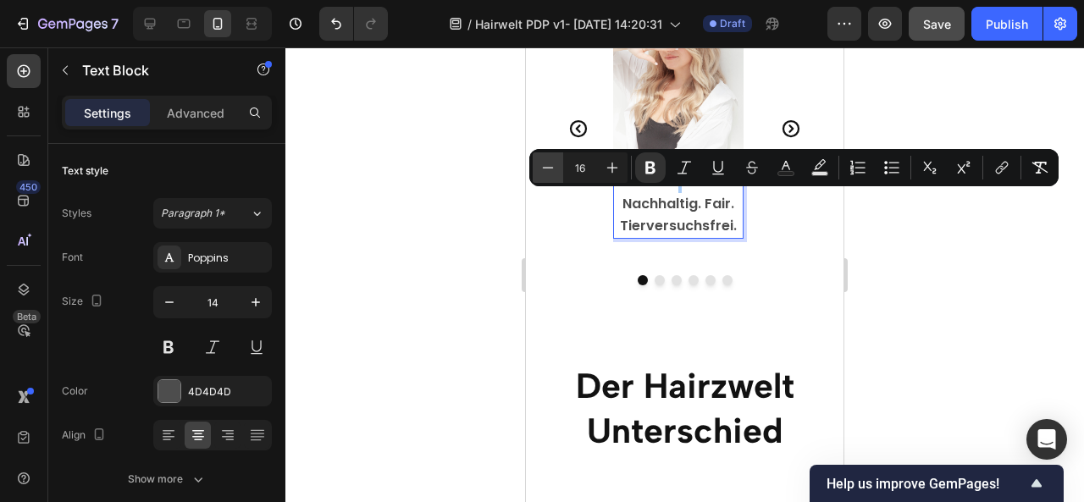
click at [544, 169] on icon "Editor contextual toolbar" at bounding box center [548, 167] width 17 height 17
type input "15"
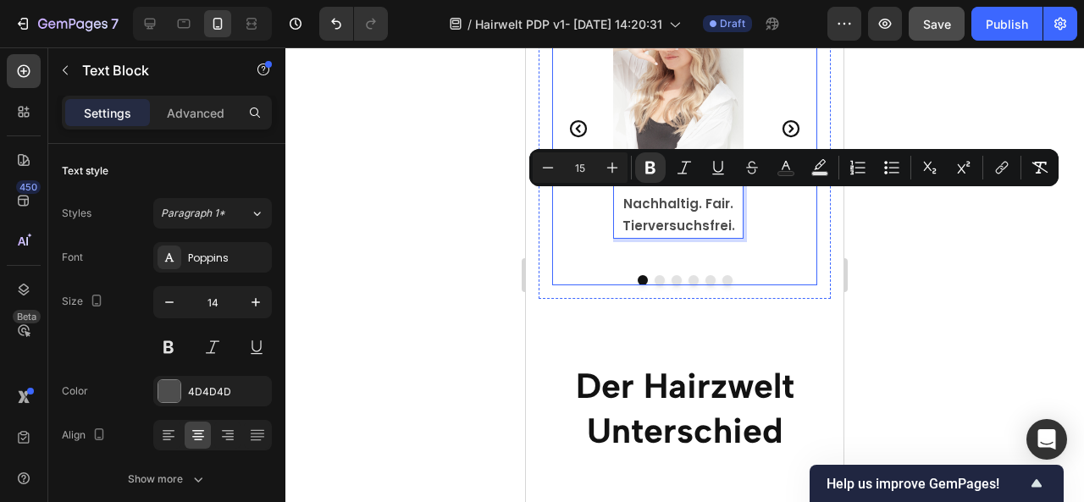
click at [781, 123] on icon "Carousel Next Arrow" at bounding box center [791, 129] width 20 height 20
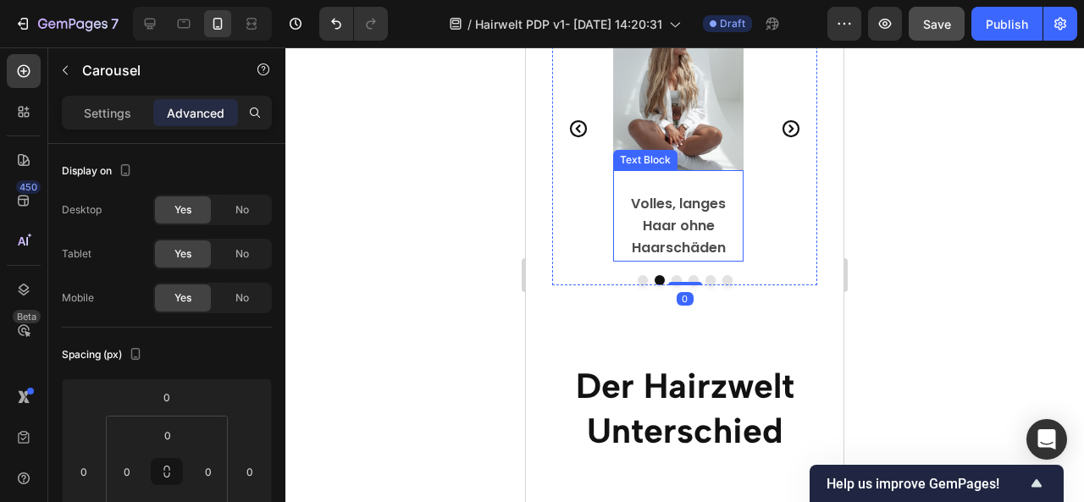
click at [689, 218] on strong "Volles, langes Haar ohne Haarschäden" at bounding box center [678, 226] width 95 height 64
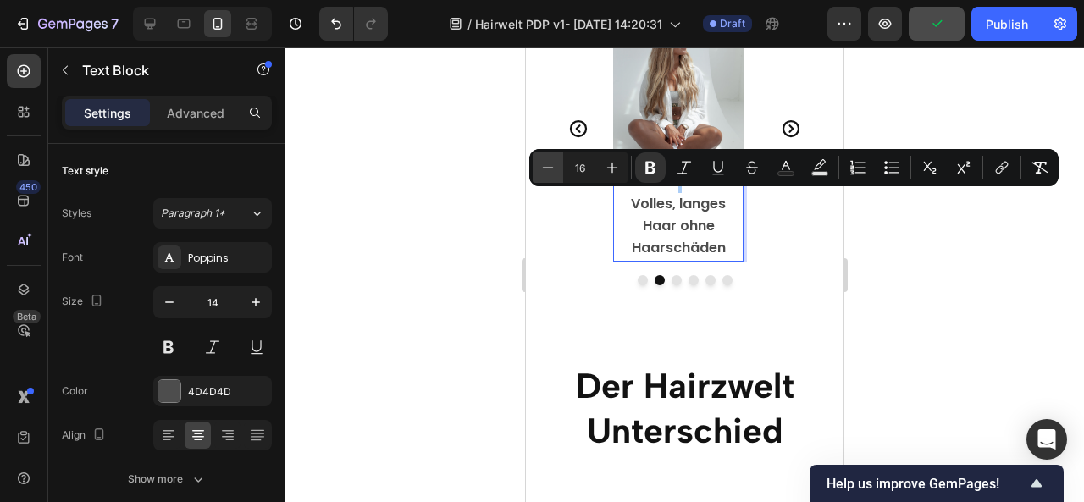
click at [549, 180] on button "Minus" at bounding box center [548, 167] width 30 height 30
type input "15"
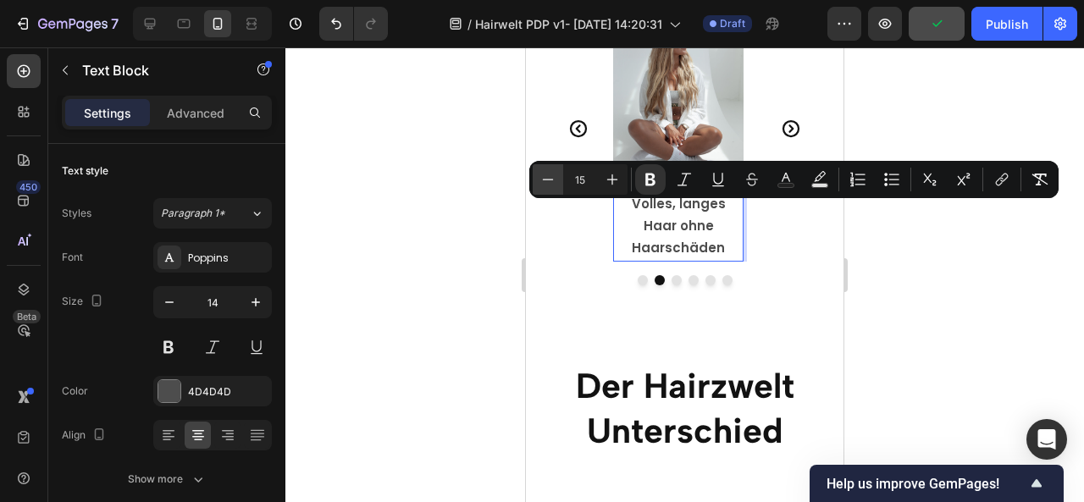
scroll to position [3319, 0]
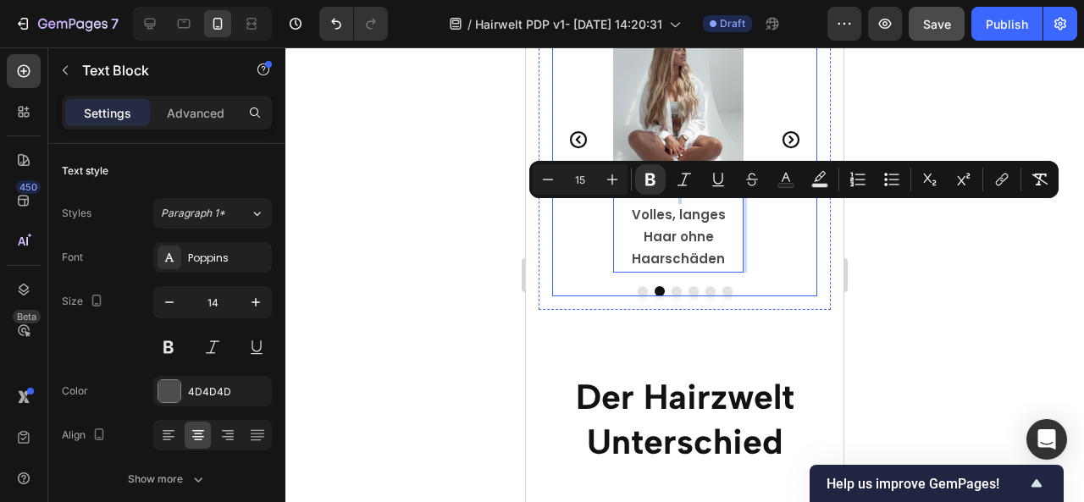
click at [581, 131] on icon "Carousel Back Arrow" at bounding box center [578, 139] width 17 height 17
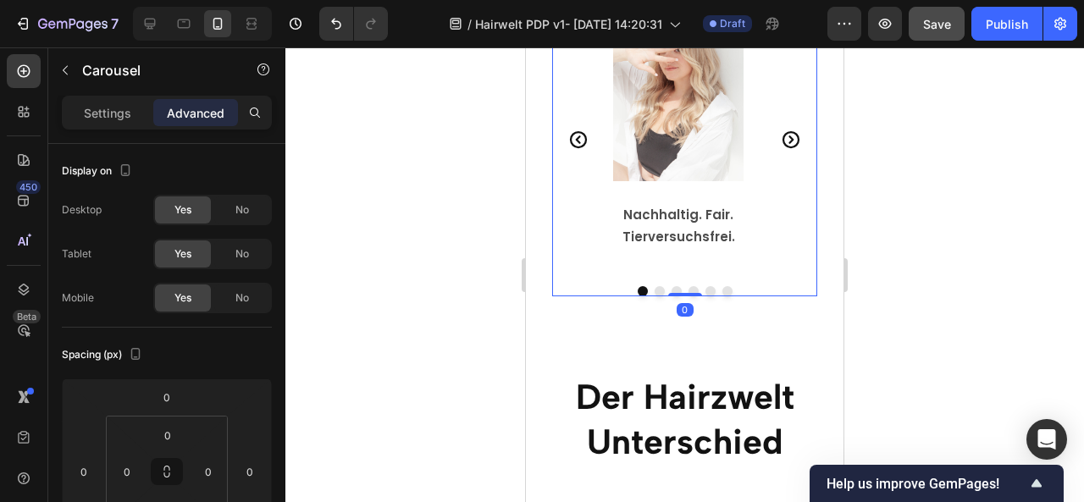
click at [783, 130] on icon "Carousel Next Arrow" at bounding box center [791, 140] width 20 height 20
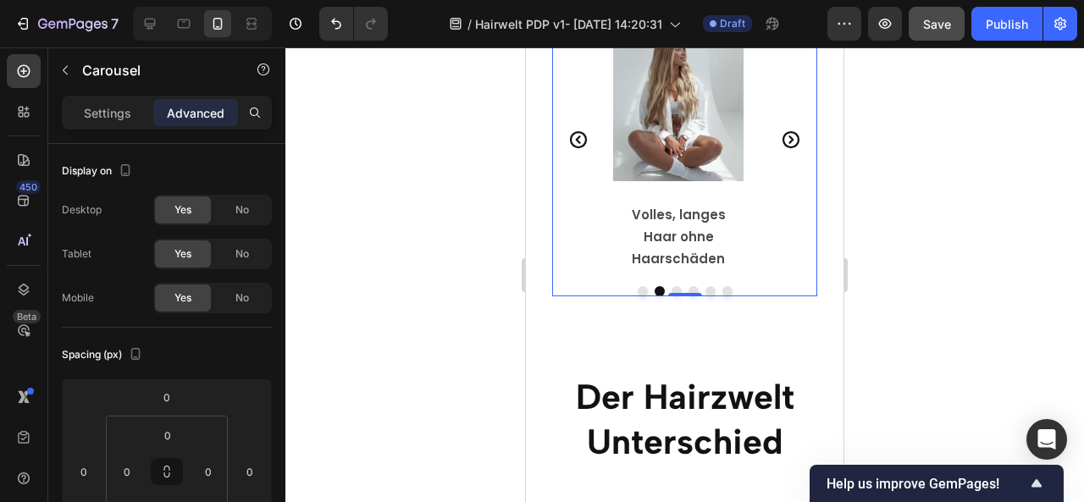
click at [783, 130] on icon "Carousel Next Arrow" at bounding box center [791, 140] width 20 height 20
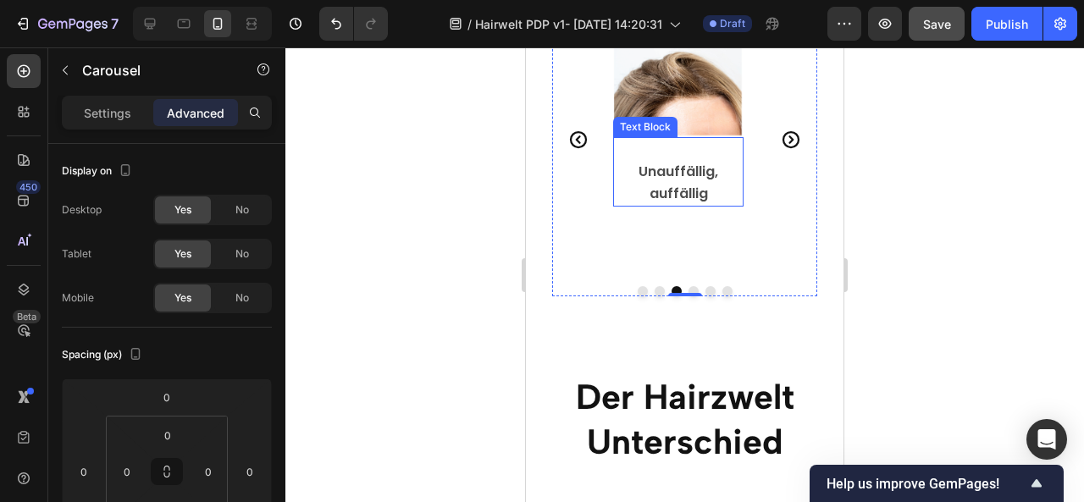
click at [695, 190] on strong "Unauffällig, auffällig" at bounding box center [679, 183] width 80 height 42
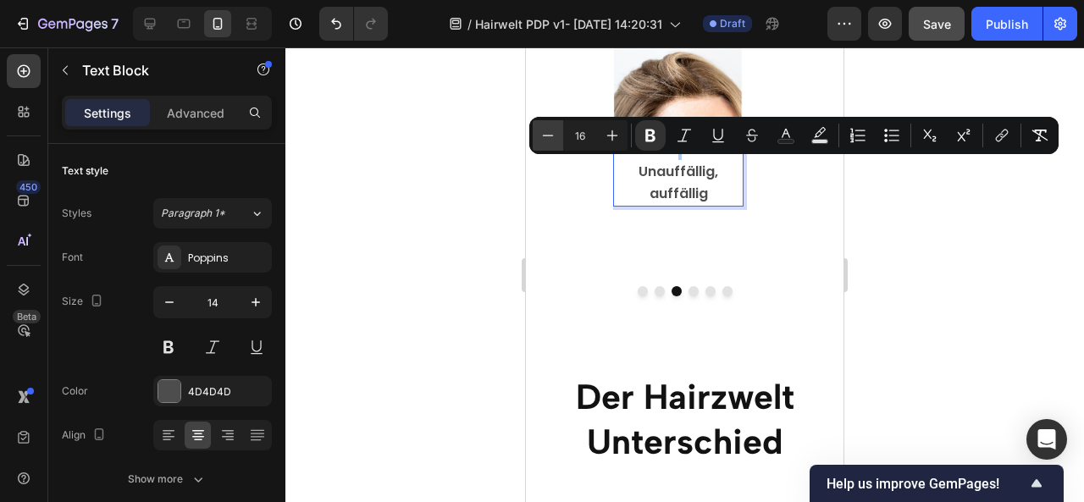
click at [547, 135] on icon "Editor contextual toolbar" at bounding box center [548, 135] width 17 height 17
type input "15"
click at [914, 241] on div at bounding box center [684, 274] width 799 height 455
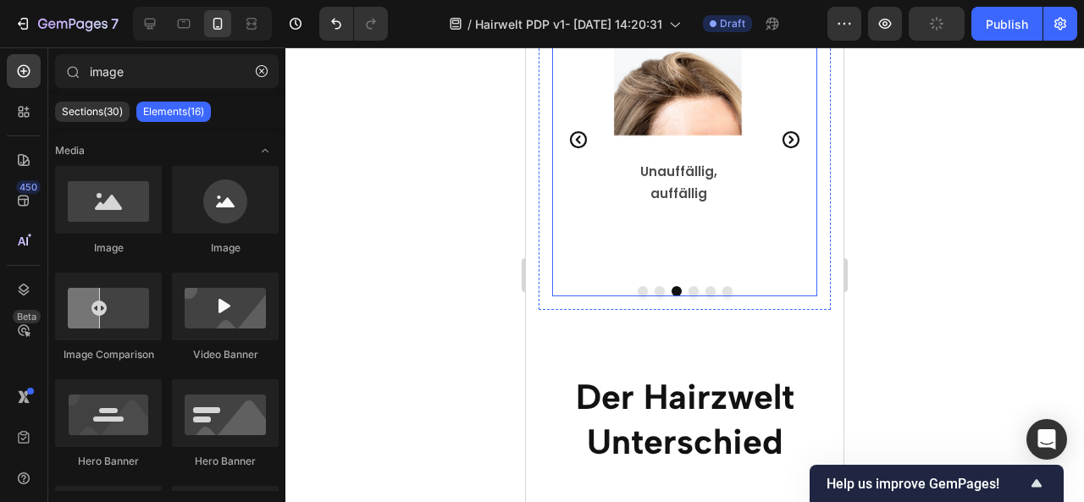
click at [781, 130] on icon "Carousel Next Arrow" at bounding box center [791, 140] width 20 height 20
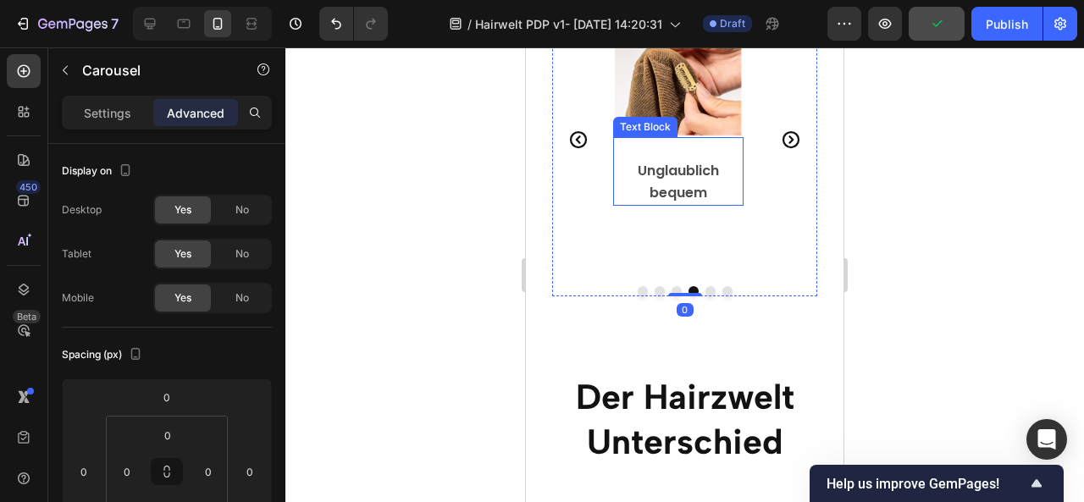
click at [667, 181] on p "Unglaublich bequem" at bounding box center [678, 182] width 127 height 44
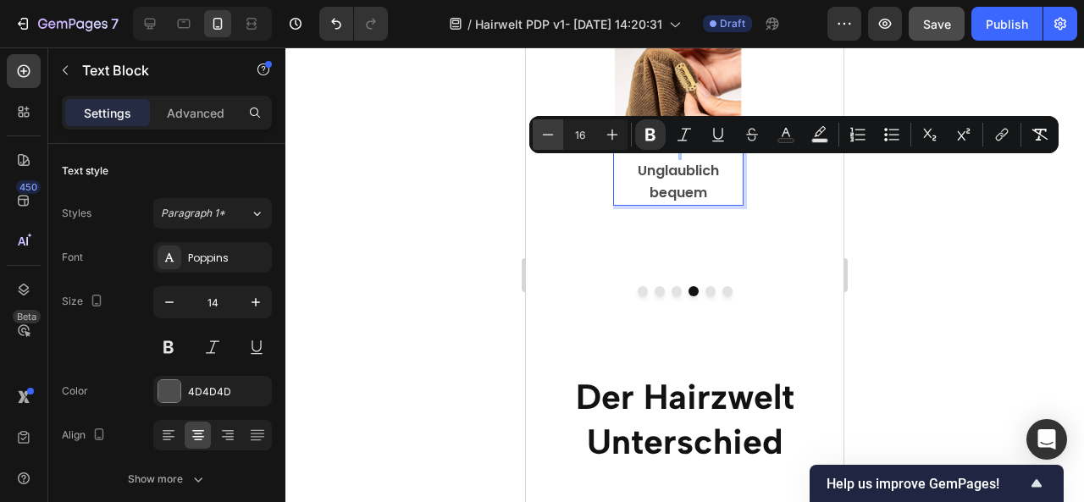
click at [559, 140] on button "Minus" at bounding box center [548, 134] width 30 height 30
type input "15"
click at [920, 231] on div at bounding box center [684, 274] width 799 height 455
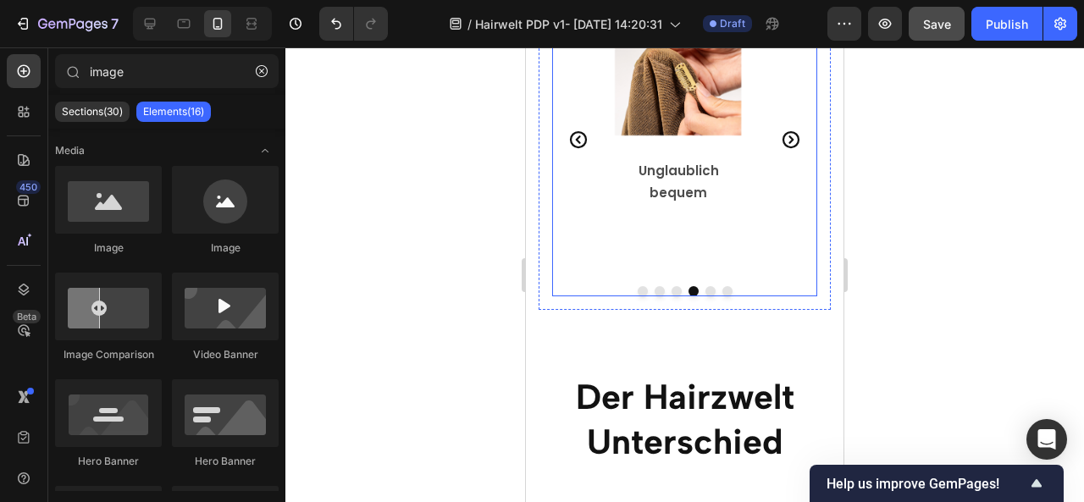
click at [781, 130] on icon "Carousel Next Arrow" at bounding box center [791, 140] width 20 height 20
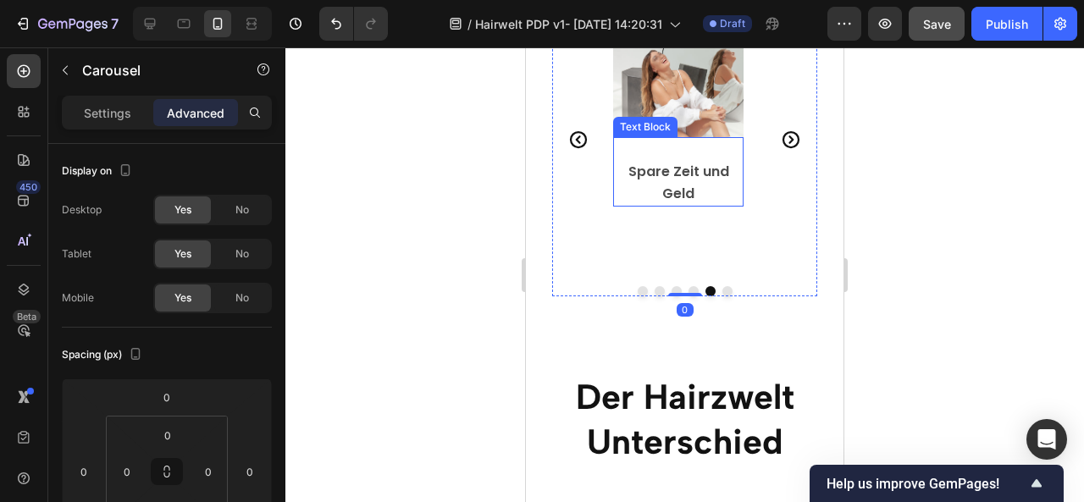
click at [670, 182] on p "Spare Zeit und Geld" at bounding box center [678, 183] width 127 height 44
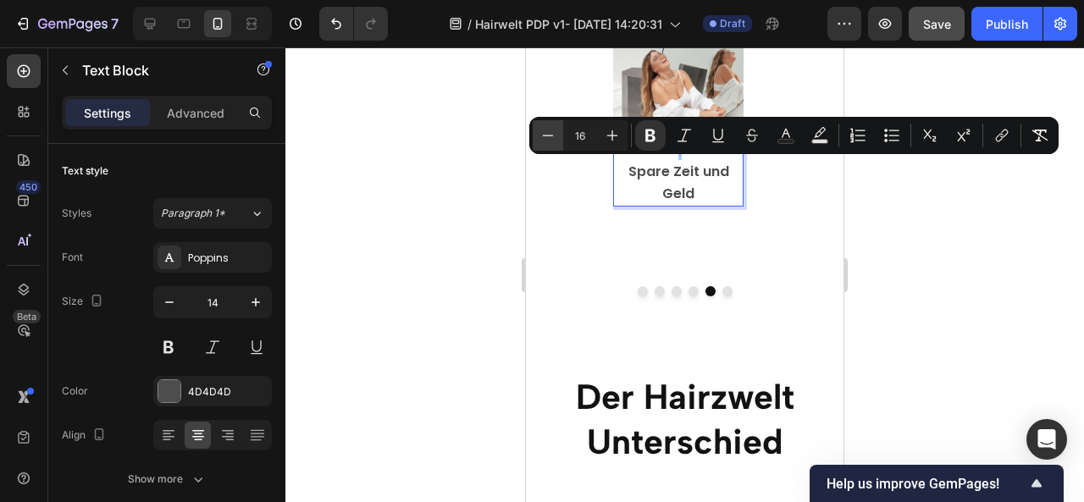
click at [551, 143] on icon "Editor contextual toolbar" at bounding box center [548, 135] width 17 height 17
type input "15"
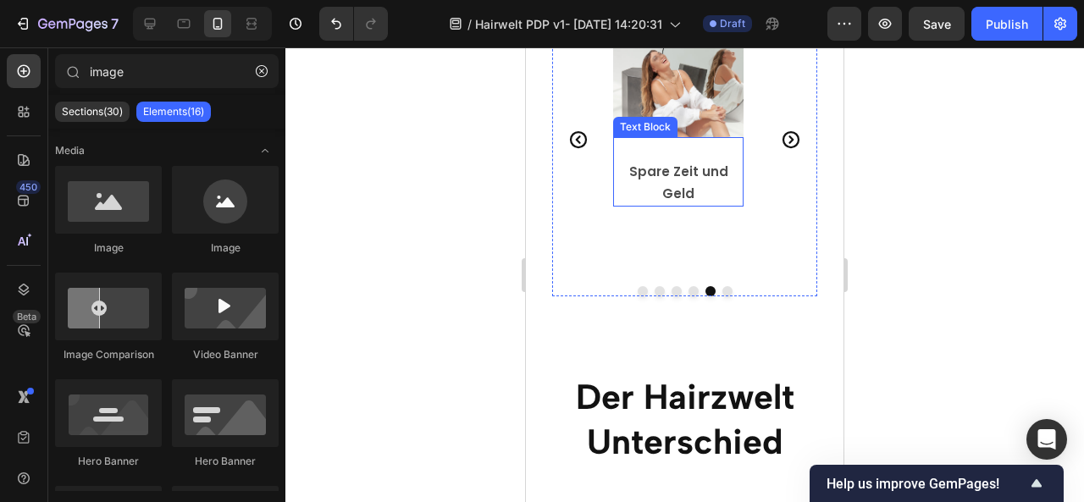
click at [696, 165] on strong "Spare Zeit und Geld" at bounding box center [678, 183] width 99 height 40
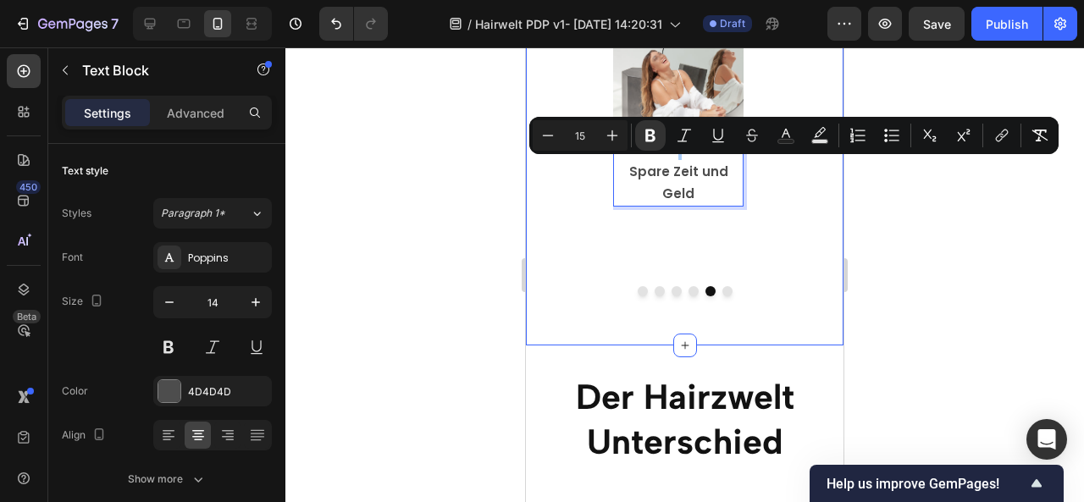
click at [897, 271] on div at bounding box center [684, 274] width 799 height 455
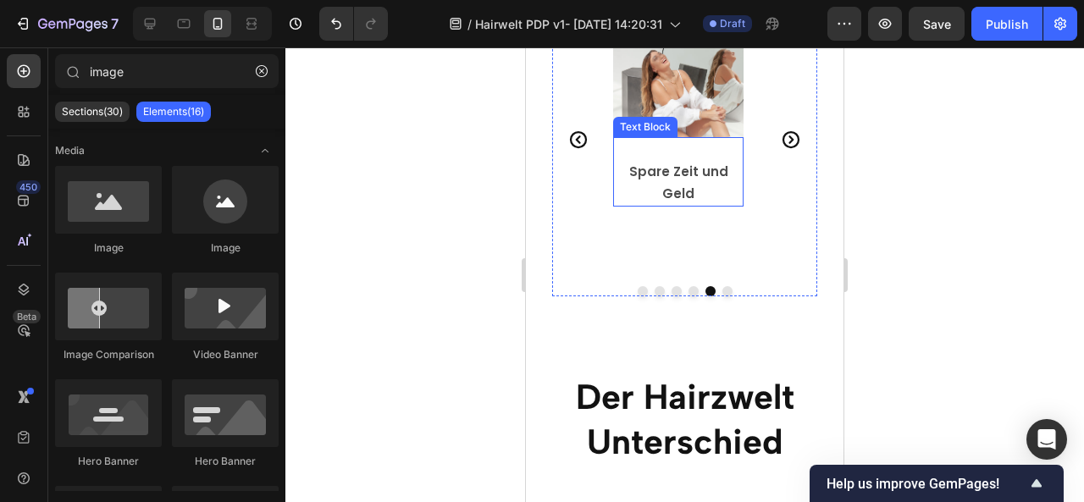
click at [728, 170] on strong "Spare Zeit und Geld" at bounding box center [678, 183] width 99 height 40
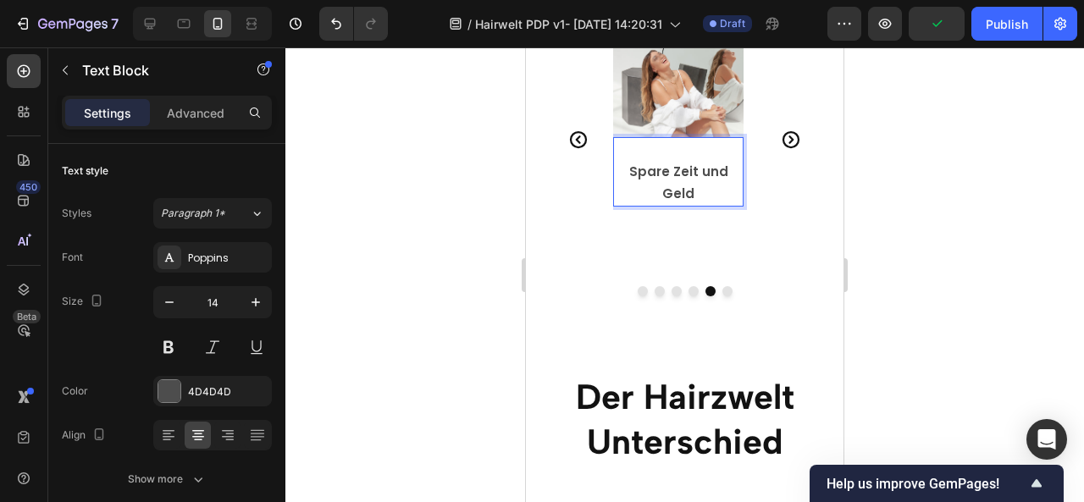
drag, startPoint x: 739, startPoint y: 170, endPoint x: 639, endPoint y: 172, distance: 100.0
drag, startPoint x: 617, startPoint y: 173, endPoint x: 743, endPoint y: 175, distance: 126.2
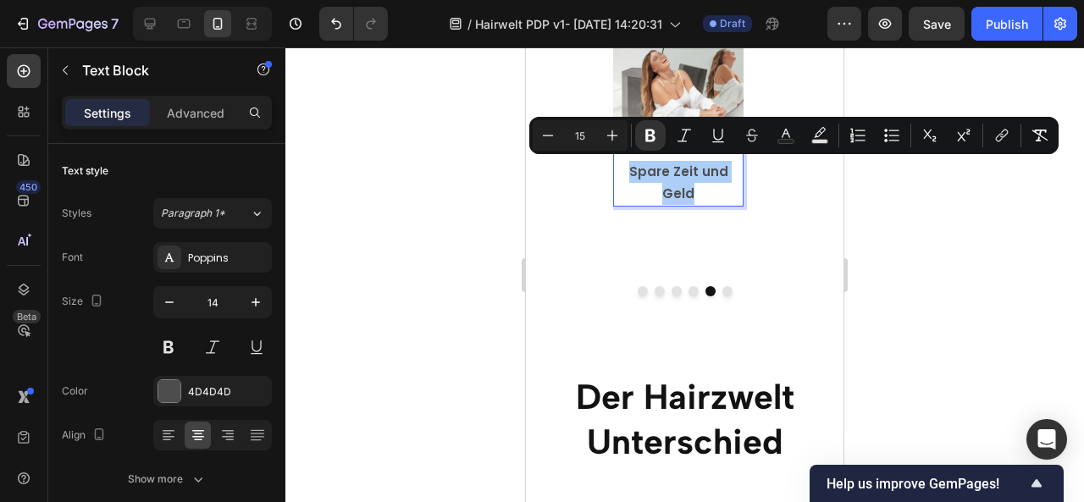
click at [883, 209] on div at bounding box center [684, 274] width 799 height 455
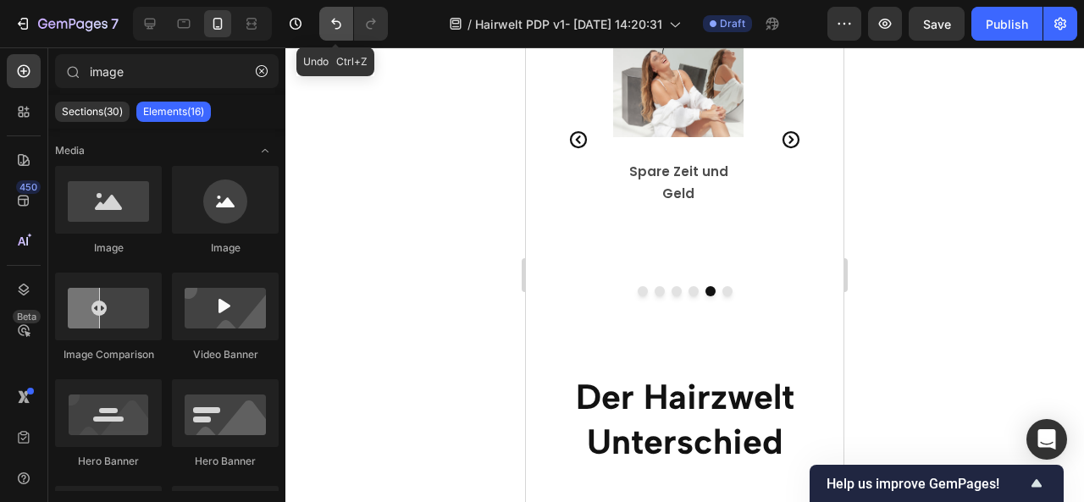
click at [326, 30] on button "Undo/Redo" at bounding box center [336, 24] width 34 height 34
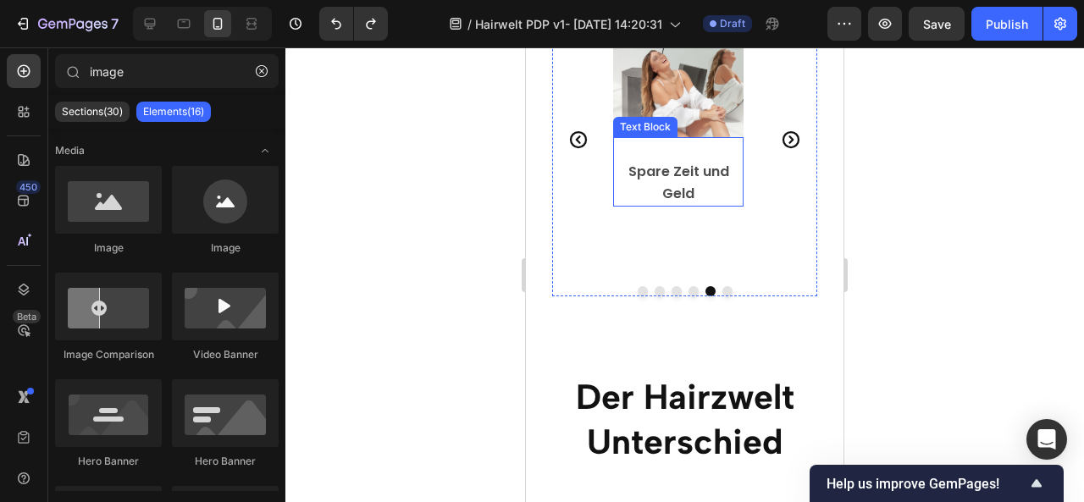
click at [664, 165] on strong "Spare Zeit und Geld" at bounding box center [678, 183] width 101 height 42
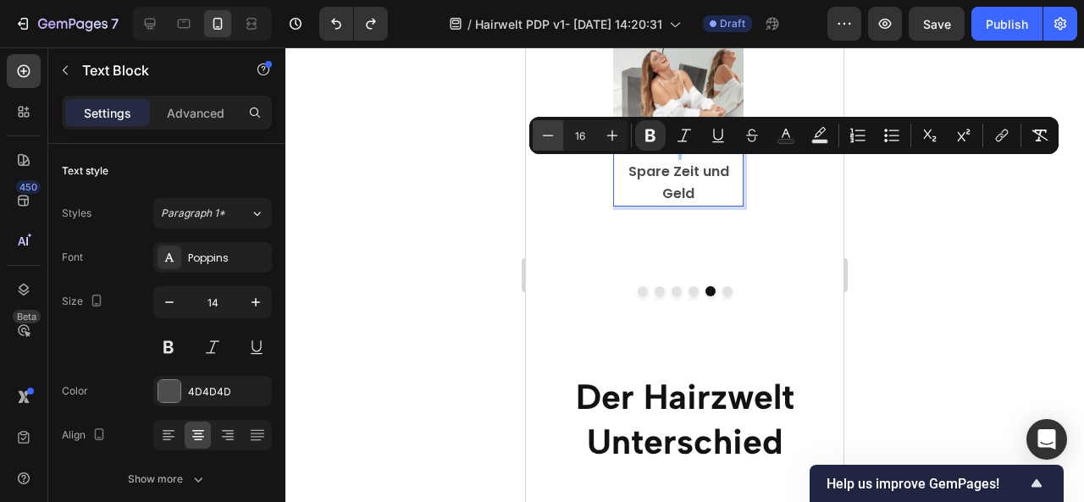
click at [547, 142] on icon "Editor contextual toolbar" at bounding box center [548, 135] width 17 height 17
type input "15"
click at [897, 237] on div at bounding box center [684, 274] width 799 height 455
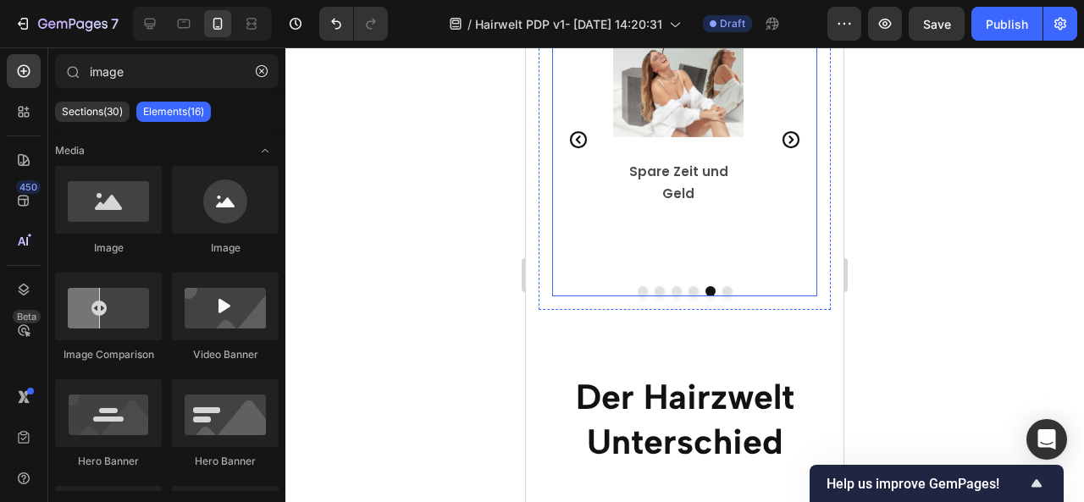
click at [783, 131] on icon "Carousel Next Arrow" at bounding box center [791, 139] width 17 height 17
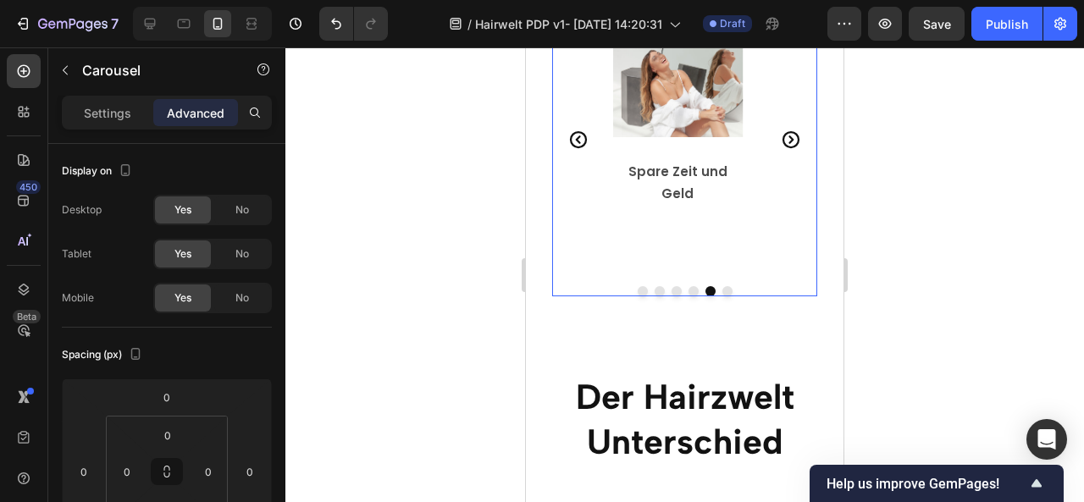
click at [781, 130] on icon "Carousel Next Arrow" at bounding box center [791, 140] width 20 height 20
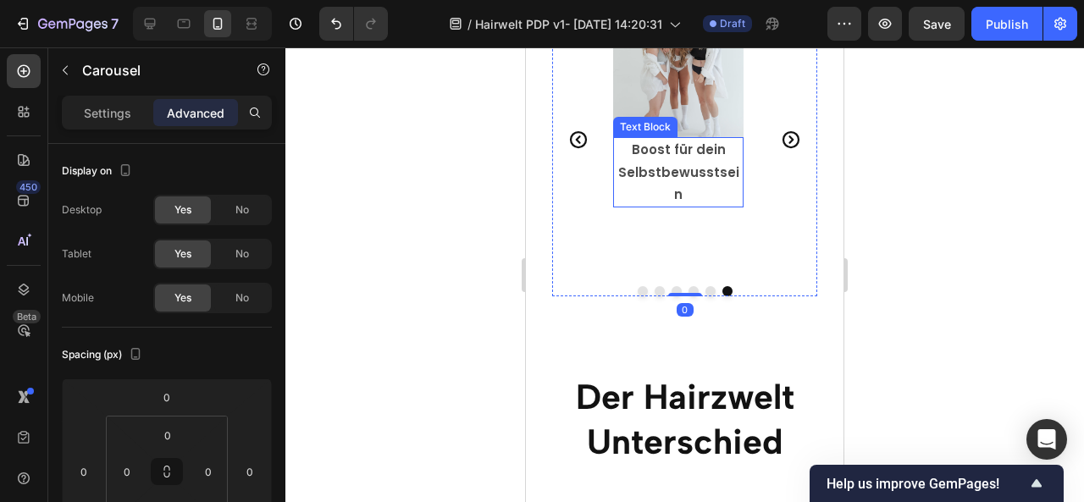
click at [632, 152] on p "Boost für dein Selbstbewusstsein" at bounding box center [678, 172] width 127 height 67
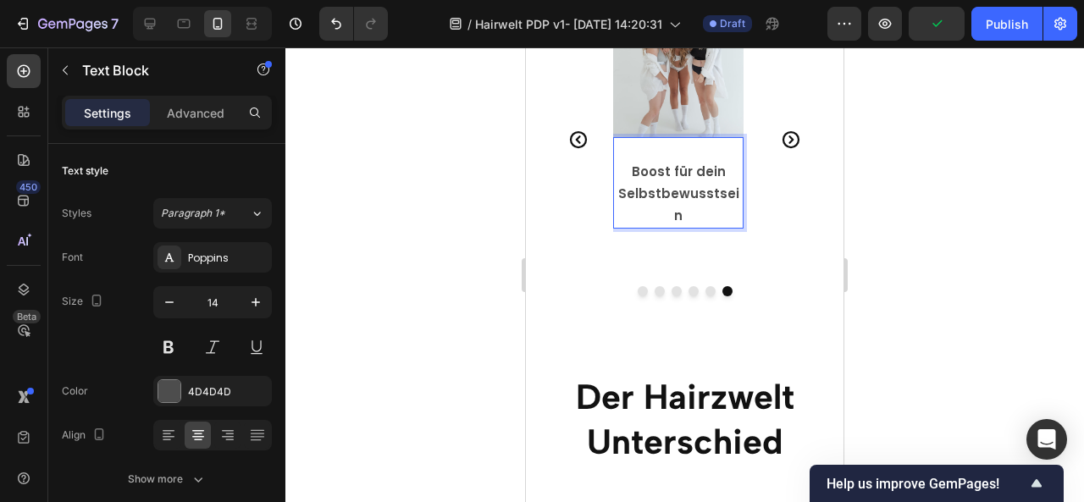
click at [860, 199] on div at bounding box center [684, 274] width 799 height 455
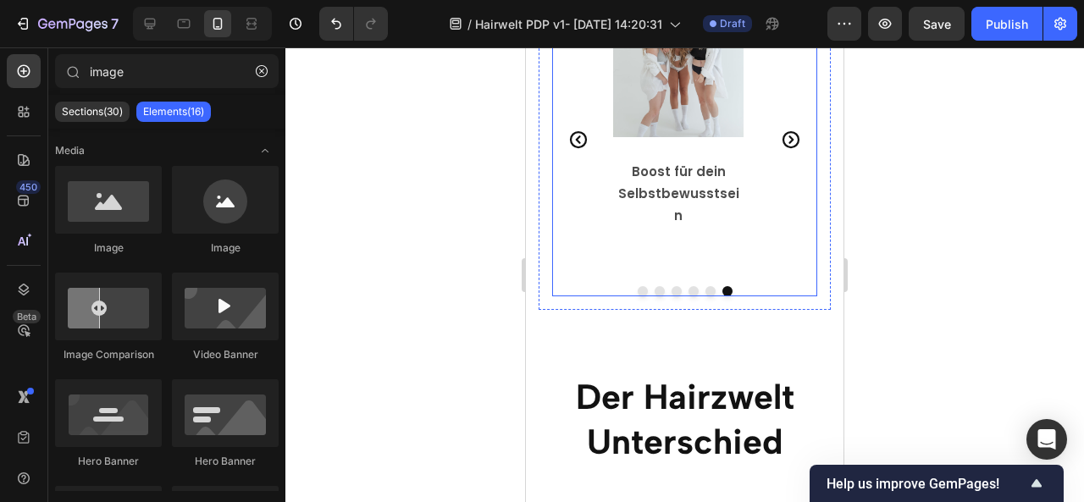
scroll to position [3235, 0]
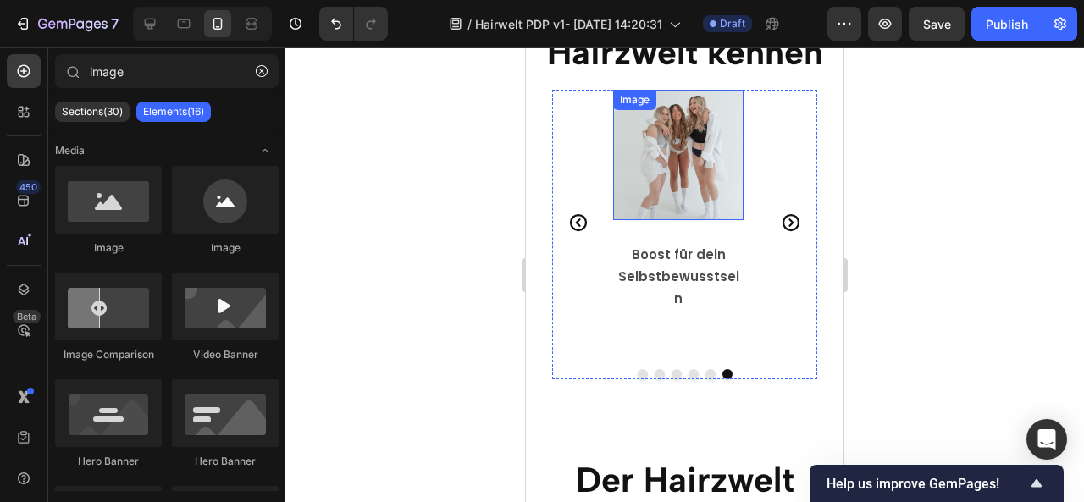
click at [700, 185] on img at bounding box center [678, 155] width 130 height 130
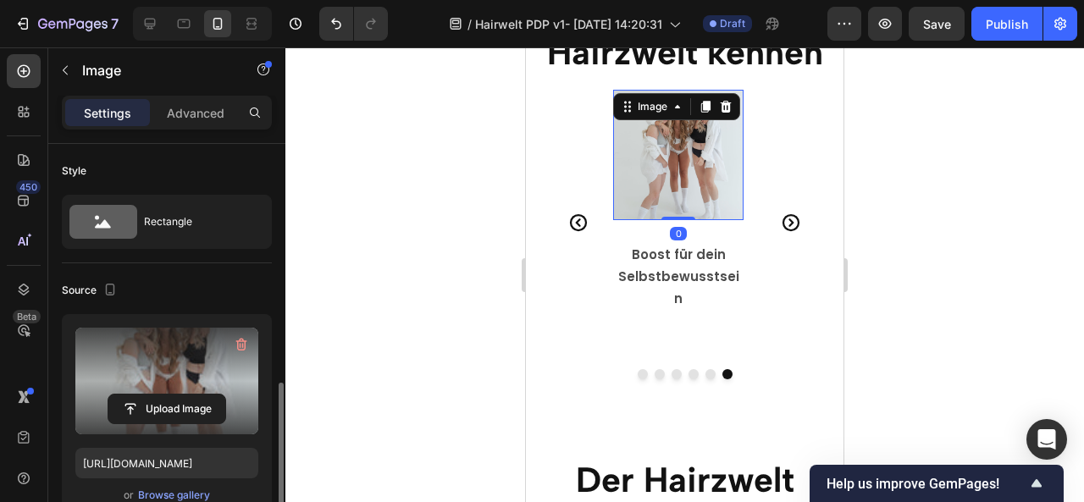
scroll to position [183, 0]
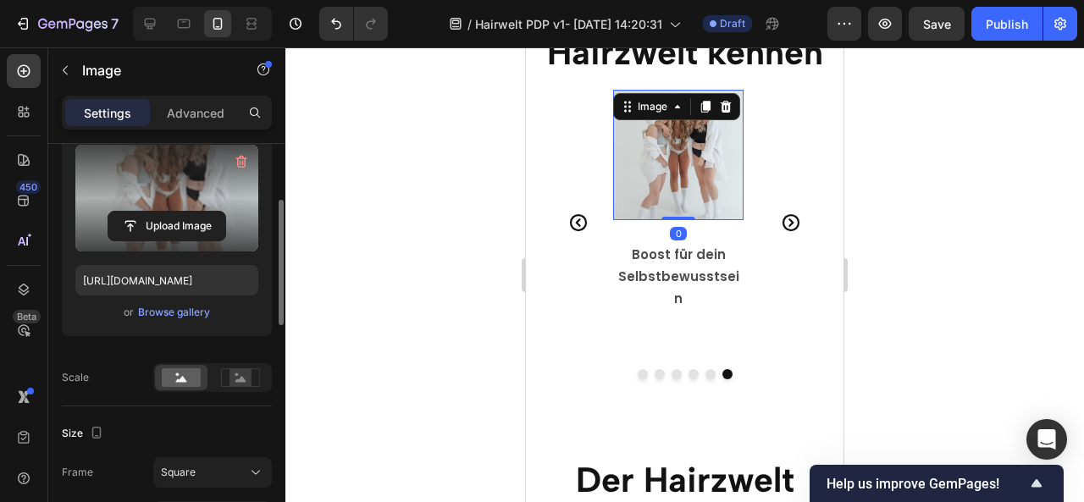
click at [188, 328] on div "Upload Image https://cdn.shopify.com/s/files/1/0601/5890/2441/files/gempages_58…" at bounding box center [167, 233] width 210 height 205
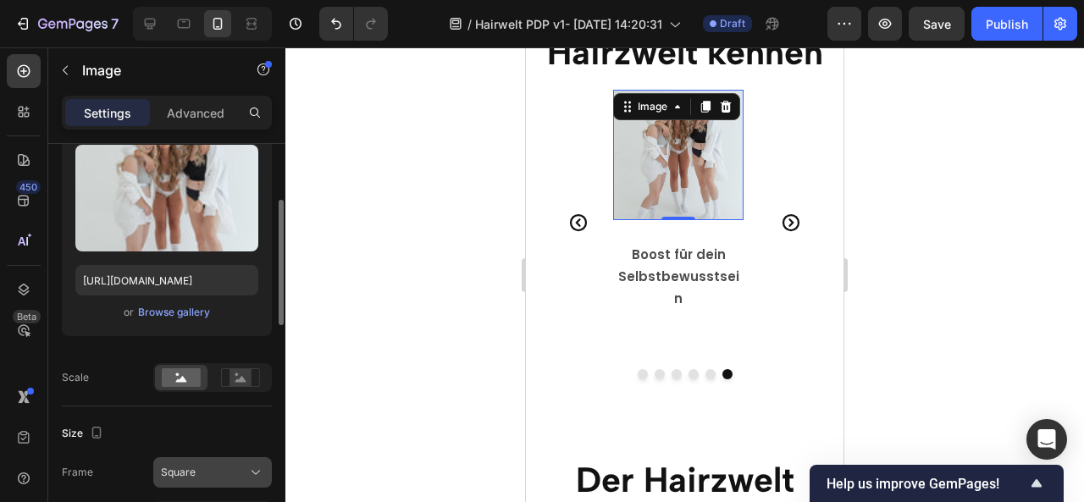
click at [208, 462] on button "Square" at bounding box center [212, 472] width 119 height 30
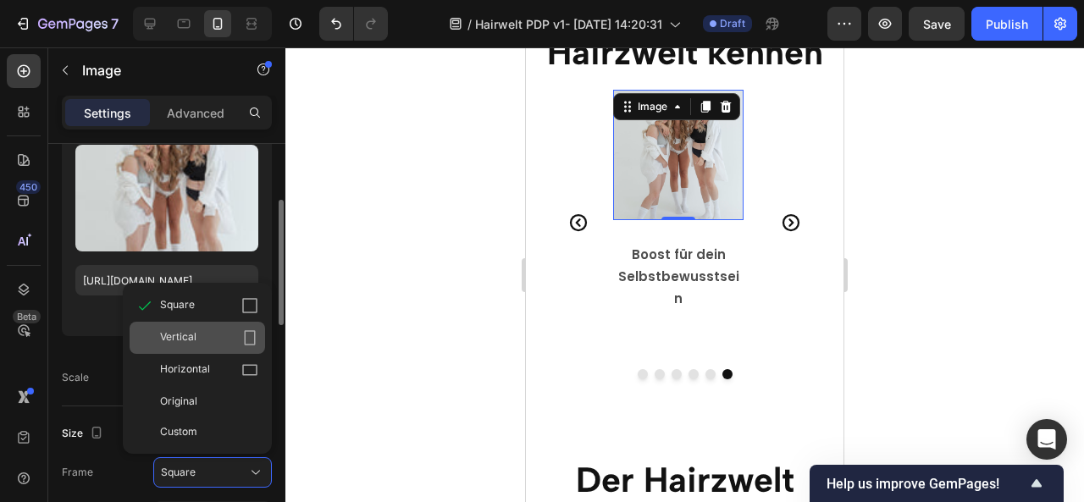
click at [201, 336] on div "Vertical" at bounding box center [209, 337] width 98 height 17
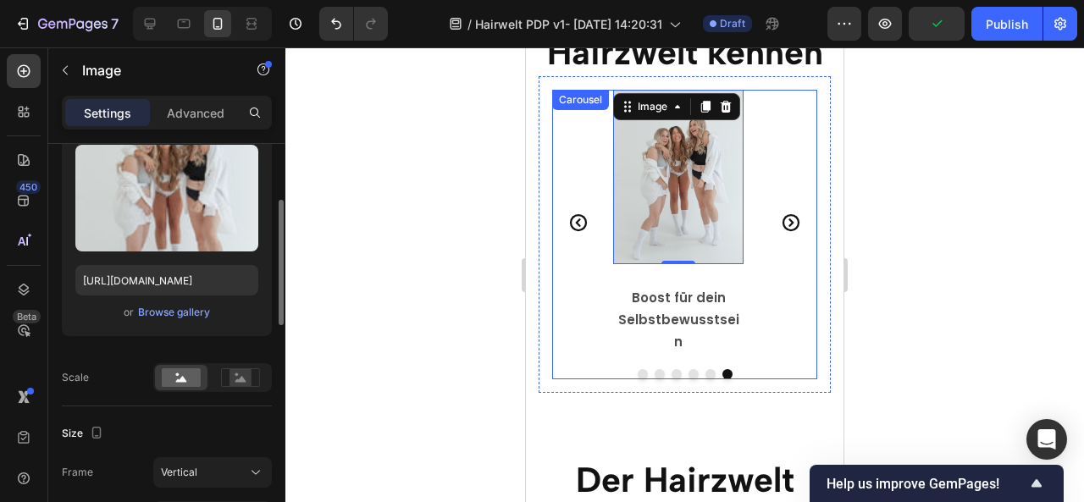
click at [578, 214] on icon "Carousel Back Arrow" at bounding box center [578, 222] width 17 height 17
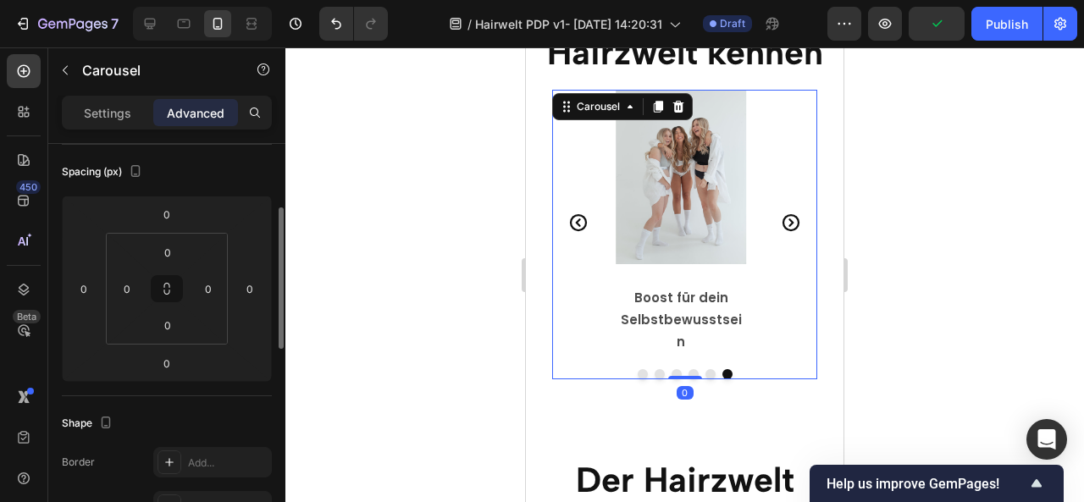
scroll to position [0, 0]
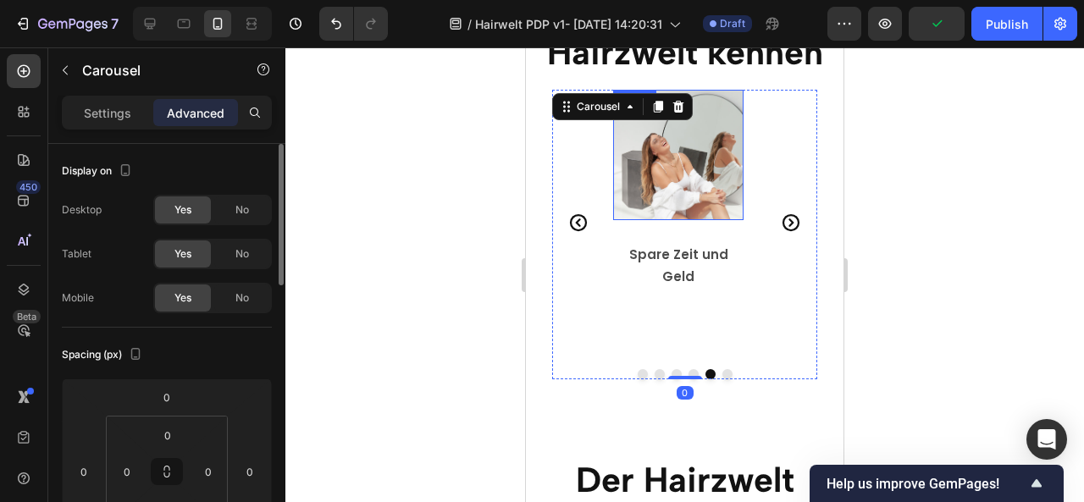
click at [664, 180] on img at bounding box center [678, 155] width 130 height 130
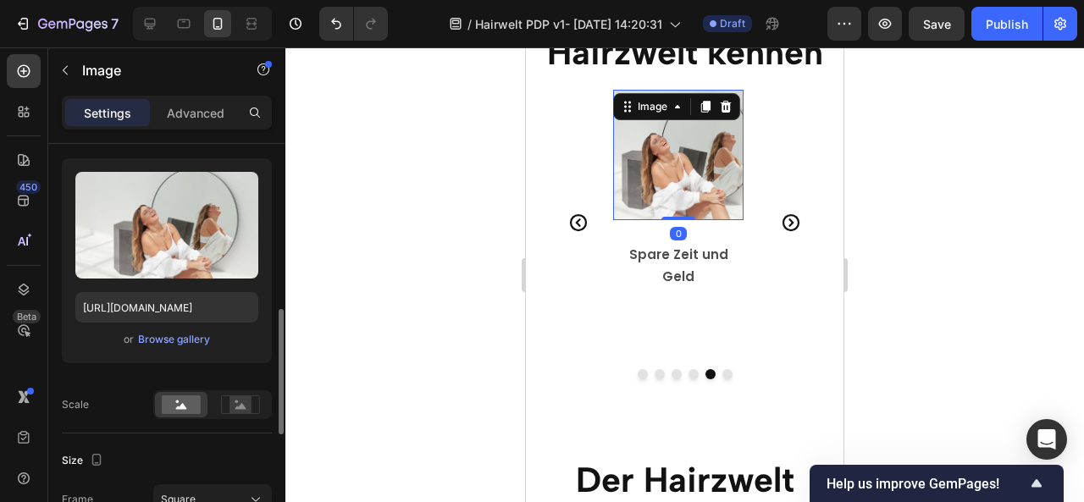
scroll to position [246, 0]
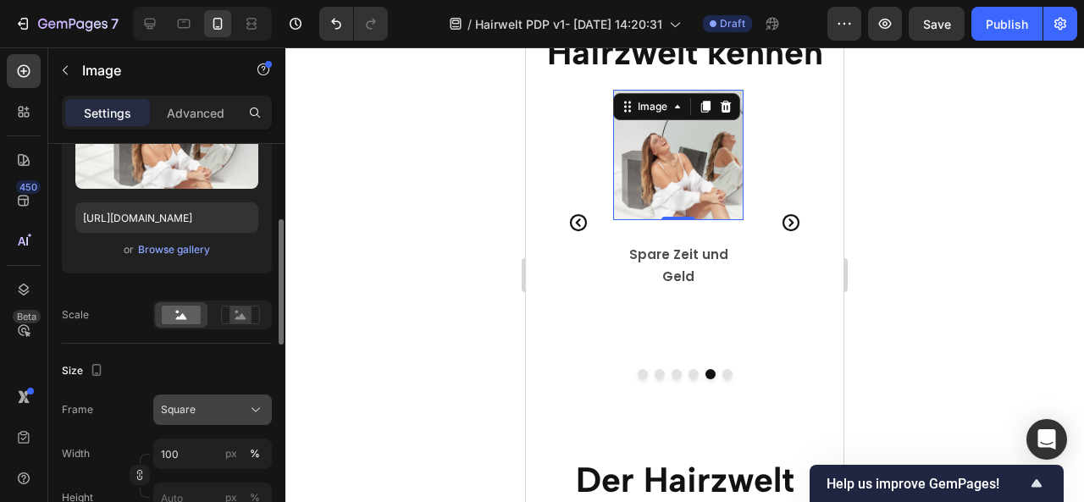
click at [198, 410] on div "Square" at bounding box center [202, 409] width 83 height 15
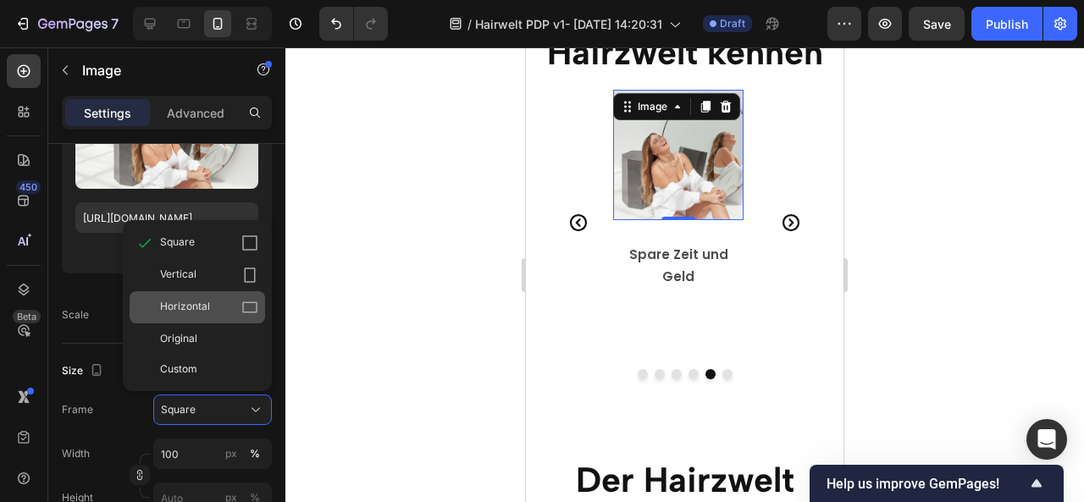
click at [183, 299] on span "Horizontal" at bounding box center [185, 307] width 50 height 17
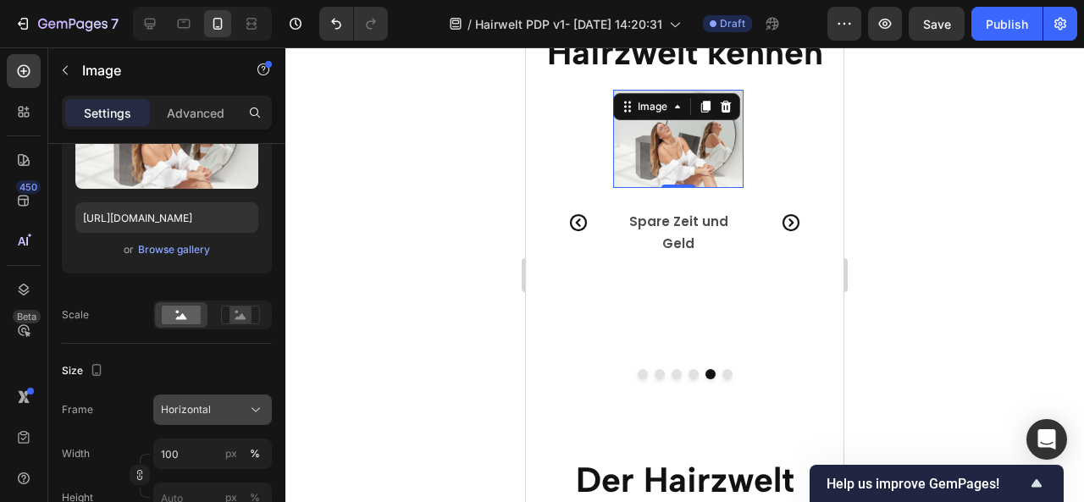
click at [202, 396] on button "Horizontal" at bounding box center [212, 410] width 119 height 30
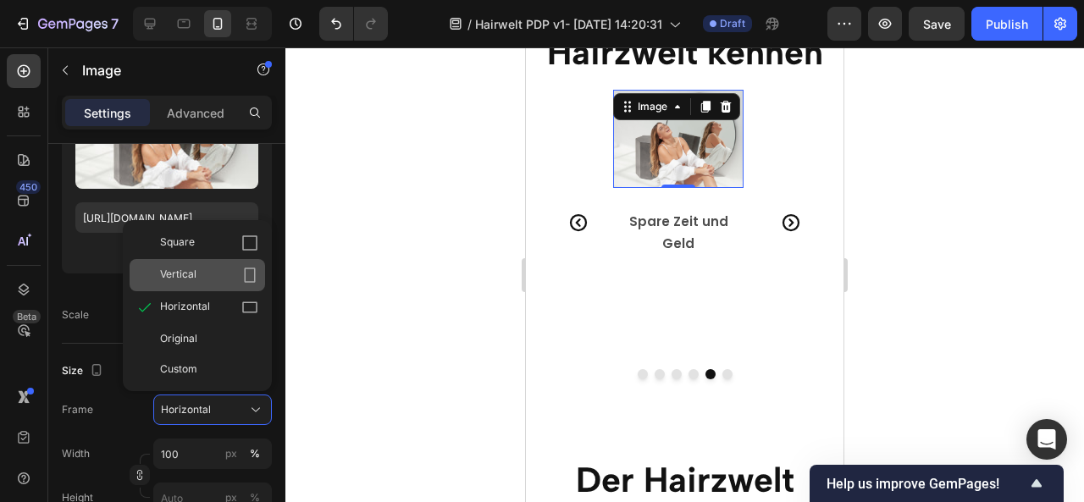
click at [212, 274] on div "Vertical" at bounding box center [209, 275] width 98 height 17
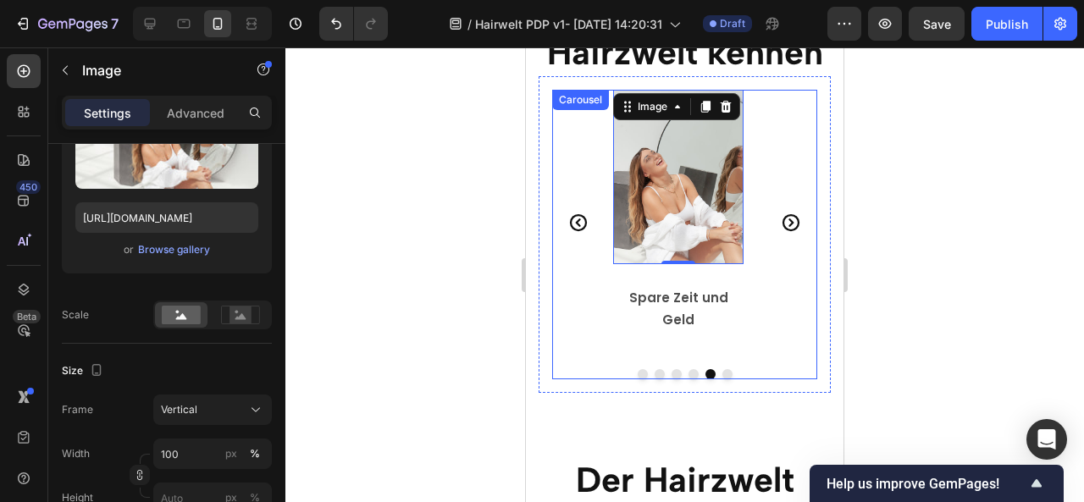
click at [570, 213] on icon "Carousel Back Arrow" at bounding box center [578, 223] width 20 height 20
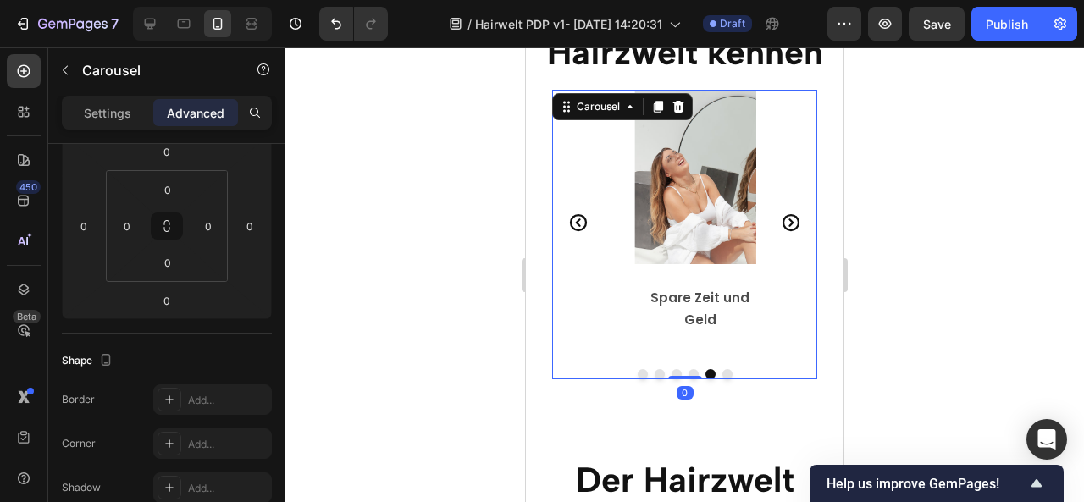
scroll to position [0, 0]
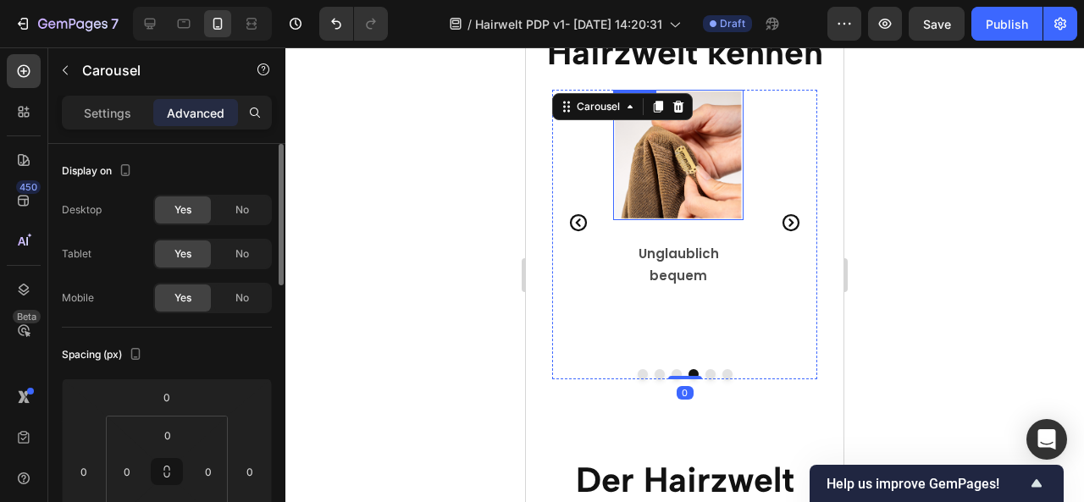
click at [671, 190] on img at bounding box center [678, 155] width 130 height 130
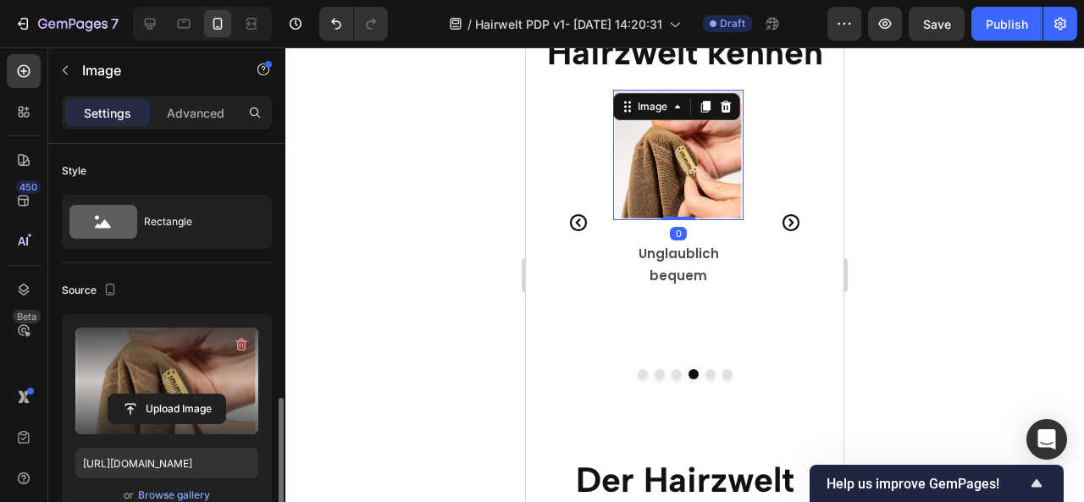
scroll to position [195, 0]
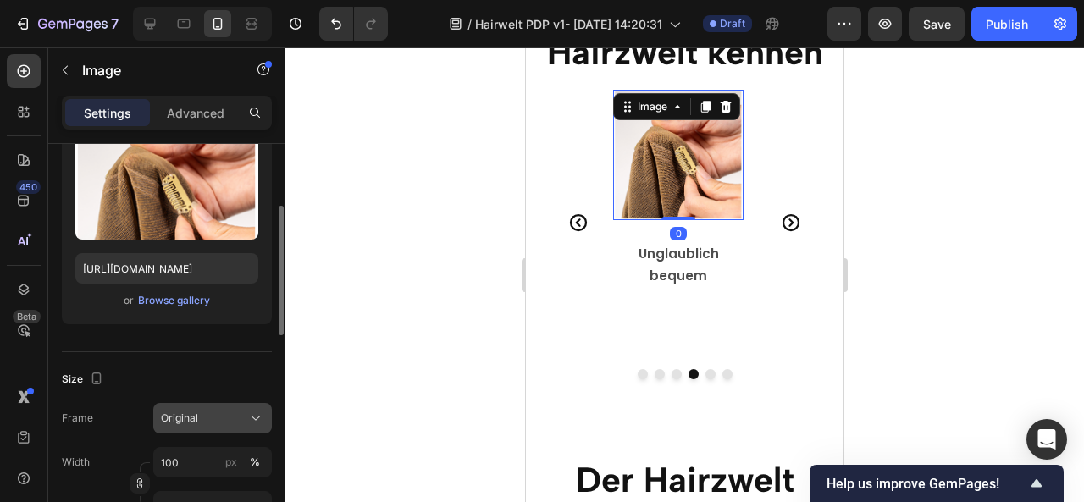
click at [186, 411] on span "Original" at bounding box center [179, 418] width 37 height 15
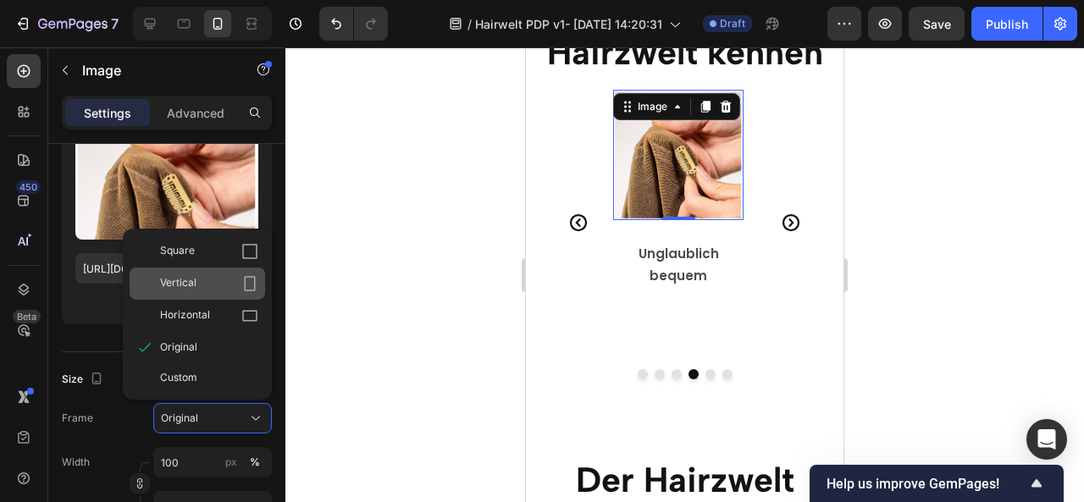
click at [199, 283] on div "Vertical" at bounding box center [209, 283] width 98 height 17
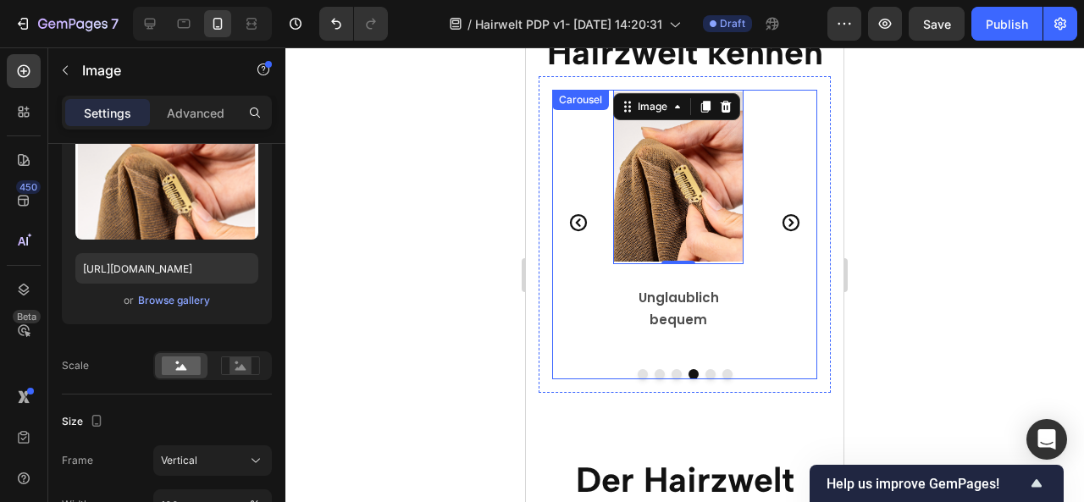
click at [578, 213] on icon "Carousel Back Arrow" at bounding box center [578, 223] width 20 height 20
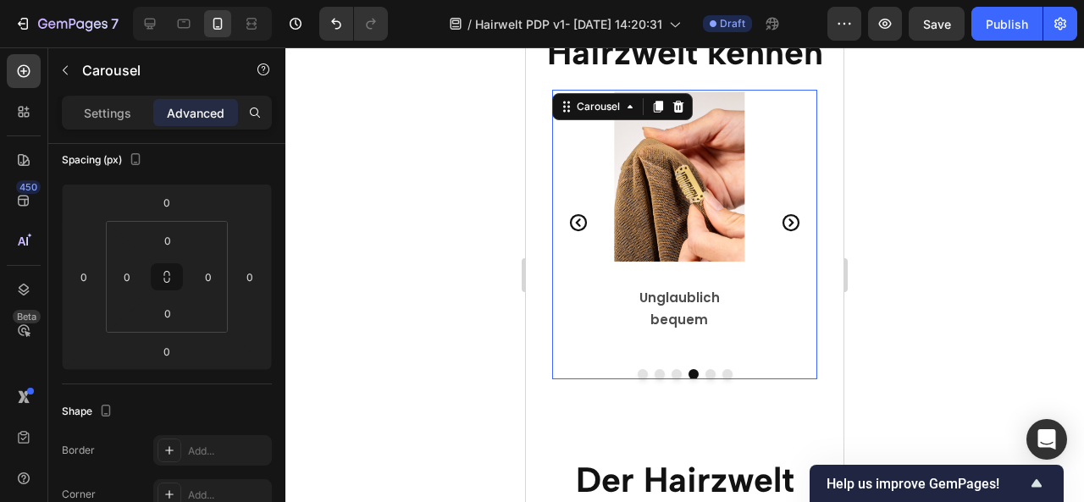
scroll to position [0, 0]
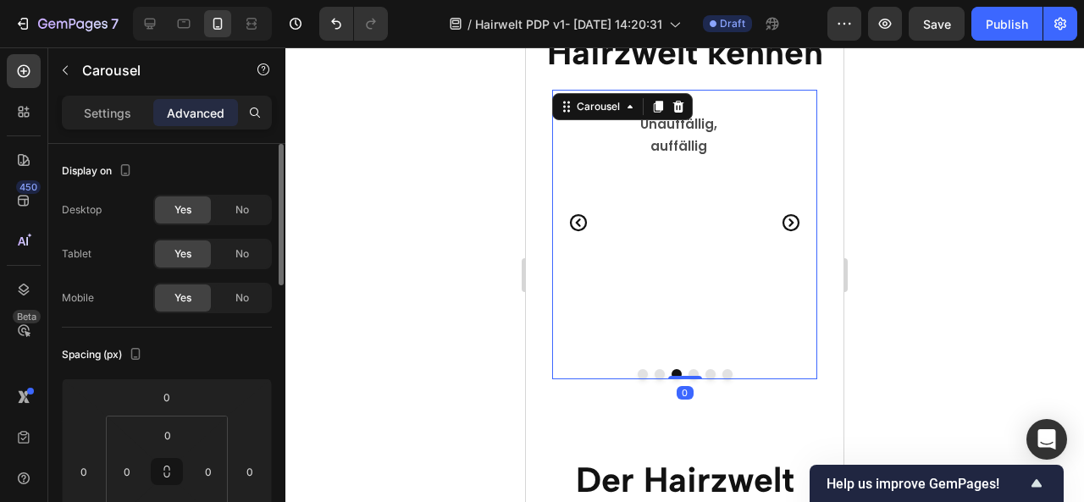
click at [675, 197] on img at bounding box center [678, 155] width 130 height 130
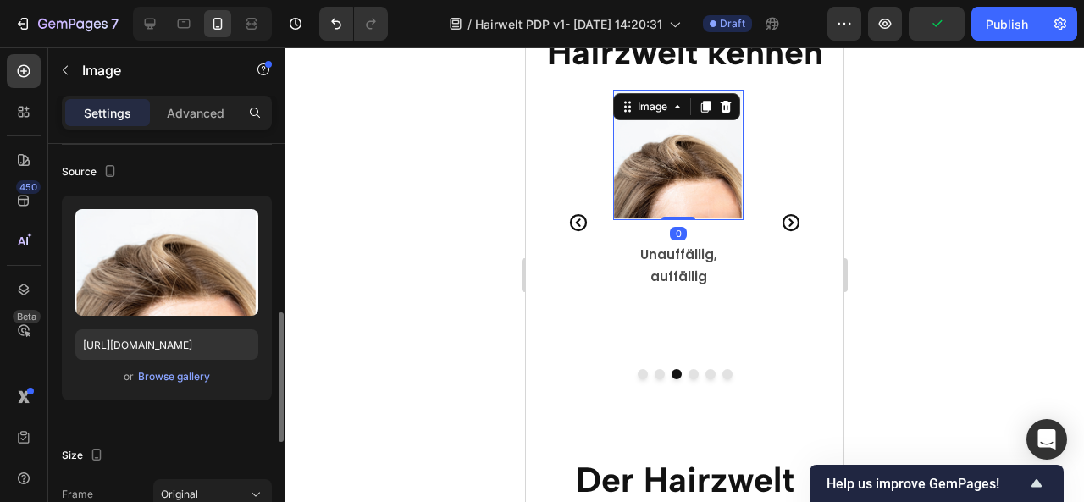
scroll to position [222, 0]
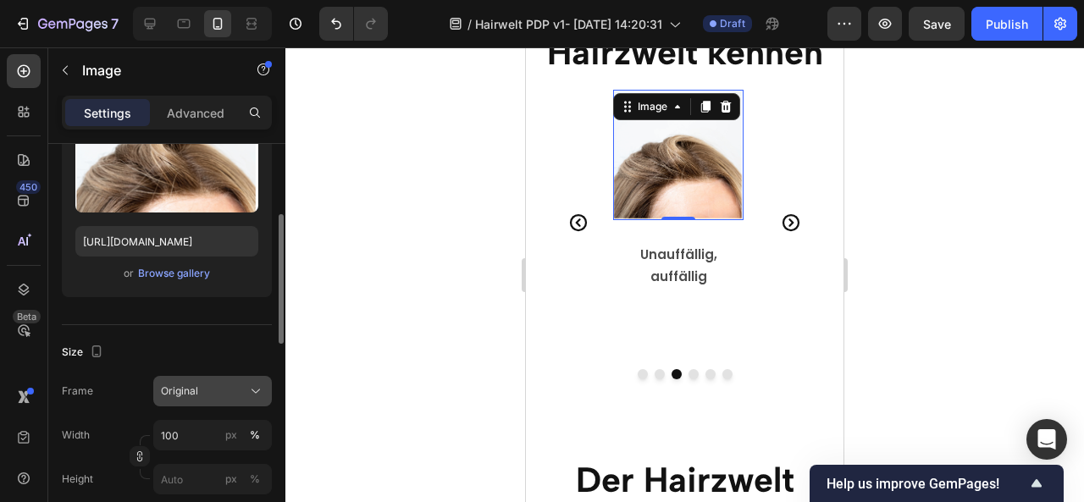
click at [208, 385] on div "Original" at bounding box center [202, 391] width 83 height 15
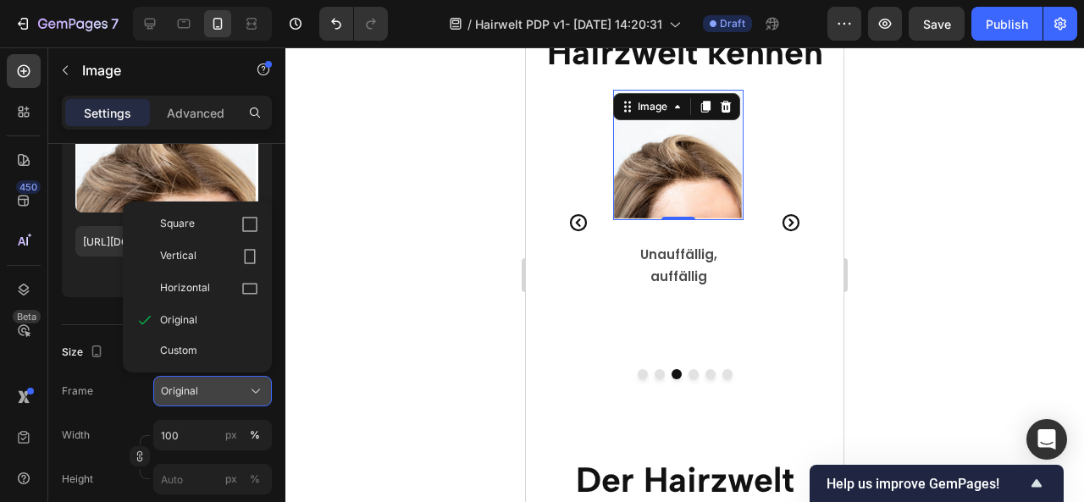
click at [208, 385] on div "Original" at bounding box center [202, 391] width 83 height 15
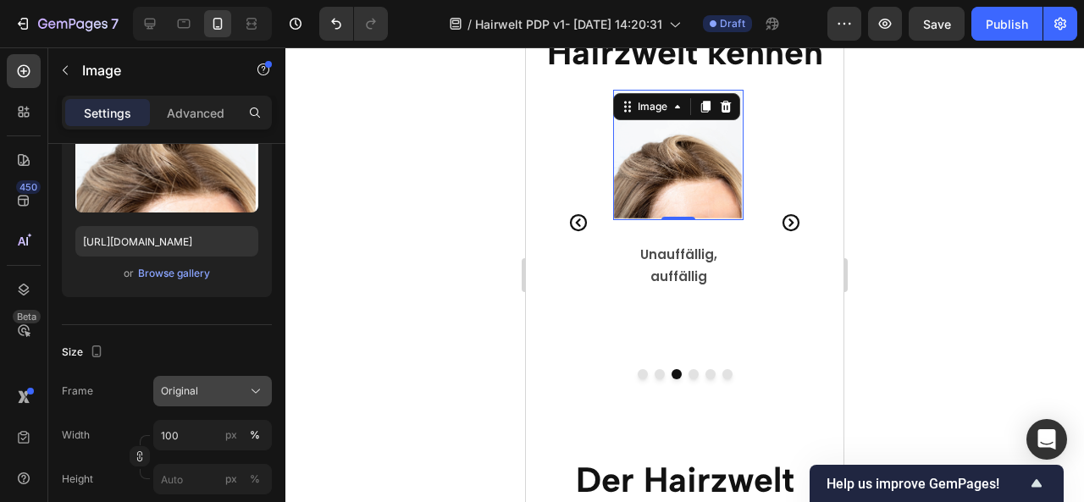
click at [199, 384] on div "Original" at bounding box center [202, 391] width 83 height 15
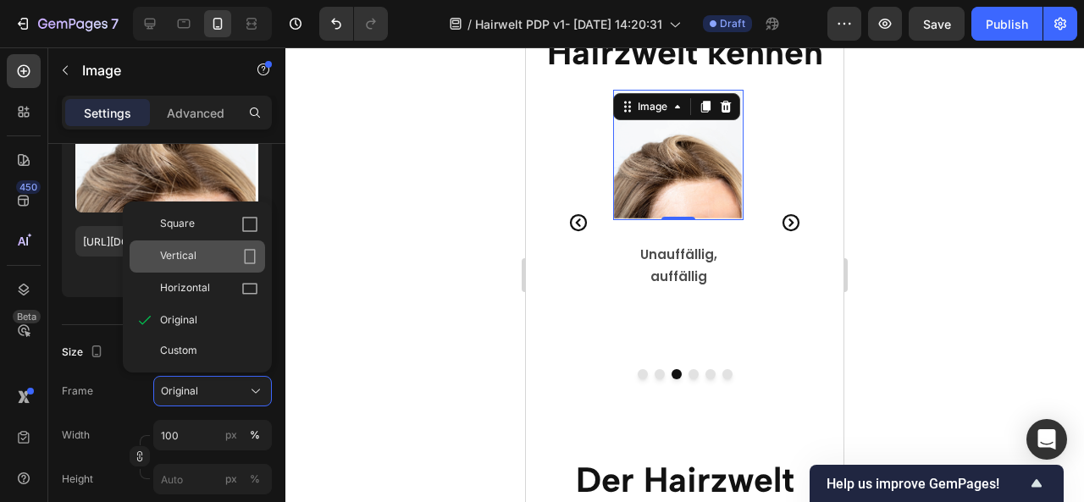
drag, startPoint x: 191, startPoint y: 252, endPoint x: 113, endPoint y: 135, distance: 141.2
click at [191, 252] on span "Vertical" at bounding box center [178, 256] width 36 height 17
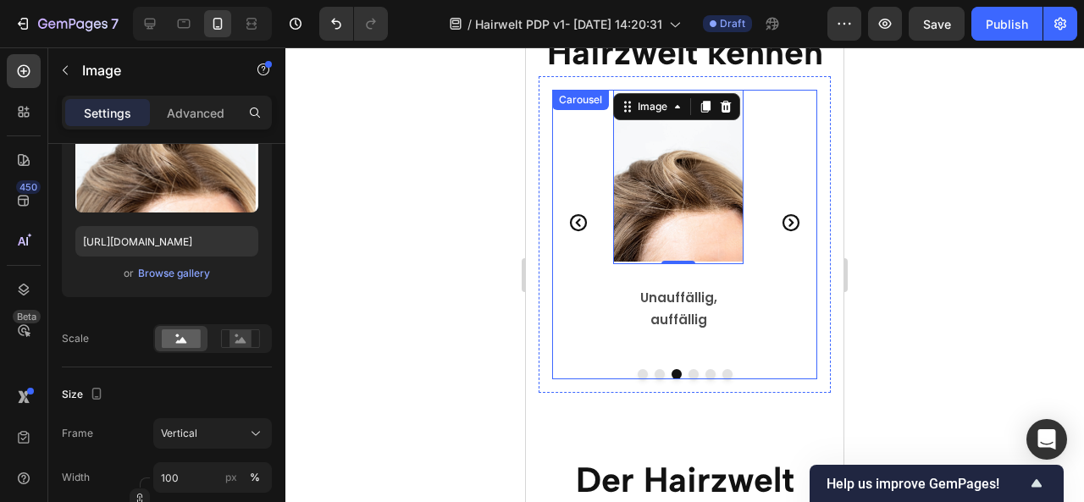
click at [574, 213] on icon "Carousel Back Arrow" at bounding box center [578, 223] width 20 height 20
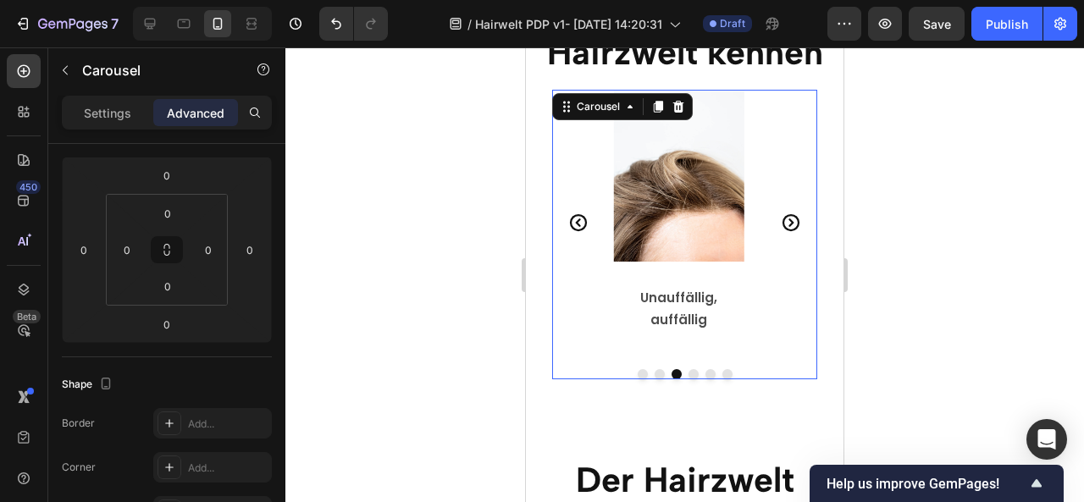
scroll to position [0, 0]
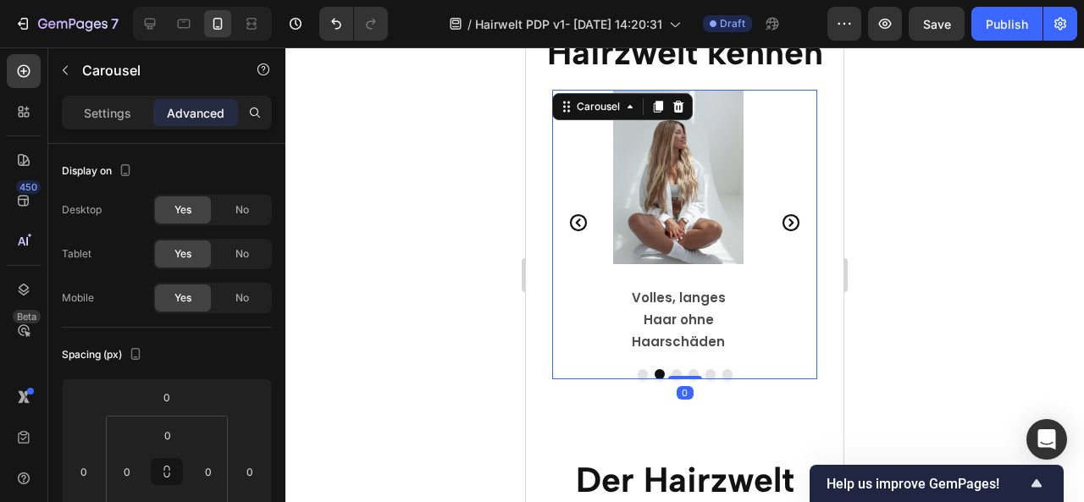
click at [778, 199] on button "Carousel Next Arrow" at bounding box center [790, 222] width 47 height 47
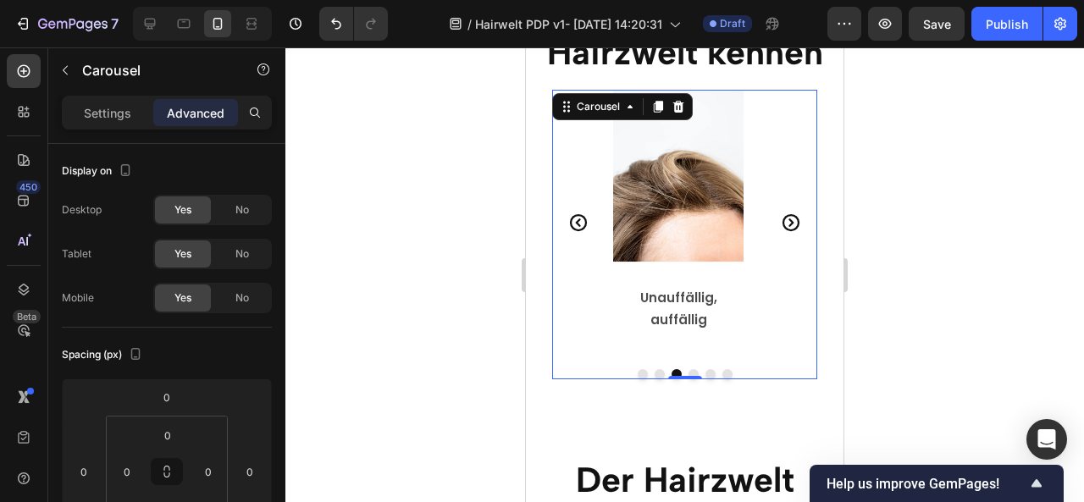
click at [781, 213] on icon "Carousel Next Arrow" at bounding box center [791, 223] width 20 height 20
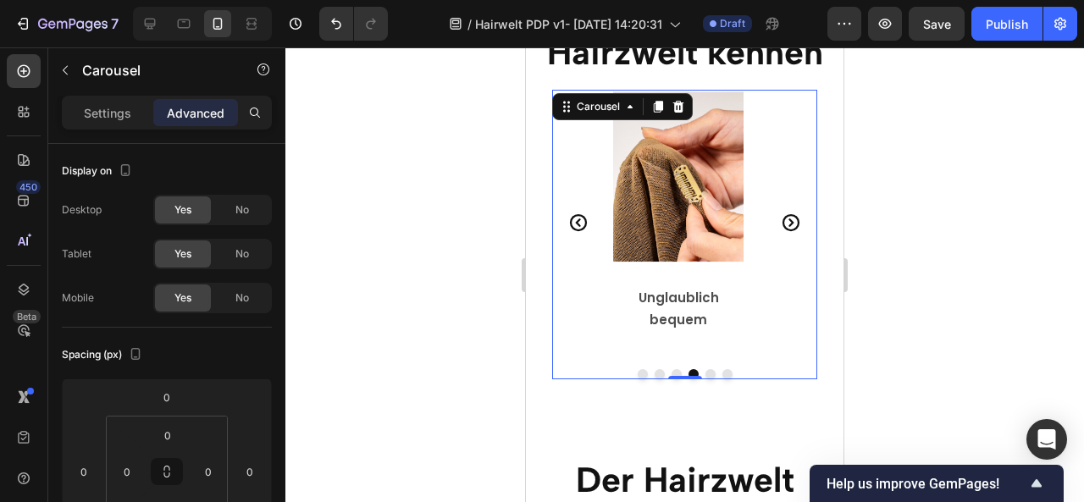
click at [781, 213] on icon "Carousel Next Arrow" at bounding box center [791, 223] width 20 height 20
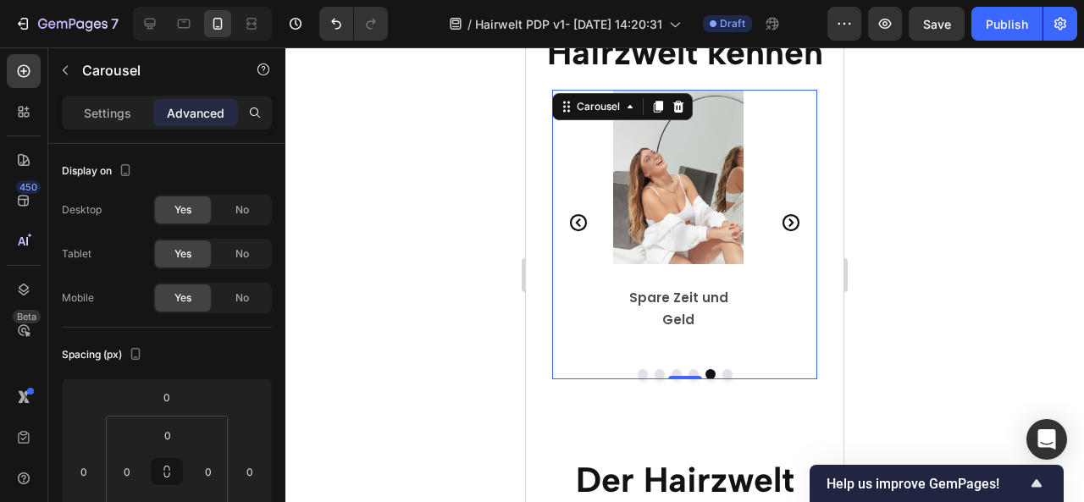
click at [781, 213] on icon "Carousel Next Arrow" at bounding box center [791, 223] width 20 height 20
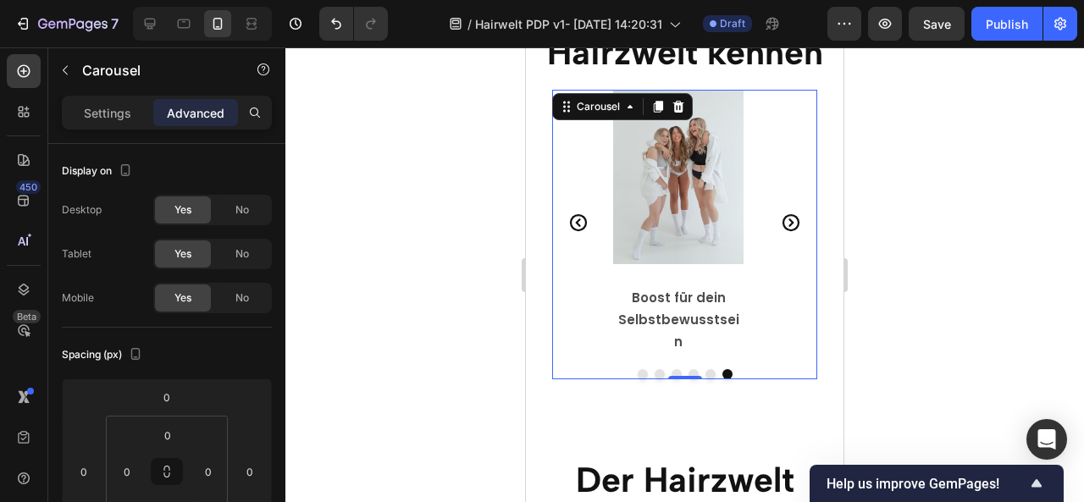
click at [781, 213] on icon "Carousel Next Arrow" at bounding box center [791, 223] width 20 height 20
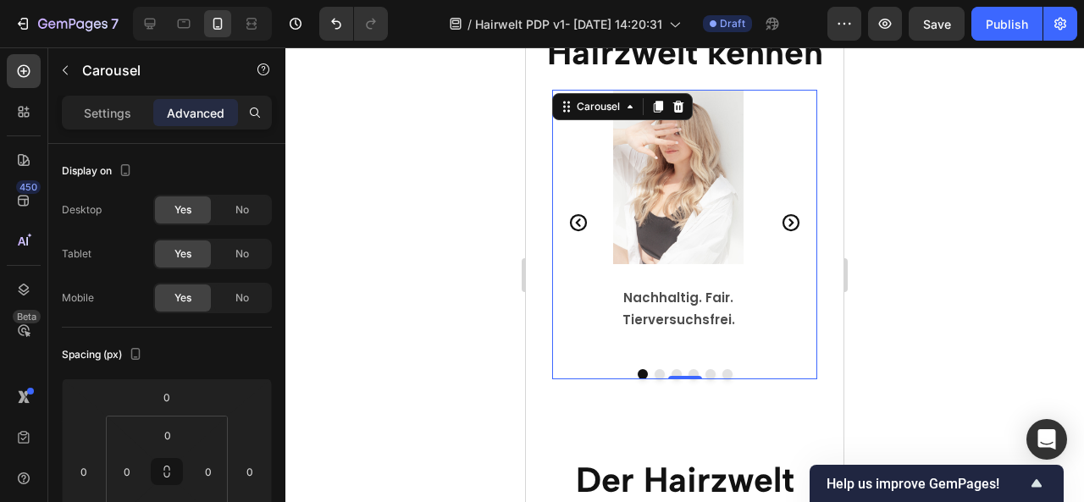
click at [781, 213] on icon "Carousel Next Arrow" at bounding box center [791, 223] width 20 height 20
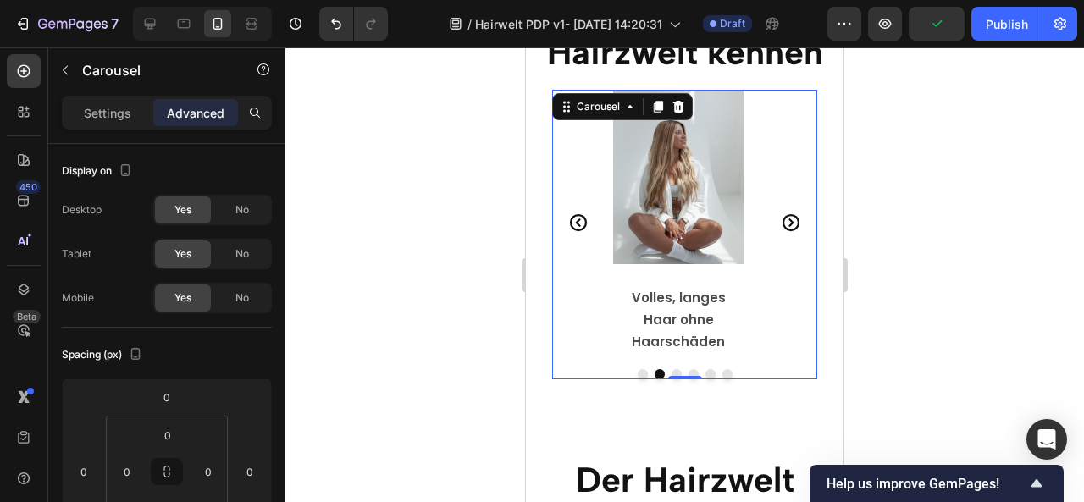
click at [781, 213] on icon "Carousel Next Arrow" at bounding box center [791, 223] width 20 height 20
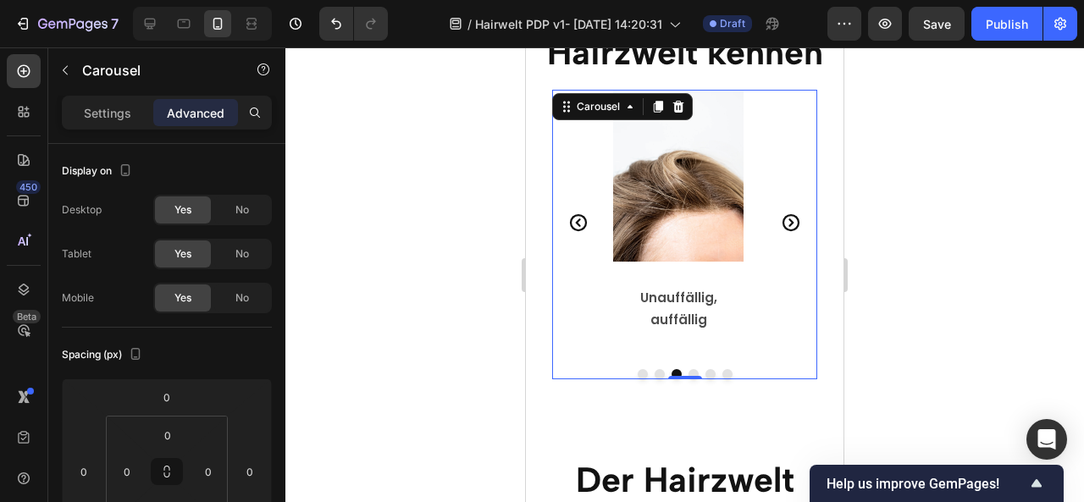
click at [781, 213] on icon "Carousel Next Arrow" at bounding box center [791, 223] width 20 height 20
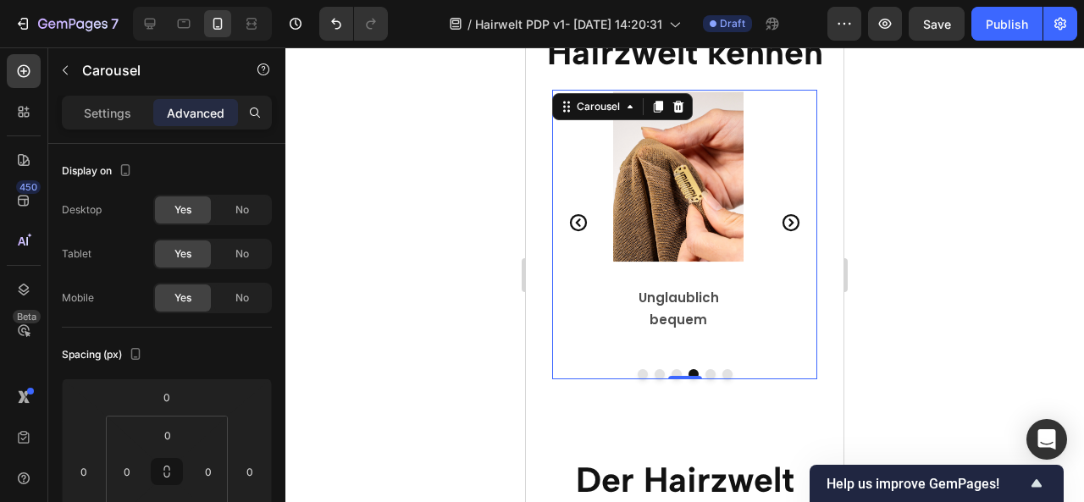
click at [781, 213] on icon "Carousel Next Arrow" at bounding box center [791, 223] width 20 height 20
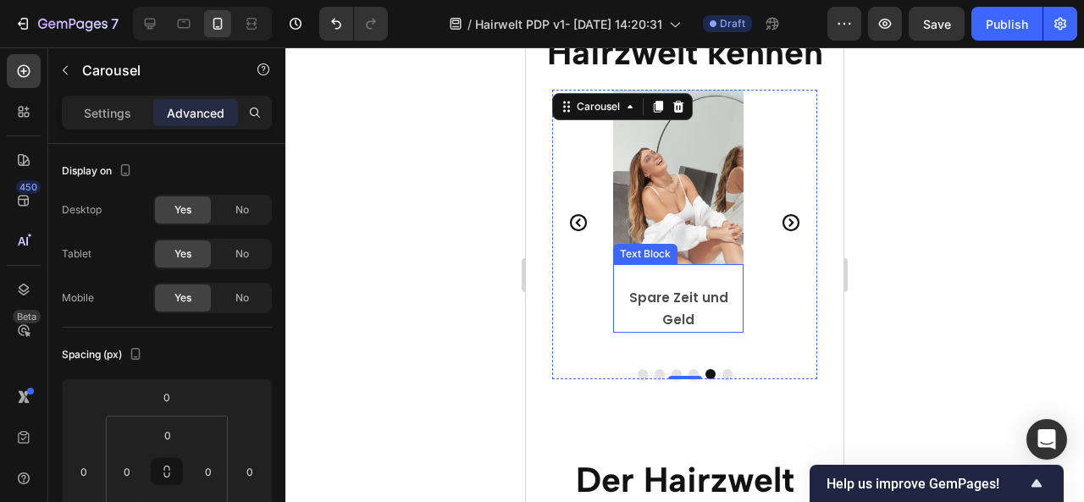
click at [657, 298] on strong "Spare Zeit und Geld" at bounding box center [678, 309] width 99 height 40
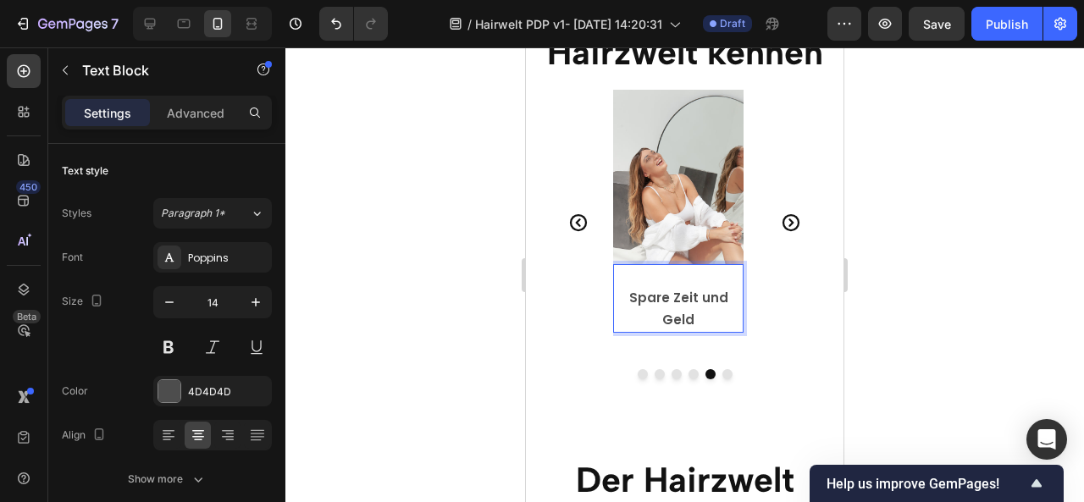
click at [657, 298] on strong "Spare Zeit und Geld" at bounding box center [678, 309] width 99 height 40
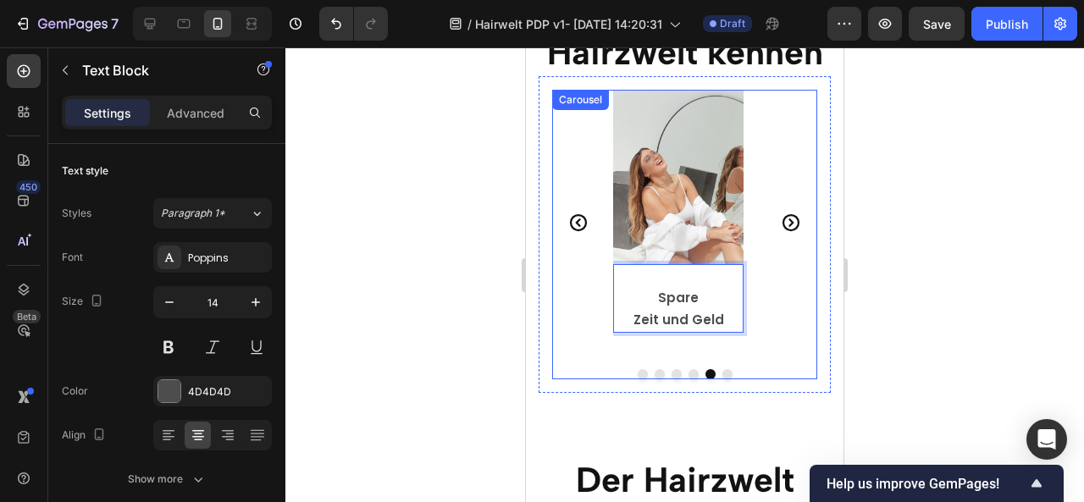
click at [781, 213] on icon "Carousel Next Arrow" at bounding box center [791, 223] width 20 height 20
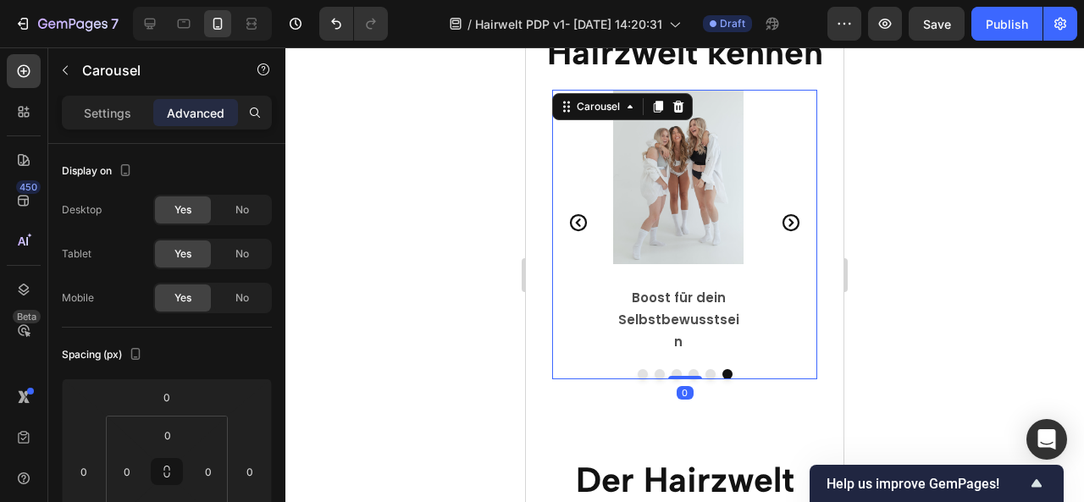
click at [579, 213] on icon "Carousel Back Arrow" at bounding box center [578, 223] width 20 height 20
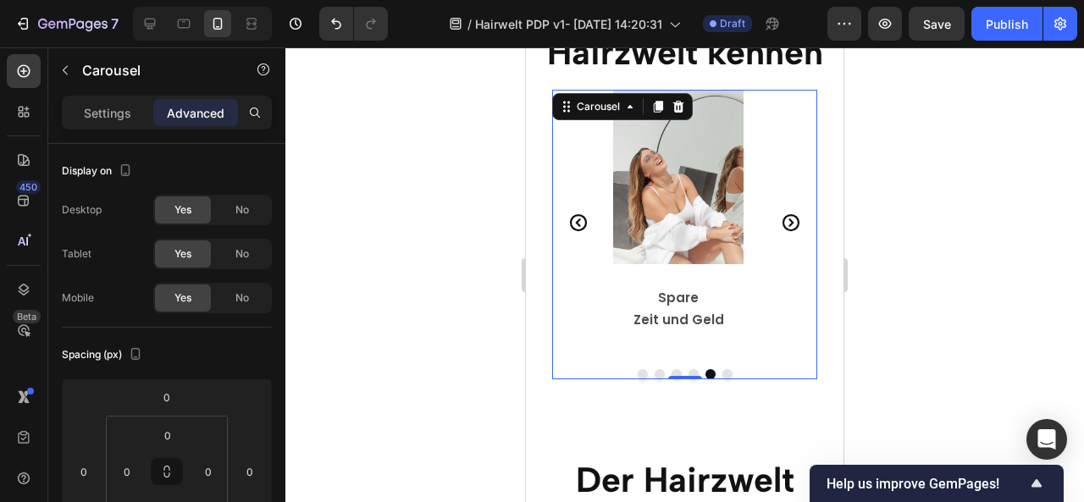
click at [579, 213] on icon "Carousel Back Arrow" at bounding box center [578, 223] width 20 height 20
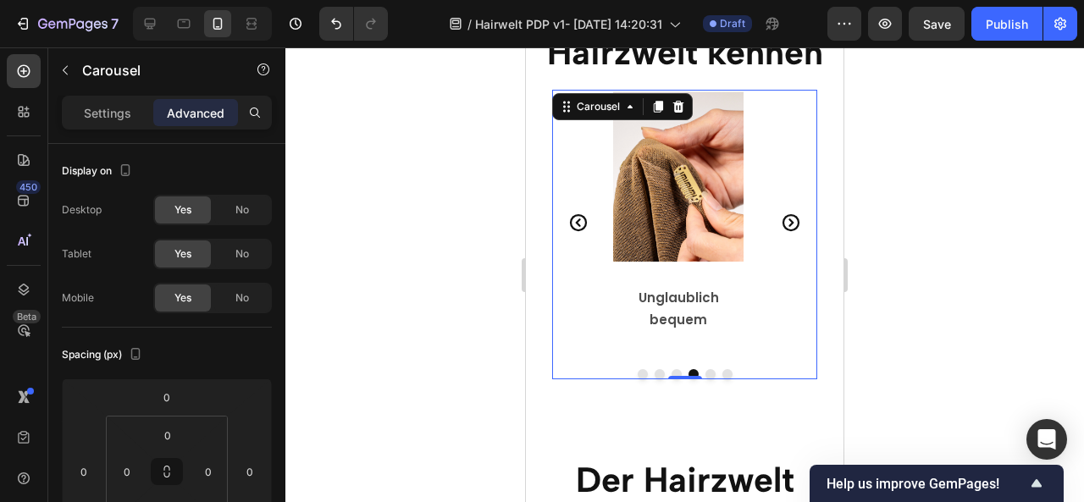
click at [579, 213] on icon "Carousel Back Arrow" at bounding box center [578, 223] width 20 height 20
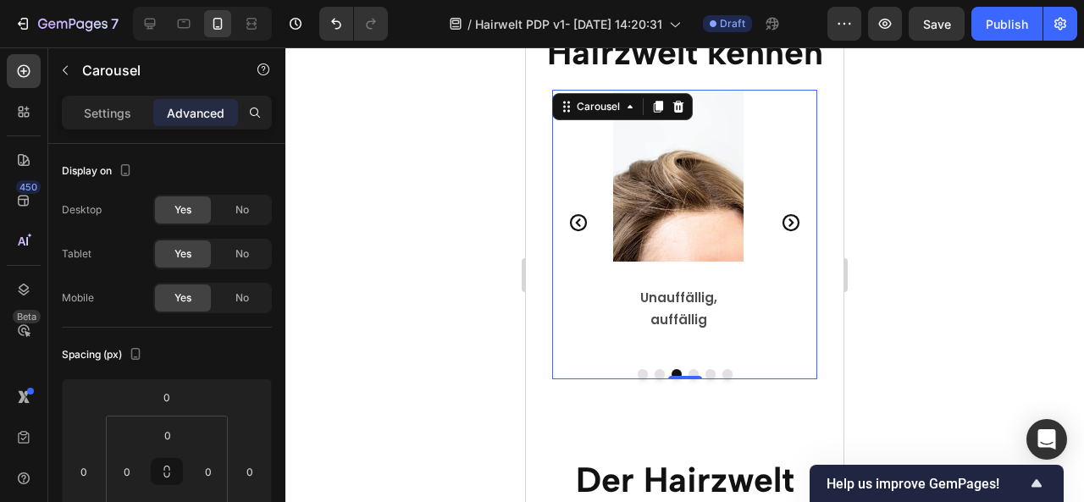
click at [579, 213] on icon "Carousel Back Arrow" at bounding box center [578, 223] width 20 height 20
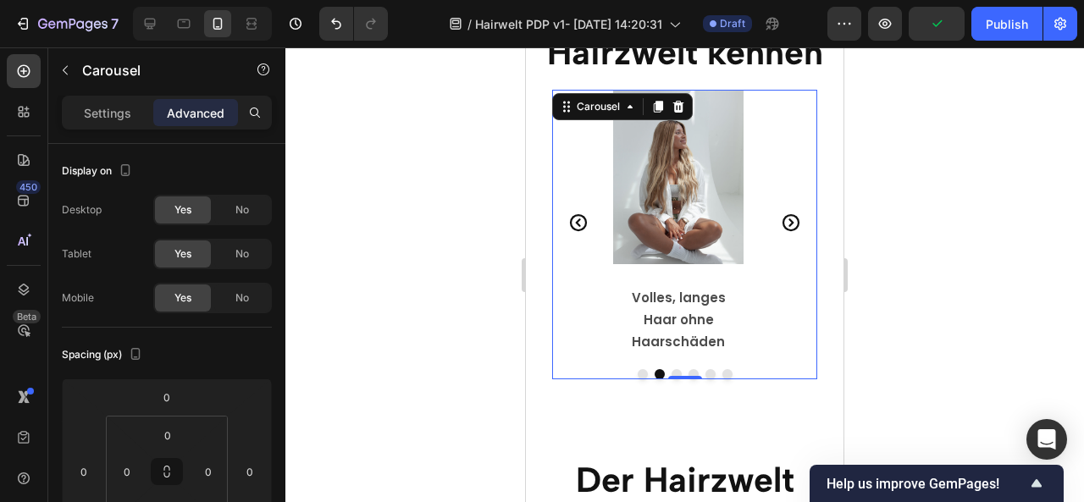
click at [579, 213] on icon "Carousel Back Arrow" at bounding box center [578, 223] width 20 height 20
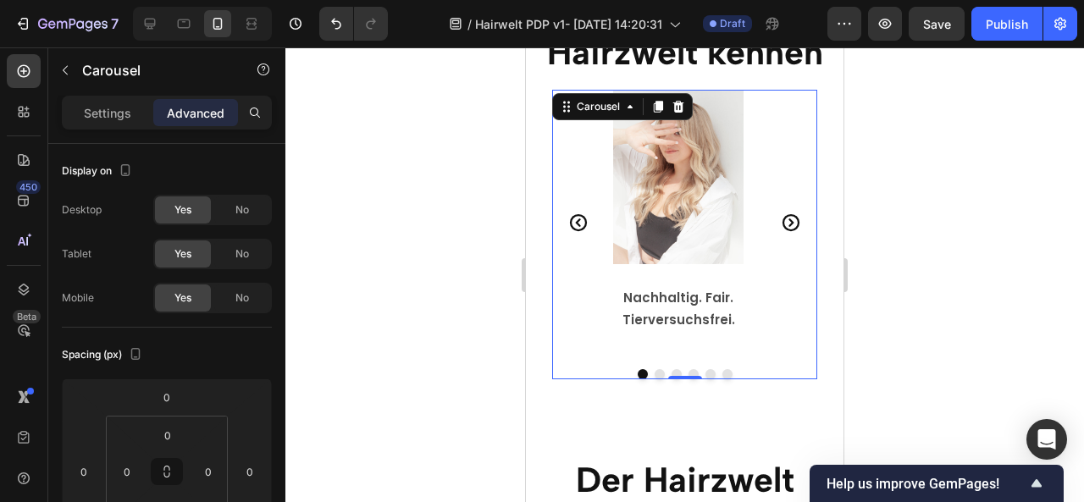
click at [781, 213] on icon "Carousel Next Arrow" at bounding box center [791, 223] width 20 height 20
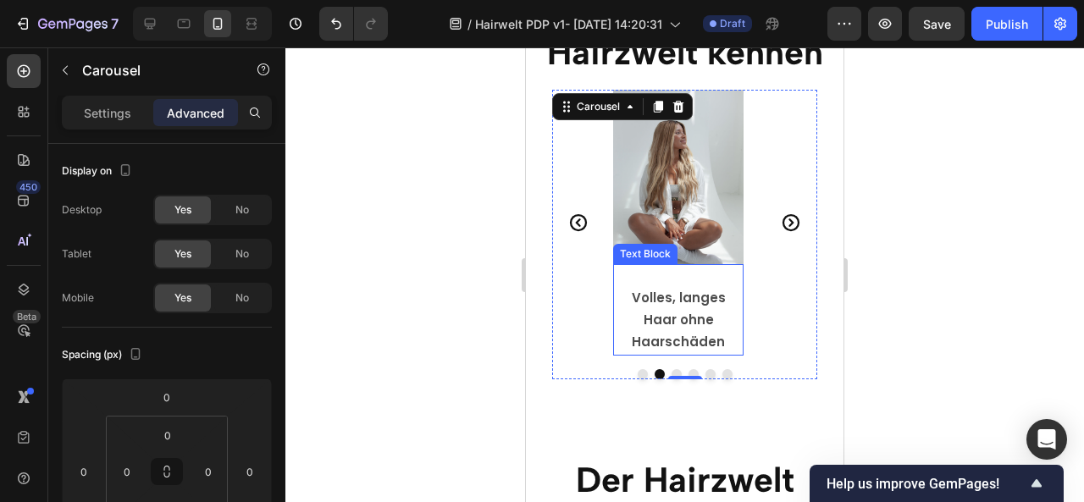
click at [726, 320] on strong "Volles, langes Haar ohne Haarschäden" at bounding box center [679, 320] width 94 height 62
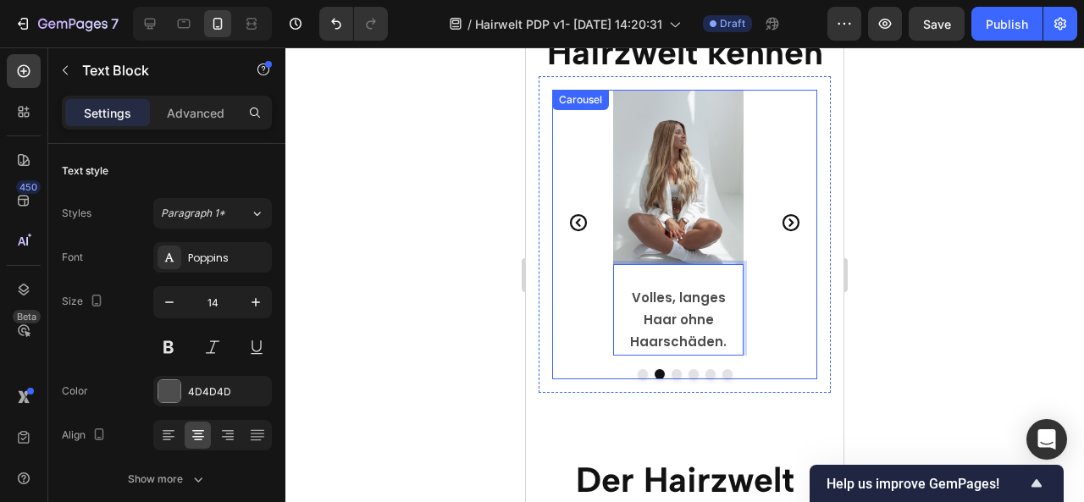
click at [783, 213] on icon "Carousel Next Arrow" at bounding box center [791, 223] width 20 height 20
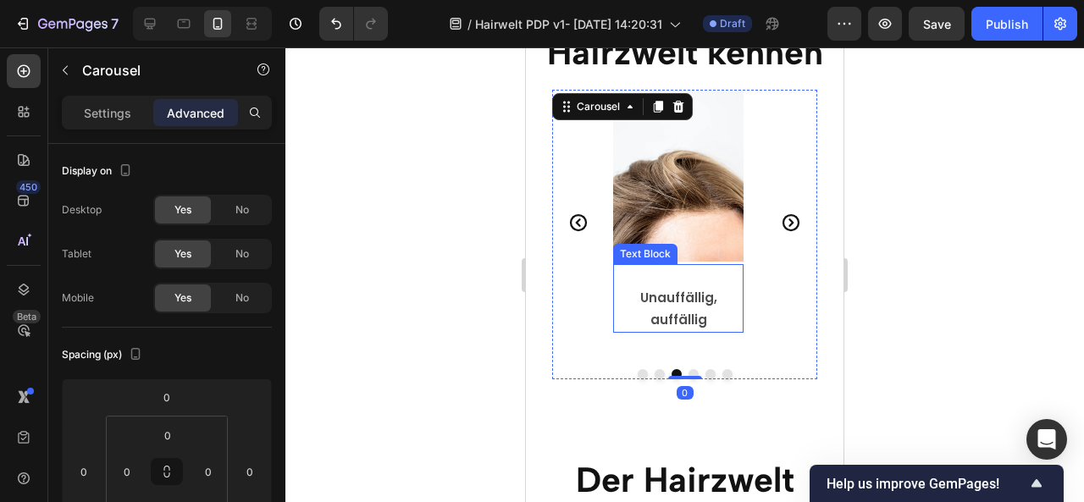
click at [708, 323] on p "Unauffällig, auffällig" at bounding box center [678, 309] width 127 height 44
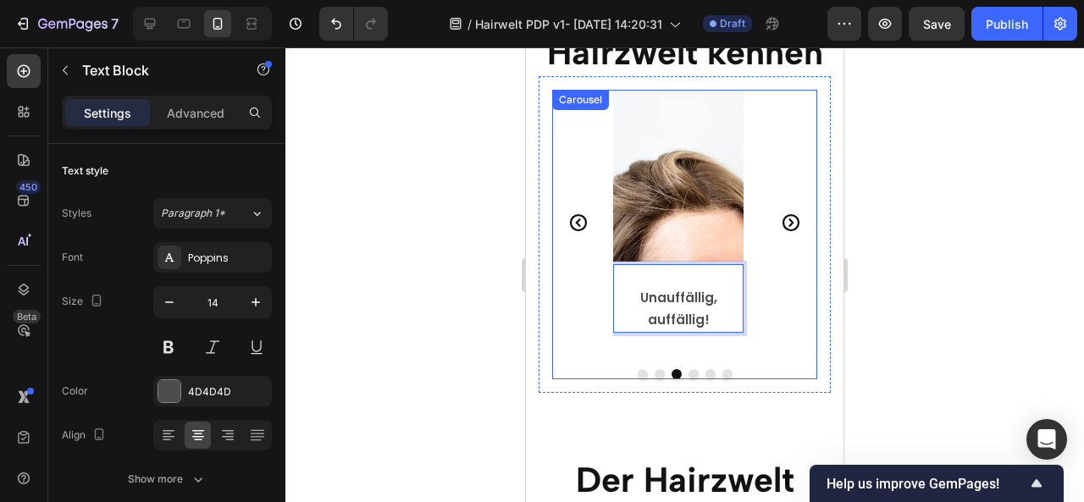
click at [781, 213] on icon "Carousel Next Arrow" at bounding box center [791, 223] width 20 height 20
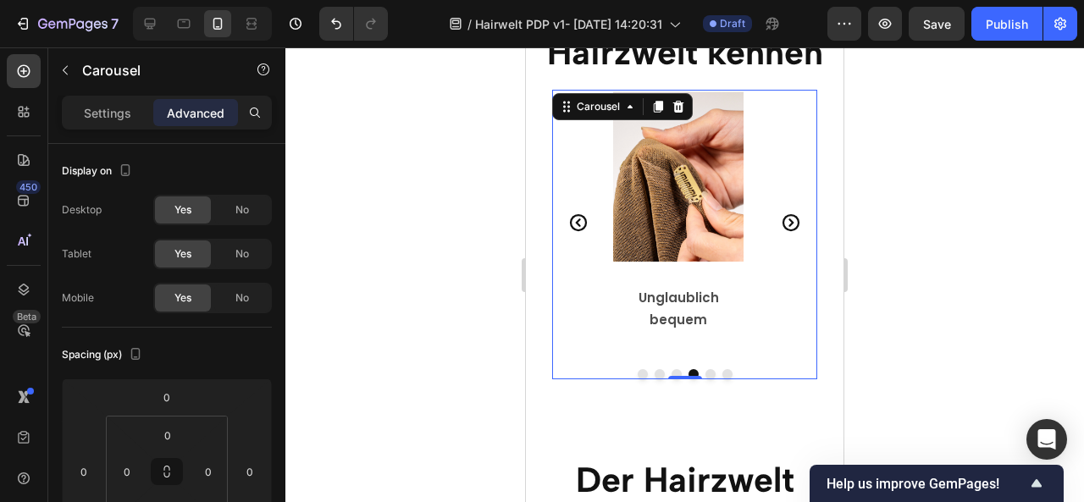
click at [575, 213] on icon "Carousel Back Arrow" at bounding box center [578, 223] width 20 height 20
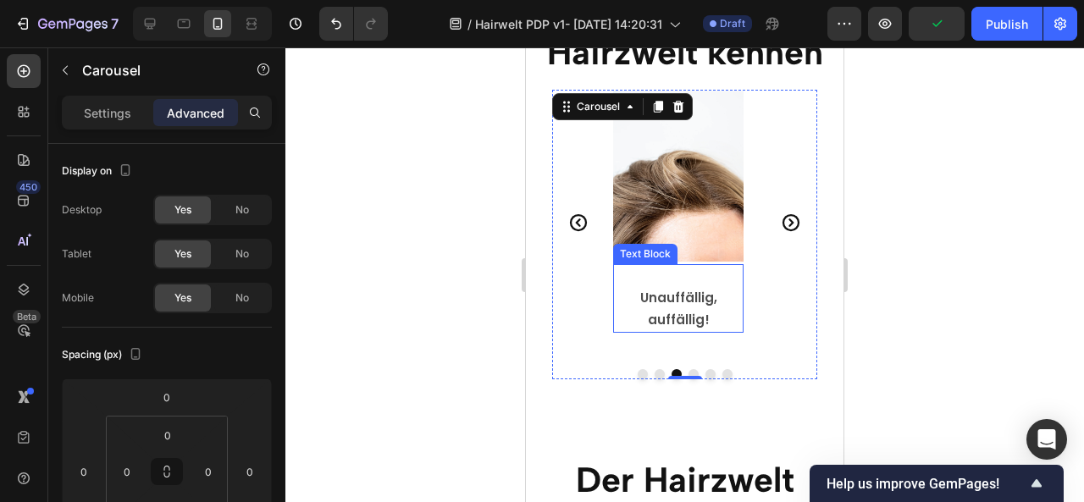
click at [710, 314] on p "Unauffällig, auffällig!" at bounding box center [678, 309] width 127 height 44
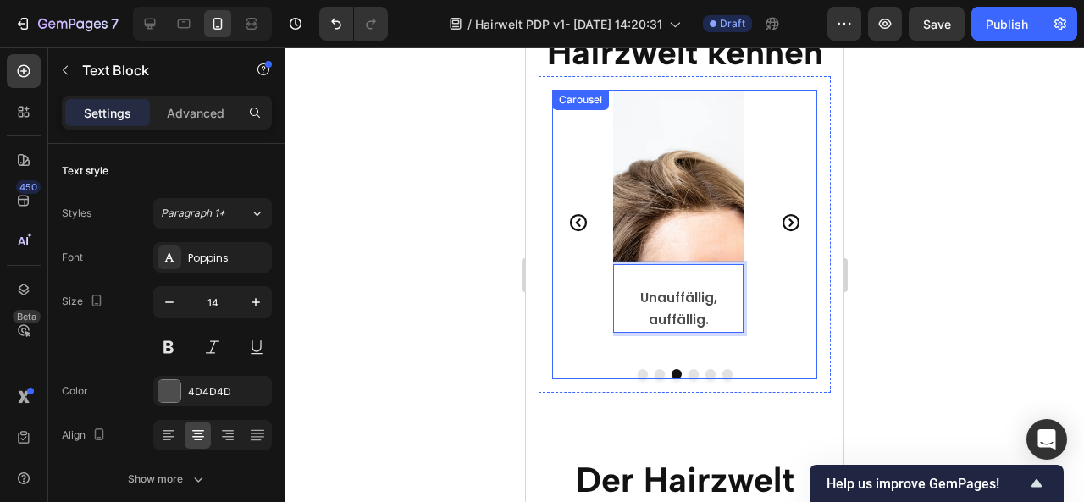
click at [781, 213] on icon "Carousel Next Arrow" at bounding box center [791, 223] width 20 height 20
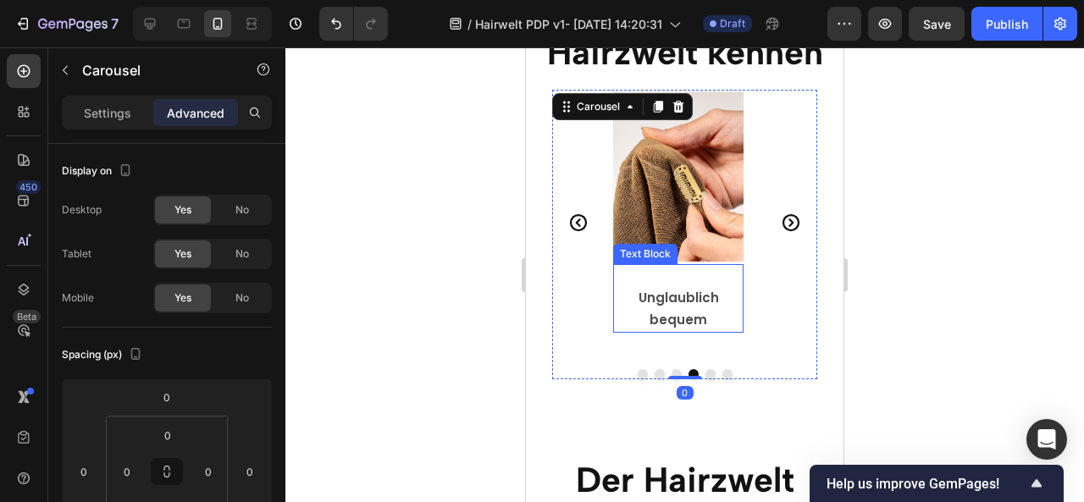
click at [712, 315] on p "Unglaublich bequem" at bounding box center [678, 309] width 127 height 44
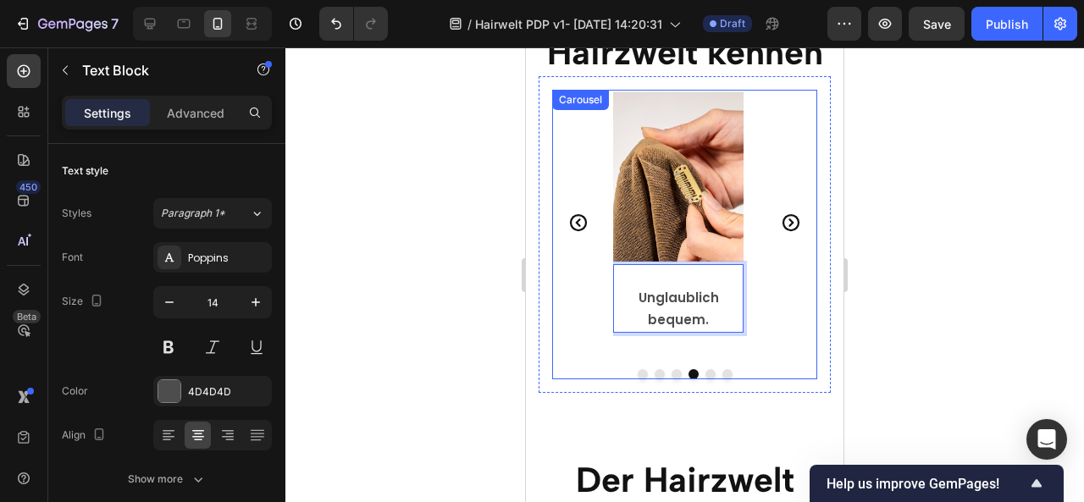
click at [783, 214] on icon "Carousel Next Arrow" at bounding box center [791, 222] width 17 height 17
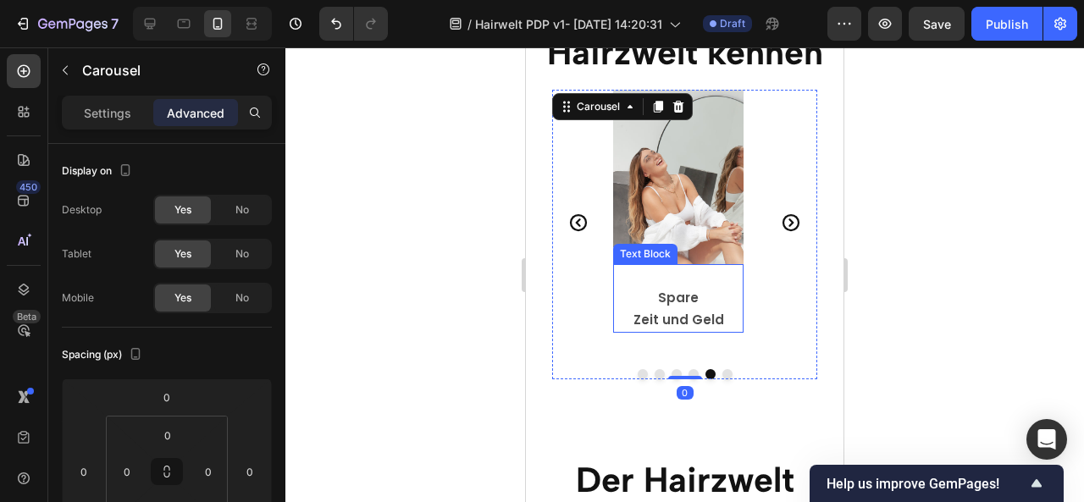
click at [721, 319] on p "Zeit und Geld" at bounding box center [678, 320] width 127 height 22
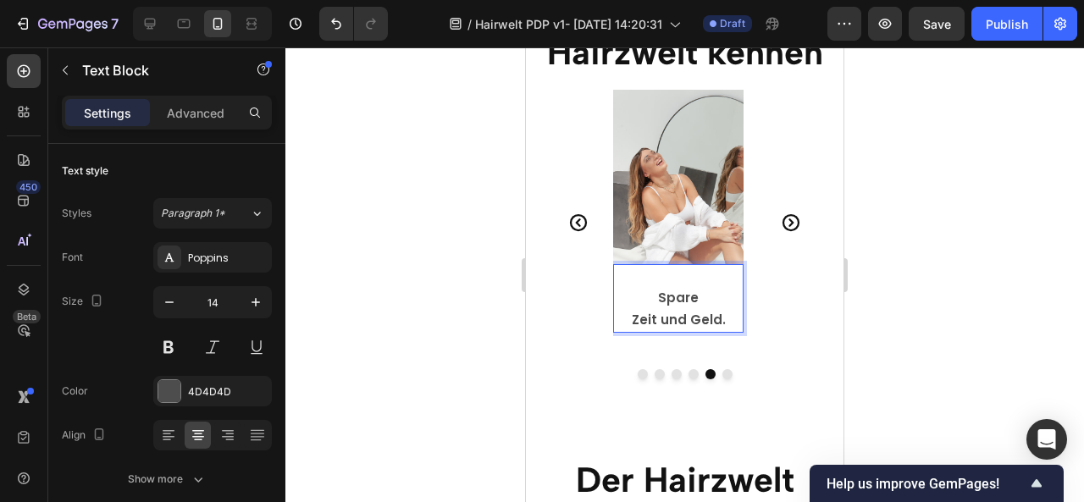
click at [701, 291] on p "Spare" at bounding box center [678, 298] width 127 height 22
click at [906, 306] on div at bounding box center [684, 274] width 799 height 455
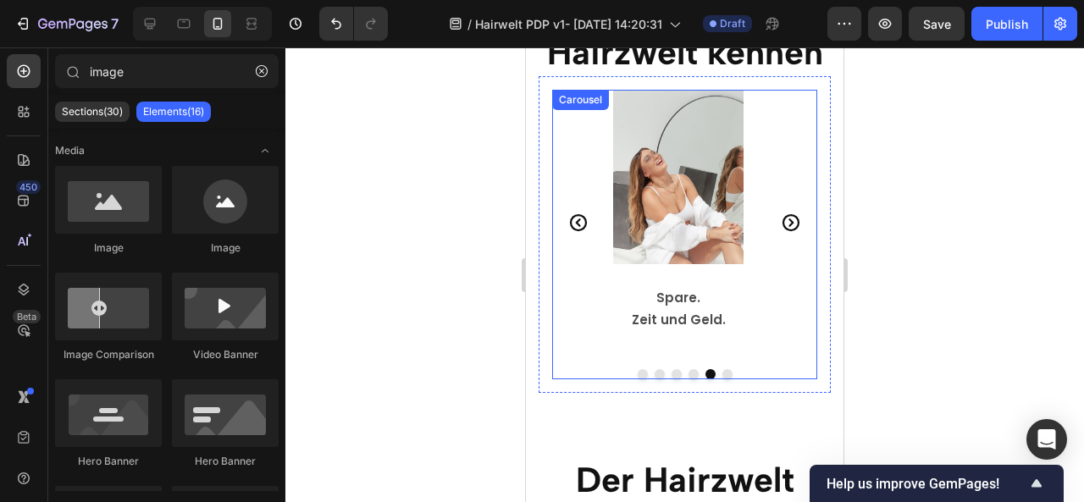
click at [781, 213] on icon "Carousel Next Arrow" at bounding box center [791, 223] width 20 height 20
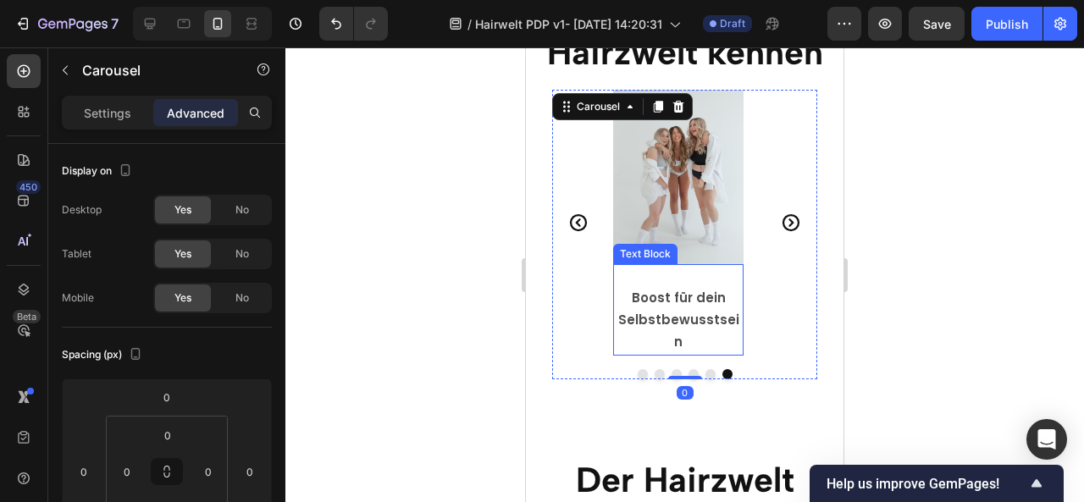
click at [728, 311] on strong "Boost für dein Selbstbewusstsein" at bounding box center [678, 320] width 121 height 62
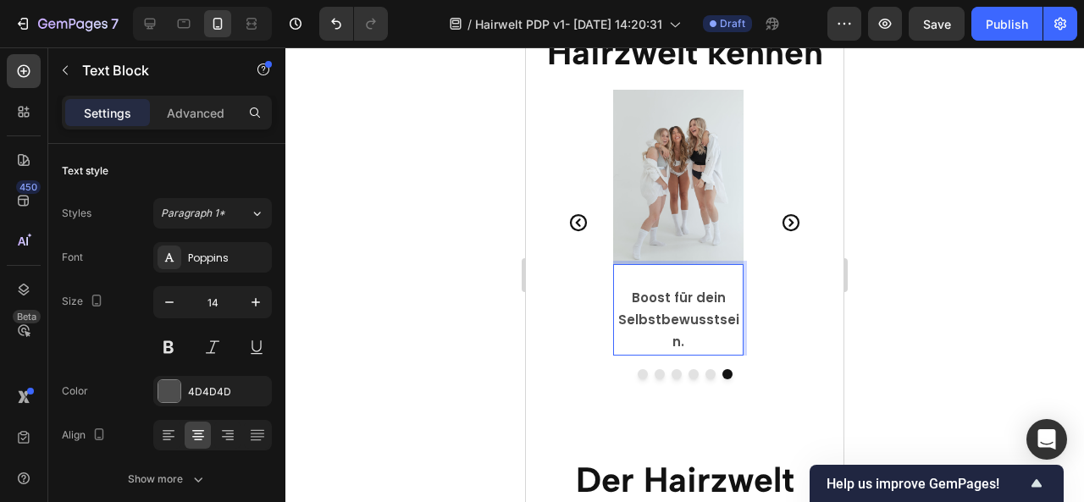
click at [896, 315] on div at bounding box center [684, 274] width 799 height 455
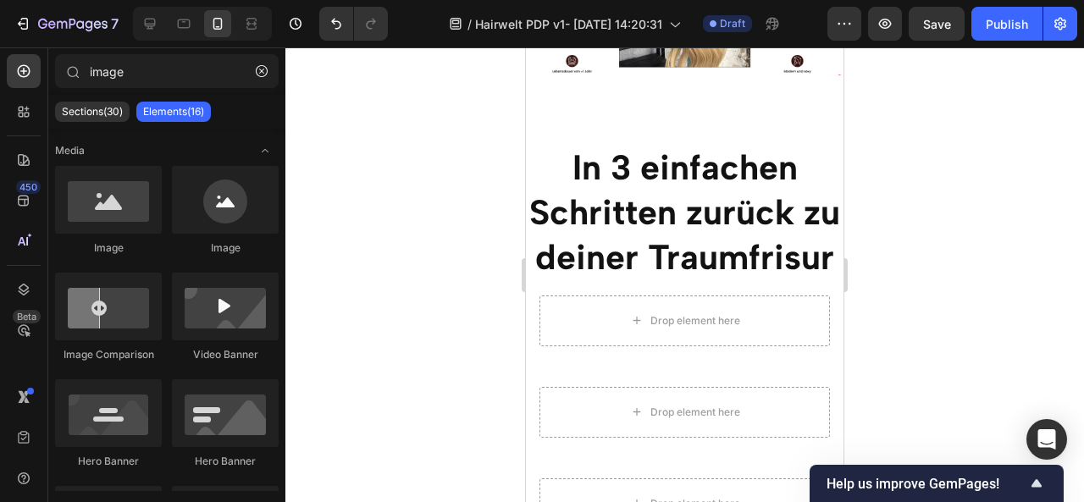
scroll to position [3938, 0]
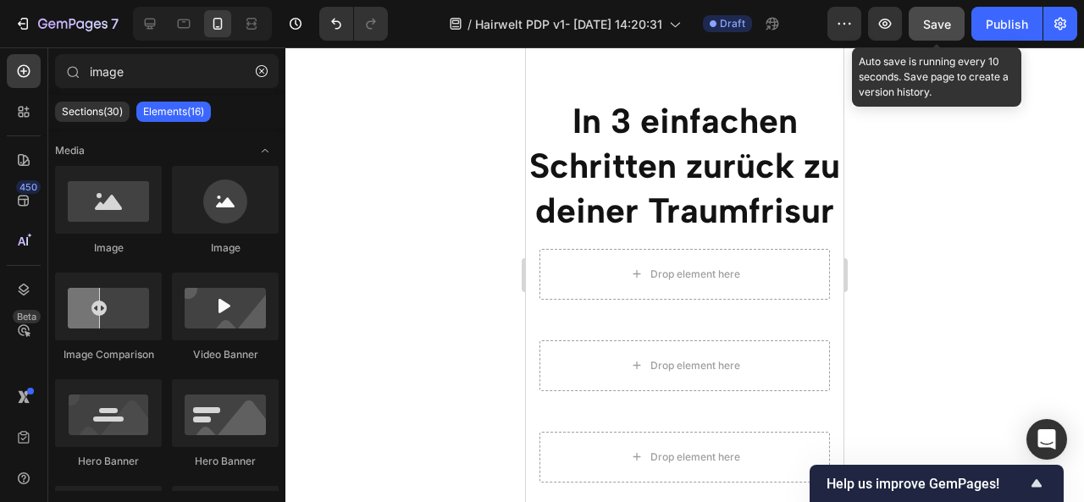
click at [938, 24] on span "Save" at bounding box center [937, 24] width 28 height 14
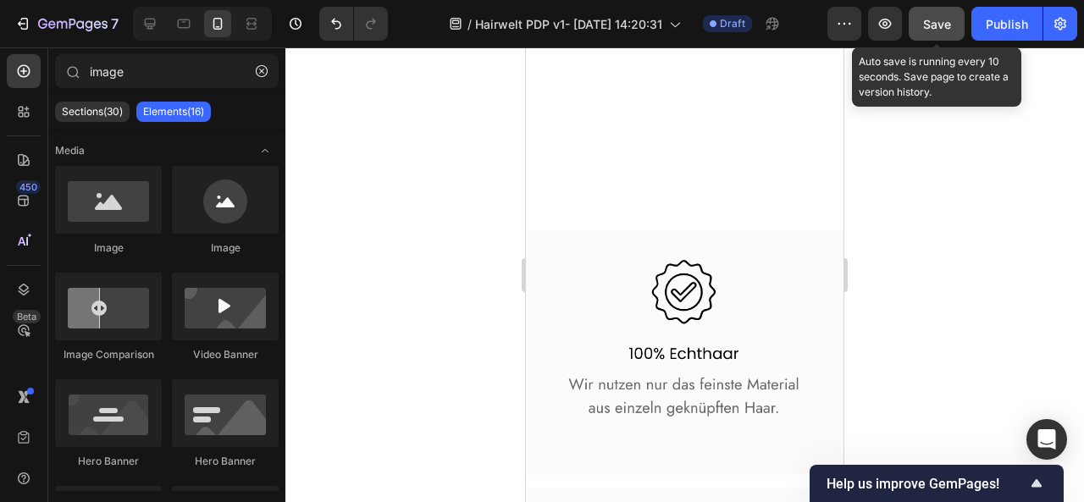
scroll to position [7051, 0]
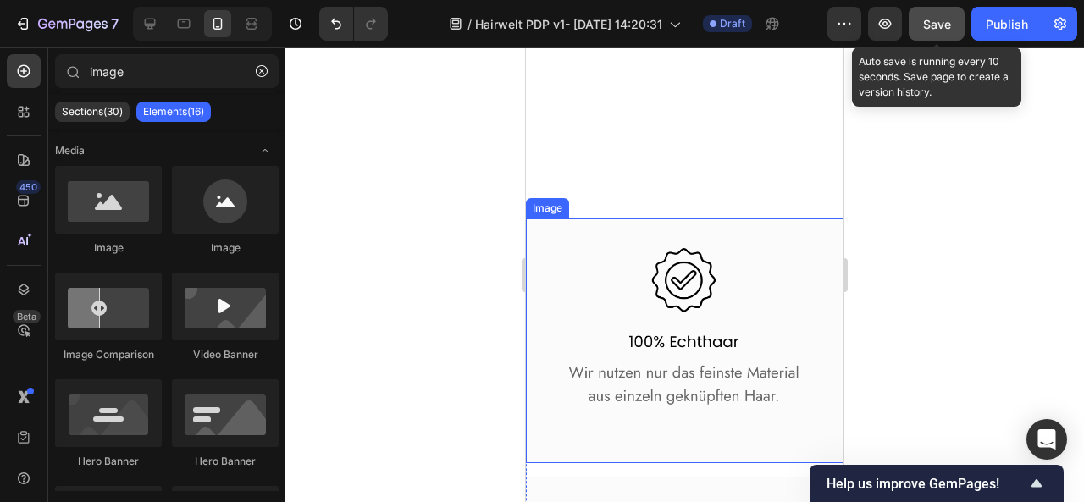
click at [695, 272] on img at bounding box center [685, 342] width 318 height 246
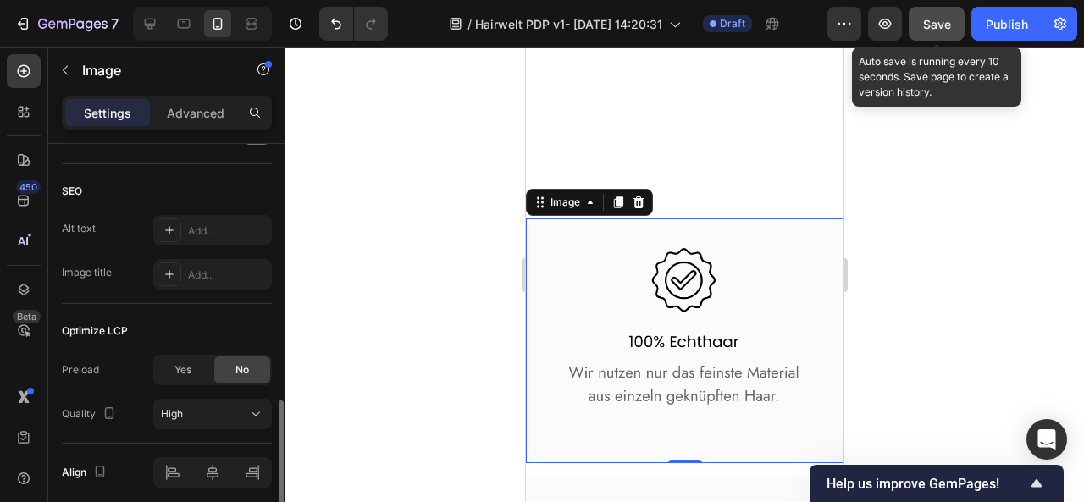
scroll to position [870, 0]
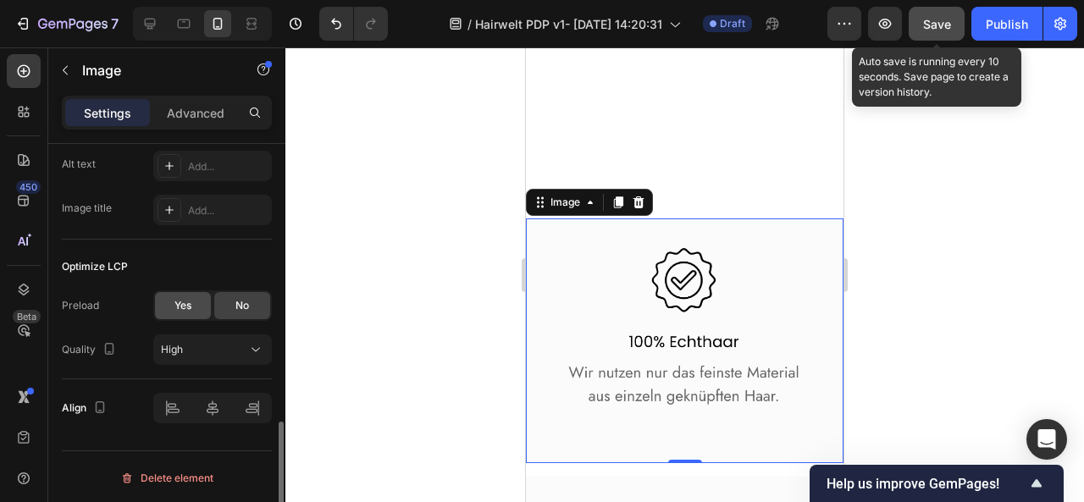
click at [188, 304] on span "Yes" at bounding box center [182, 305] width 17 height 15
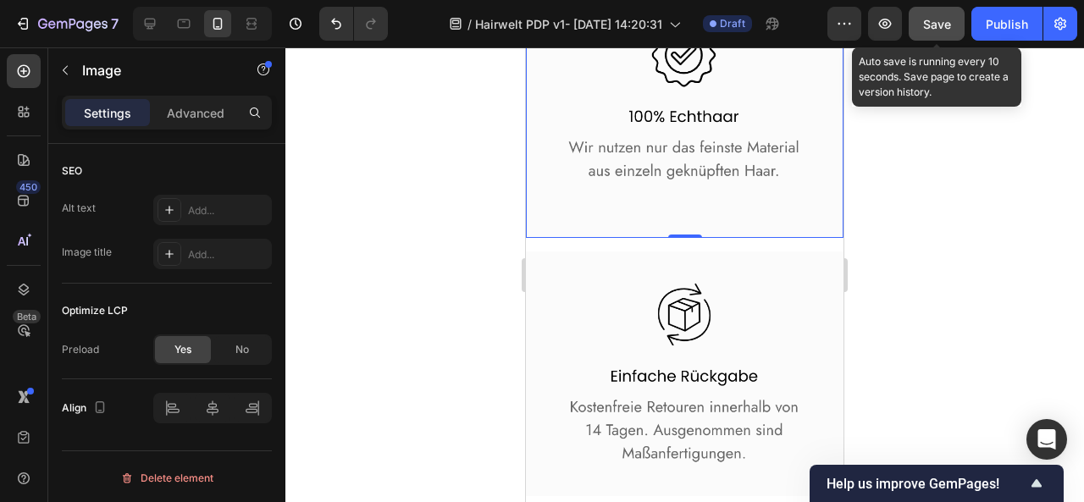
scroll to position [7343, 0]
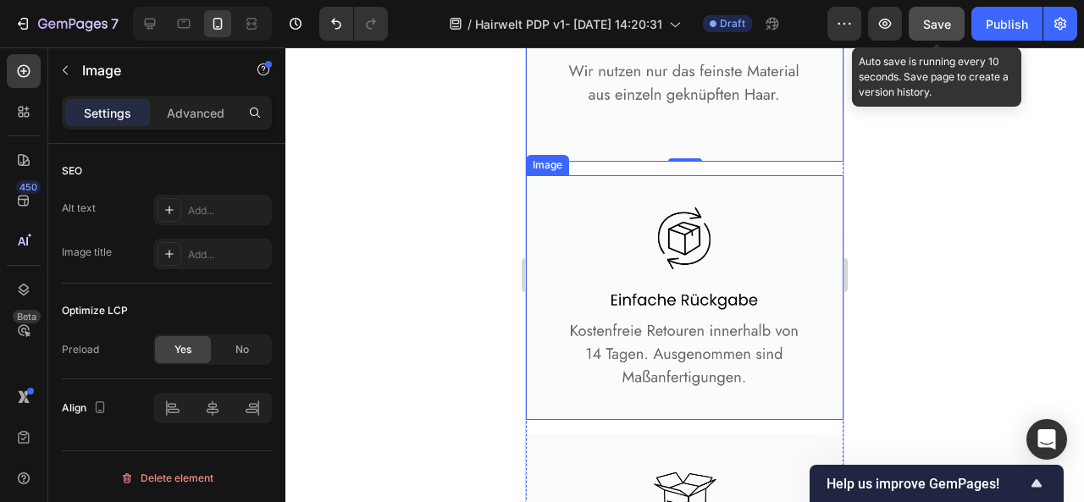
click at [598, 230] on img at bounding box center [685, 297] width 318 height 245
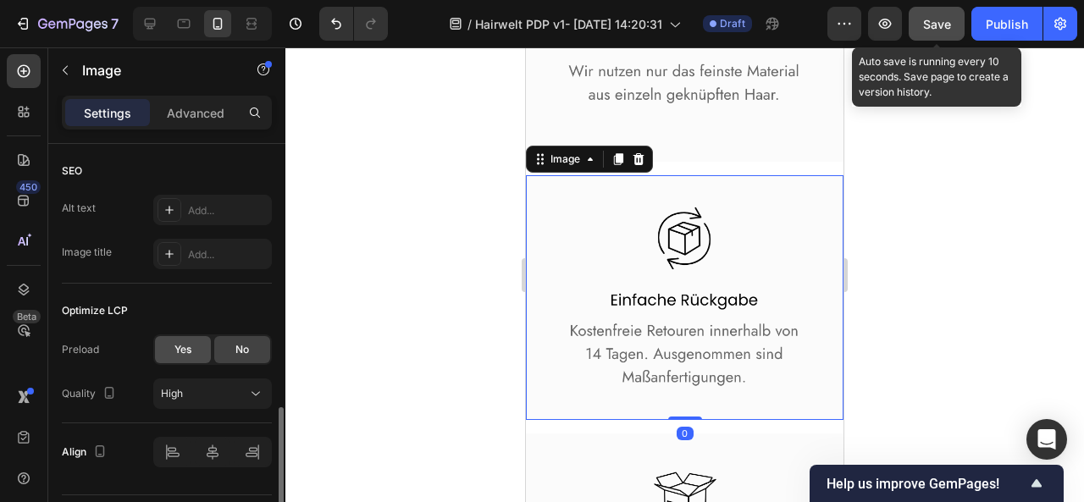
click at [198, 340] on div "Yes" at bounding box center [183, 349] width 56 height 27
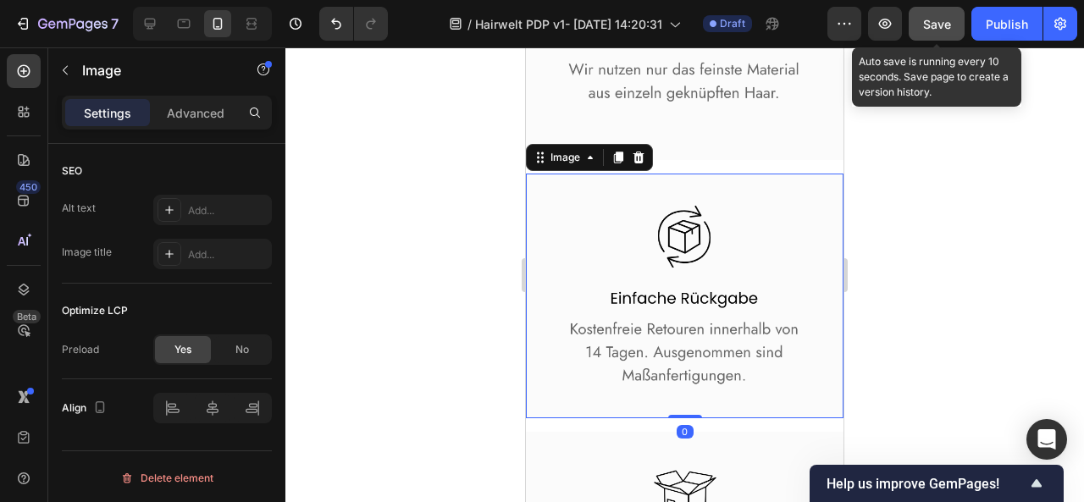
scroll to position [7536, 0]
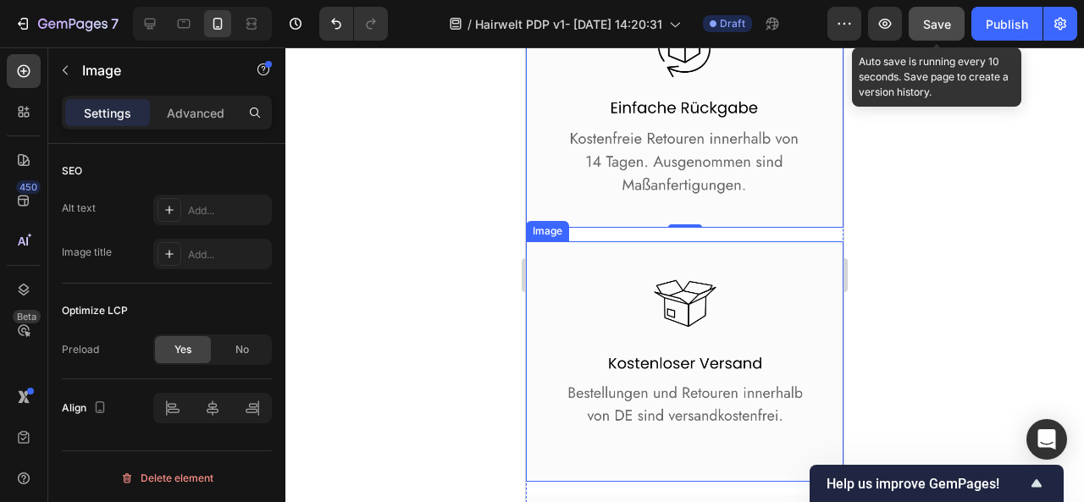
click at [597, 268] on img at bounding box center [685, 361] width 318 height 241
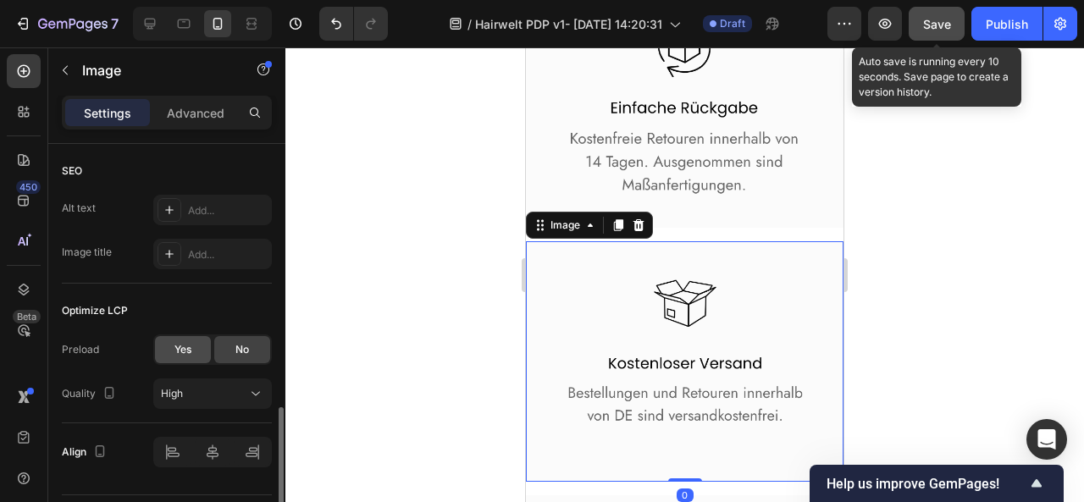
click at [173, 348] on div "Yes" at bounding box center [183, 349] width 56 height 27
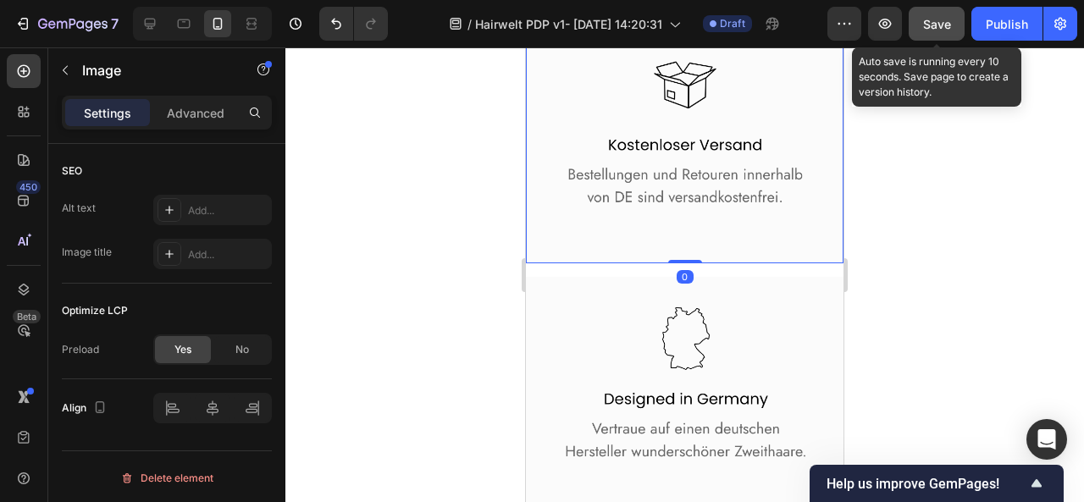
scroll to position [7807, 0]
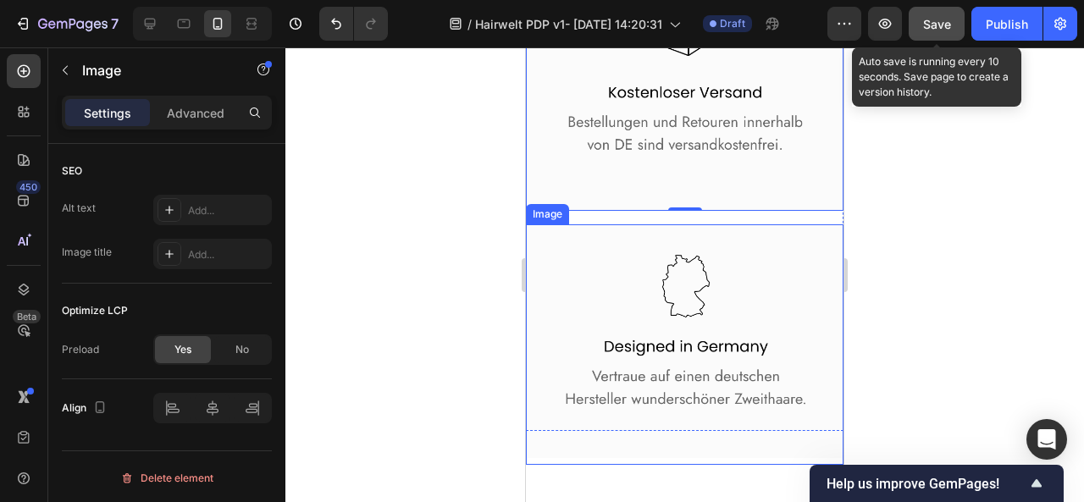
click at [561, 269] on img at bounding box center [685, 344] width 318 height 241
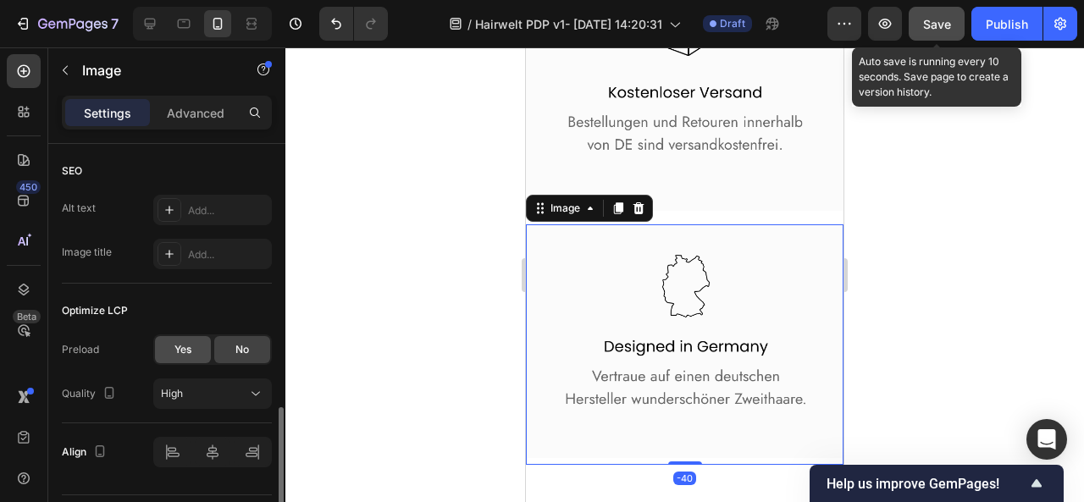
click at [188, 357] on div "Yes" at bounding box center [183, 349] width 56 height 27
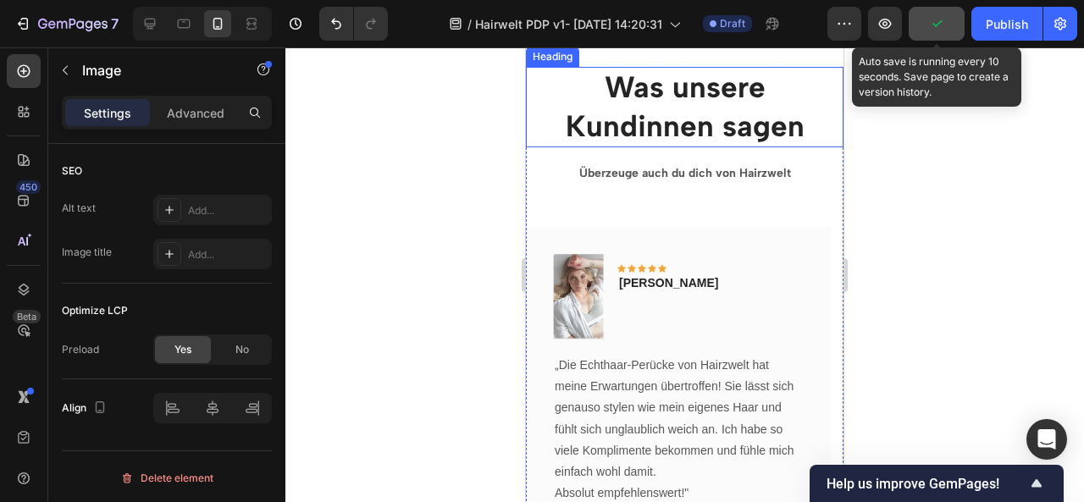
scroll to position [8221, 0]
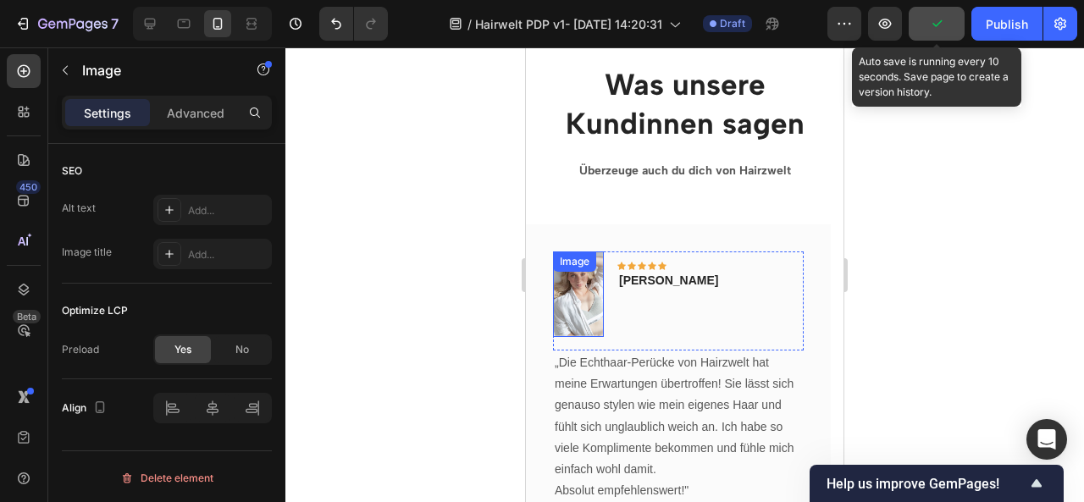
click at [571, 284] on img at bounding box center [578, 295] width 51 height 86
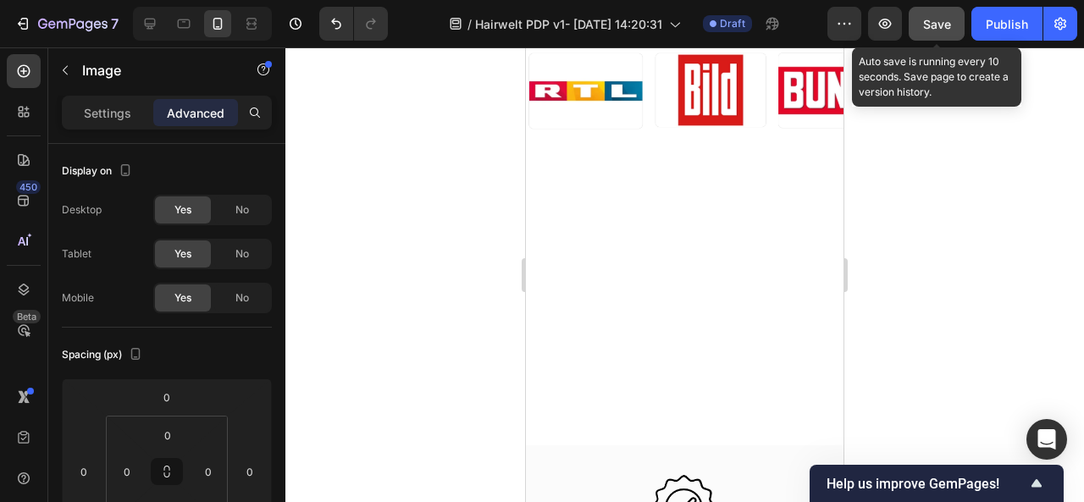
scroll to position [6841, 0]
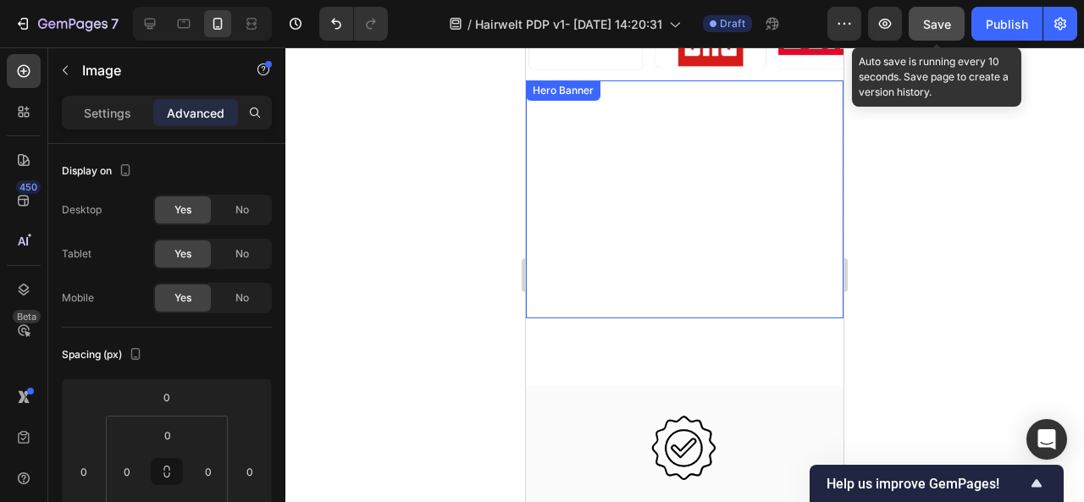
click at [609, 301] on video "Background Image" at bounding box center [685, 235] width 318 height 167
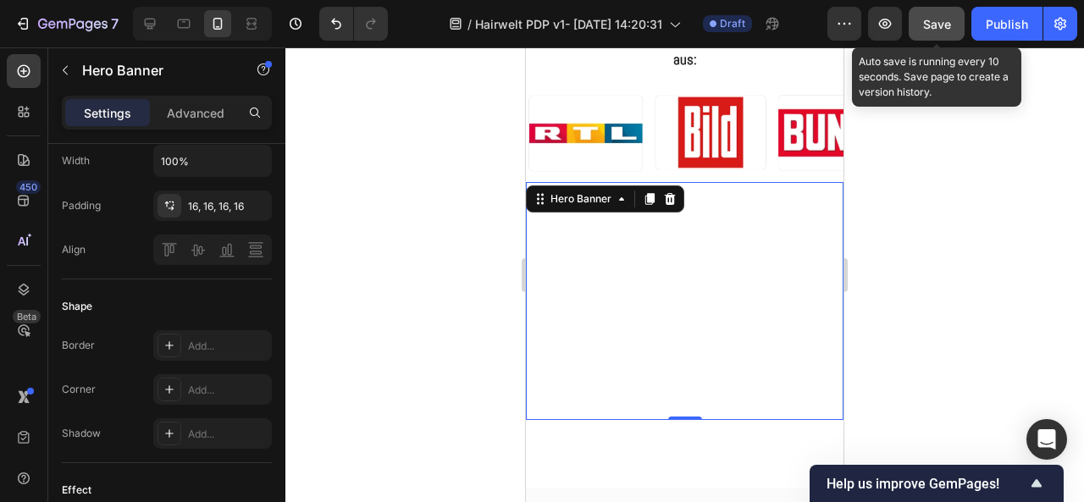
scroll to position [6715, 0]
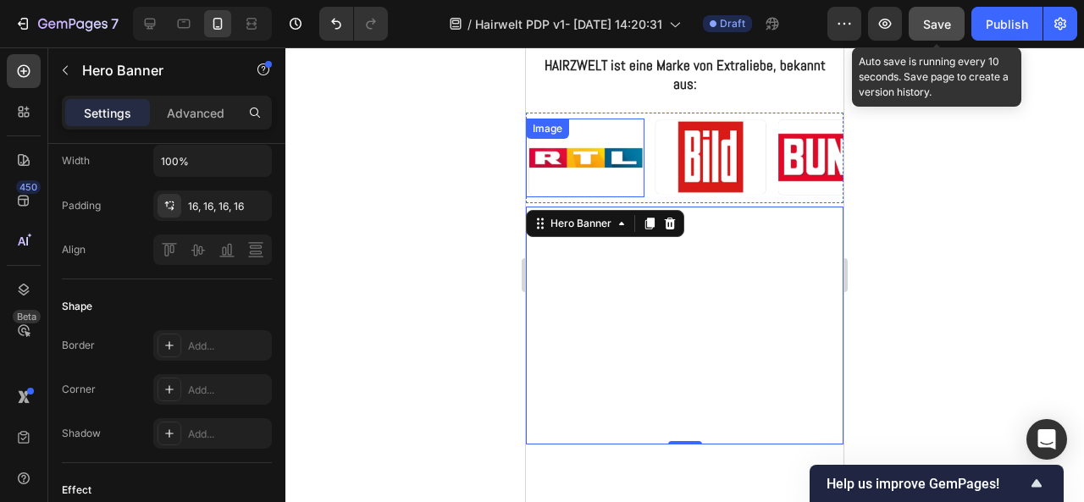
click at [612, 131] on img at bounding box center [585, 158] width 119 height 79
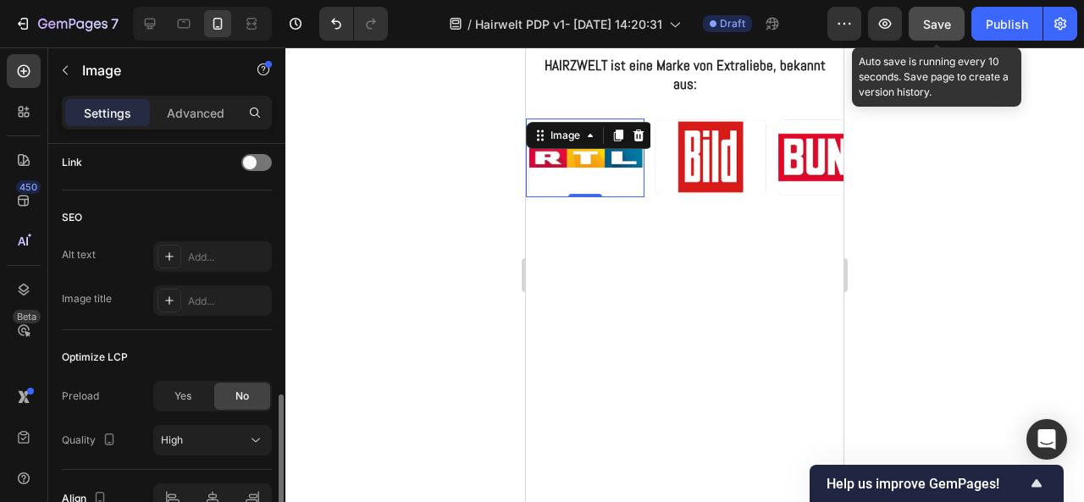
scroll to position [781, 0]
click at [193, 396] on div "Yes" at bounding box center [183, 394] width 56 height 27
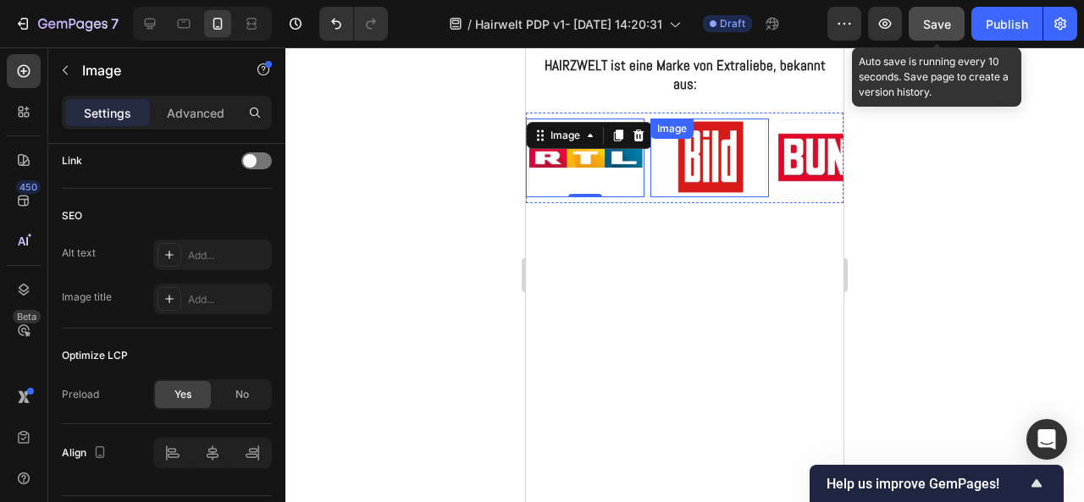
click at [721, 161] on img at bounding box center [709, 158] width 119 height 79
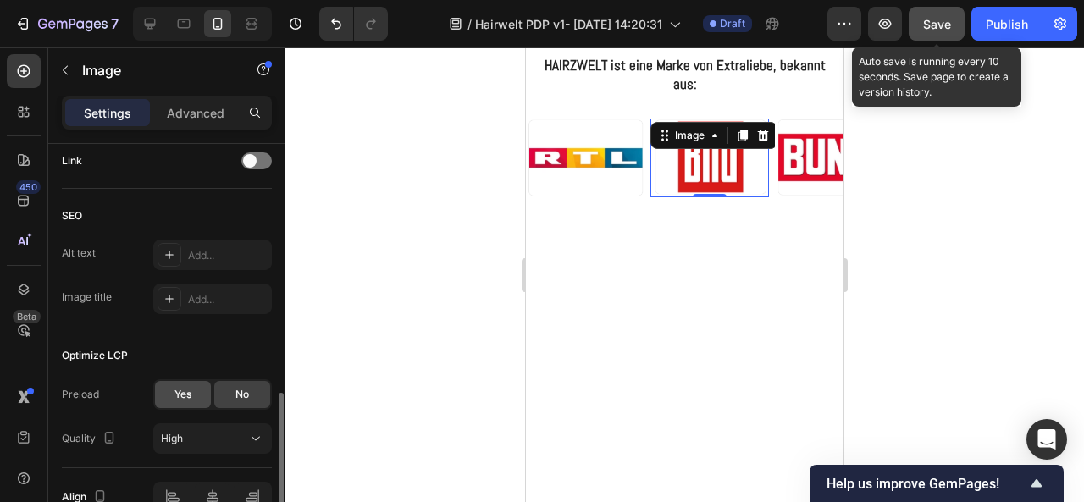
click at [190, 387] on span "Yes" at bounding box center [182, 394] width 17 height 15
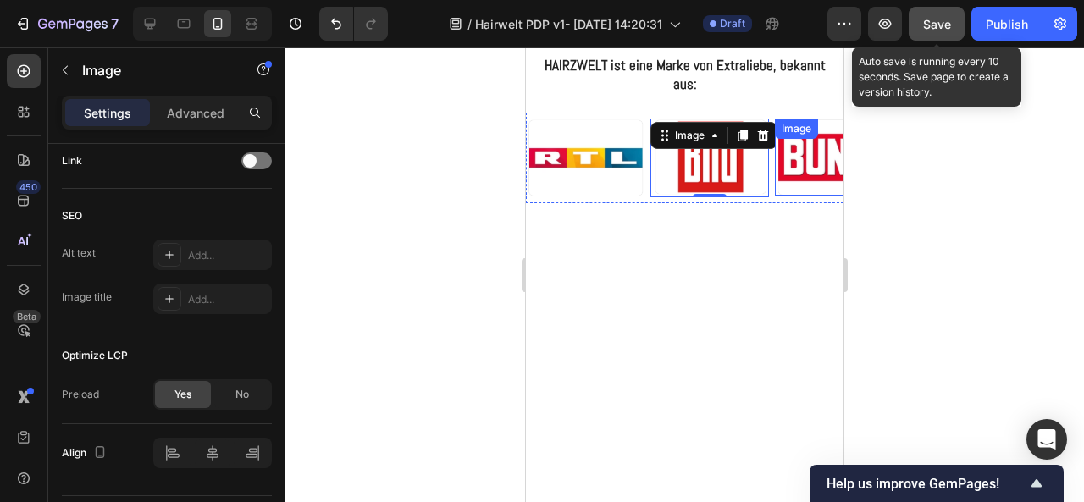
click at [799, 166] on img at bounding box center [834, 157] width 119 height 77
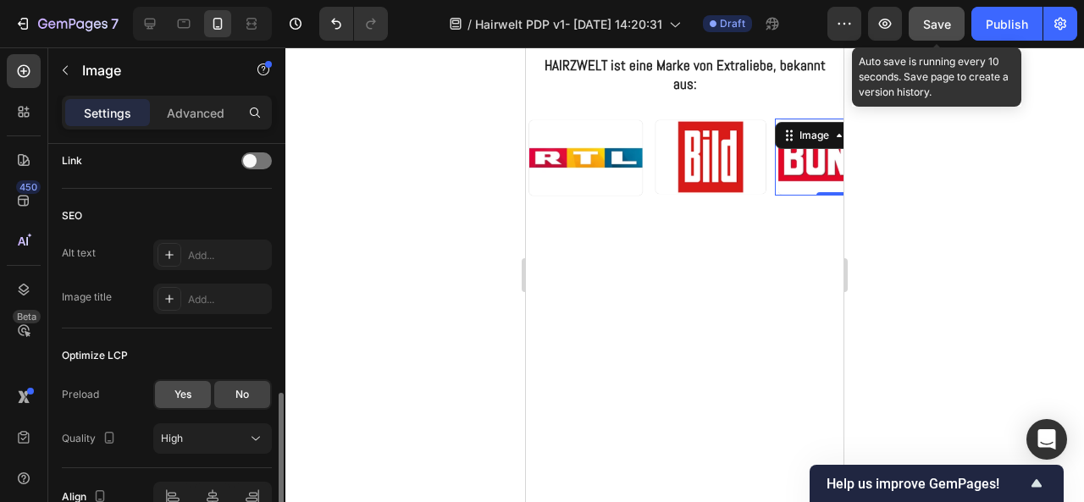
click at [178, 394] on span "Yes" at bounding box center [182, 394] width 17 height 15
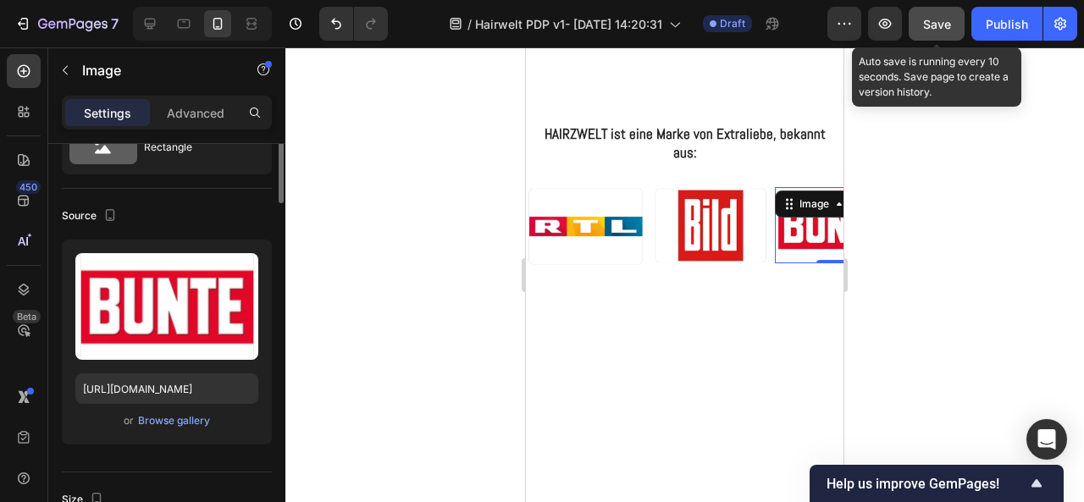
scroll to position [0, 0]
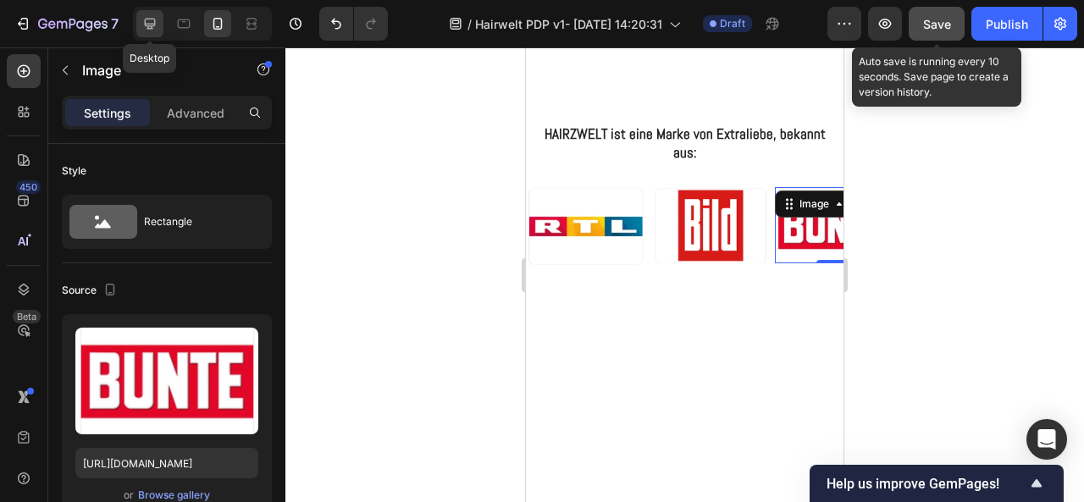
click at [156, 19] on icon at bounding box center [149, 23] width 17 height 17
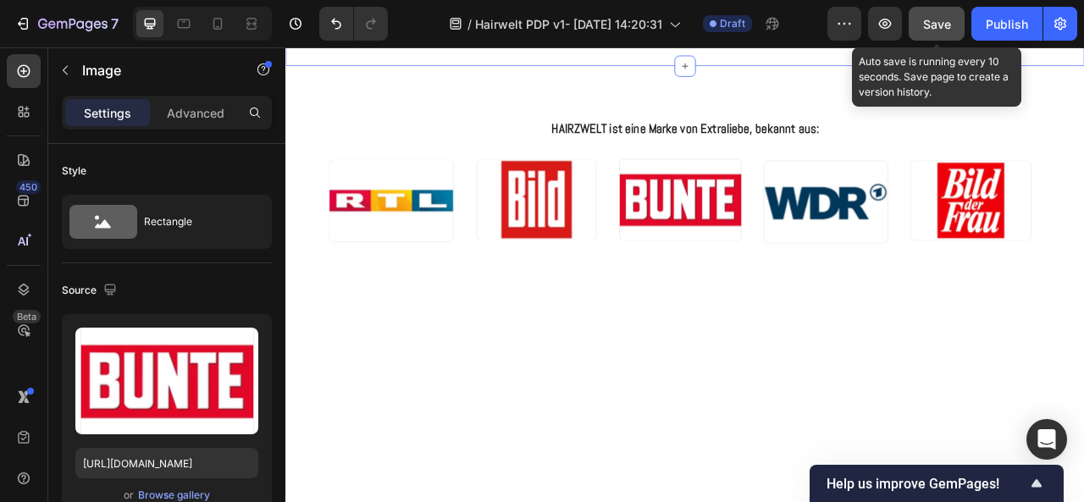
scroll to position [6047, 0]
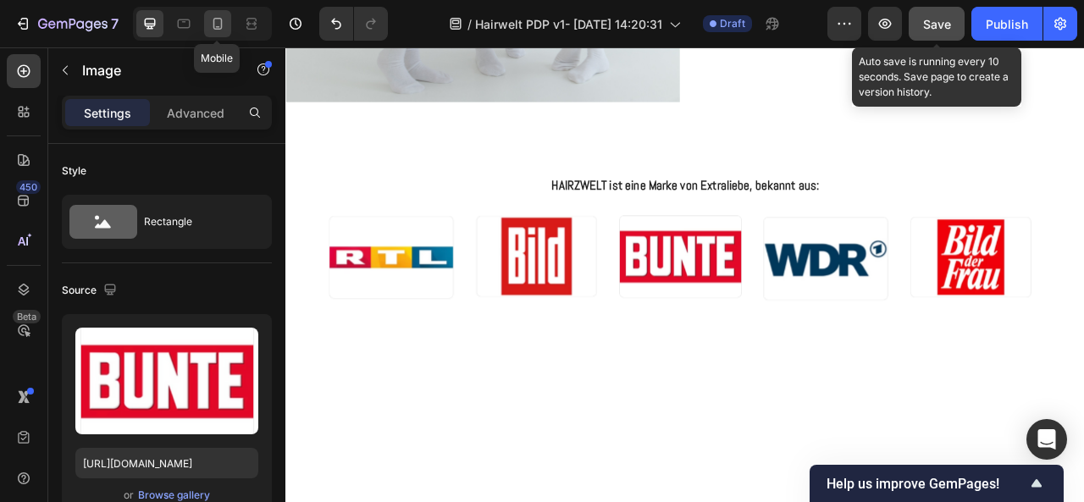
click at [220, 28] on icon at bounding box center [217, 24] width 9 height 12
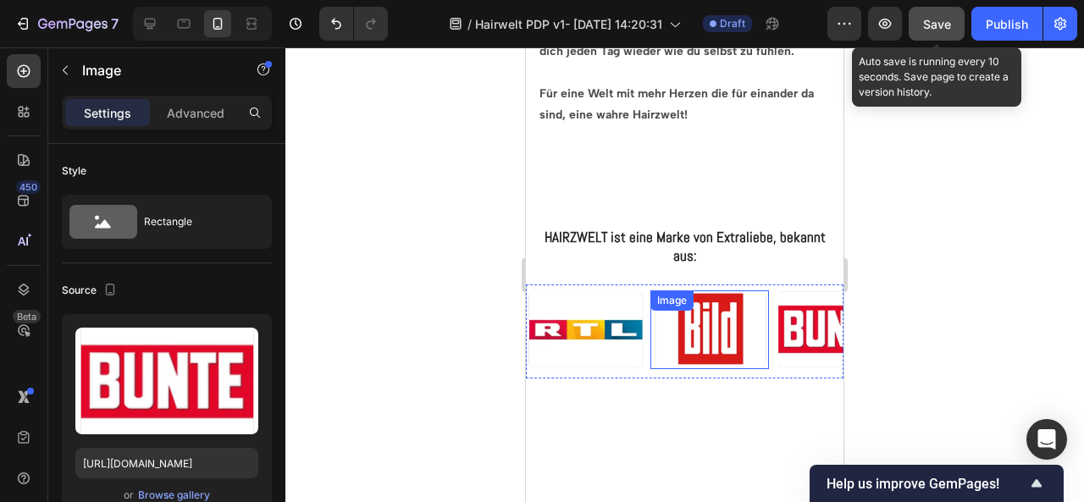
scroll to position [6566, 0]
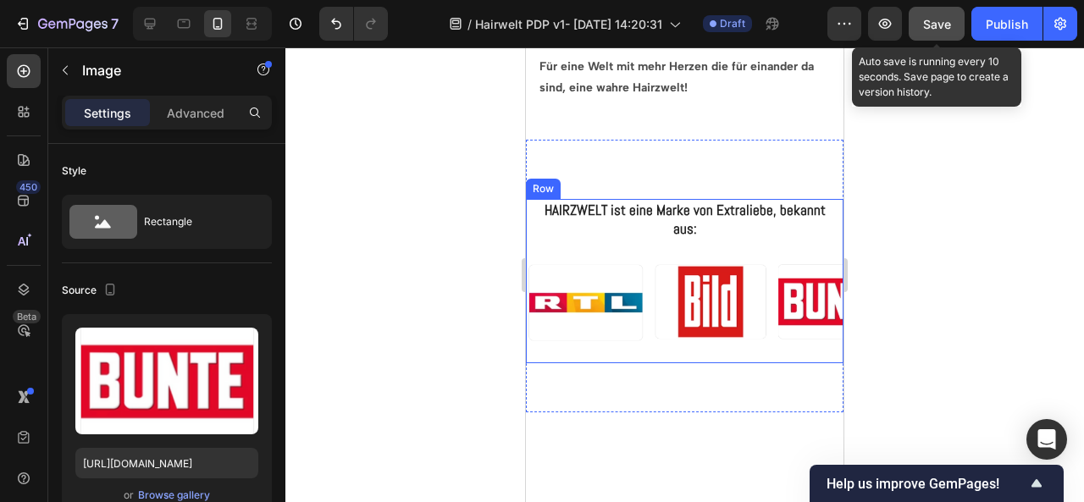
click at [578, 257] on div "HAIRZWELT ist eine Marke von Extraliebe, bekannt aus: Heading Image Image Image…" at bounding box center [685, 281] width 318 height 165
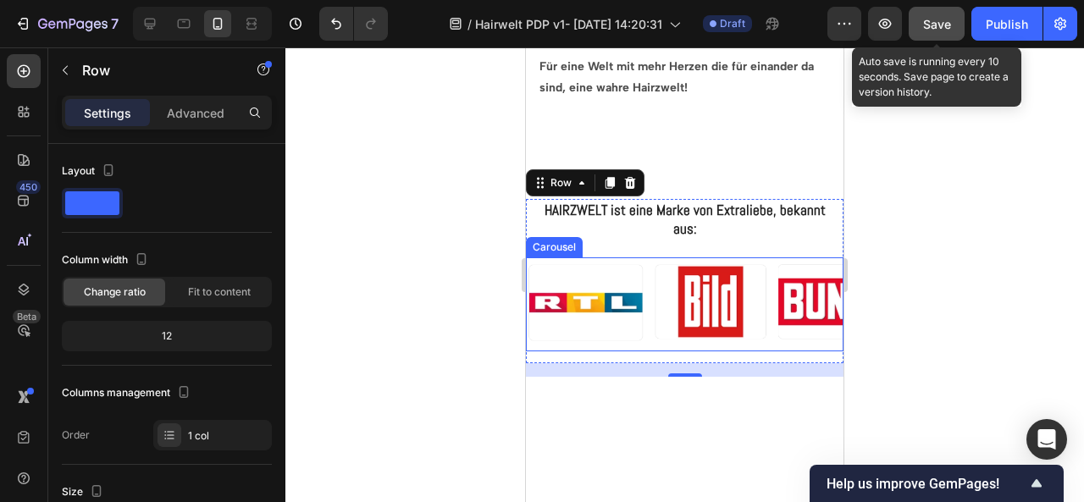
click at [543, 255] on div "Carousel" at bounding box center [554, 247] width 57 height 20
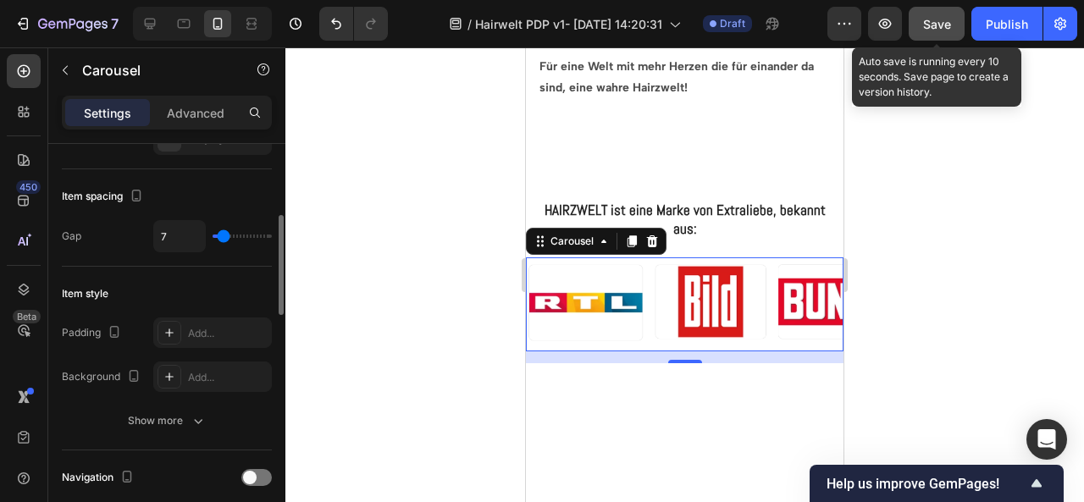
scroll to position [286, 0]
click at [209, 335] on div "Add..." at bounding box center [228, 332] width 80 height 15
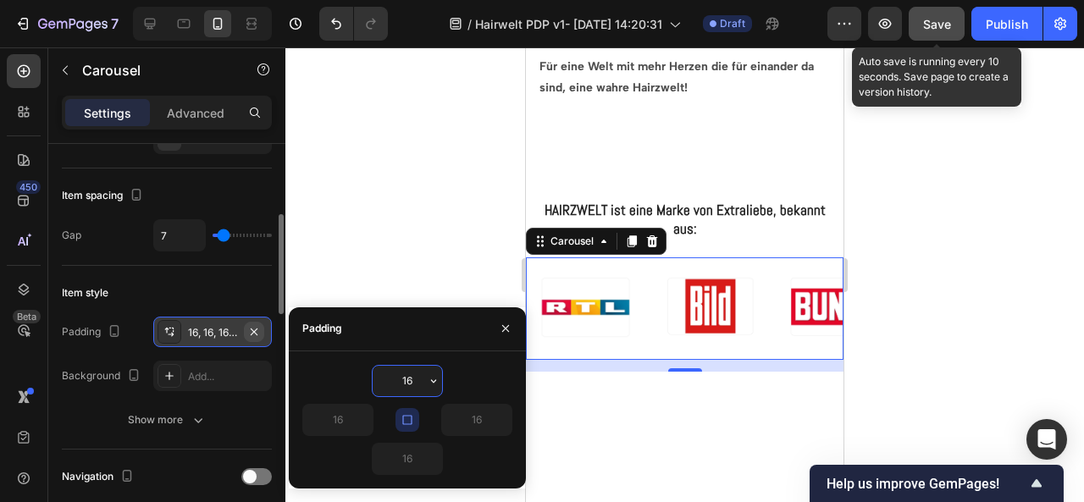
click at [251, 331] on icon "button" at bounding box center [254, 332] width 14 height 14
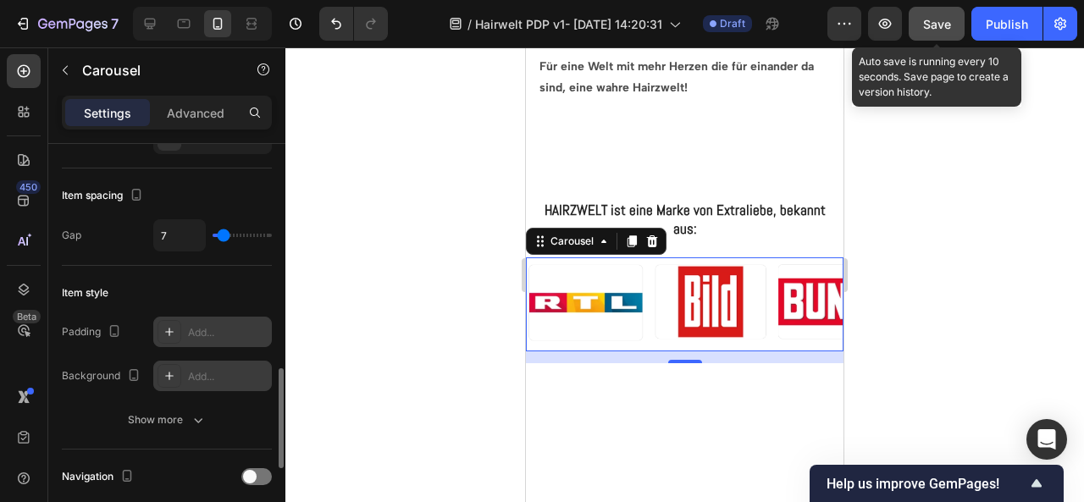
scroll to position [410, 0]
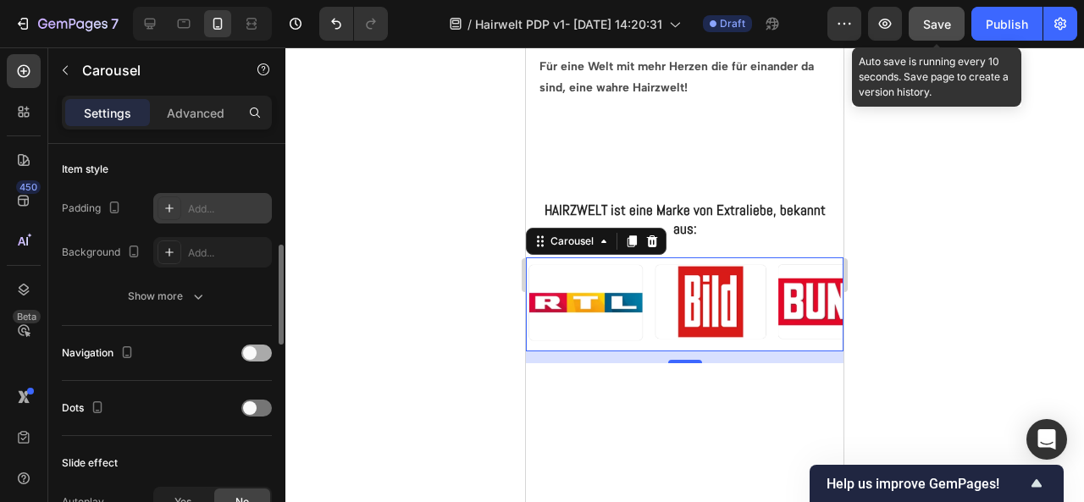
click at [259, 345] on div at bounding box center [256, 353] width 30 height 17
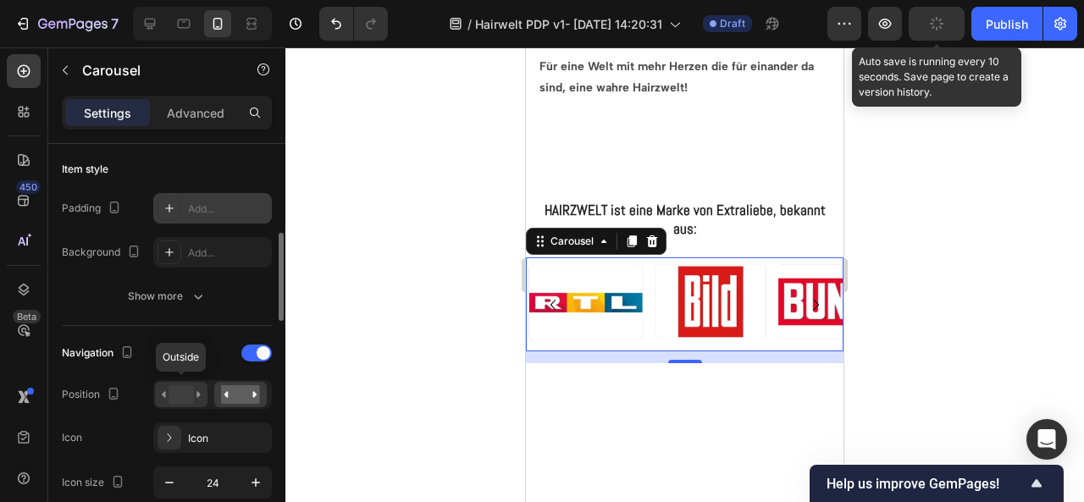
click at [196, 390] on icon at bounding box center [181, 394] width 39 height 19
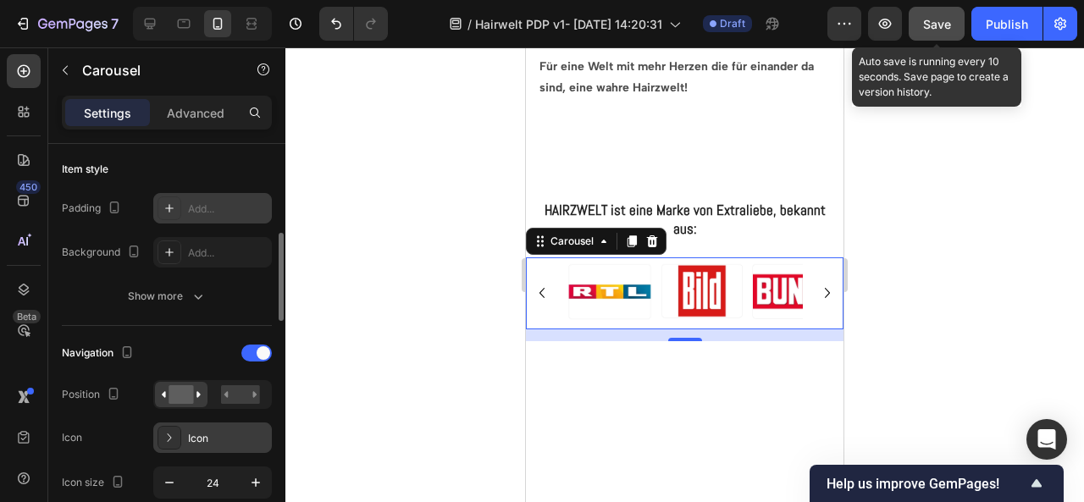
click at [178, 440] on div at bounding box center [170, 438] width 24 height 24
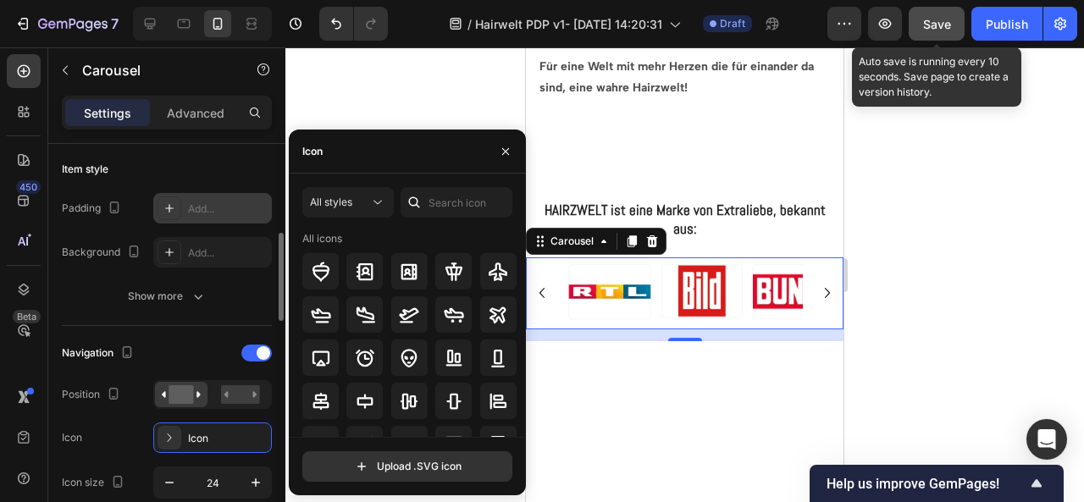
click at [191, 340] on div "Navigation" at bounding box center [167, 353] width 210 height 27
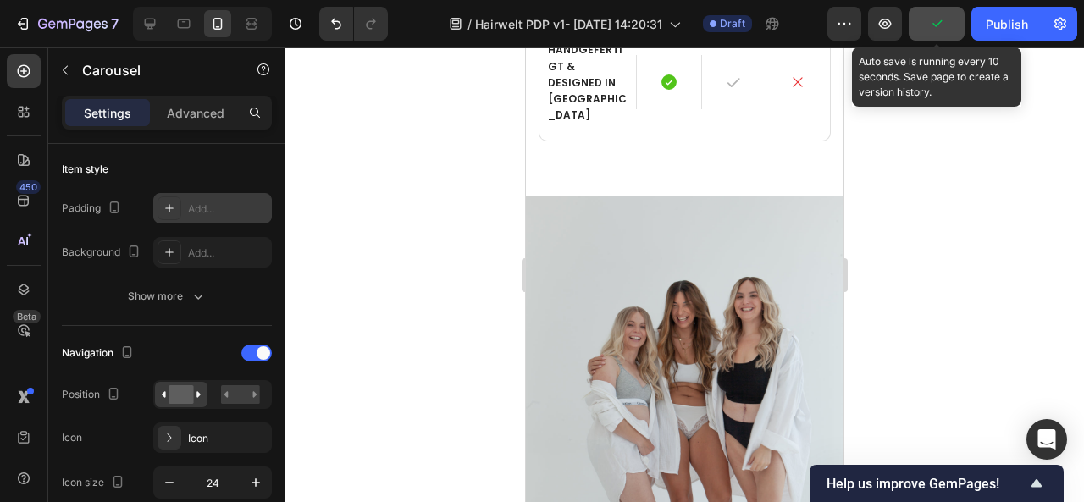
scroll to position [5317, 0]
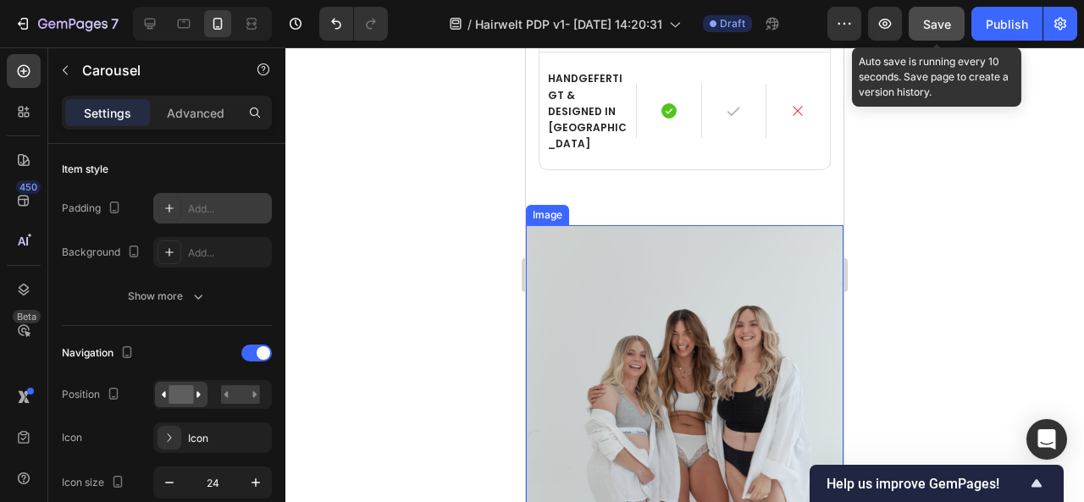
click at [602, 275] on img at bounding box center [685, 436] width 318 height 423
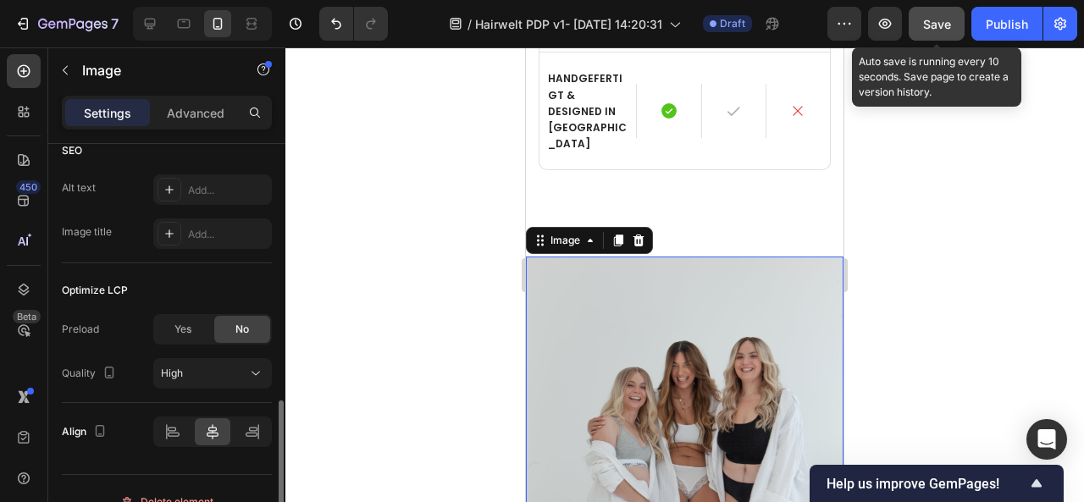
scroll to position [912, 0]
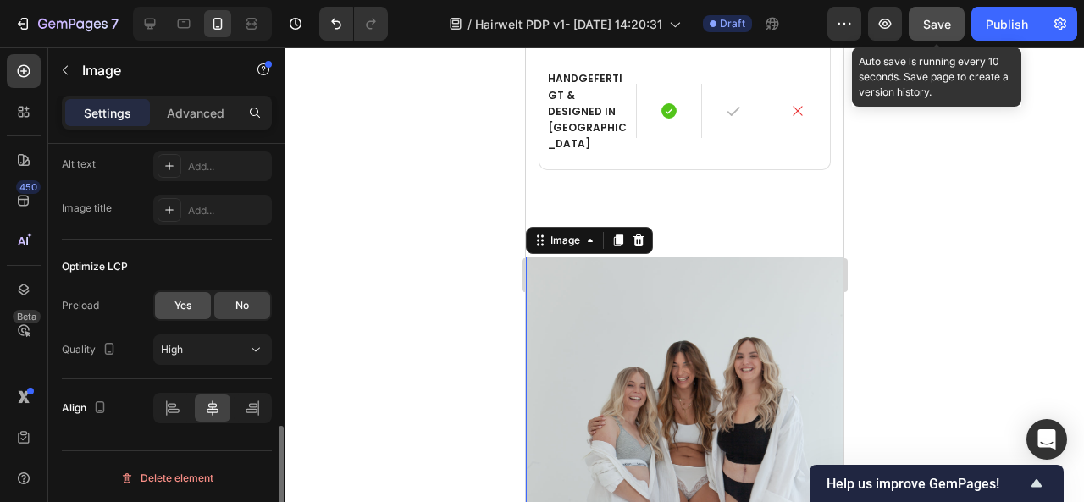
click at [195, 301] on div "Yes" at bounding box center [183, 305] width 56 height 27
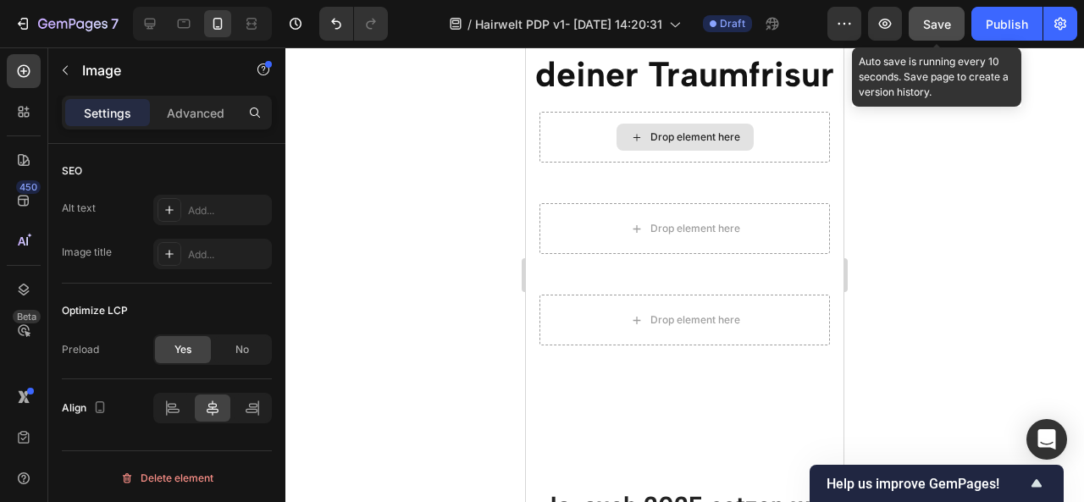
scroll to position [4067, 0]
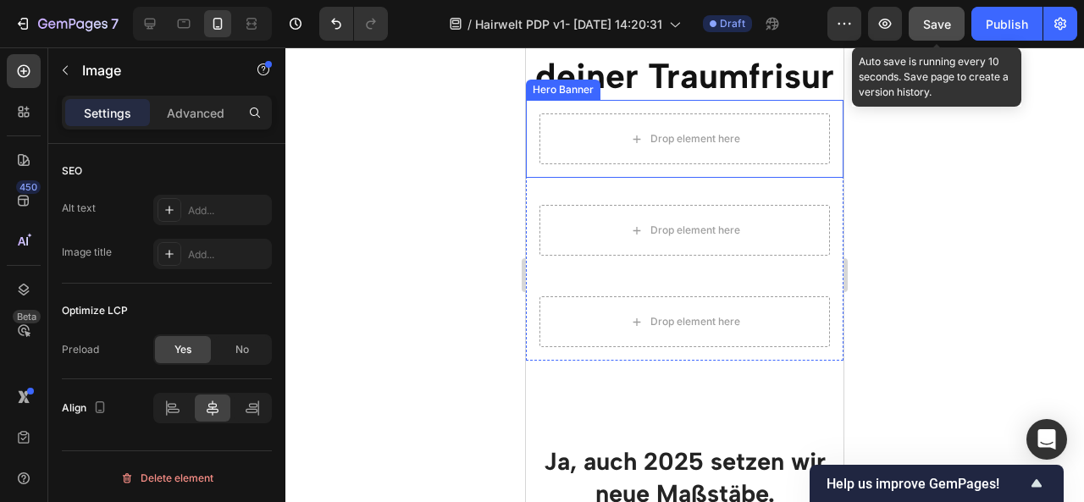
click at [586, 149] on div "Drop element here" at bounding box center [685, 139] width 318 height 78
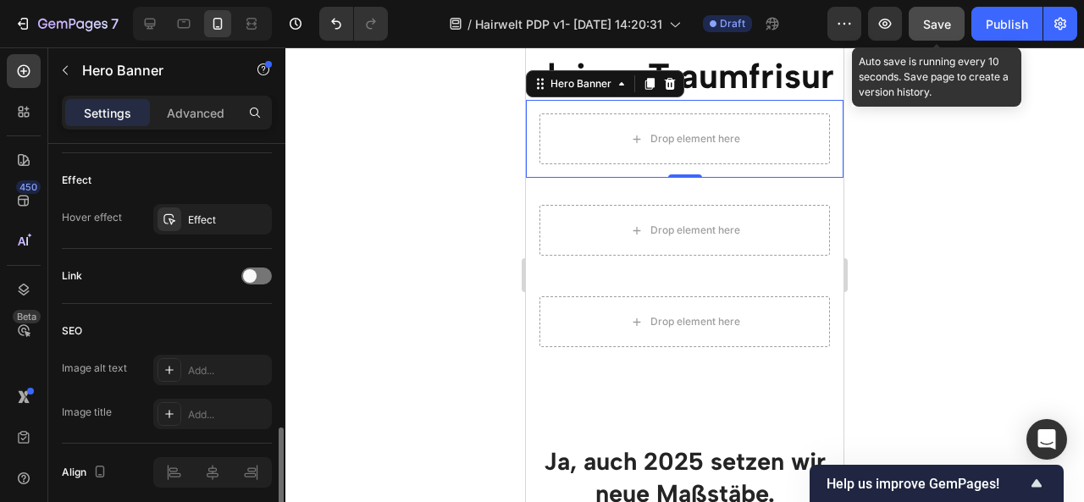
scroll to position [999, 0]
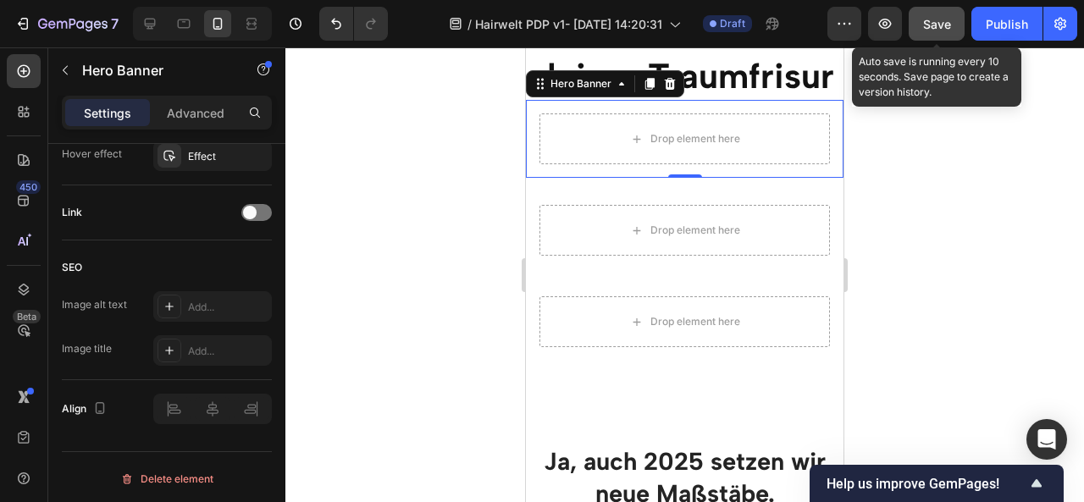
click at [549, 149] on div "Drop element here" at bounding box center [685, 139] width 318 height 78
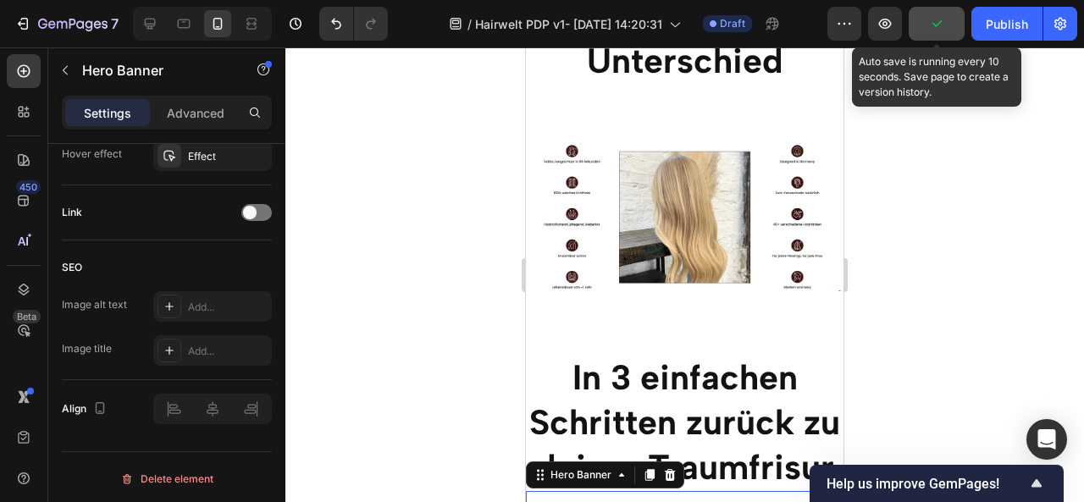
scroll to position [3645, 0]
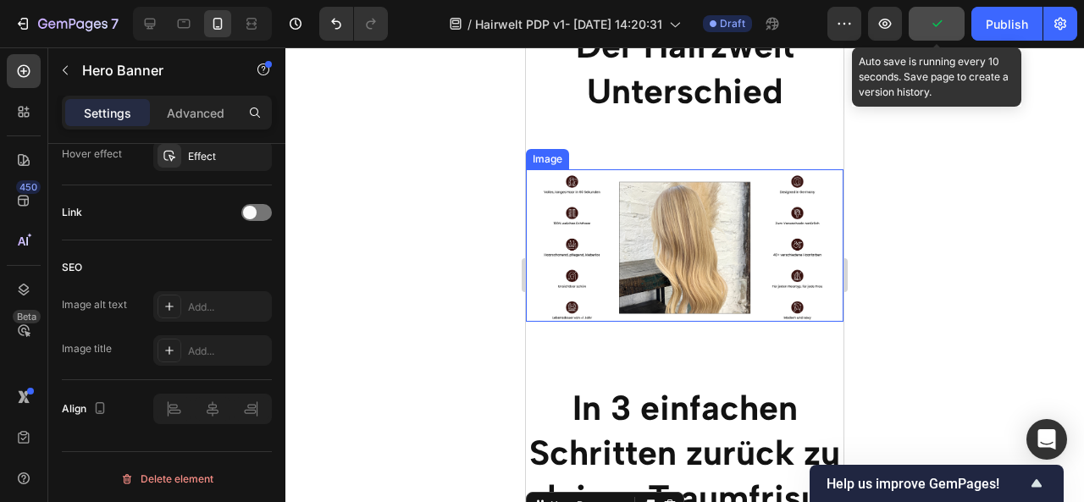
click at [612, 216] on img at bounding box center [685, 245] width 318 height 152
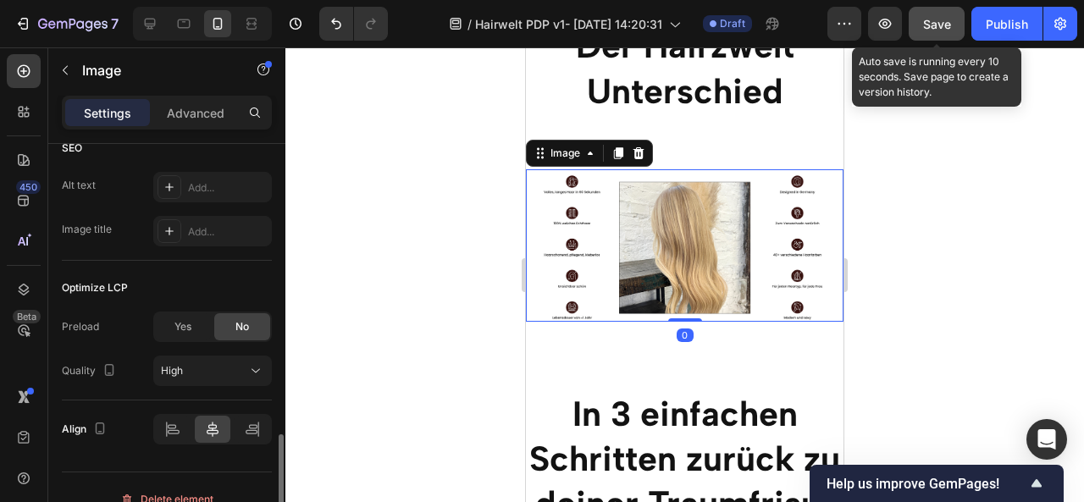
scroll to position [870, 0]
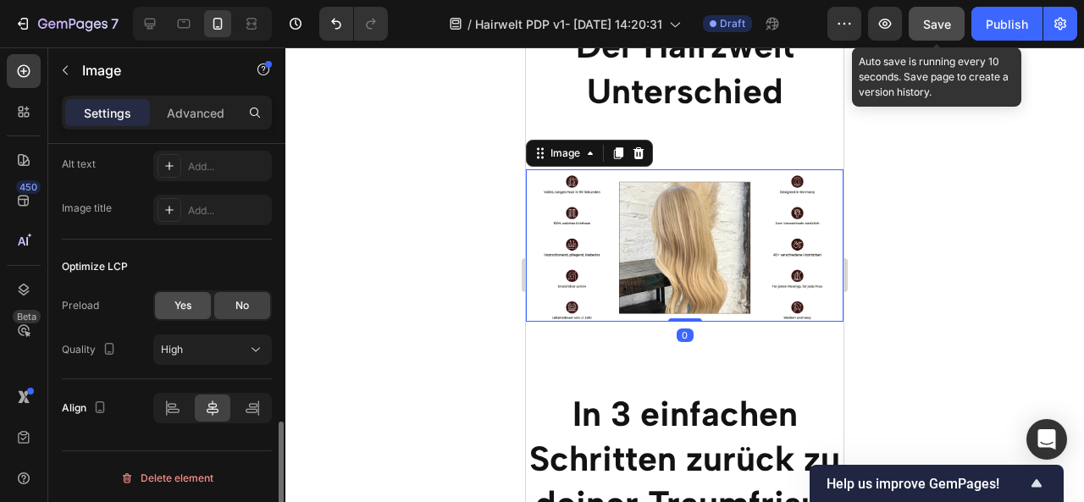
click at [193, 301] on div "Yes" at bounding box center [183, 305] width 56 height 27
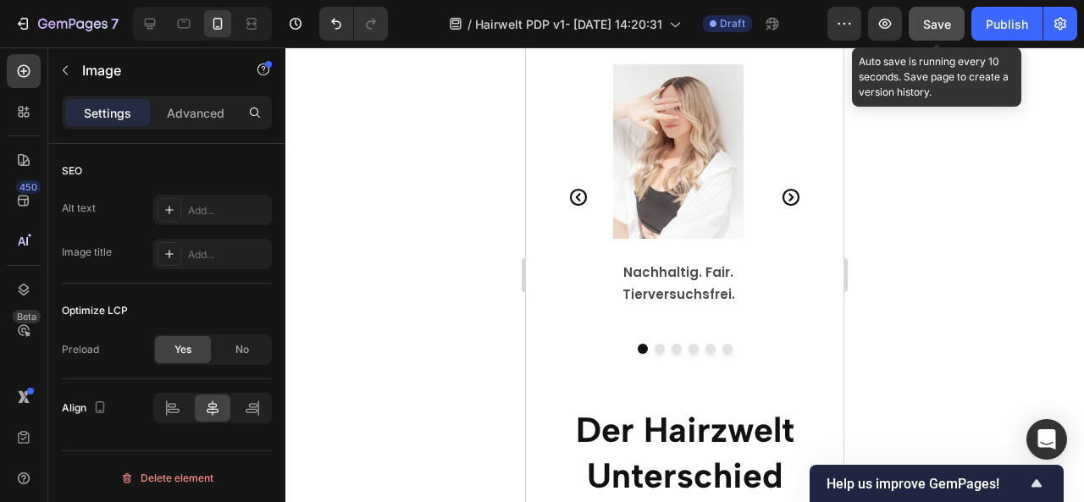
scroll to position [3259, 0]
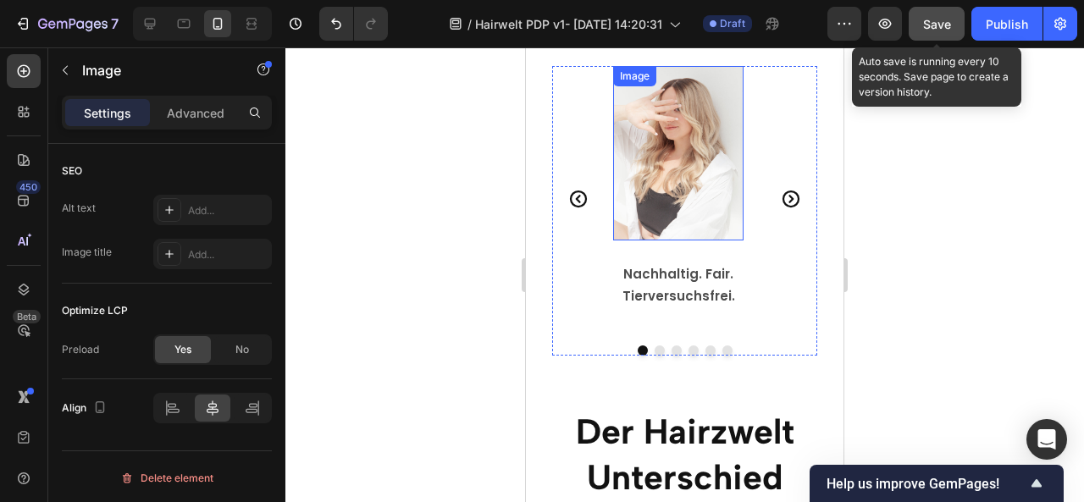
click at [666, 172] on img at bounding box center [678, 153] width 130 height 174
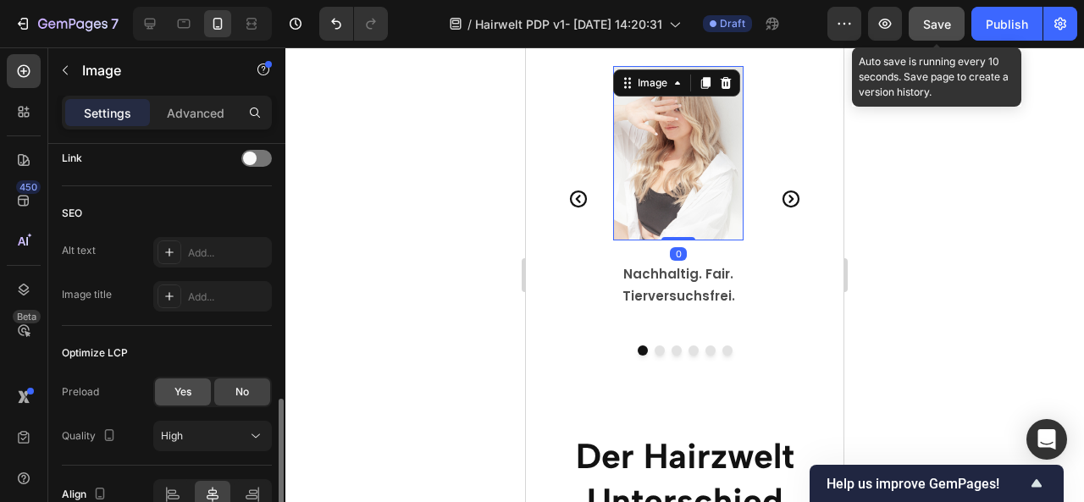
click at [183, 380] on div "Yes" at bounding box center [183, 392] width 56 height 27
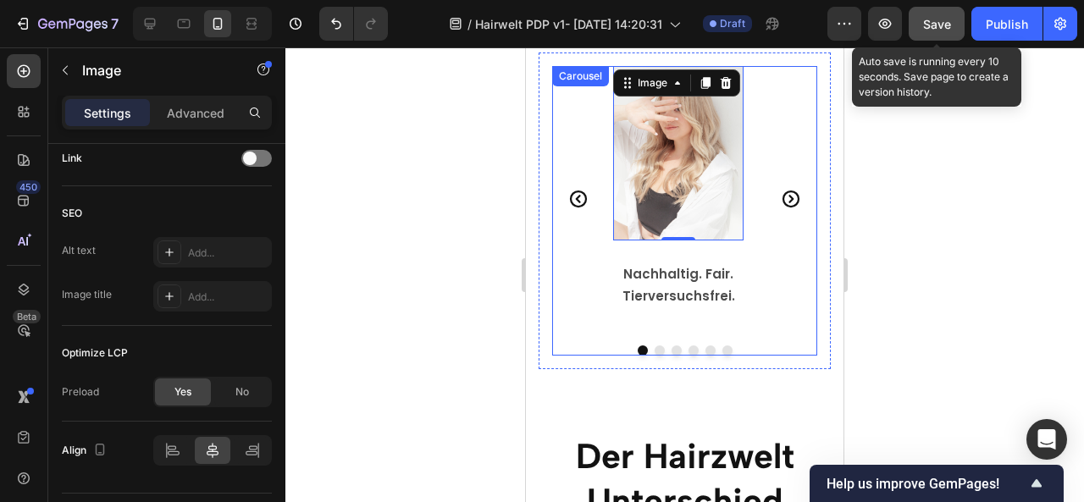
click at [784, 191] on icon "Carousel Next Arrow" at bounding box center [791, 199] width 17 height 17
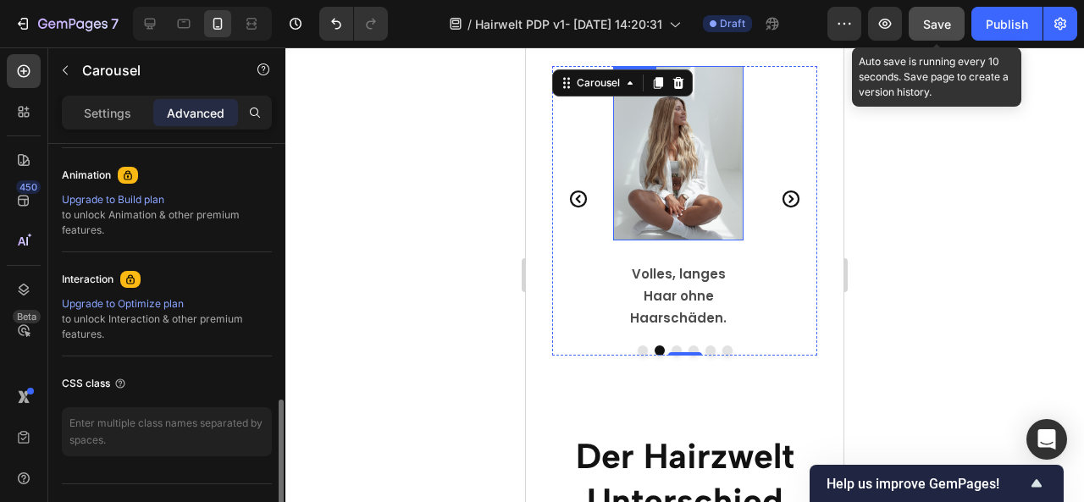
scroll to position [734, 0]
click at [676, 150] on img at bounding box center [678, 153] width 130 height 174
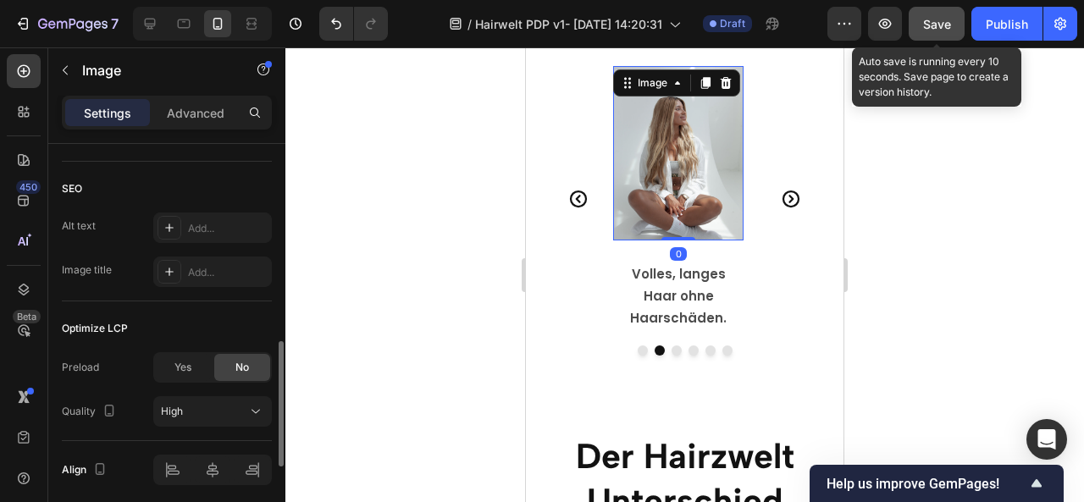
scroll to position [912, 0]
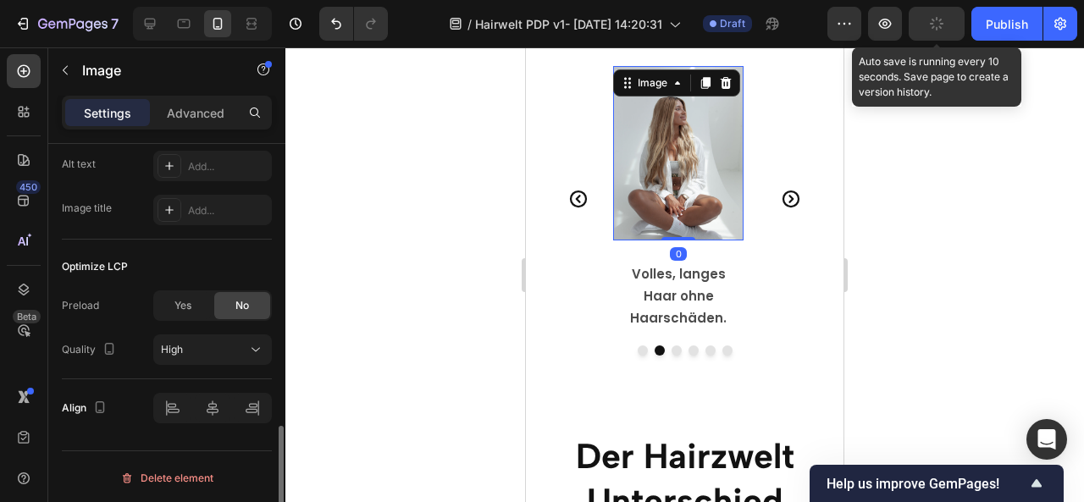
click at [183, 317] on div "Yes No" at bounding box center [212, 306] width 119 height 30
click at [180, 311] on div "Yes" at bounding box center [183, 305] width 56 height 27
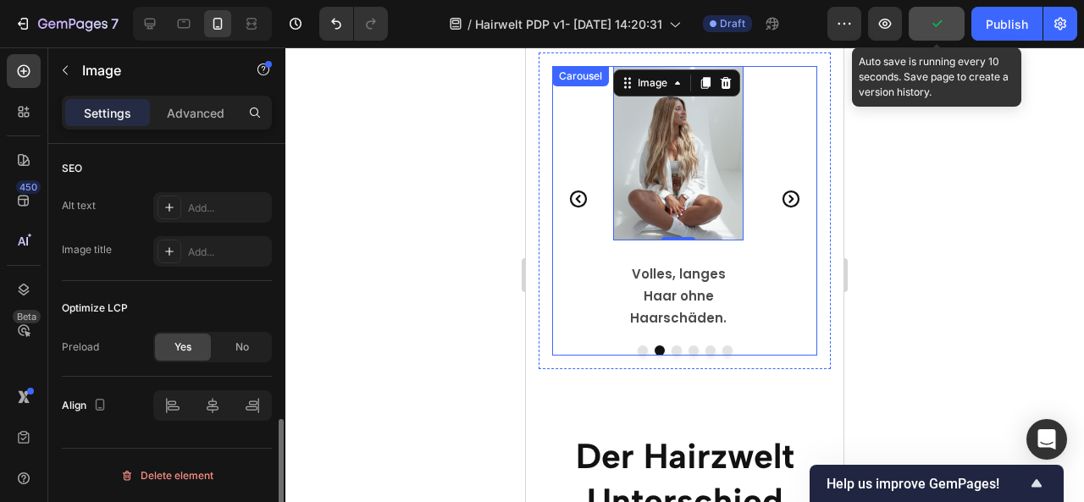
scroll to position [868, 0]
click at [781, 189] on icon "Carousel Next Arrow" at bounding box center [791, 199] width 20 height 20
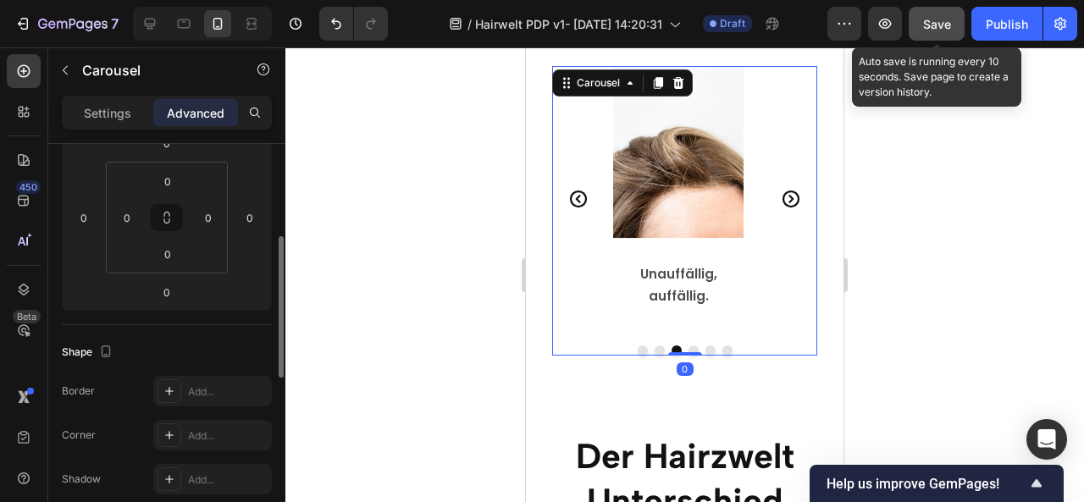
scroll to position [262, 0]
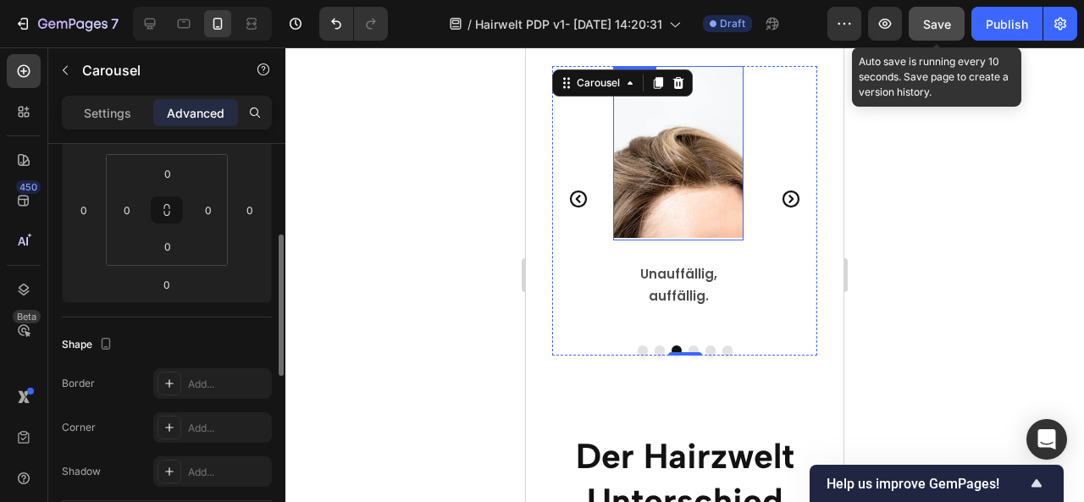
click at [642, 197] on img at bounding box center [678, 153] width 130 height 174
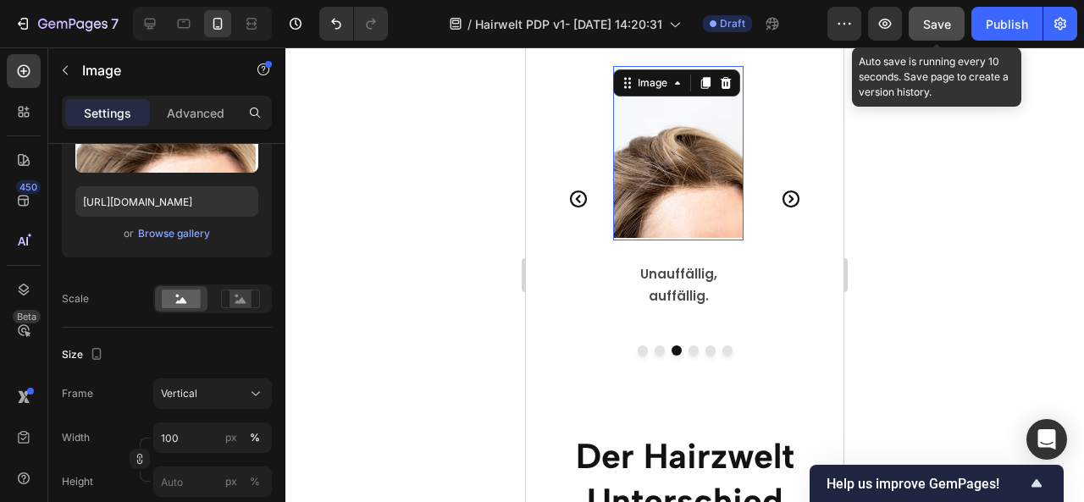
scroll to position [0, 0]
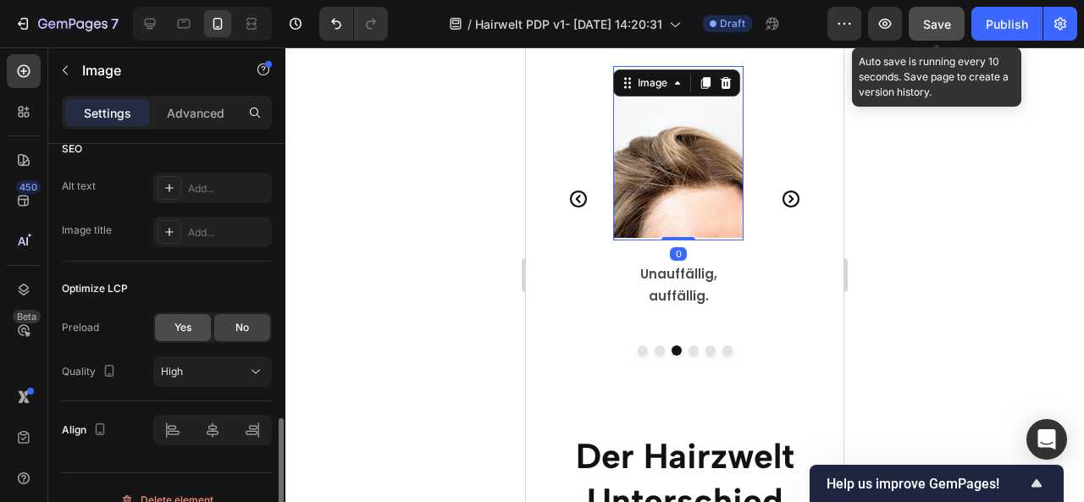
click at [176, 324] on span "Yes" at bounding box center [182, 327] width 17 height 15
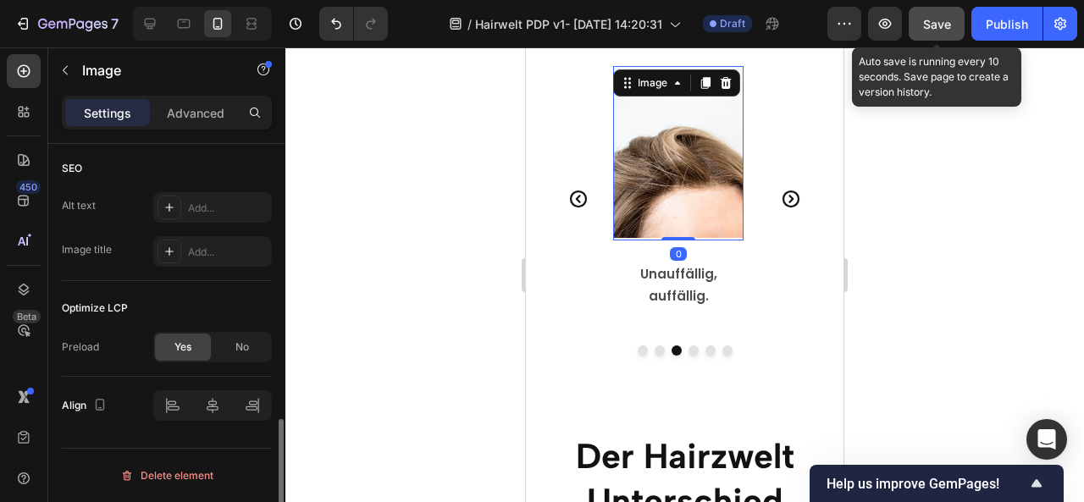
scroll to position [868, 0]
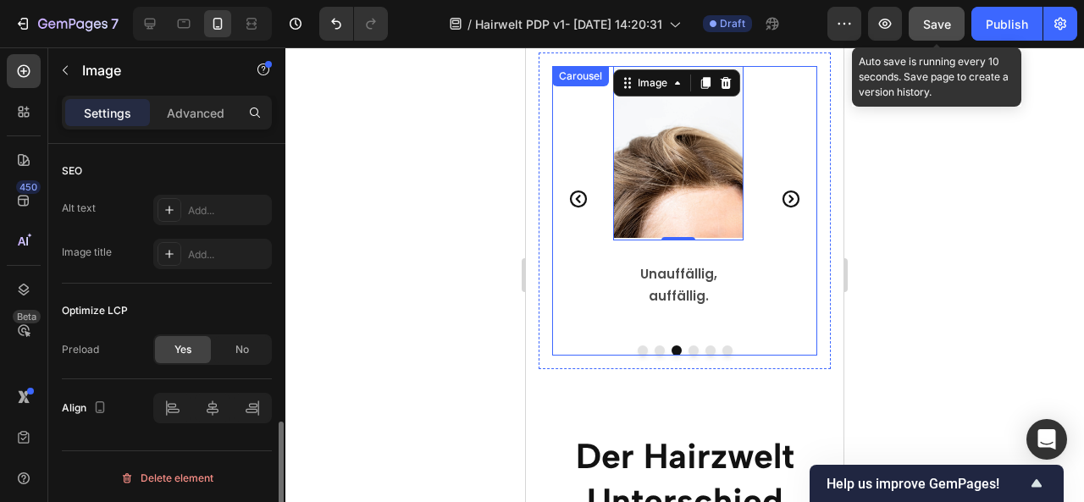
click at [781, 189] on icon "Carousel Next Arrow" at bounding box center [791, 199] width 20 height 20
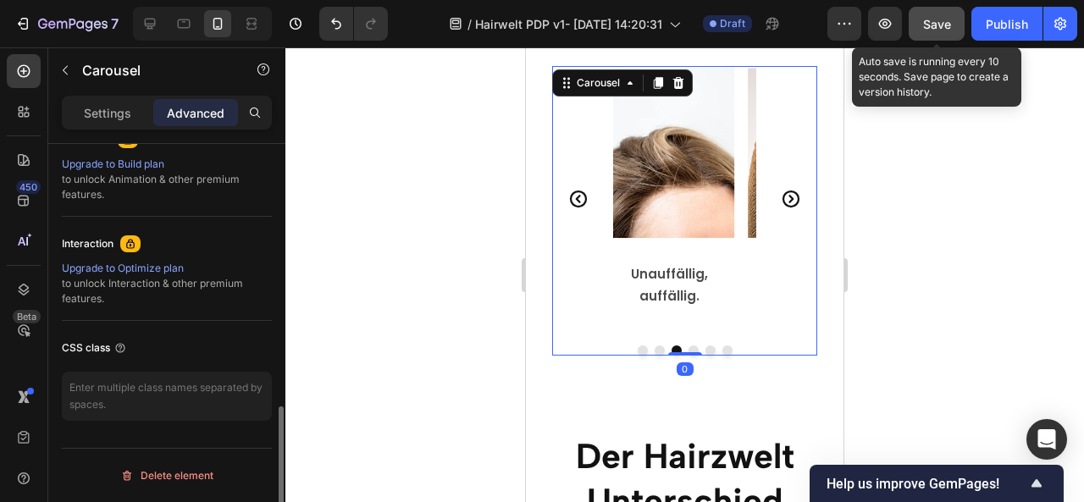
scroll to position [0, 0]
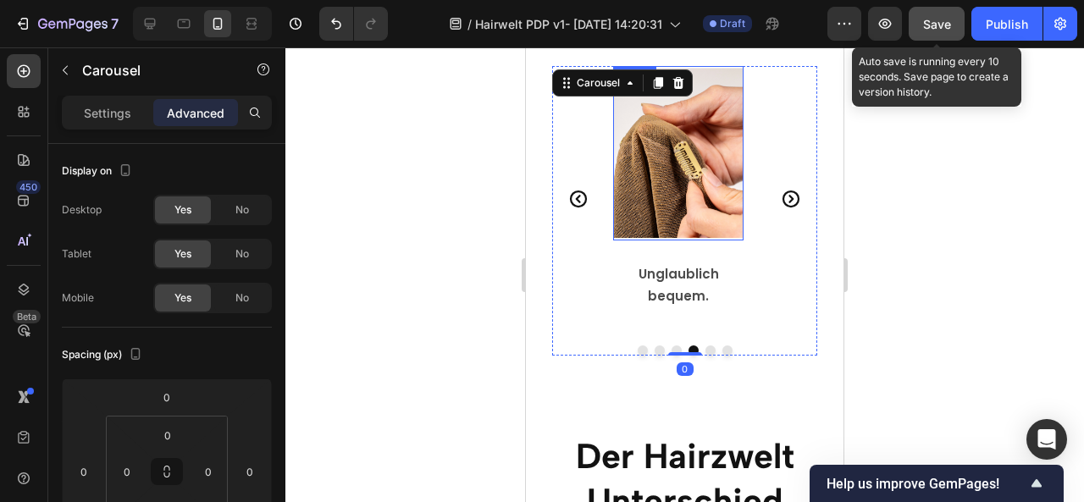
click at [665, 186] on img at bounding box center [678, 153] width 130 height 174
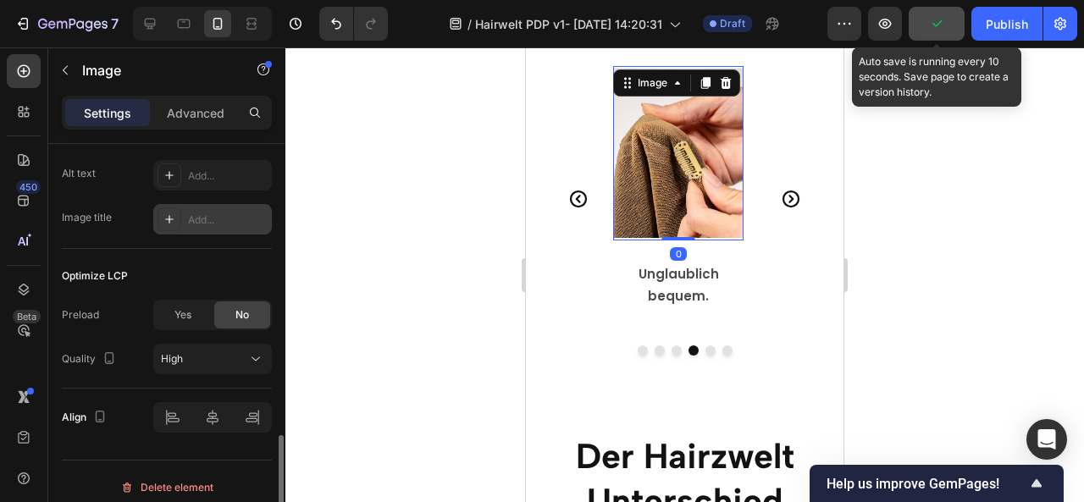
scroll to position [912, 0]
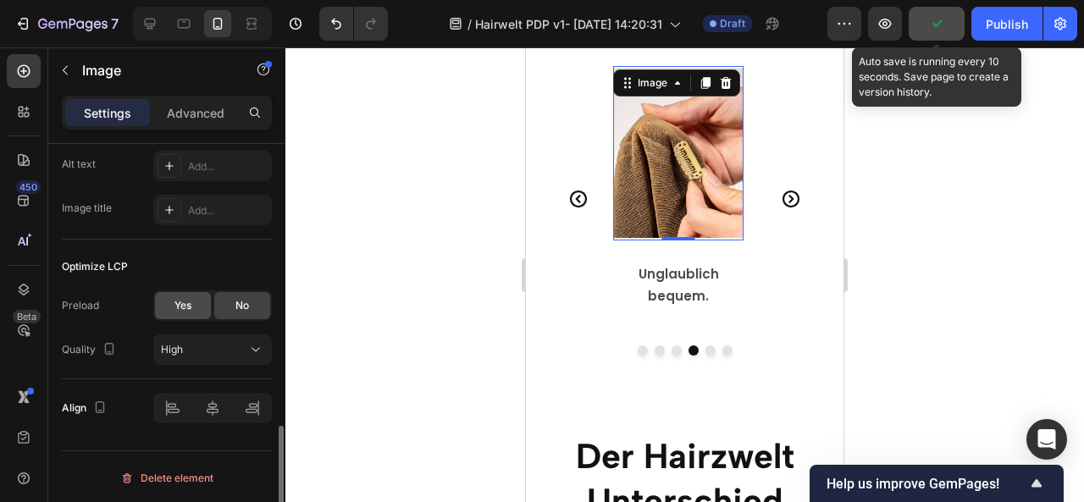
click at [188, 313] on div "Yes" at bounding box center [183, 305] width 56 height 27
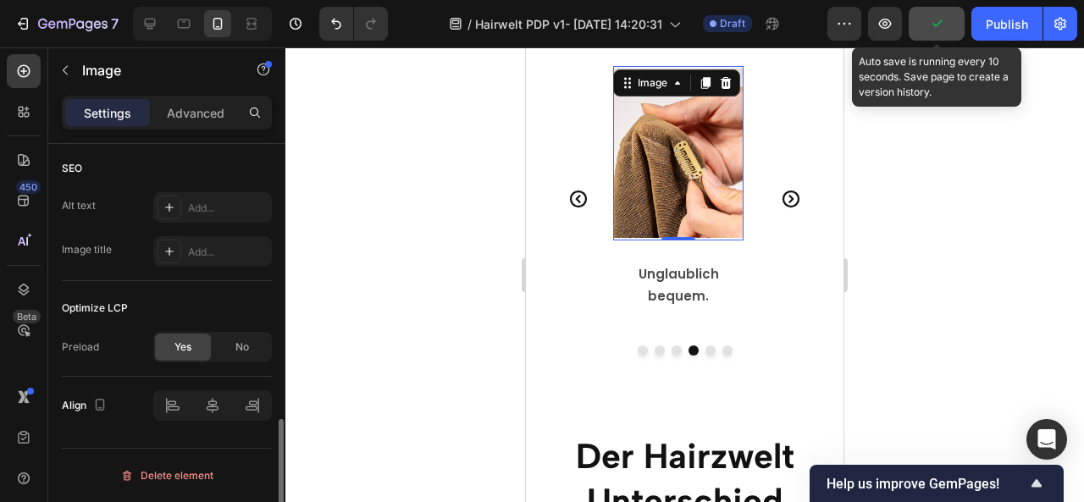
scroll to position [868, 0]
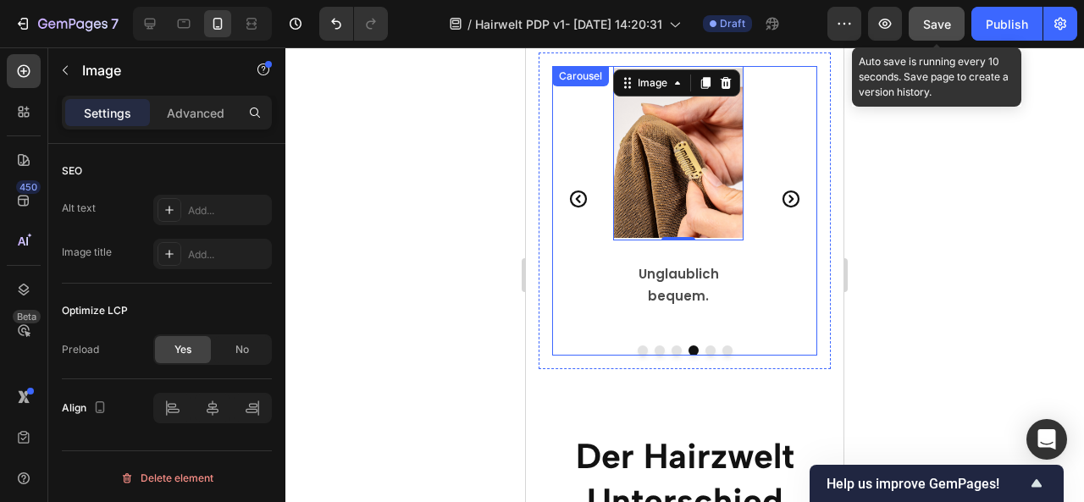
click at [783, 191] on icon "Carousel Next Arrow" at bounding box center [791, 199] width 17 height 17
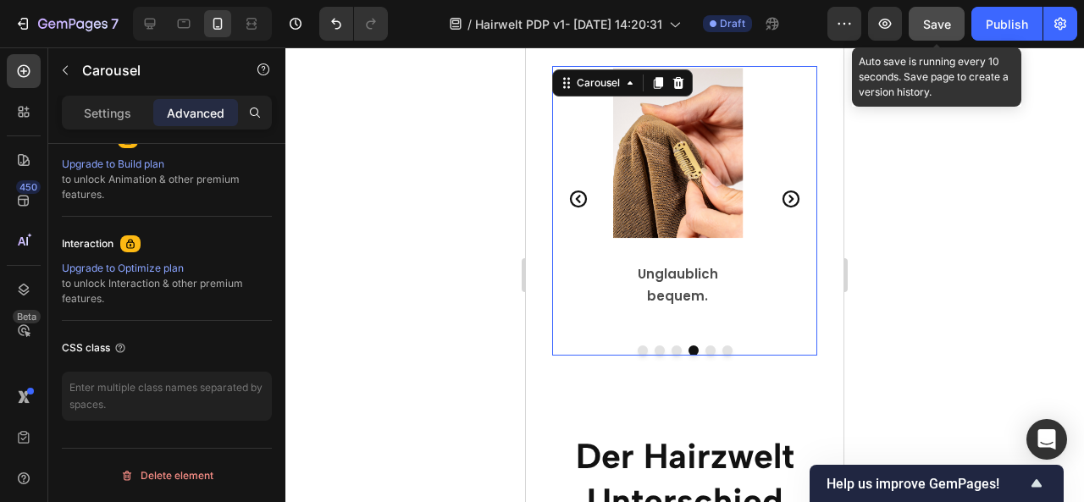
scroll to position [0, 0]
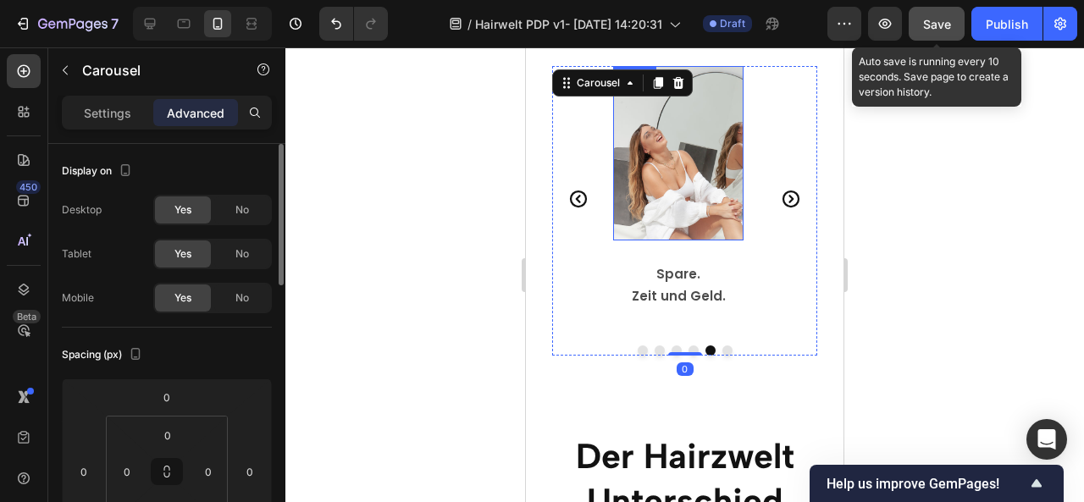
click at [652, 171] on img at bounding box center [678, 153] width 130 height 174
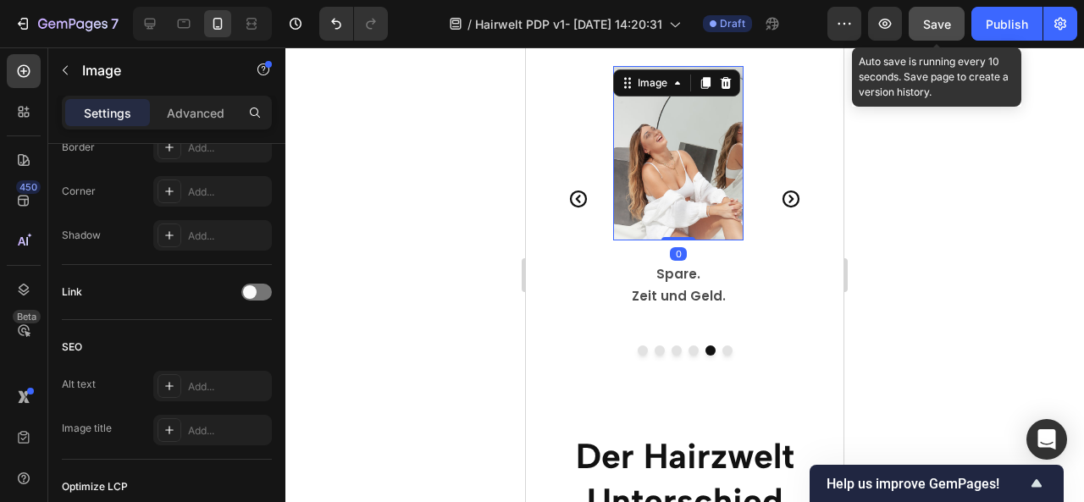
scroll to position [912, 0]
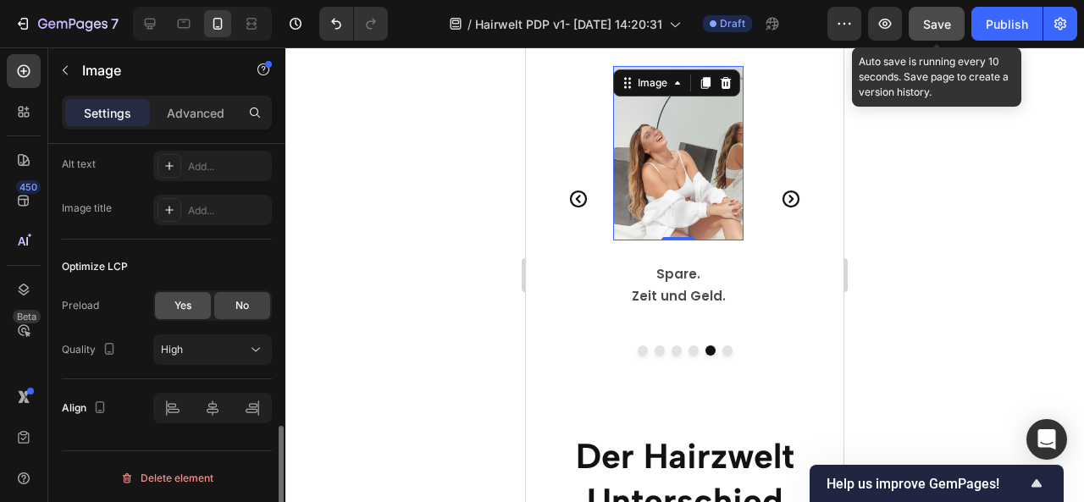
click at [197, 294] on div "Yes" at bounding box center [183, 305] width 56 height 27
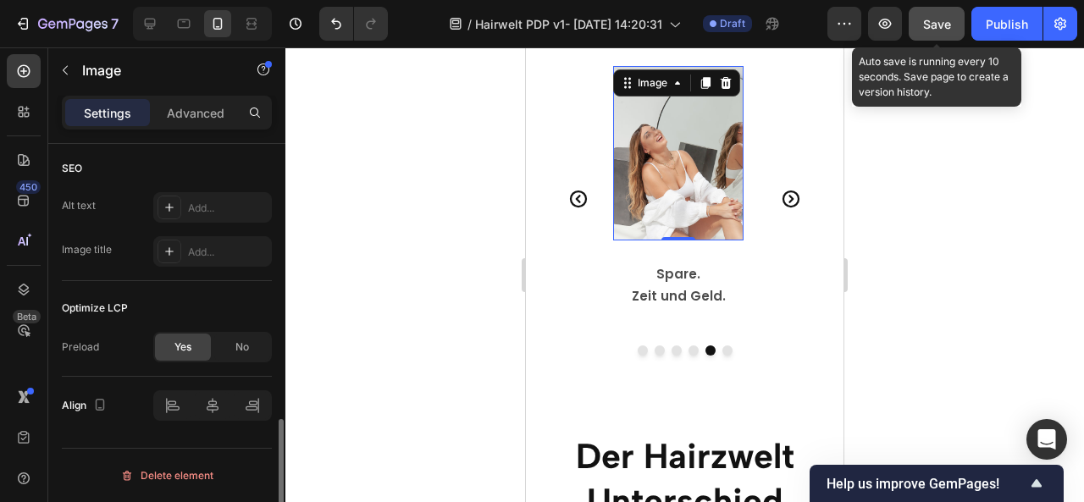
scroll to position [868, 0]
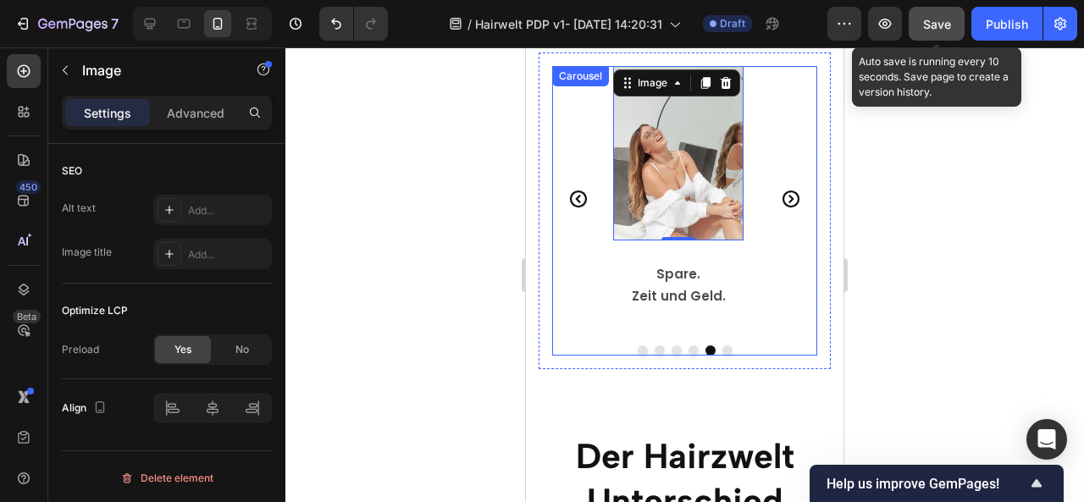
click at [781, 189] on icon "Carousel Next Arrow" at bounding box center [791, 199] width 20 height 20
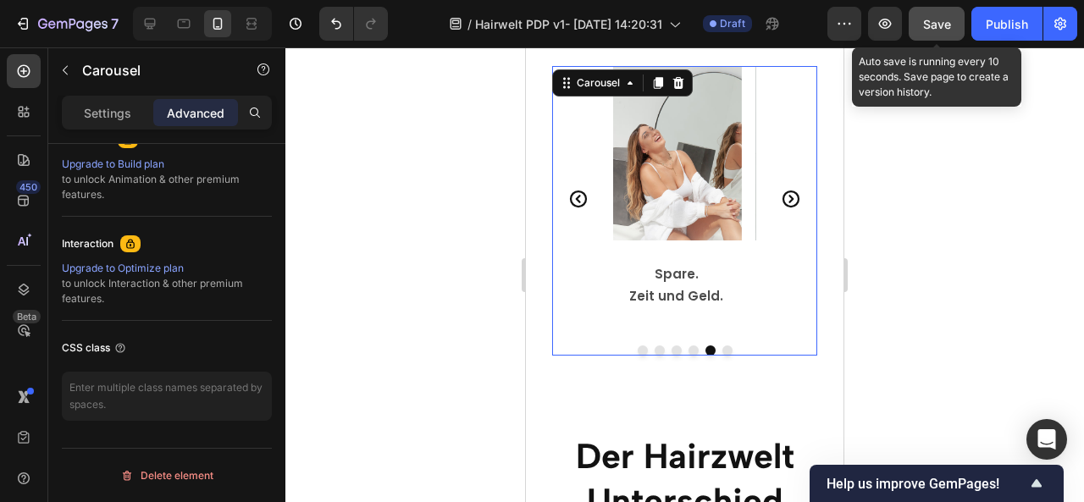
scroll to position [0, 0]
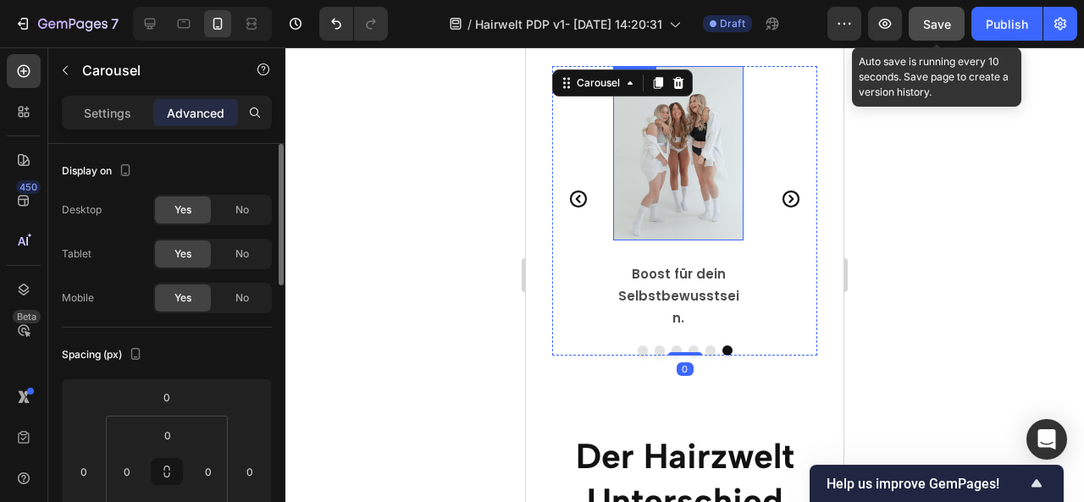
click at [676, 172] on img at bounding box center [678, 153] width 130 height 174
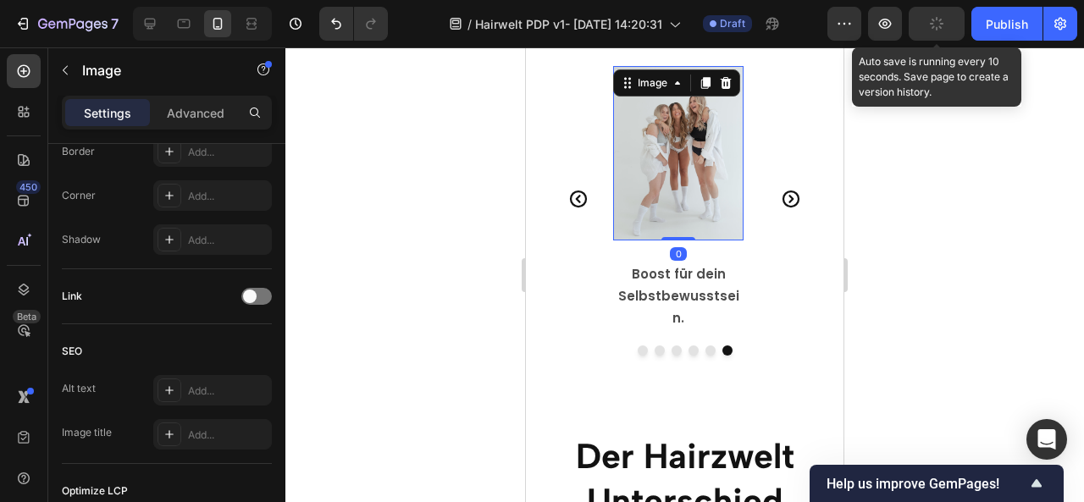
scroll to position [912, 0]
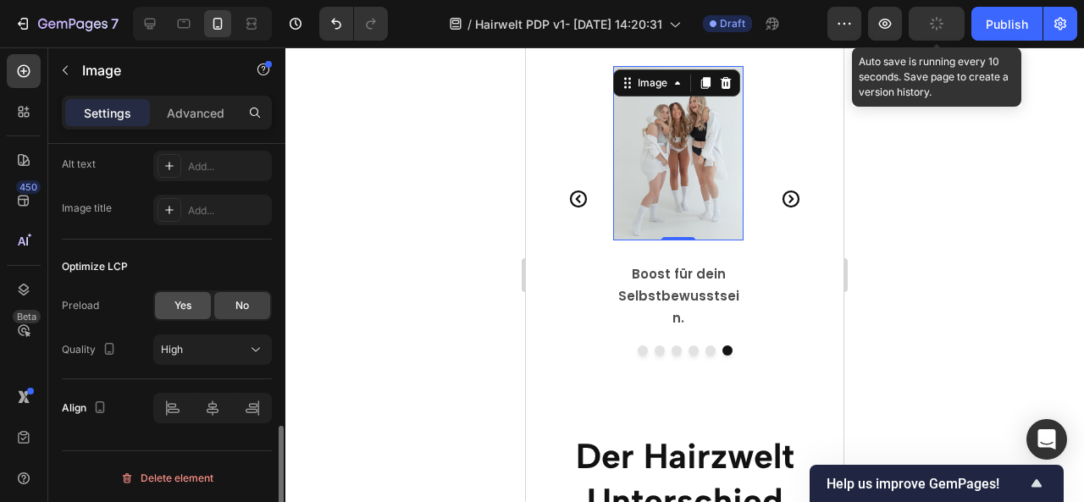
click at [177, 298] on span "Yes" at bounding box center [182, 305] width 17 height 15
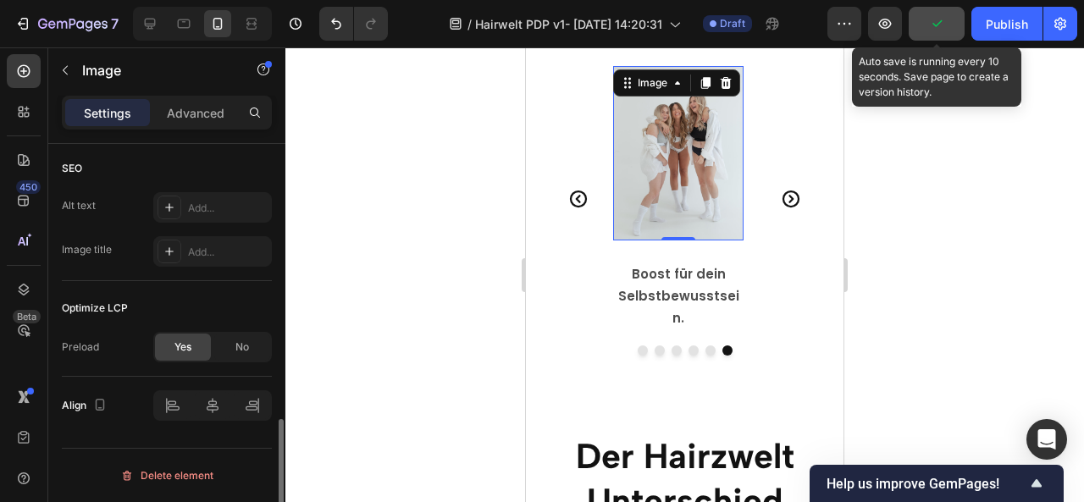
scroll to position [0, 0]
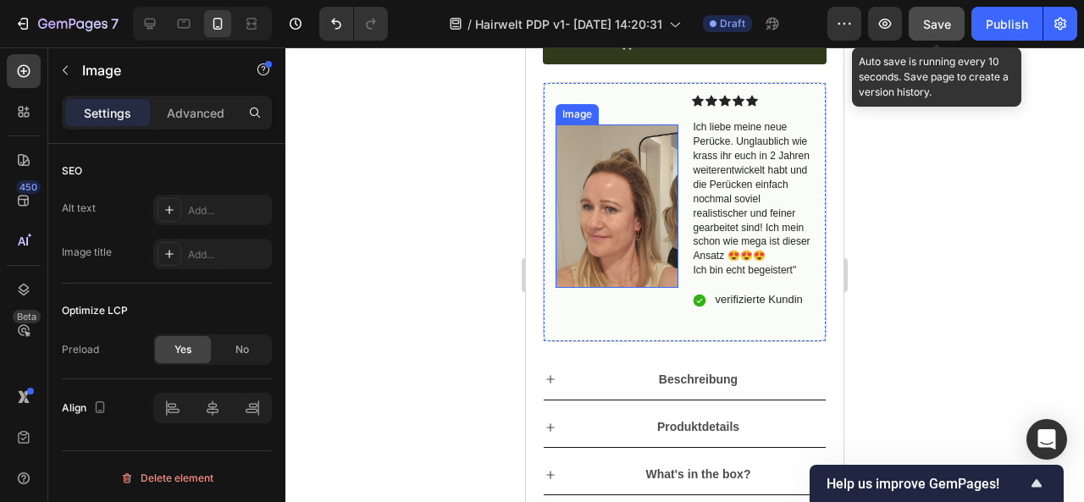
click at [621, 193] on img at bounding box center [617, 206] width 123 height 163
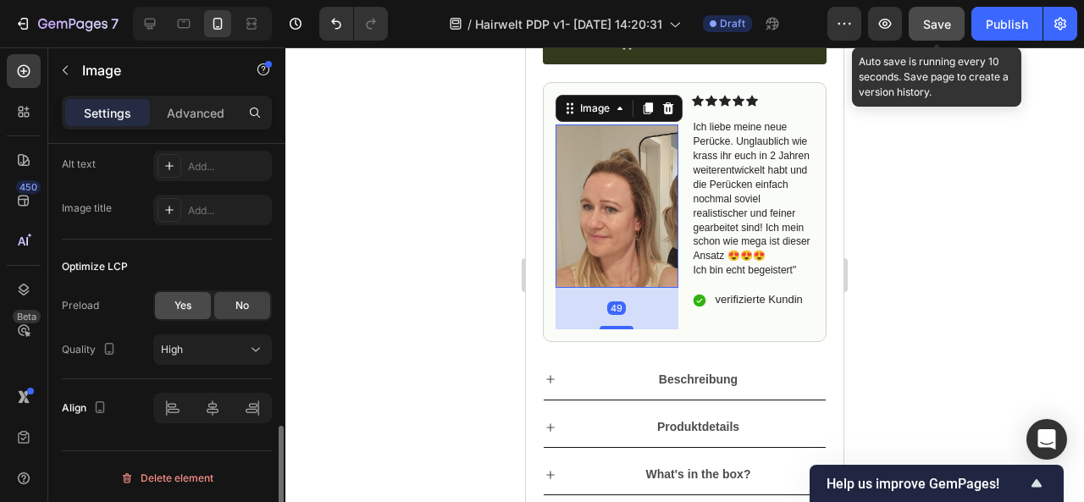
click at [176, 306] on span "Yes" at bounding box center [182, 305] width 17 height 15
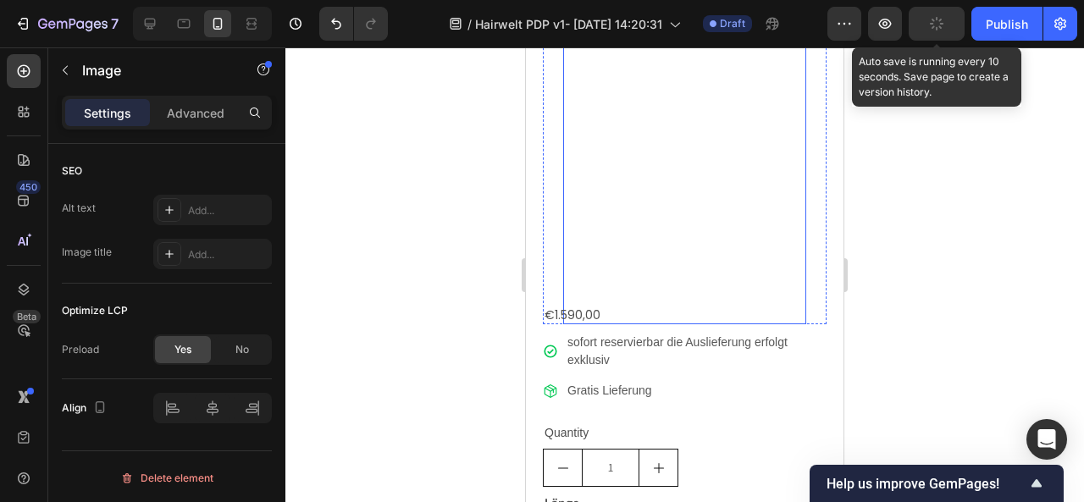
click at [650, 241] on img at bounding box center [684, 96] width 243 height 419
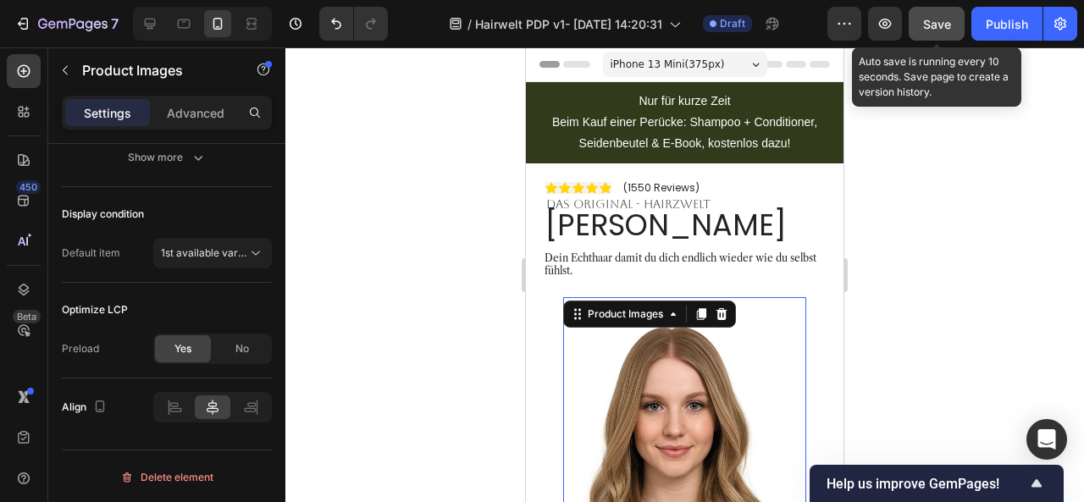
click at [958, 205] on div at bounding box center [684, 274] width 799 height 455
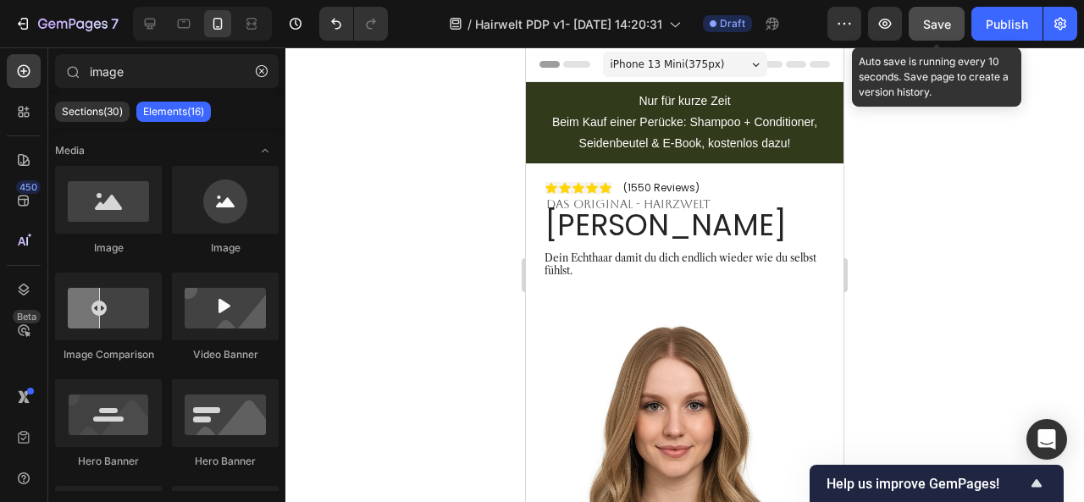
click at [934, 13] on button "Save" at bounding box center [937, 24] width 56 height 34
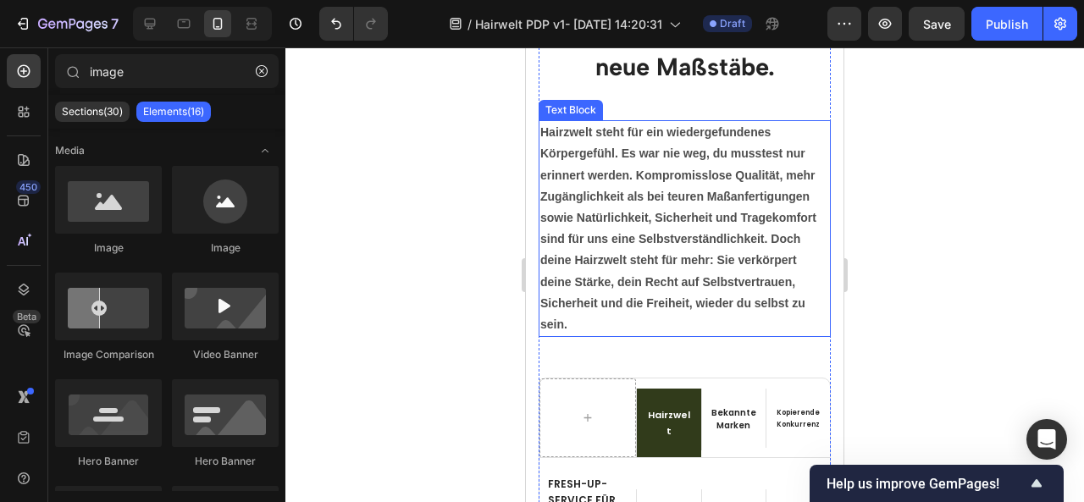
scroll to position [4454, 0]
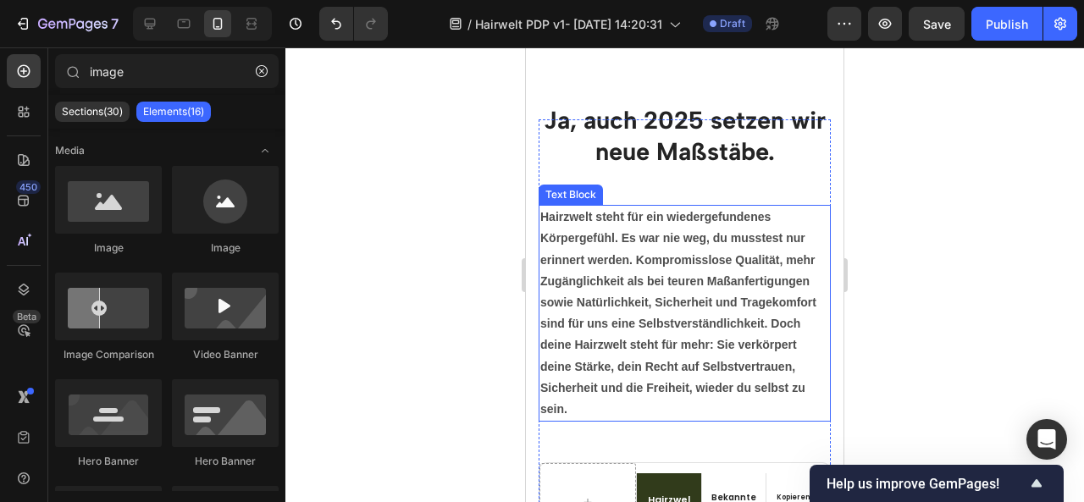
click at [686, 280] on strong "Hairzwelt steht für ein wiedergefundenes Körpergefühl. Es war nie weg, du musst…" at bounding box center [678, 313] width 276 height 206
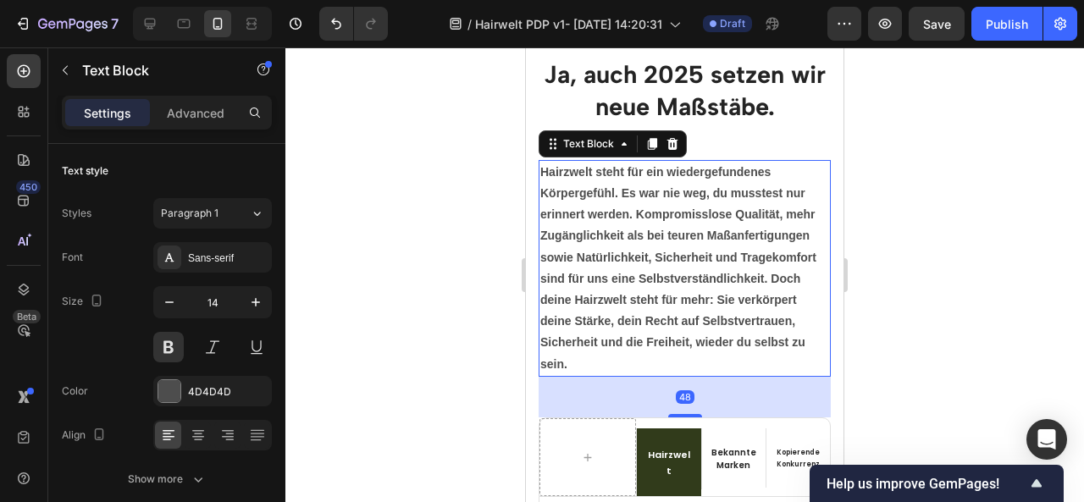
click at [652, 267] on p "Hairzwelt steht für ein wiedergefundenes Körpergefühl. Es war nie weg, du musst…" at bounding box center [684, 268] width 289 height 213
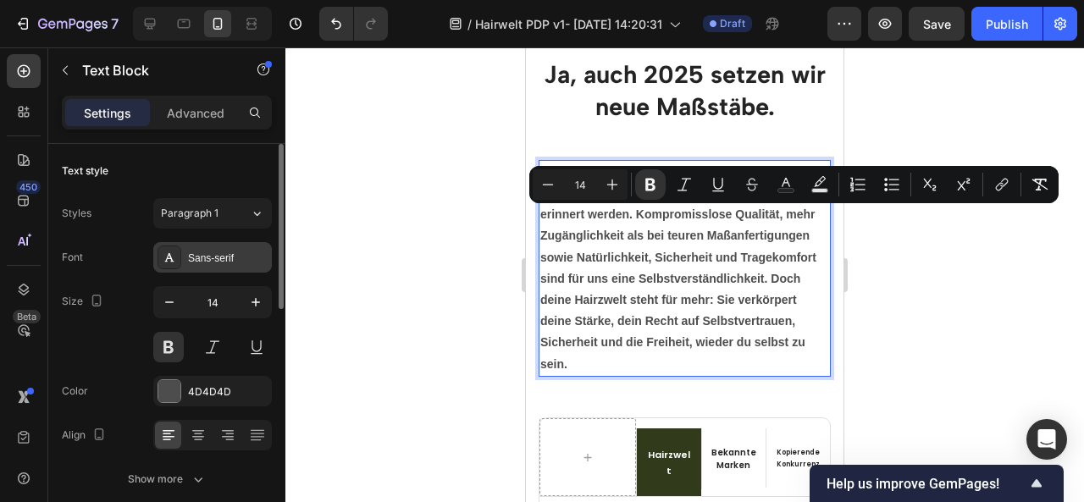
click at [202, 257] on div "Sans-serif" at bounding box center [228, 258] width 80 height 15
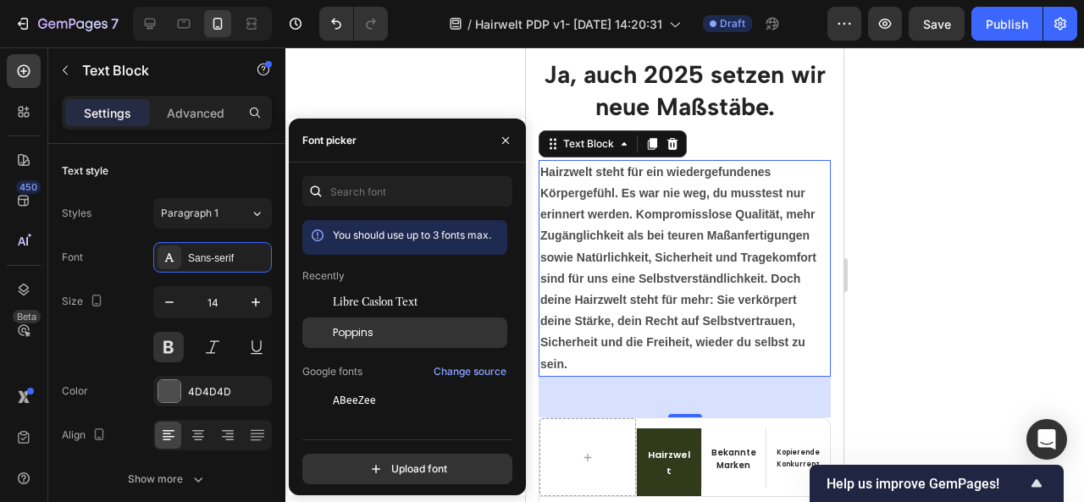
click at [357, 338] on span "Poppins" at bounding box center [353, 332] width 41 height 15
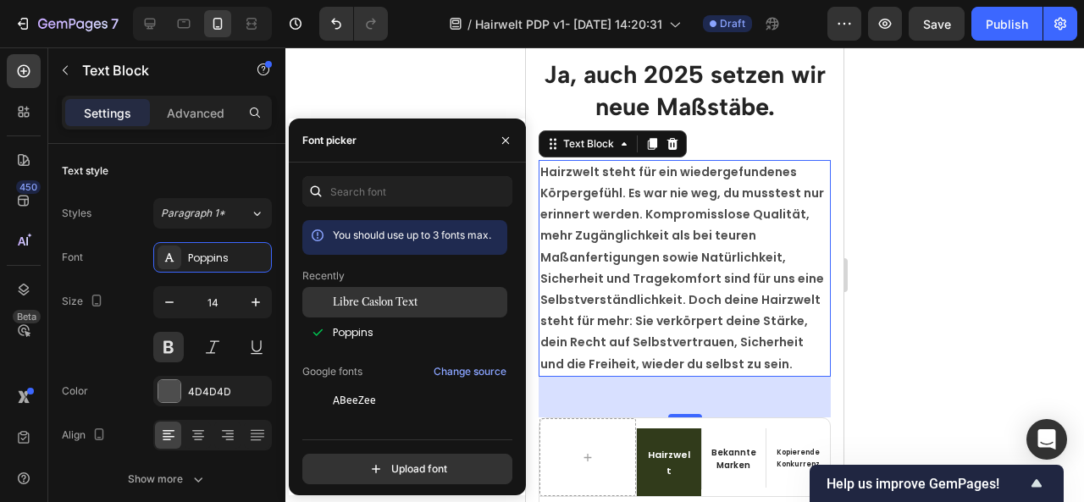
click at [354, 309] on div "Libre Caslon Text" at bounding box center [404, 302] width 205 height 30
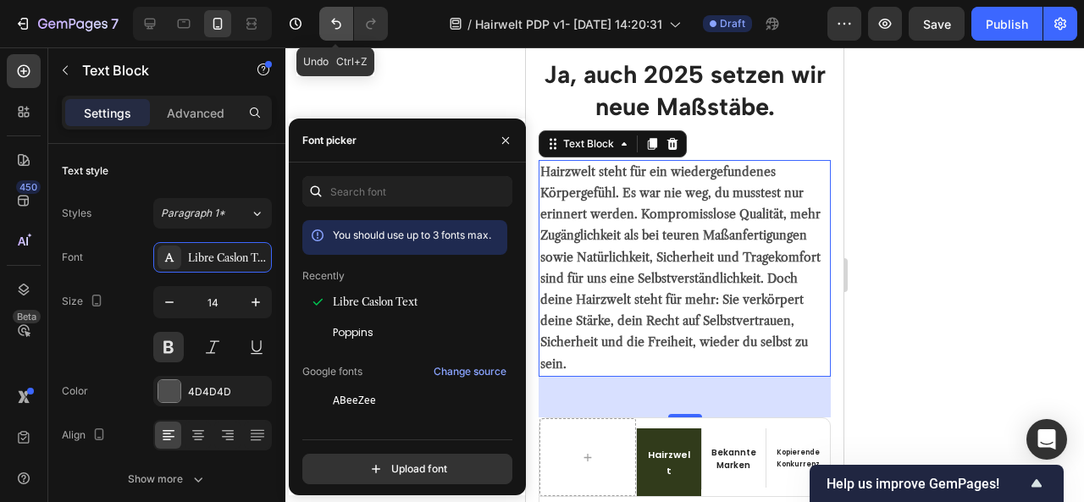
click at [336, 31] on icon "Undo/Redo" at bounding box center [336, 23] width 17 height 17
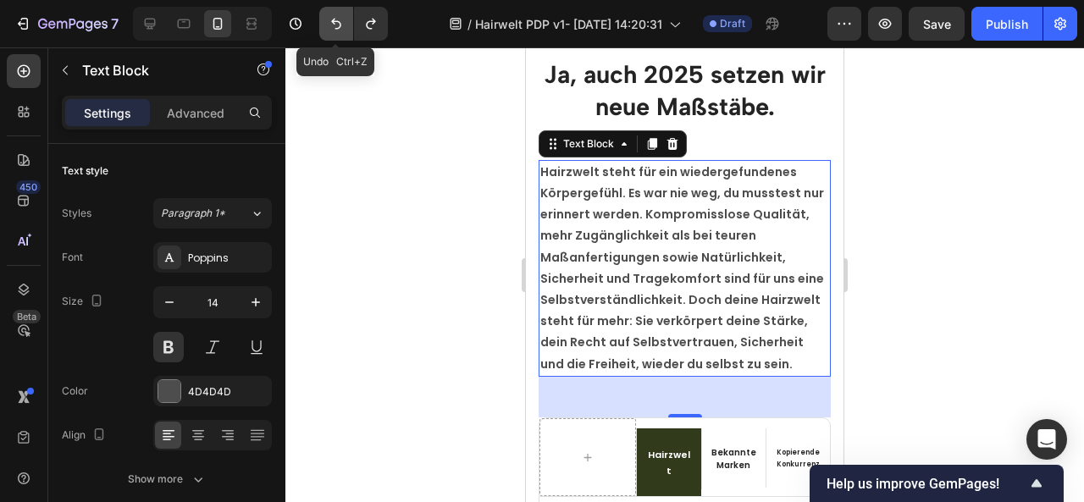
click at [336, 31] on icon "Undo/Redo" at bounding box center [336, 23] width 17 height 17
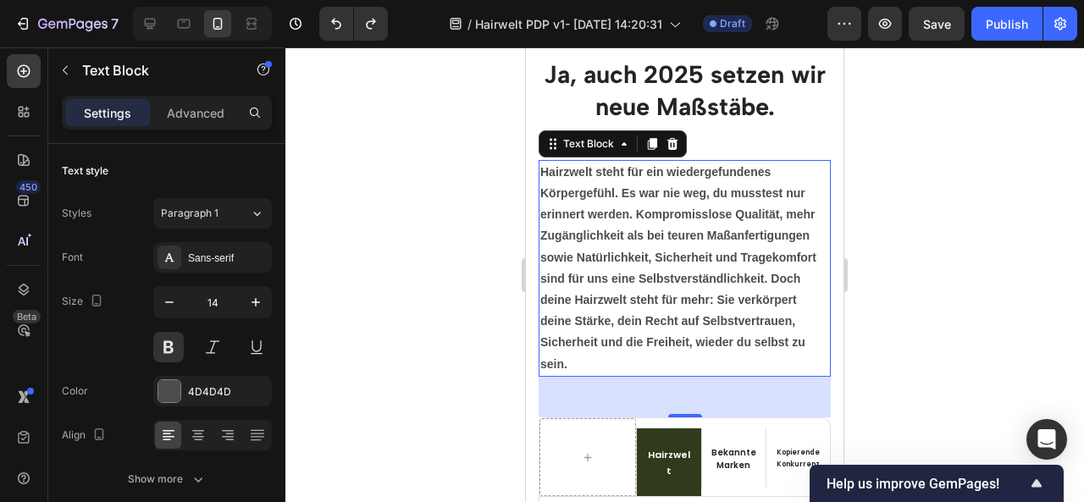
click at [911, 153] on div at bounding box center [684, 274] width 799 height 455
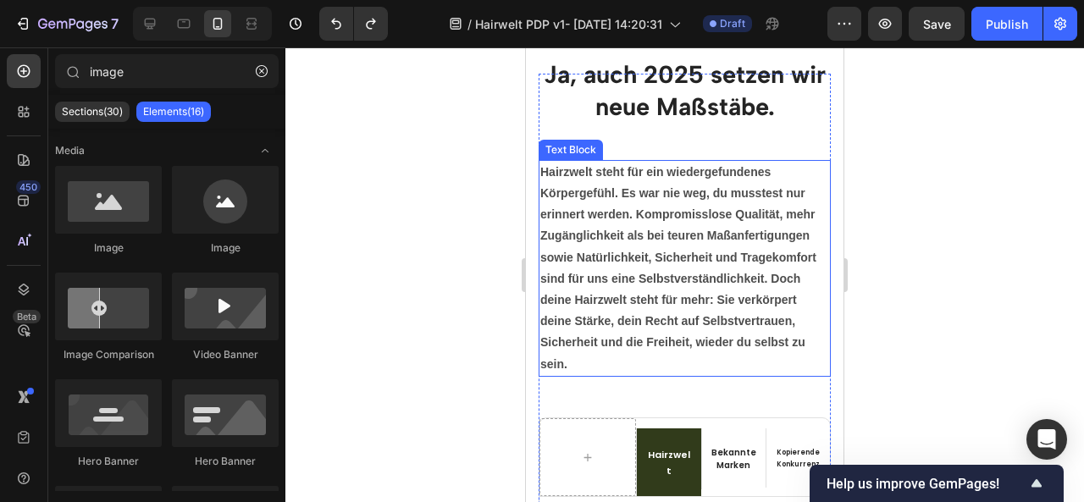
click at [698, 297] on strong "Hairzwelt steht für ein wiedergefundenes Körpergefühl. Es war nie weg, du musst…" at bounding box center [678, 268] width 276 height 206
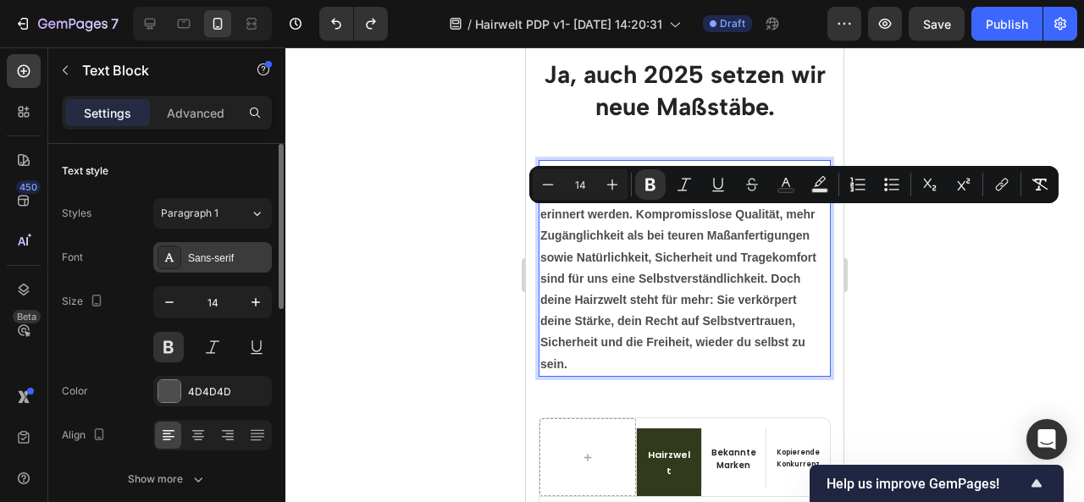
click at [210, 258] on div "Sans-serif" at bounding box center [228, 258] width 80 height 15
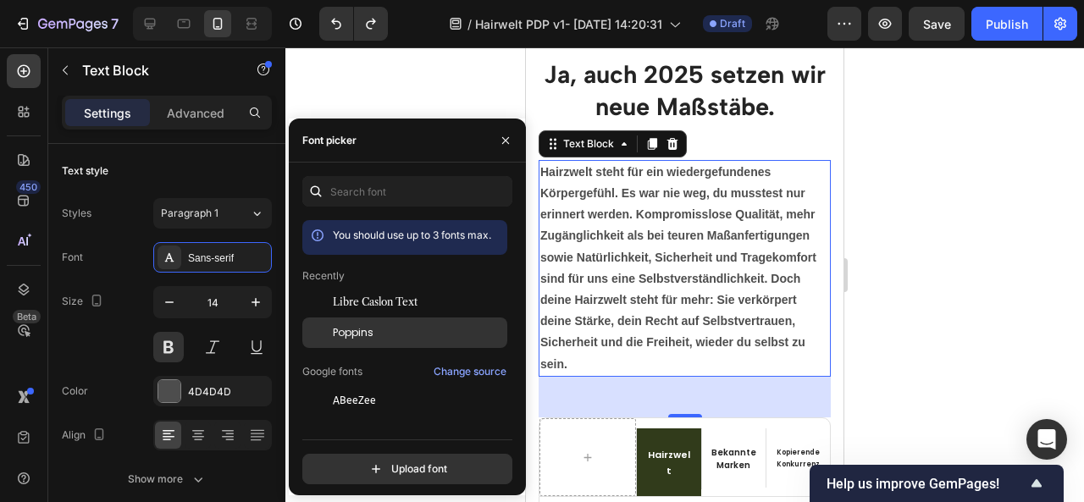
click at [376, 328] on div "Poppins" at bounding box center [418, 332] width 171 height 15
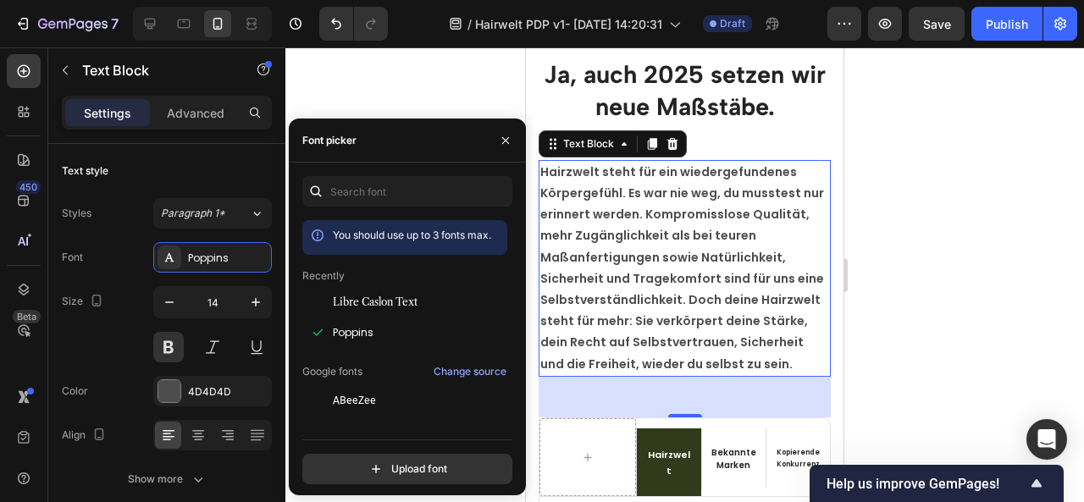
click at [935, 297] on div at bounding box center [684, 274] width 799 height 455
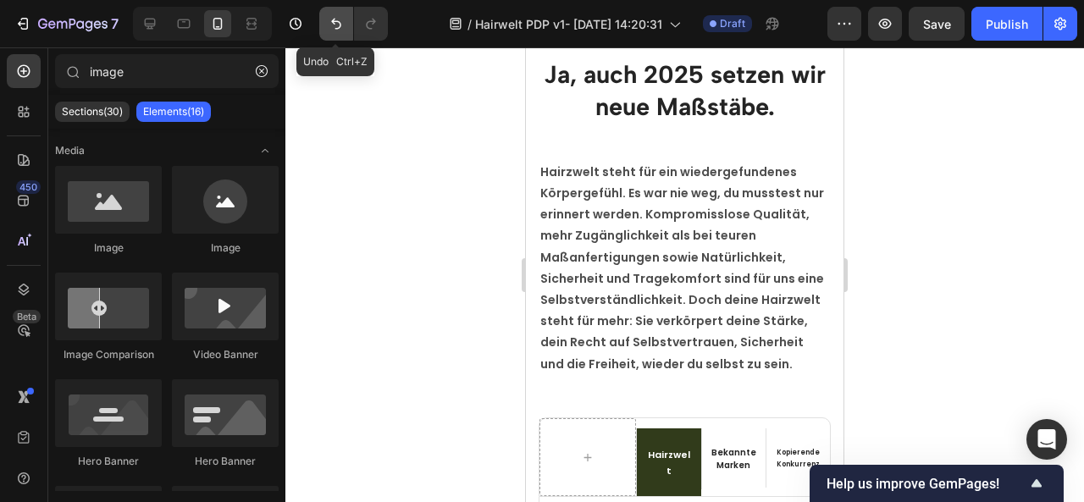
click at [347, 25] on button "Undo/Redo" at bounding box center [336, 24] width 34 height 34
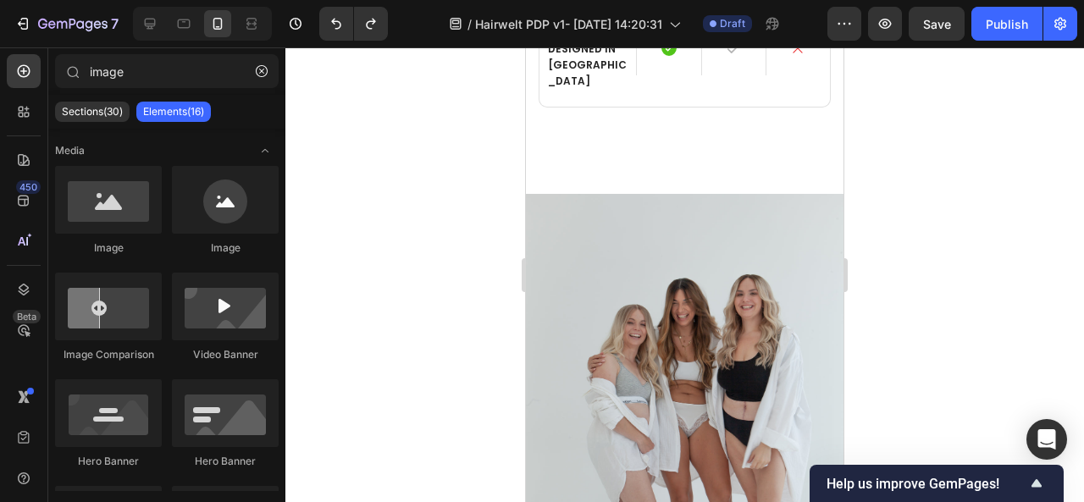
scroll to position [5381, 0]
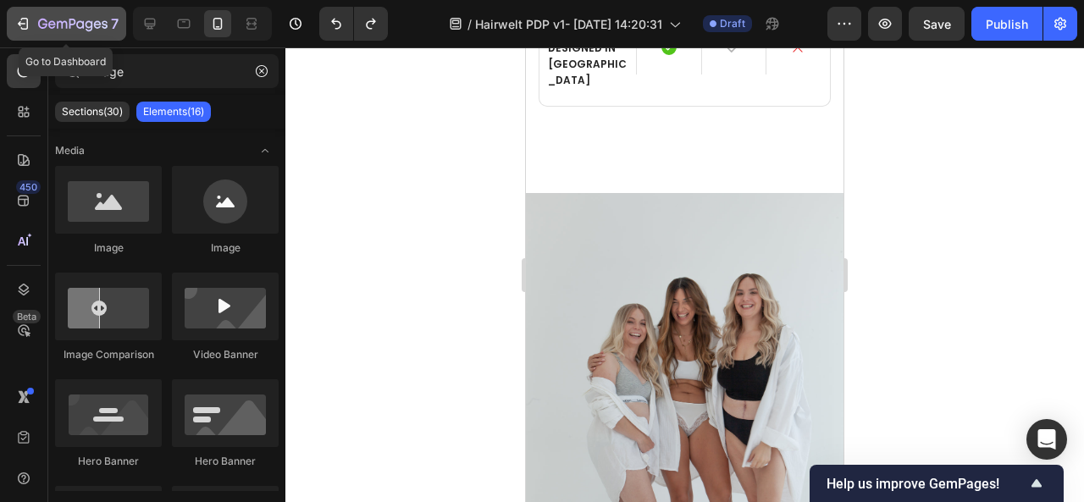
click at [27, 21] on icon "button" at bounding box center [25, 24] width 8 height 12
